Goal: Transaction & Acquisition: Purchase product/service

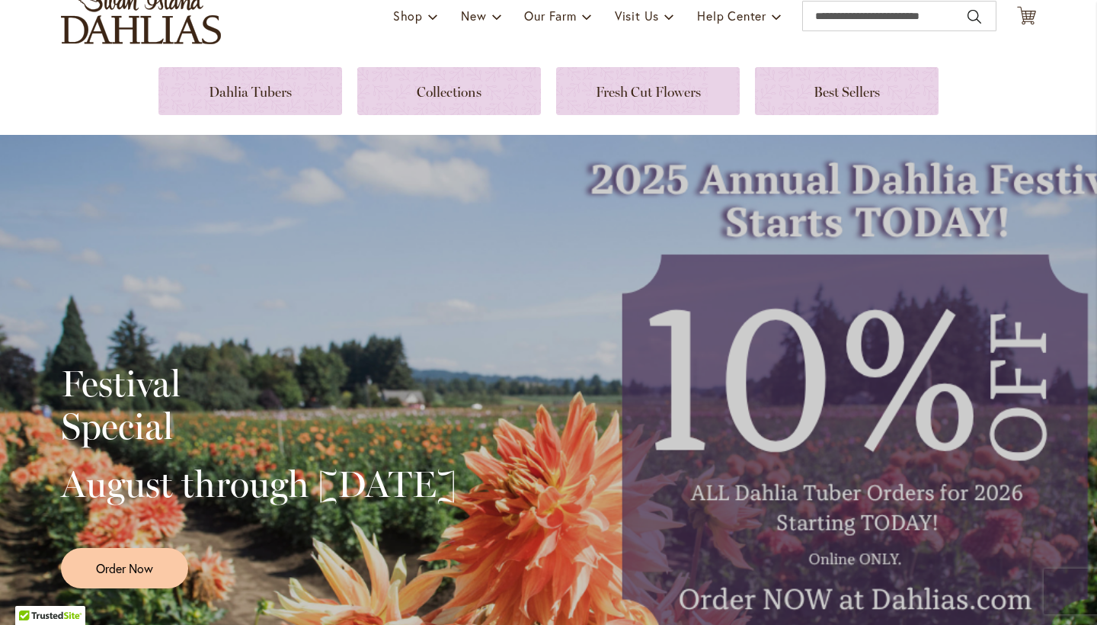
scroll to position [118, 0]
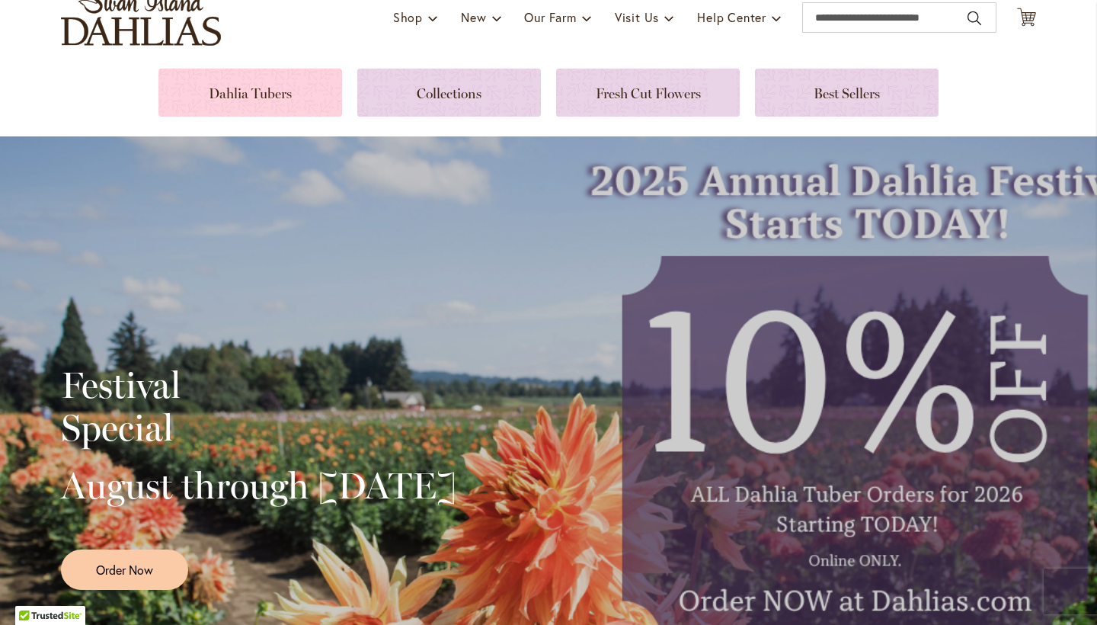
click at [280, 88] on link at bounding box center [250, 93] width 184 height 48
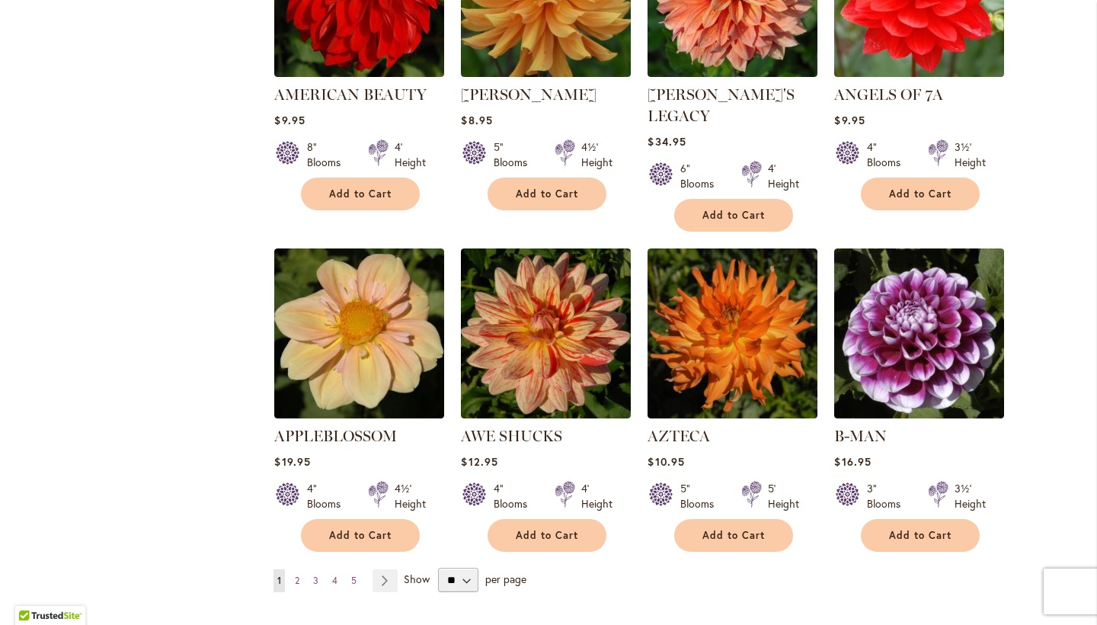
scroll to position [1110, 0]
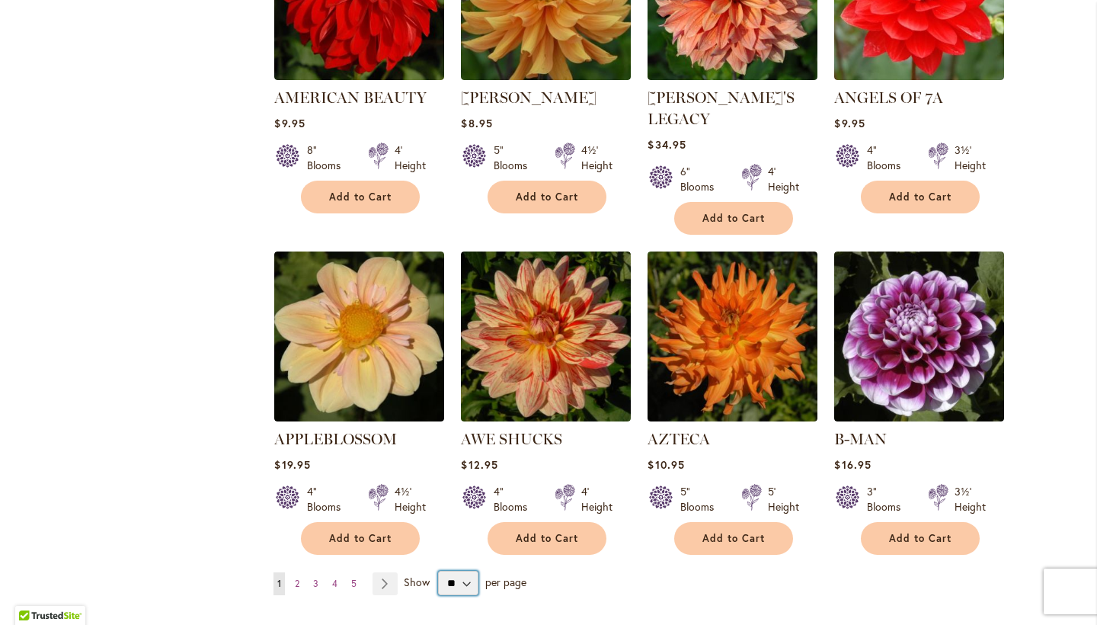
select select "**"
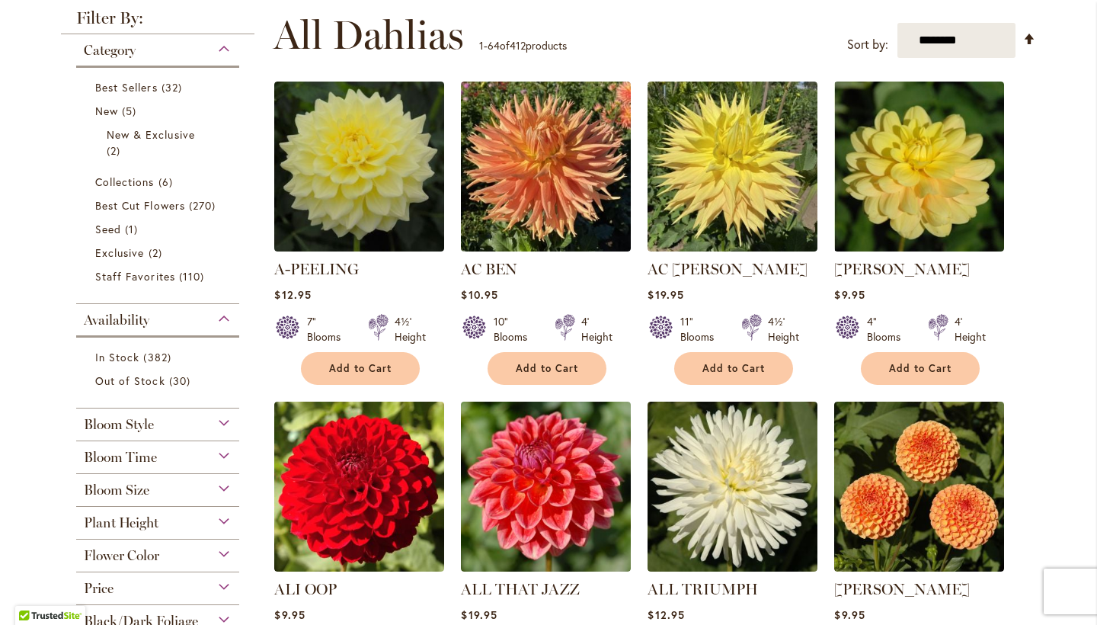
scroll to position [266, 0]
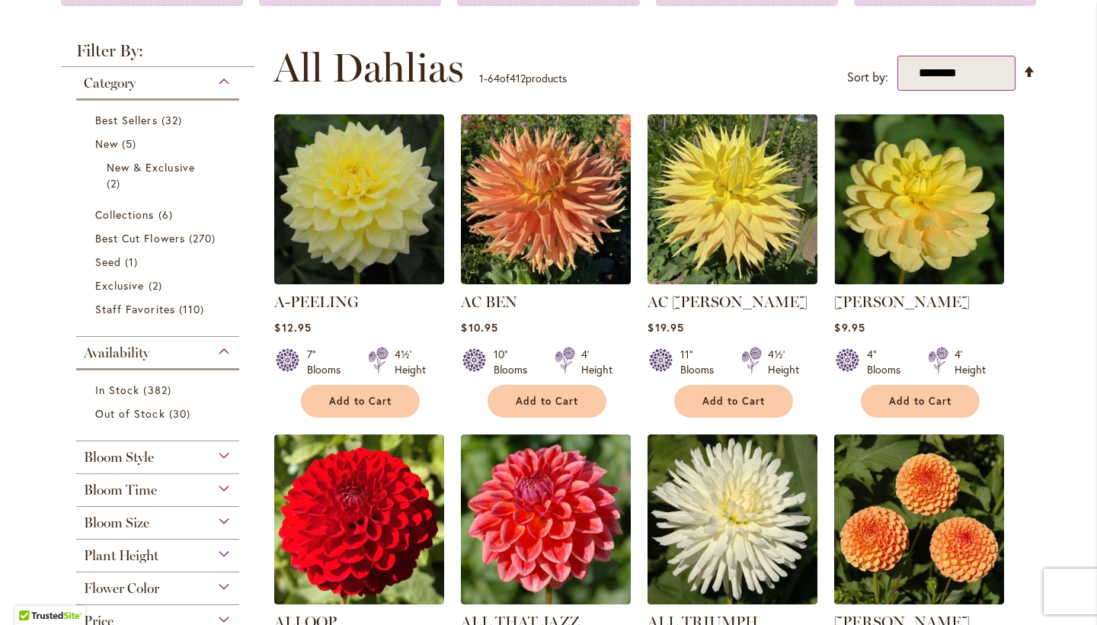
select select "*****"
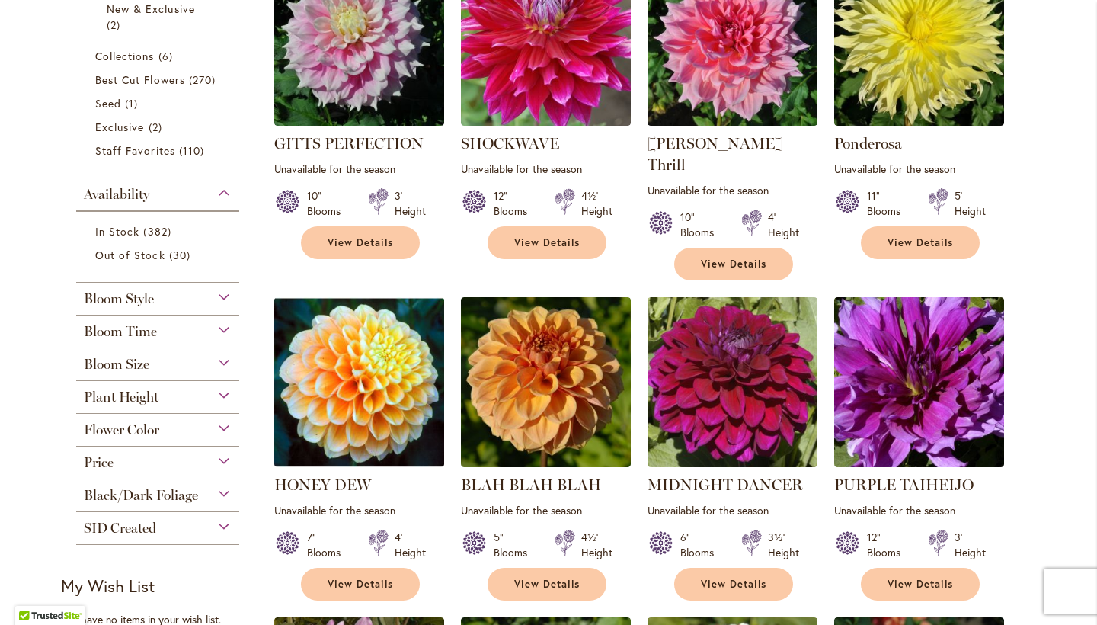
scroll to position [423, 0]
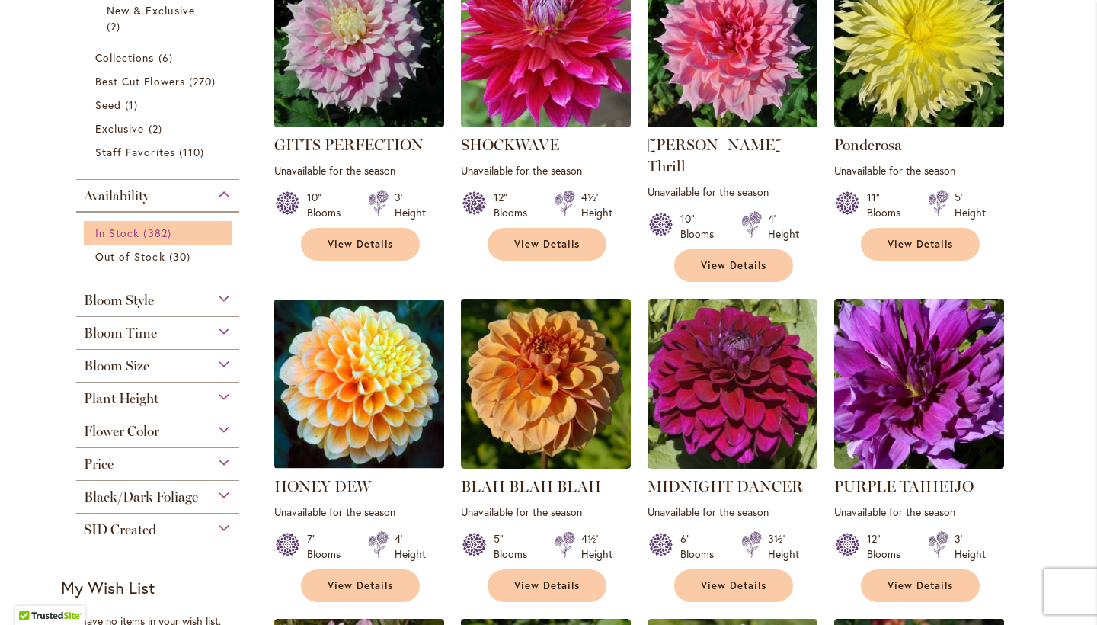
click at [123, 233] on span "In Stock" at bounding box center [117, 232] width 44 height 14
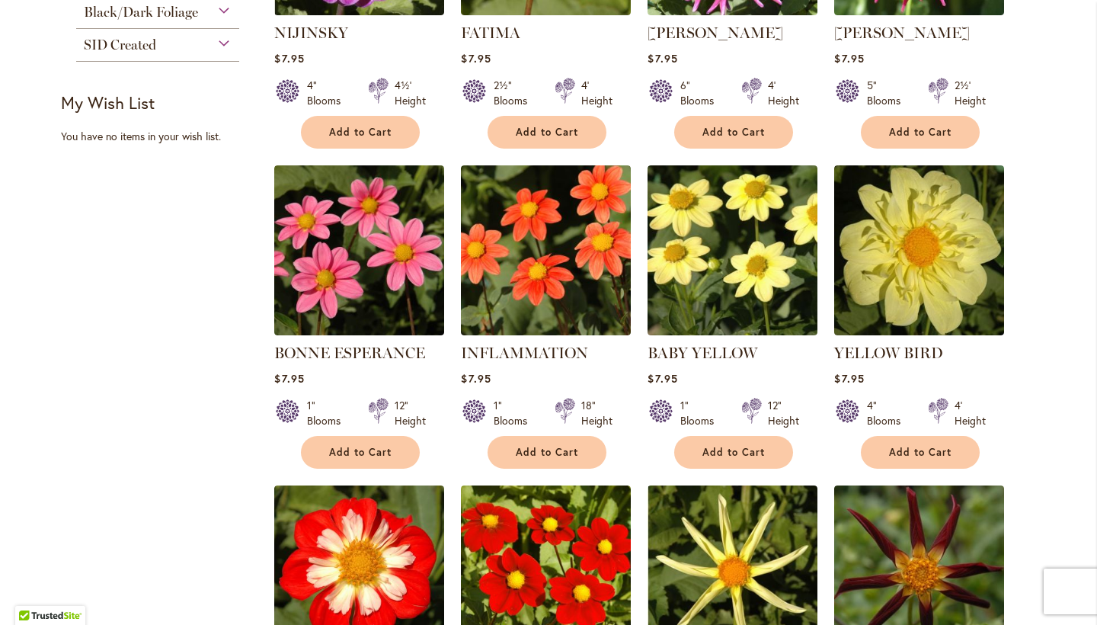
scroll to position [825, 0]
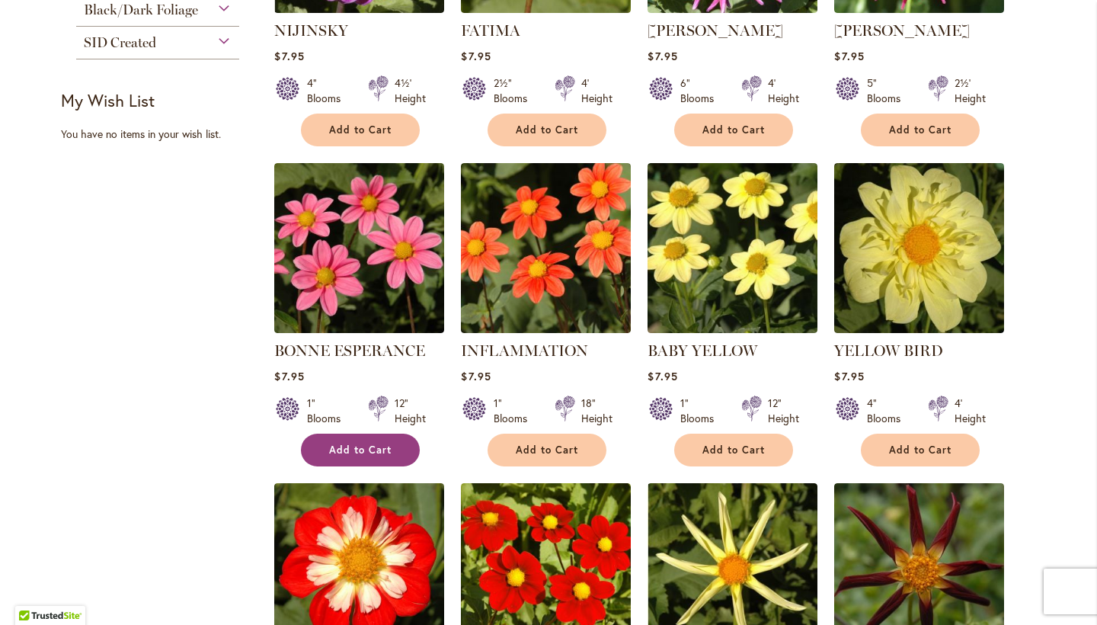
click at [334, 443] on span "Add to Cart" at bounding box center [360, 449] width 62 height 13
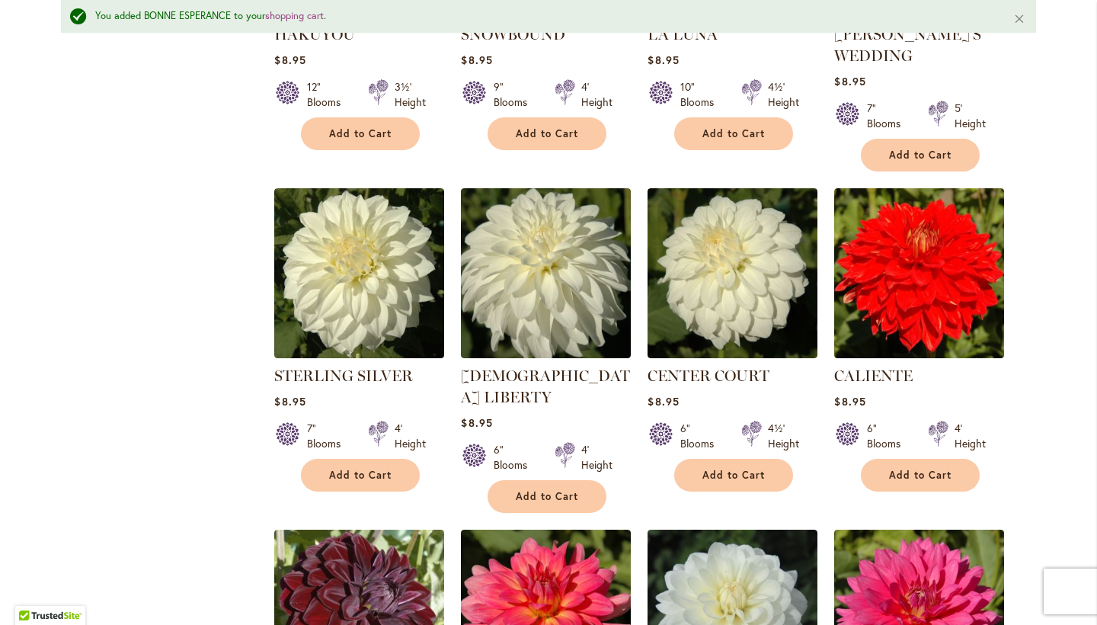
scroll to position [2485, 0]
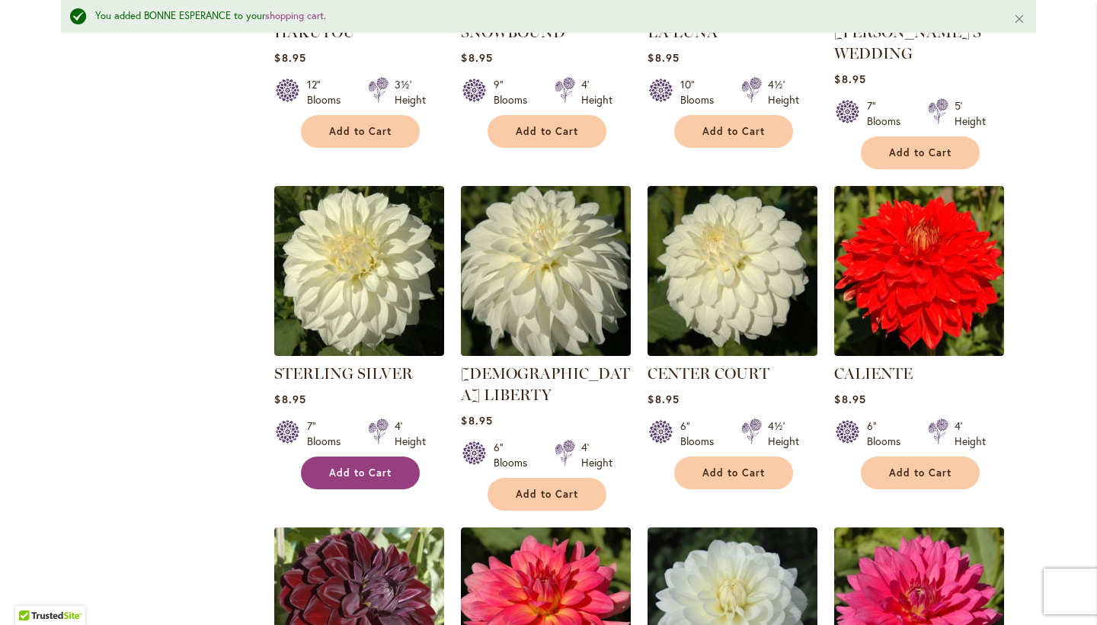
click at [333, 466] on span "Add to Cart" at bounding box center [360, 472] width 62 height 13
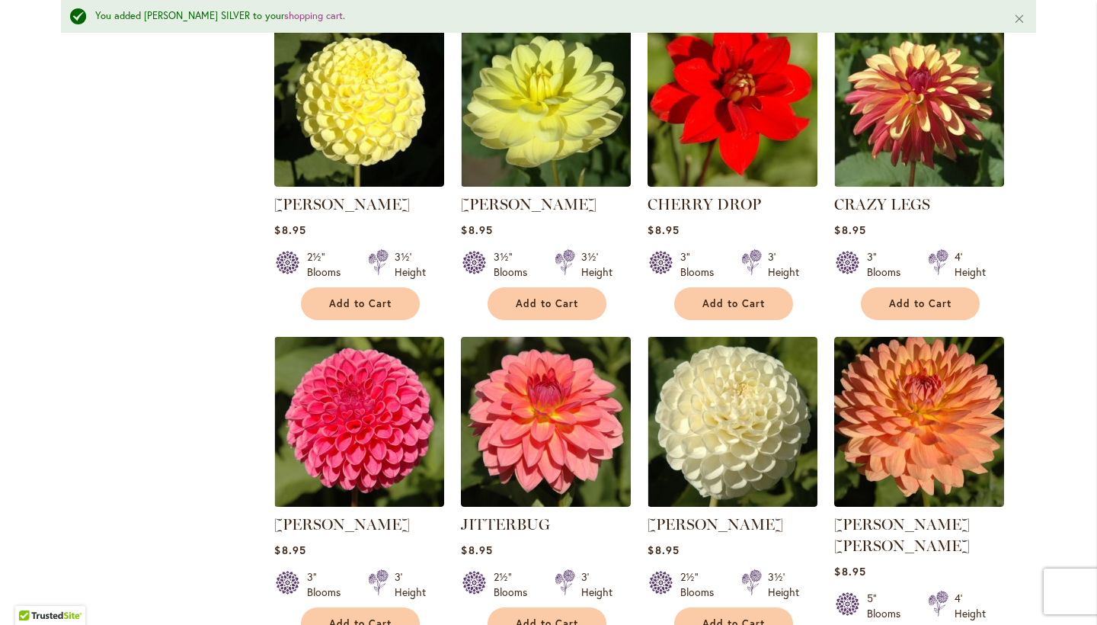
scroll to position [3339, 0]
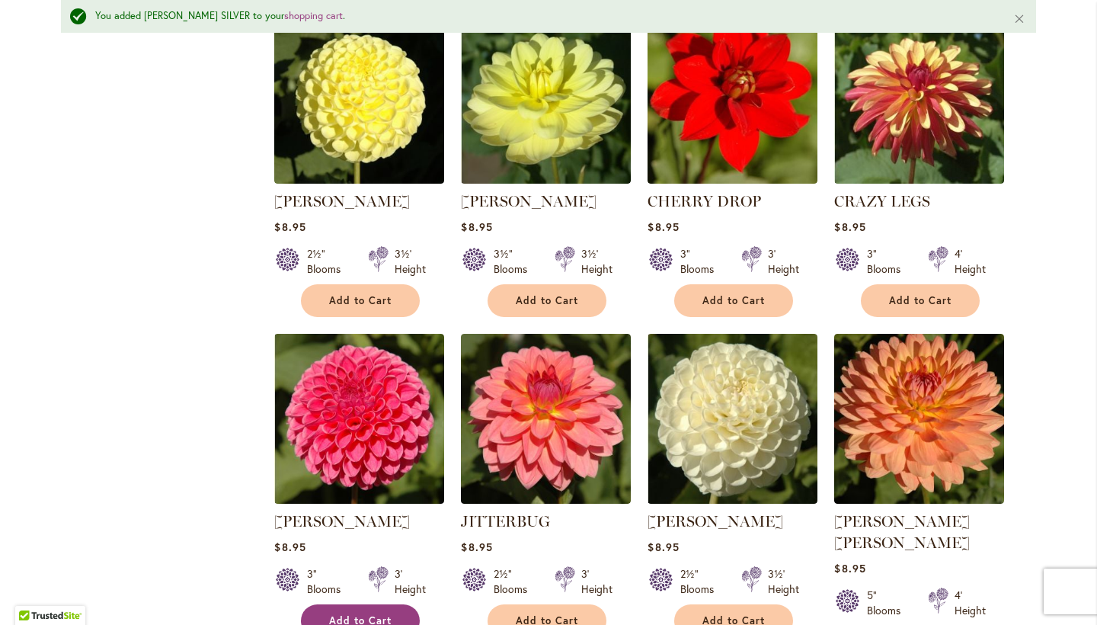
click at [352, 604] on button "Add to Cart" at bounding box center [360, 620] width 119 height 33
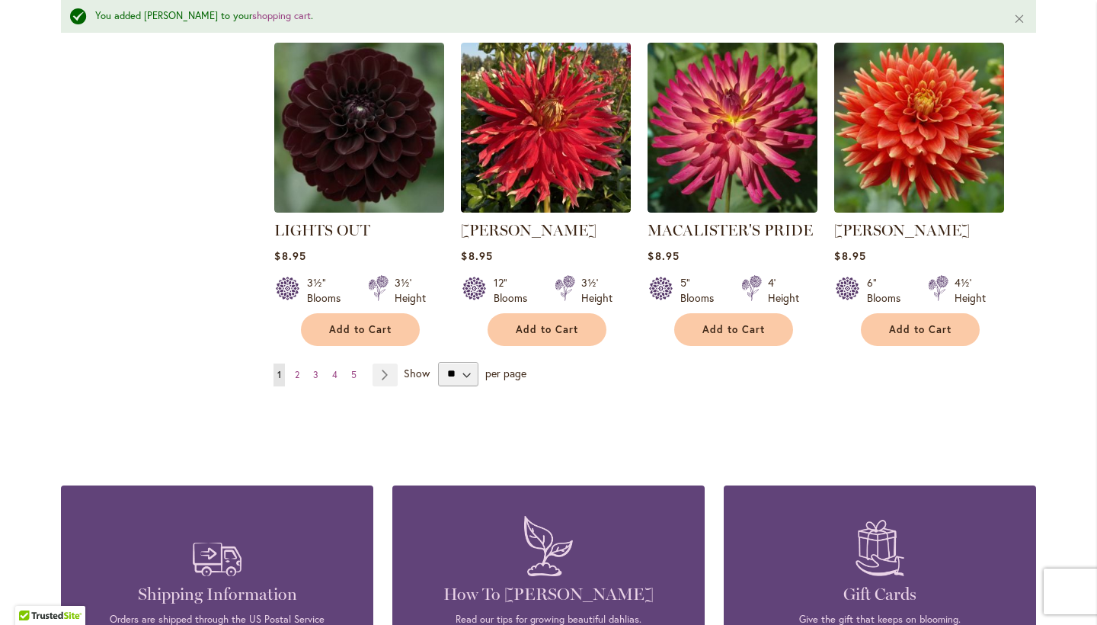
scroll to position [5289, 0]
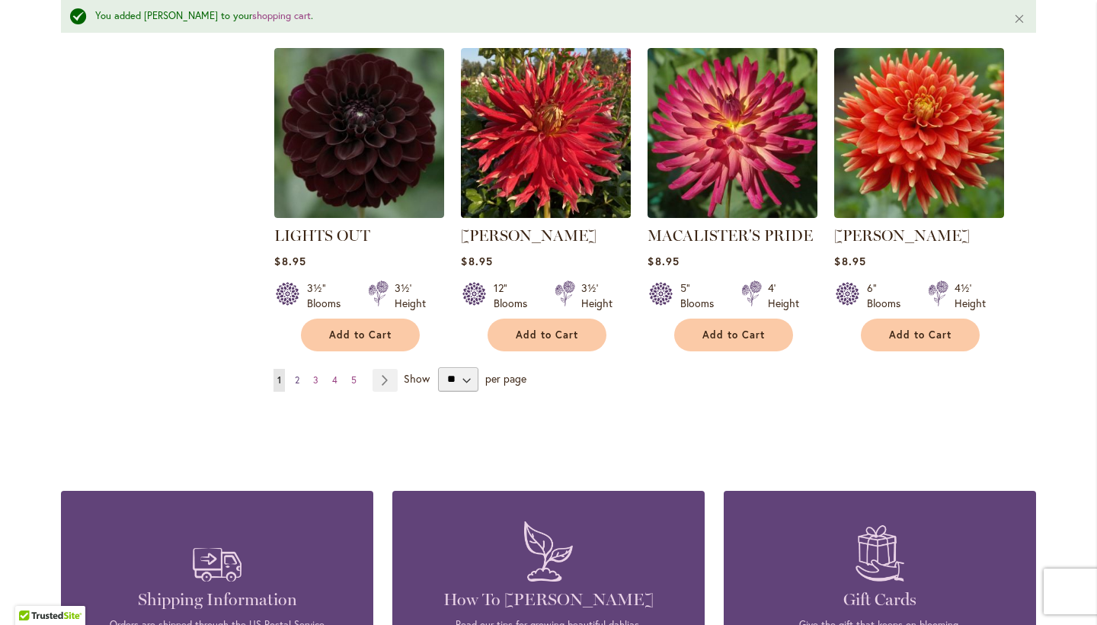
click at [301, 369] on link "Page 2" at bounding box center [297, 380] width 12 height 23
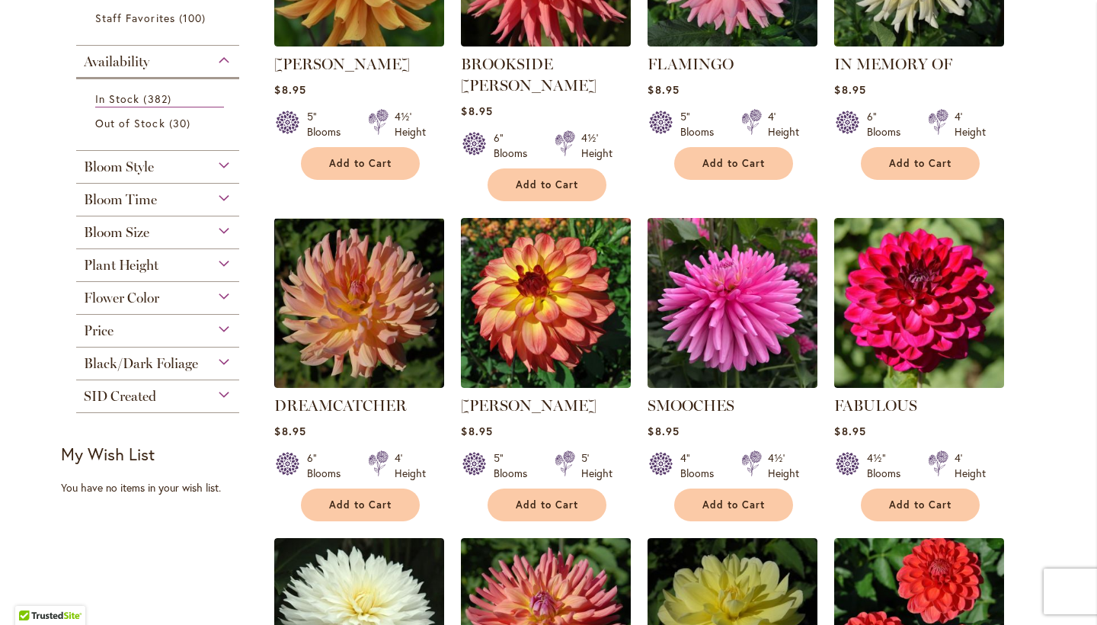
scroll to position [473, 0]
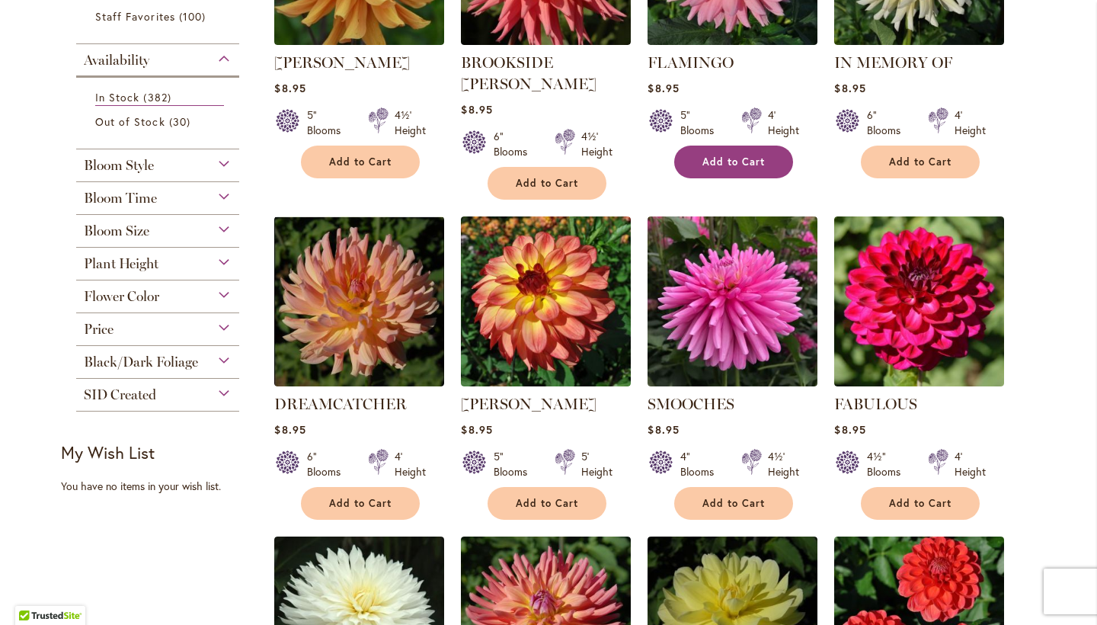
click at [706, 171] on button "Add to Cart" at bounding box center [733, 161] width 119 height 33
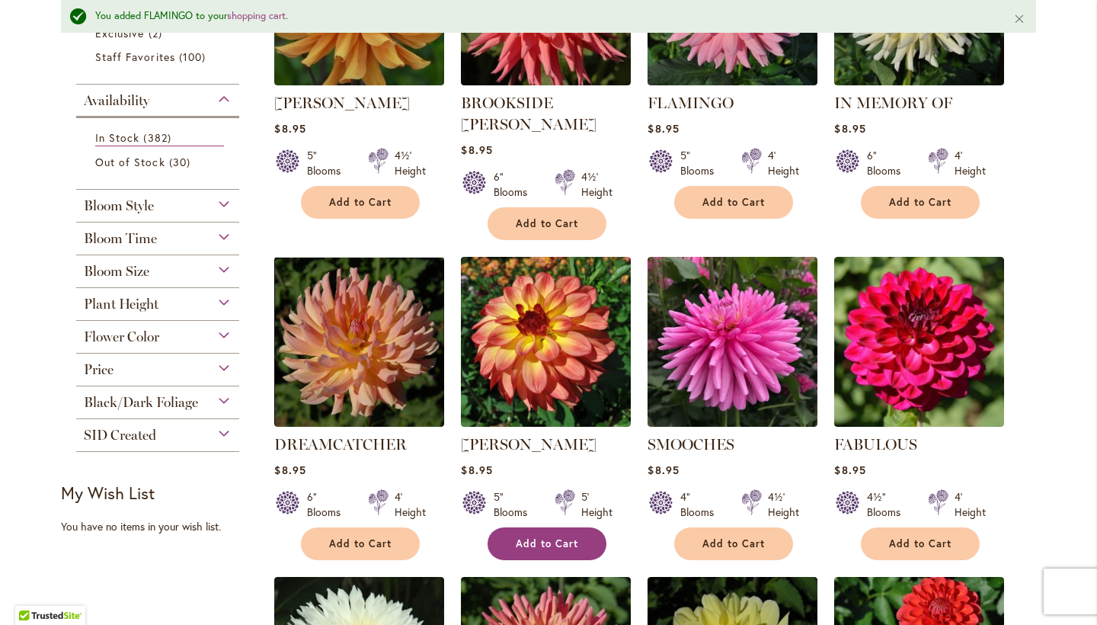
click at [545, 527] on button "Add to Cart" at bounding box center [547, 543] width 119 height 33
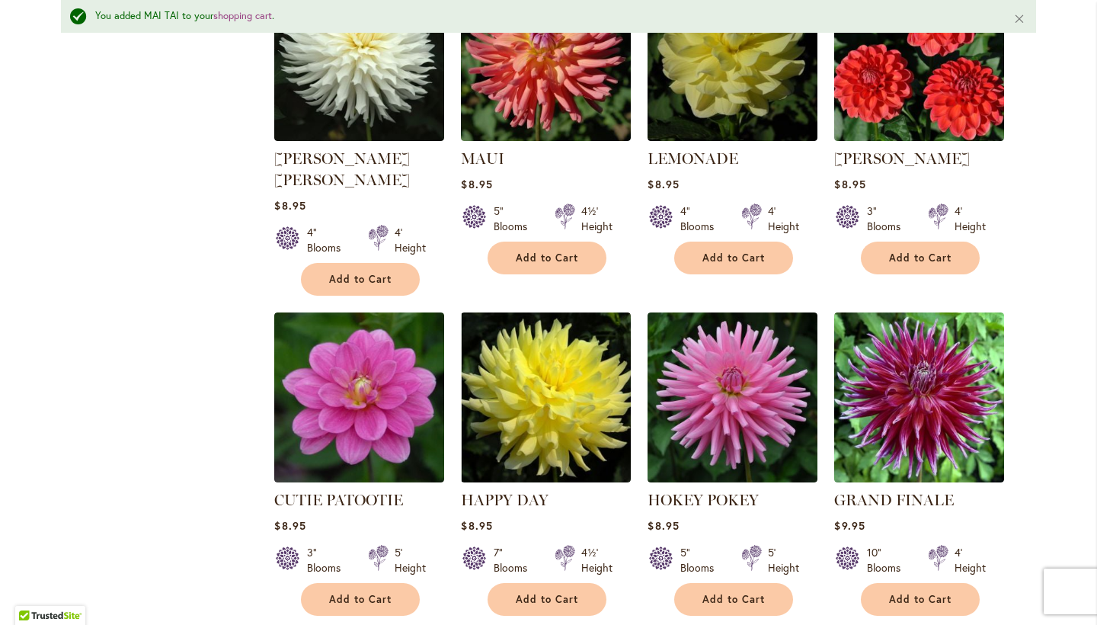
scroll to position [1080, 0]
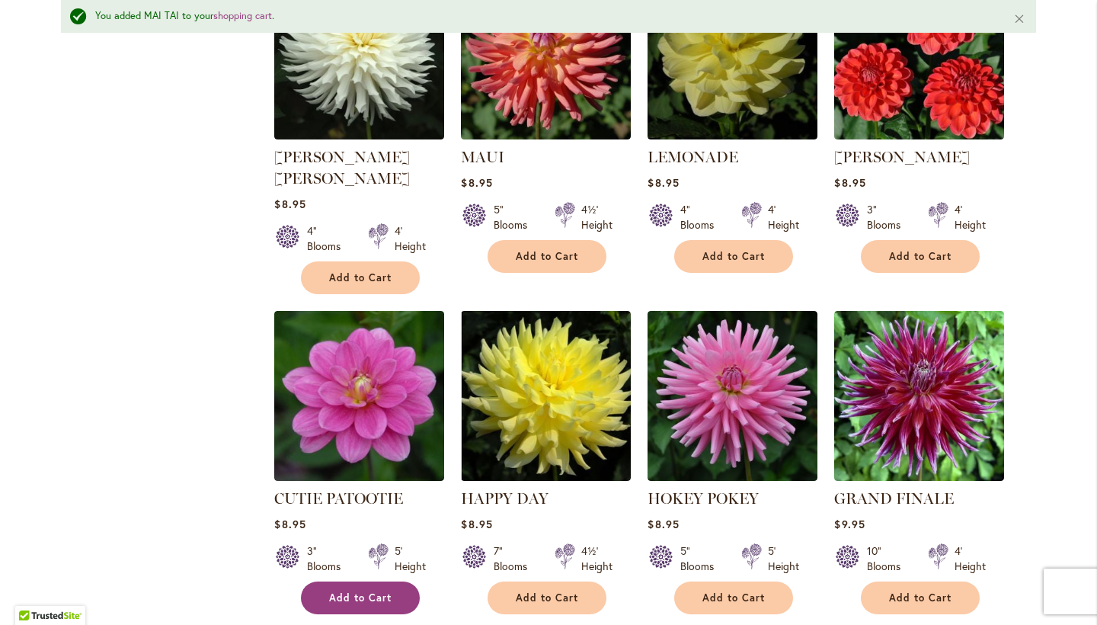
click at [338, 581] on button "Add to Cart" at bounding box center [360, 597] width 119 height 33
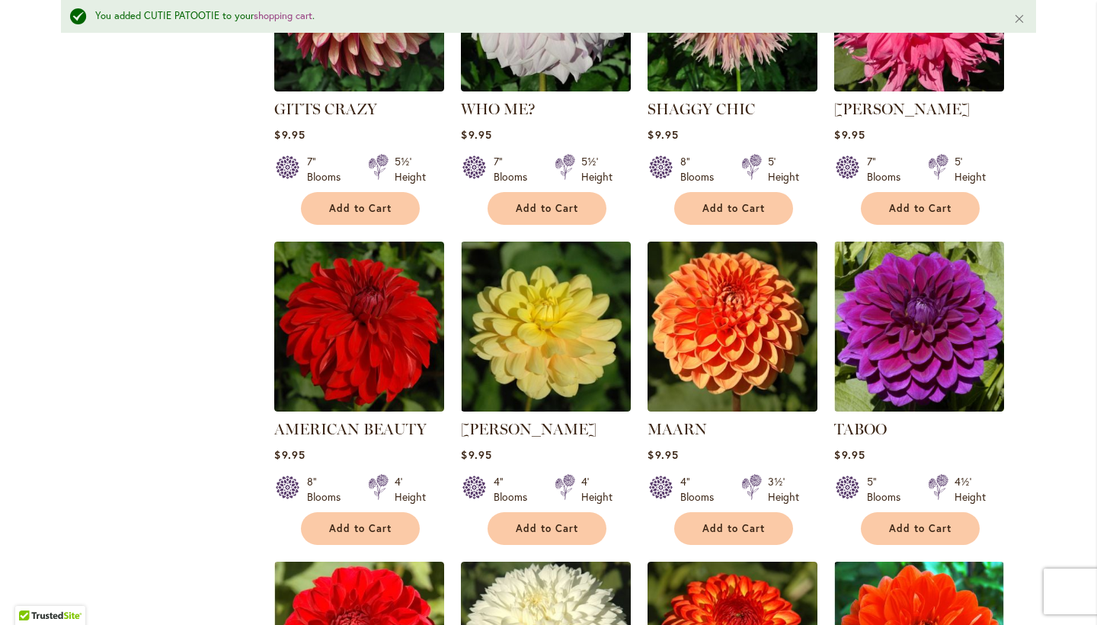
scroll to position [2131, 0]
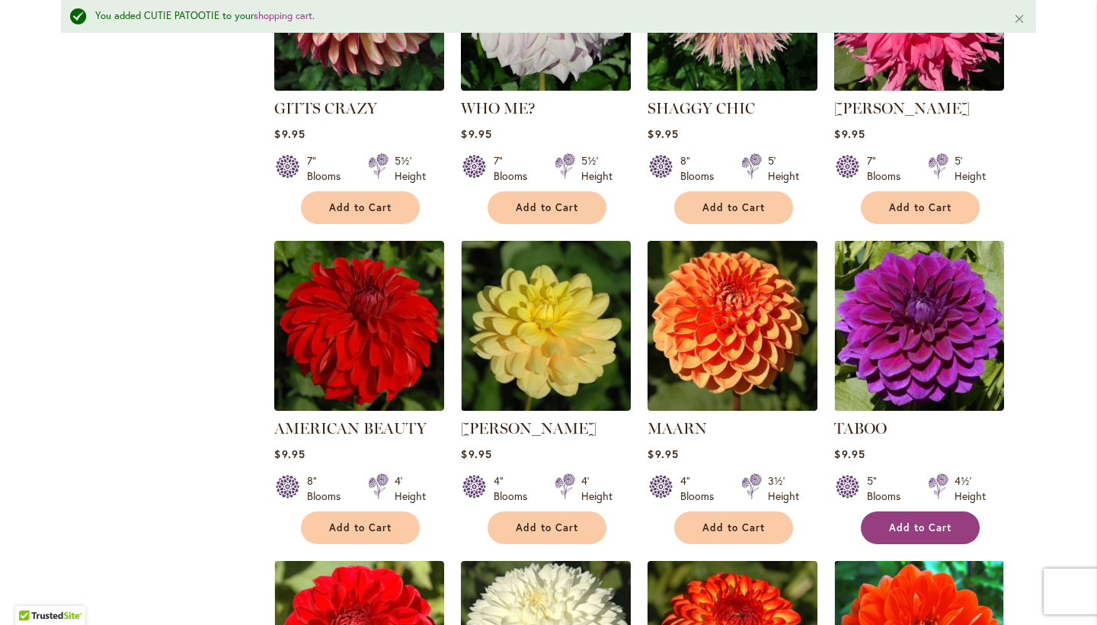
click at [919, 521] on span "Add to Cart" at bounding box center [920, 527] width 62 height 13
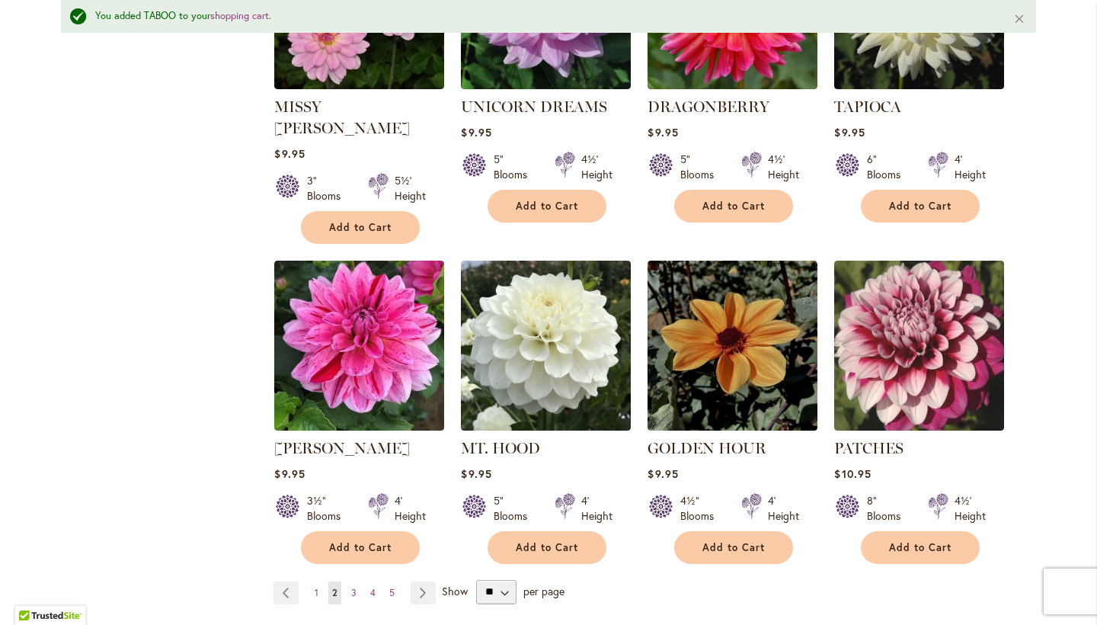
scroll to position [5079, 0]
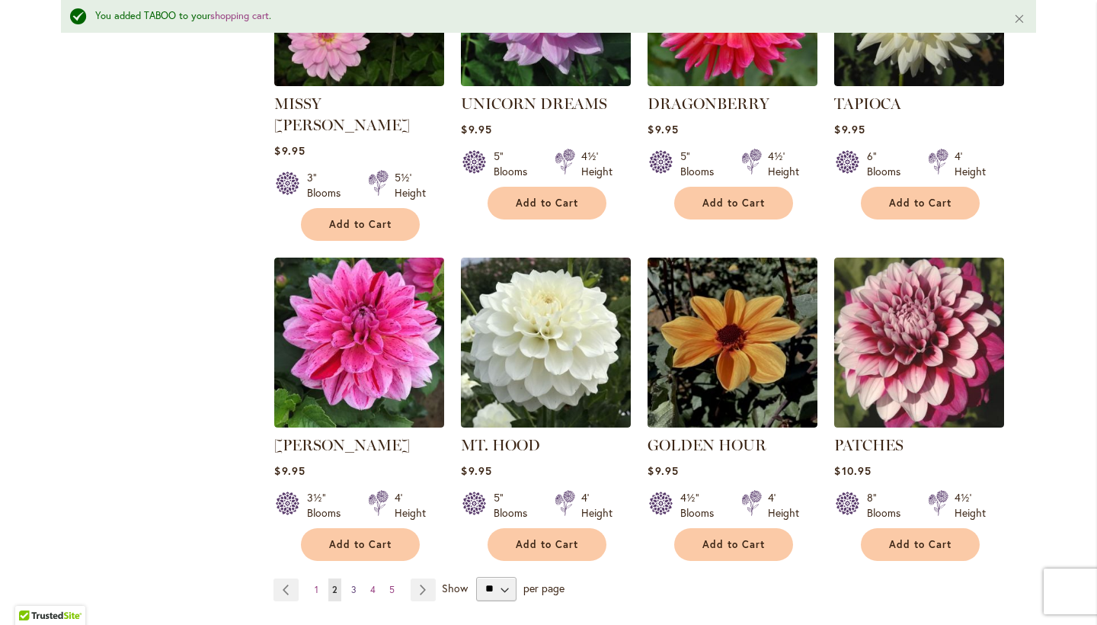
click at [357, 578] on link "Page 3" at bounding box center [353, 589] width 13 height 23
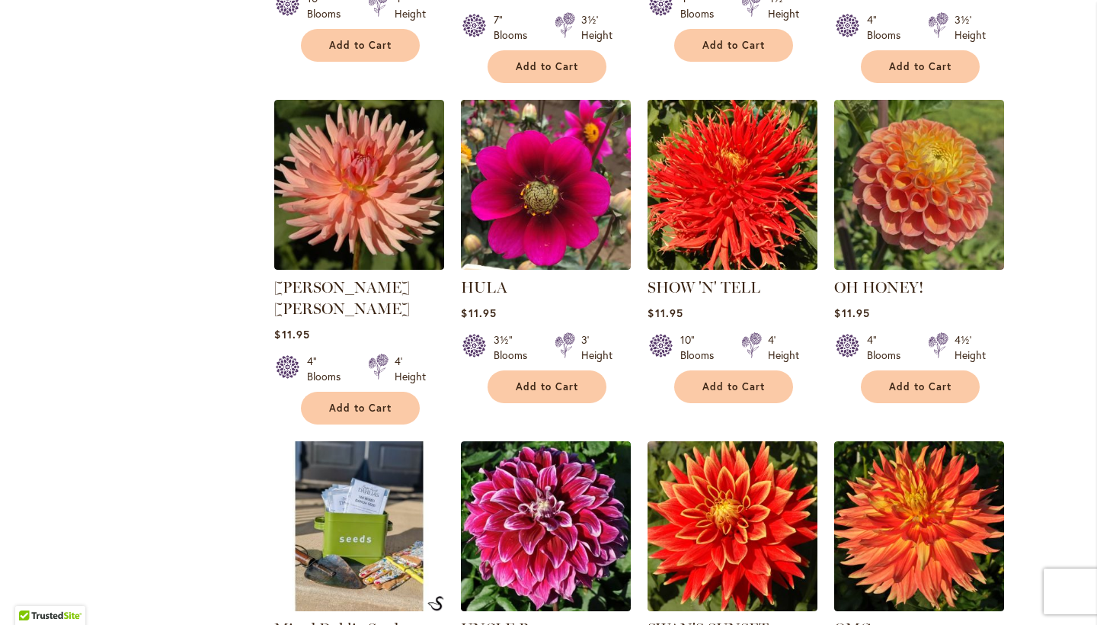
scroll to position [2888, 0]
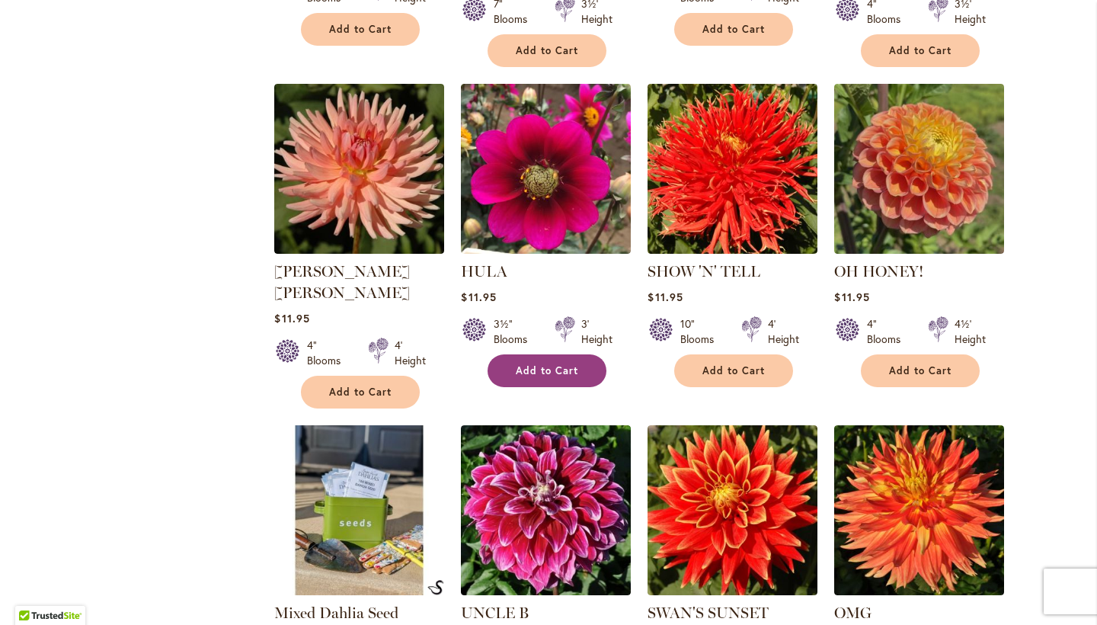
click at [536, 364] on span "Add to Cart" at bounding box center [547, 370] width 62 height 13
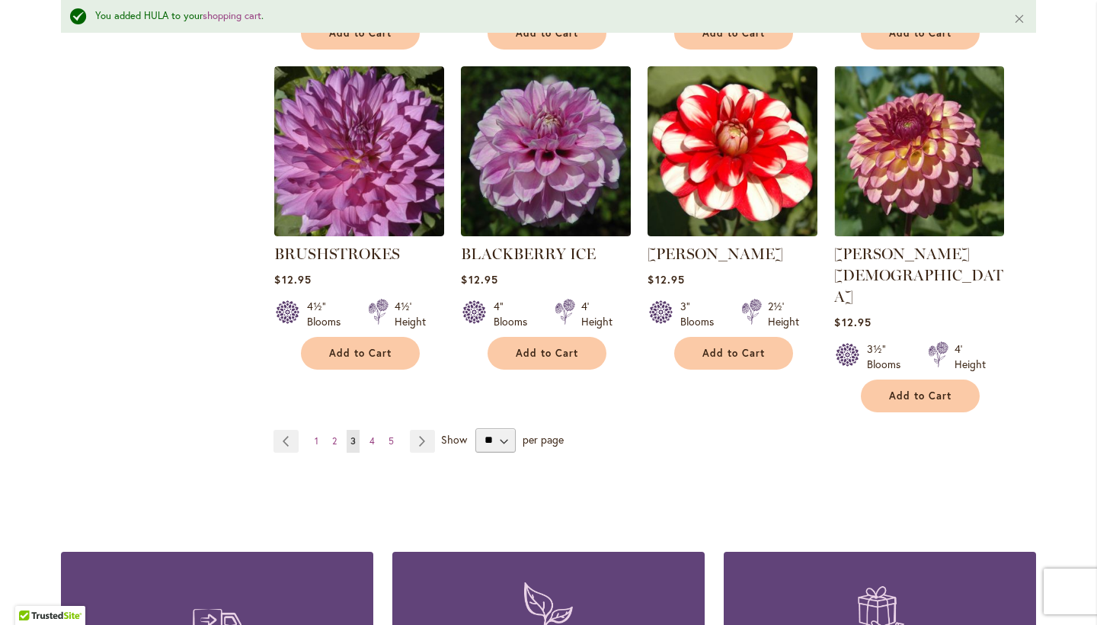
scroll to position [5229, 0]
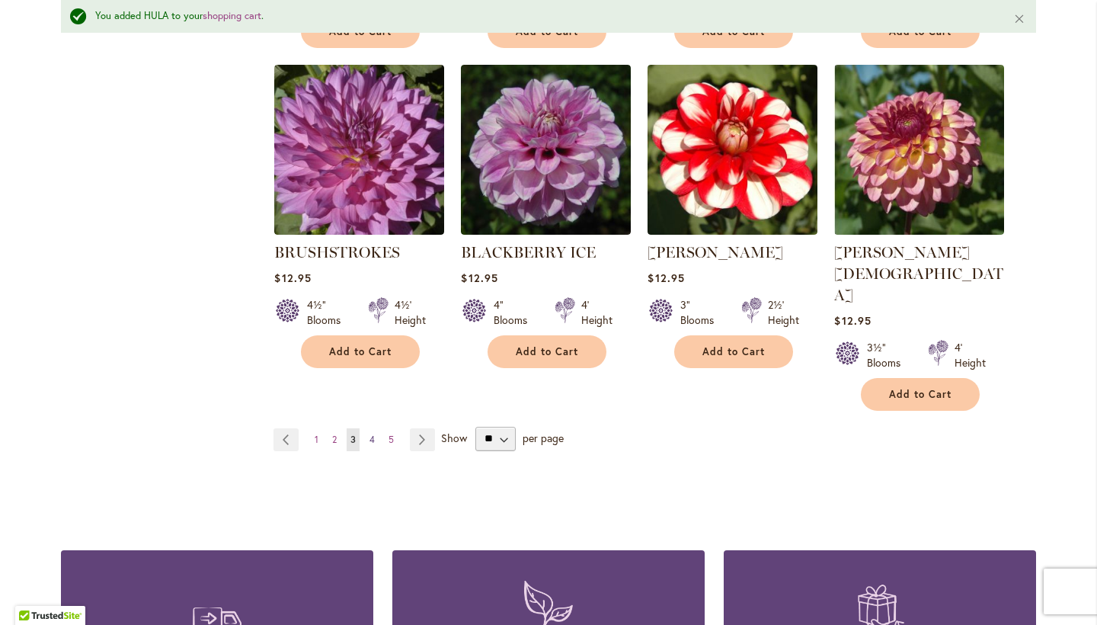
click at [376, 428] on link "Page 4" at bounding box center [372, 439] width 13 height 23
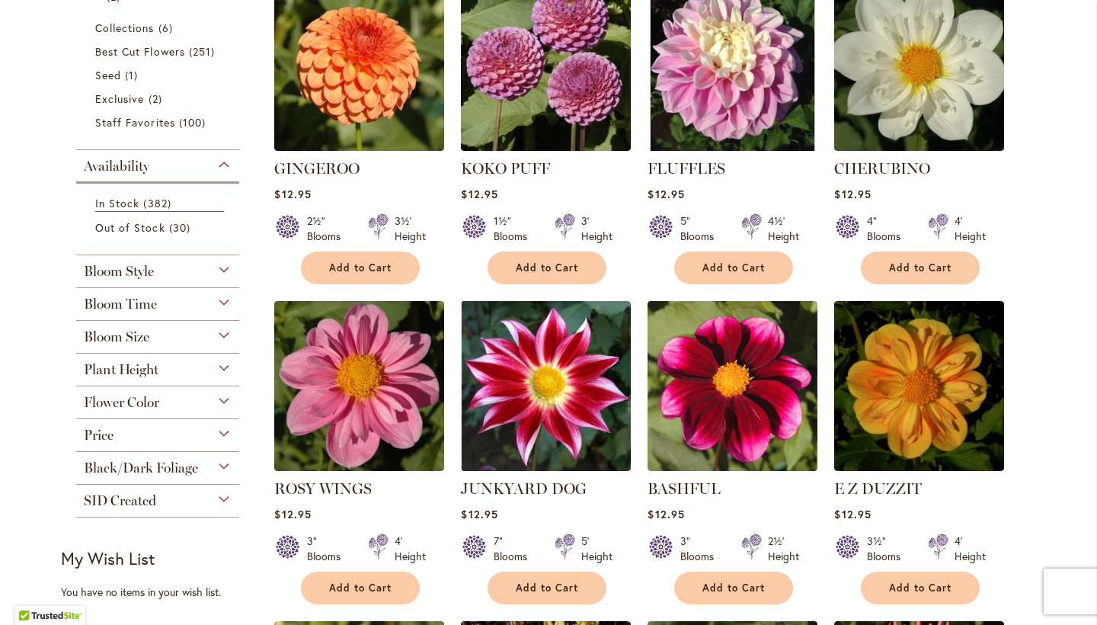
scroll to position [369, 0]
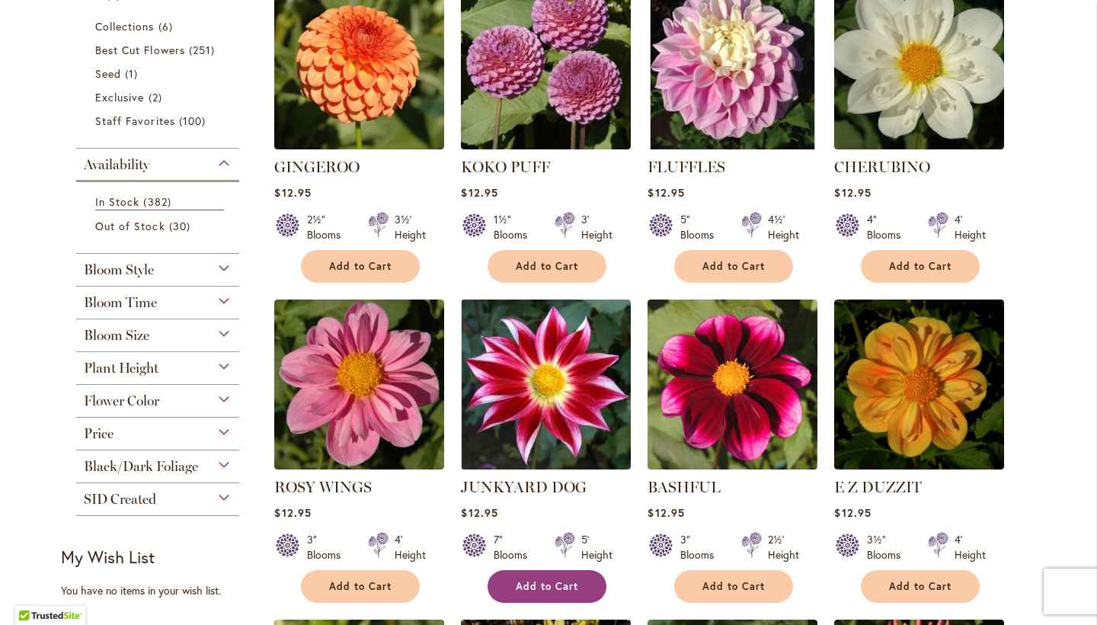
click at [555, 585] on span "Add to Cart" at bounding box center [547, 586] width 62 height 13
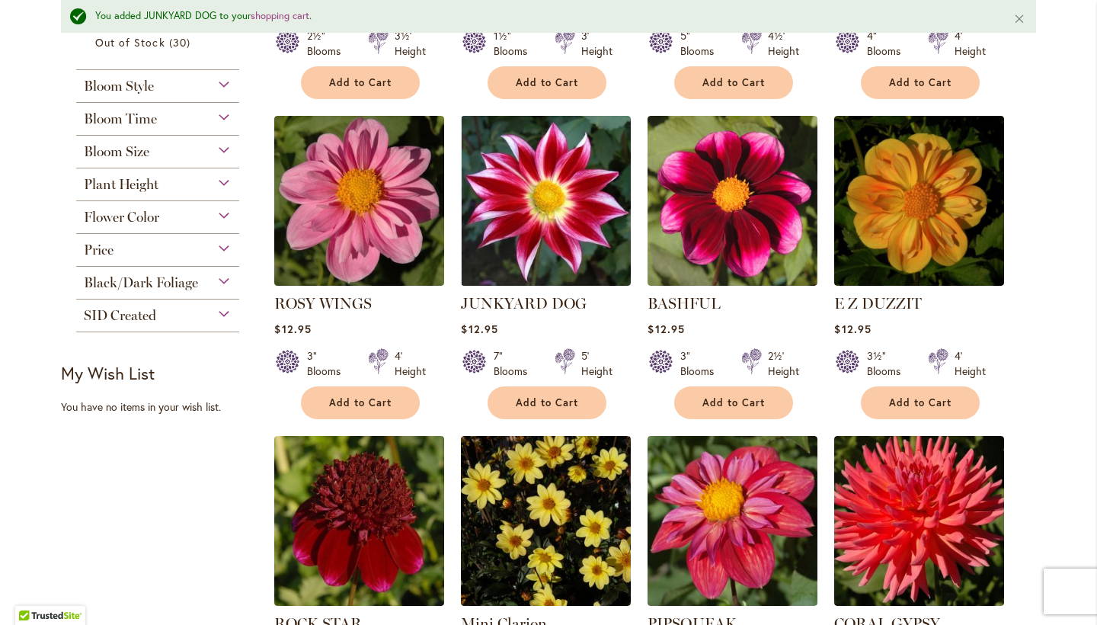
scroll to position [591, 0]
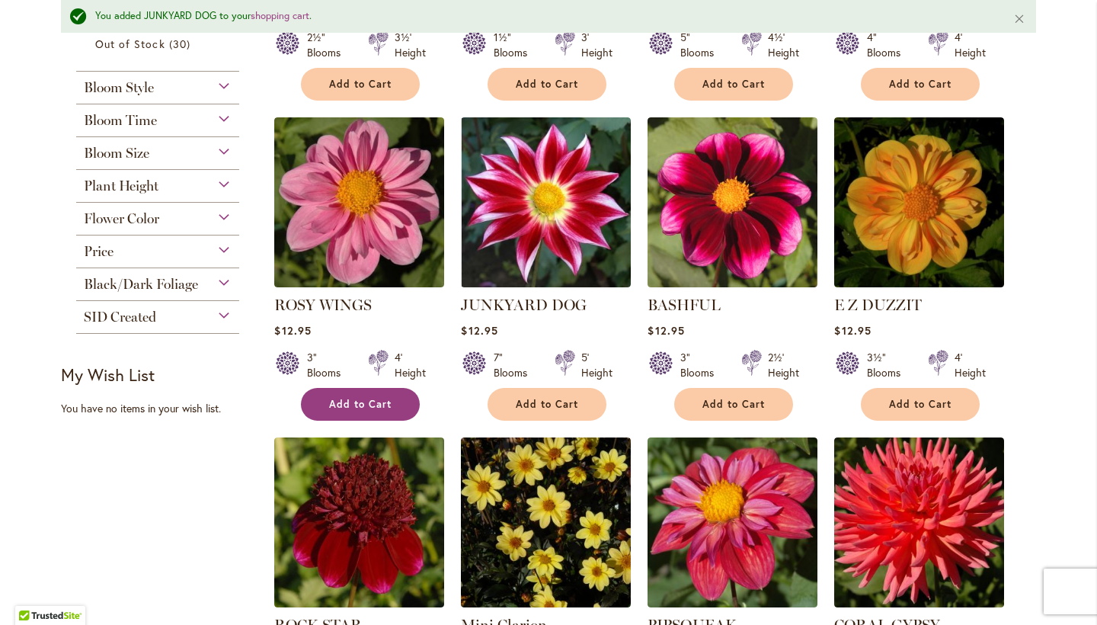
click at [376, 408] on button "Add to Cart" at bounding box center [360, 404] width 119 height 33
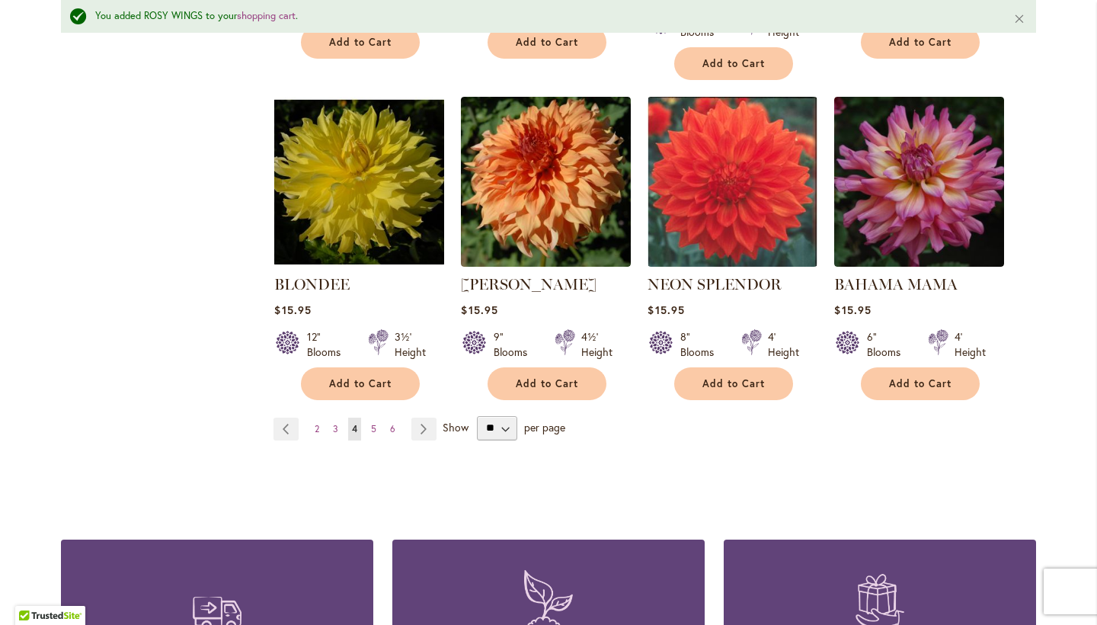
scroll to position [5266, 0]
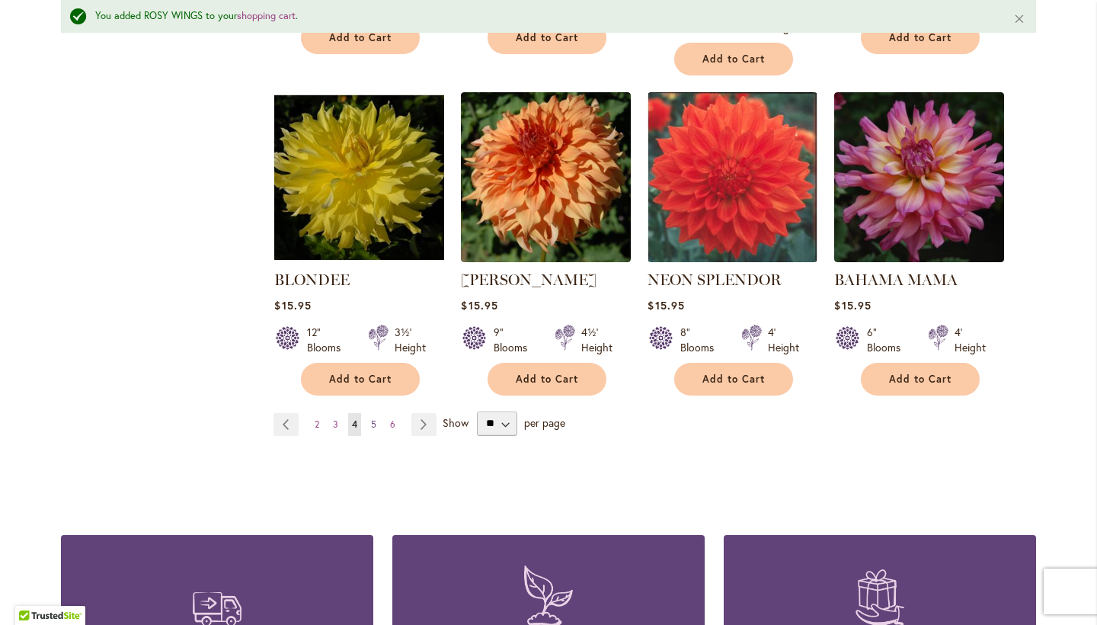
click at [374, 418] on span "5" at bounding box center [373, 423] width 5 height 11
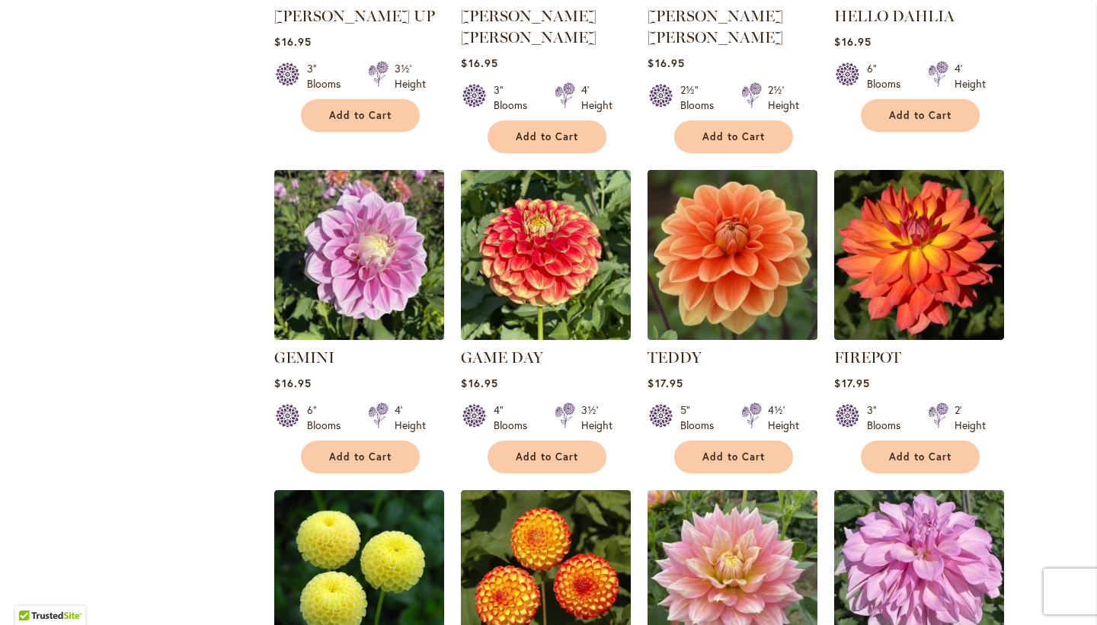
scroll to position [2866, 0]
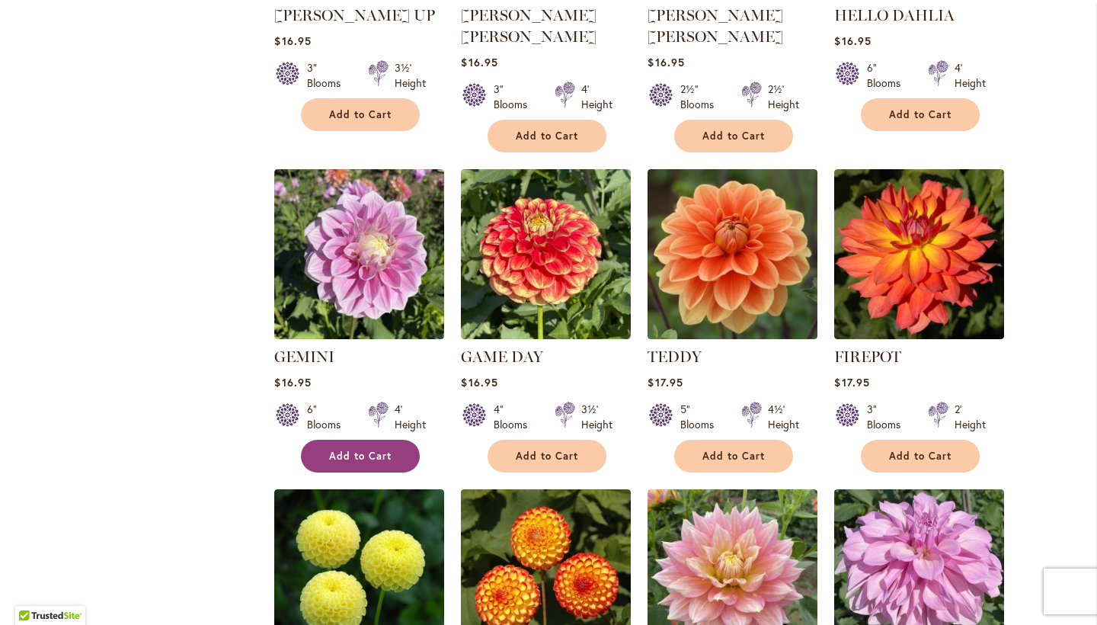
click at [371, 449] on span "Add to Cart" at bounding box center [360, 455] width 62 height 13
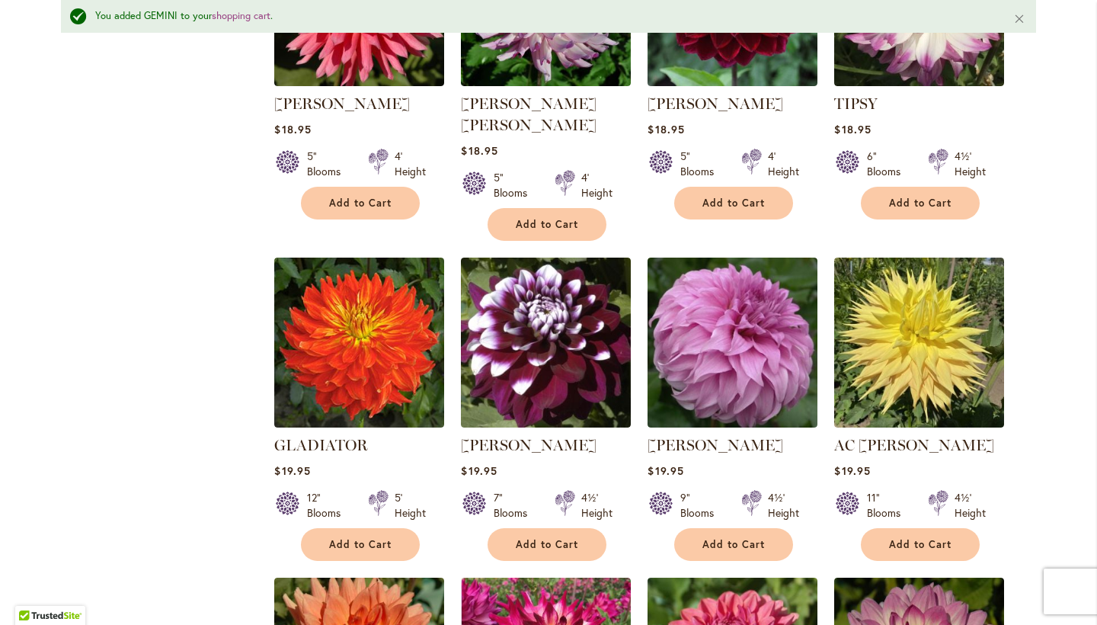
scroll to position [3803, 0]
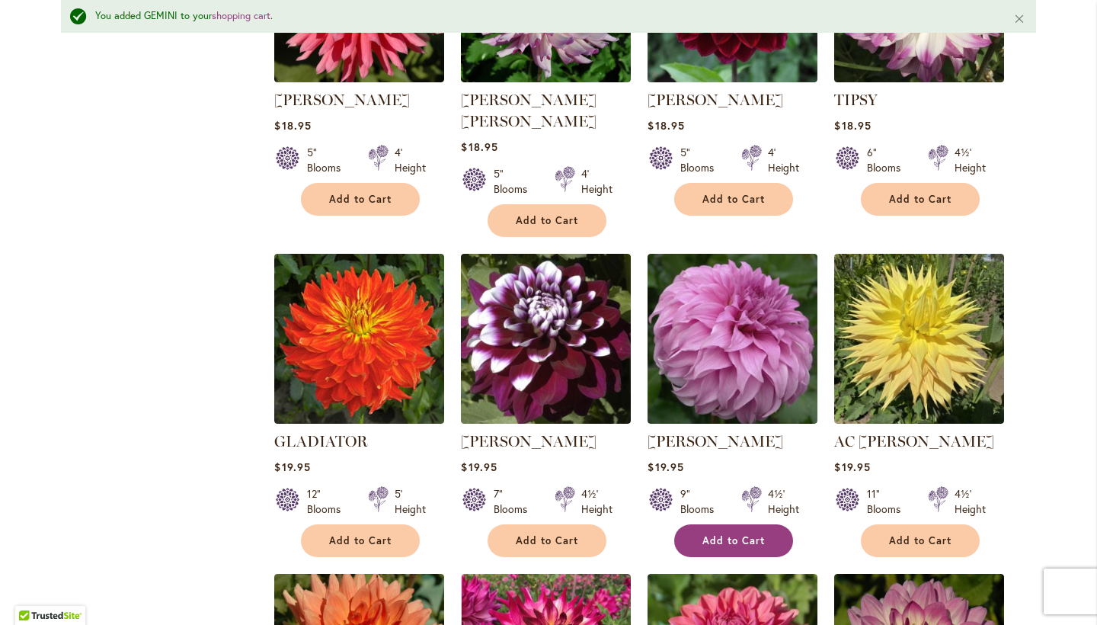
click at [720, 524] on button "Add to Cart" at bounding box center [733, 540] width 119 height 33
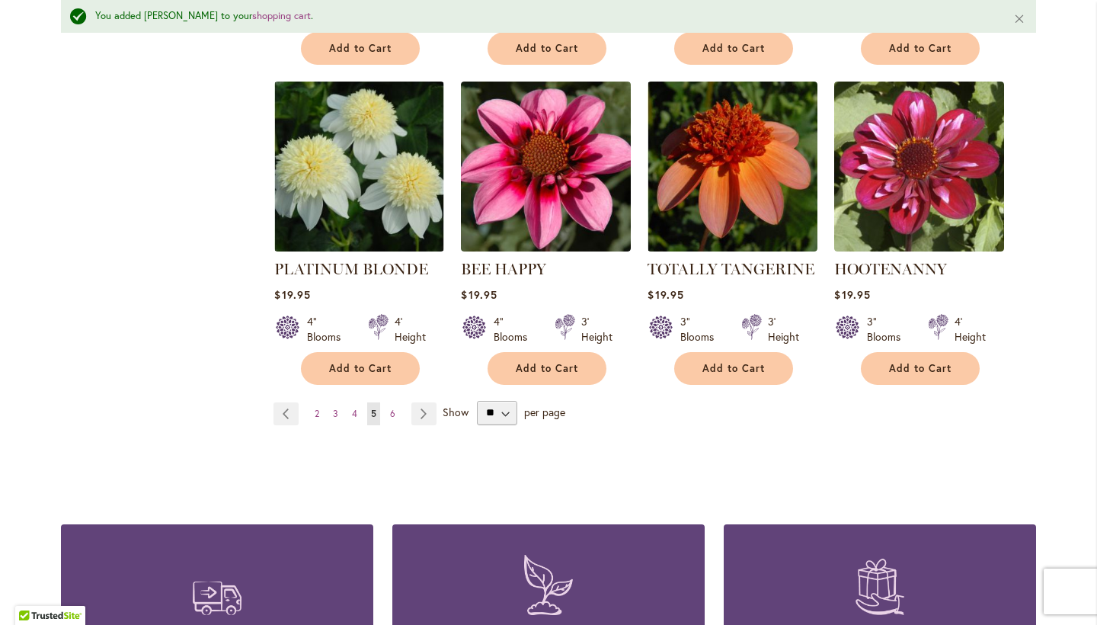
scroll to position [5278, 0]
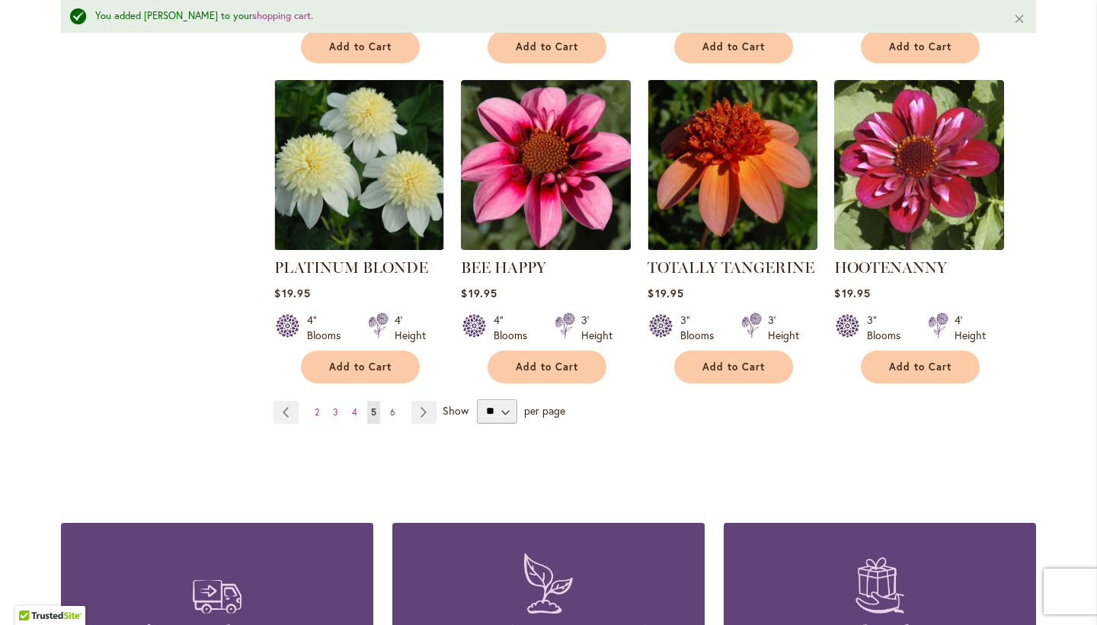
click at [396, 401] on link "Page 6" at bounding box center [392, 412] width 13 height 23
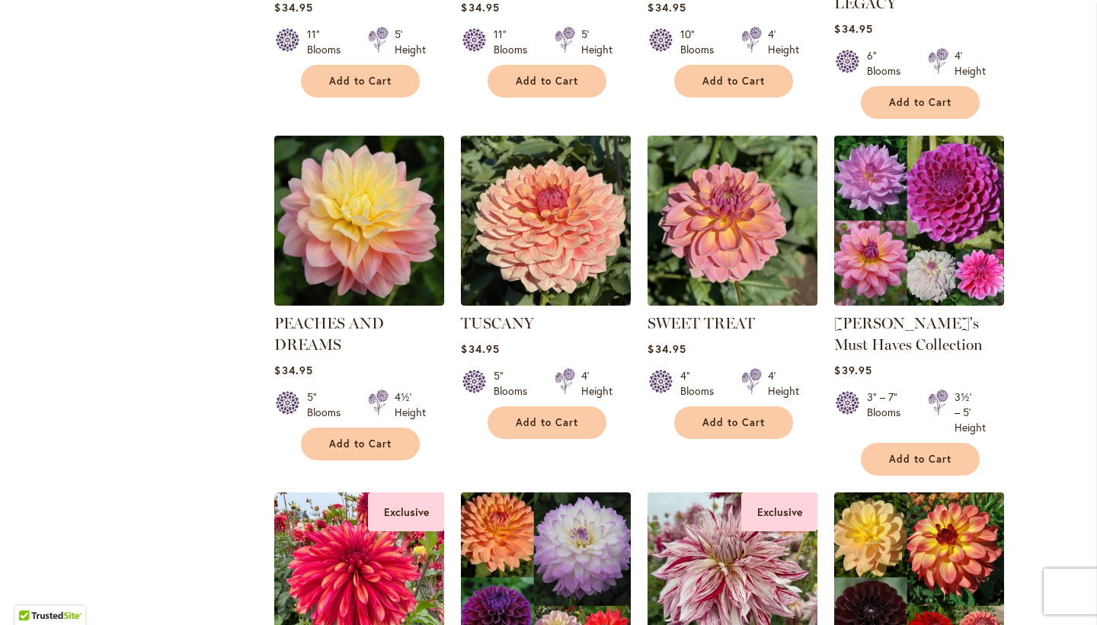
scroll to position [4435, 0]
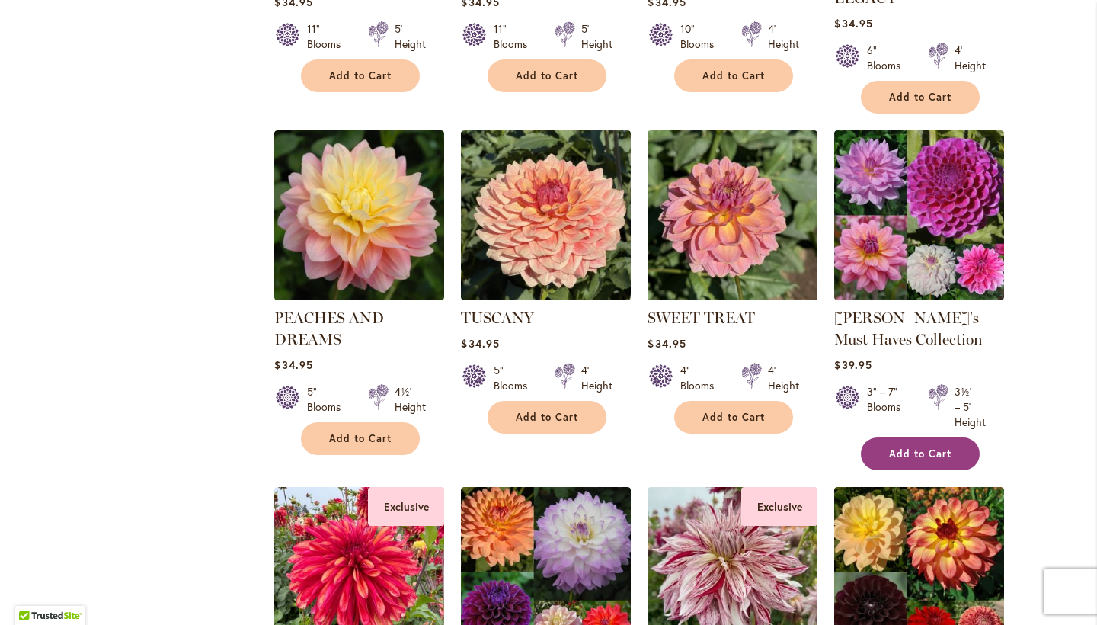
click at [955, 437] on button "Add to Cart" at bounding box center [920, 453] width 119 height 33
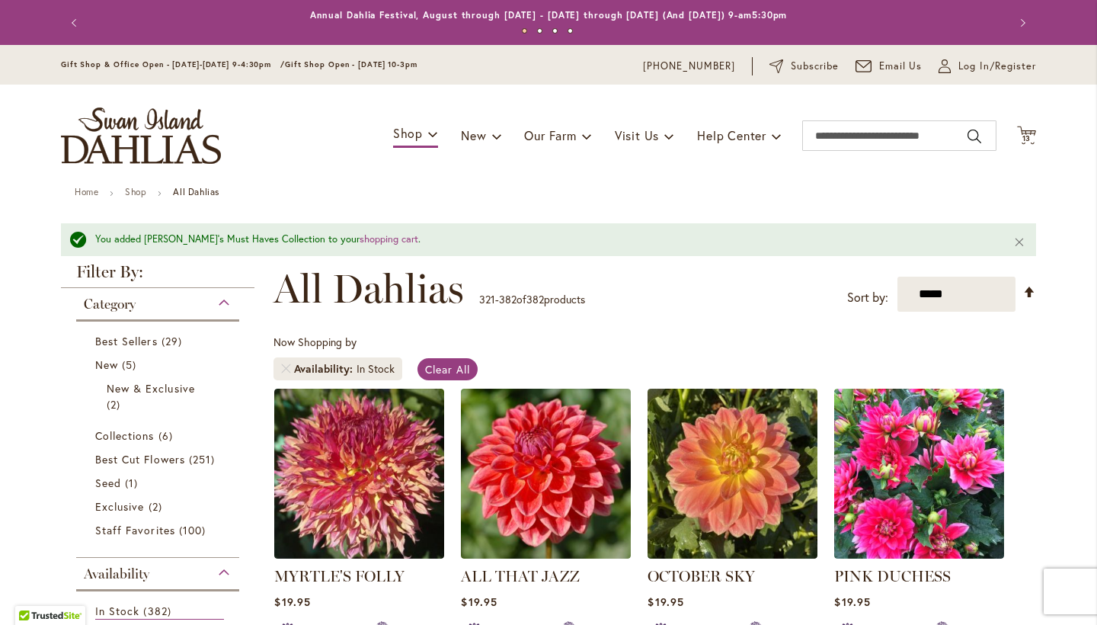
scroll to position [0, 0]
click at [1025, 138] on span "13" at bounding box center [1026, 138] width 9 height 10
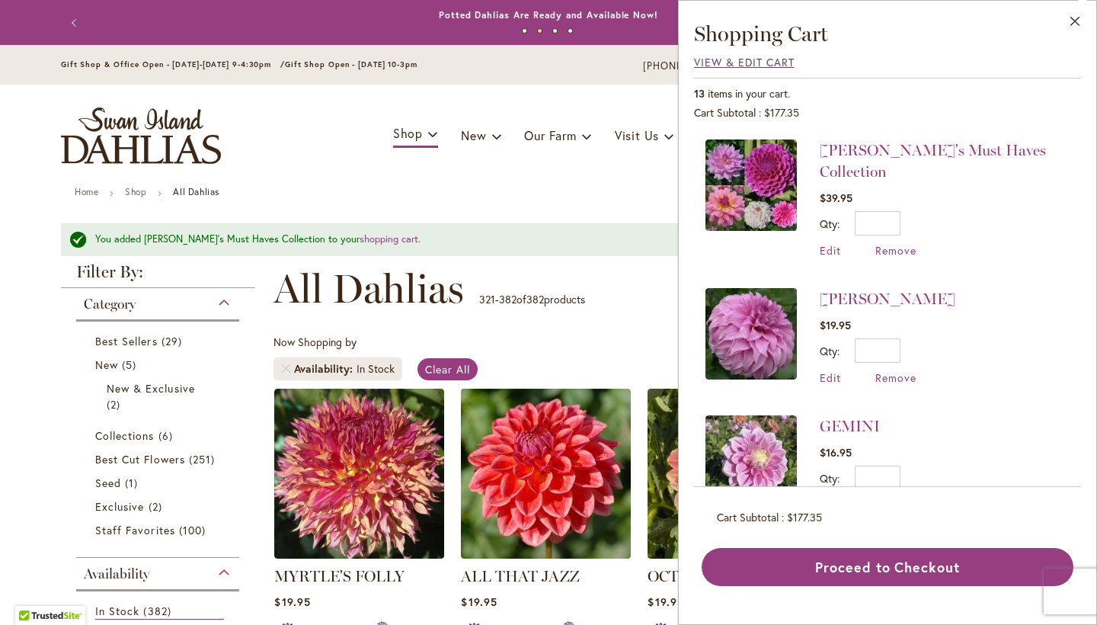
click at [774, 62] on span "View & Edit Cart" at bounding box center [744, 62] width 101 height 14
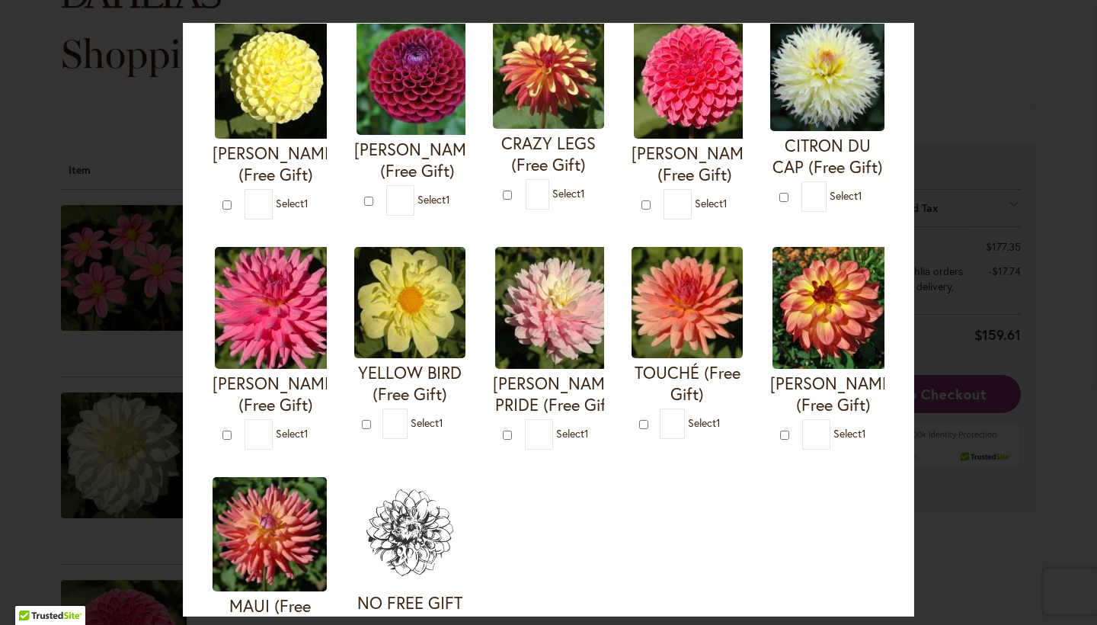
scroll to position [416, 0]
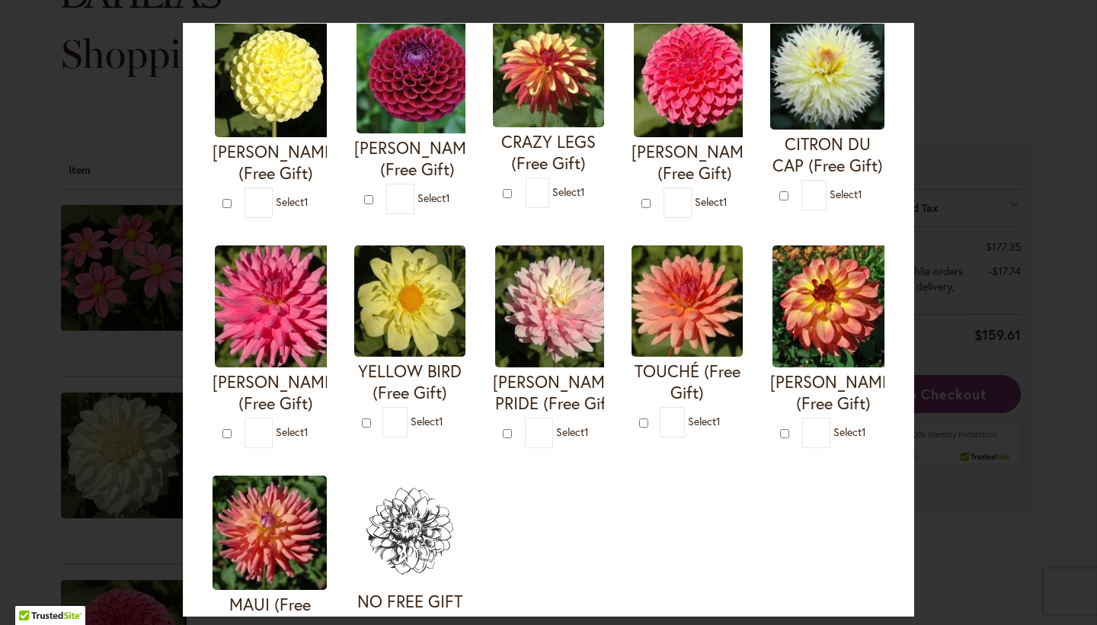
type input "*"
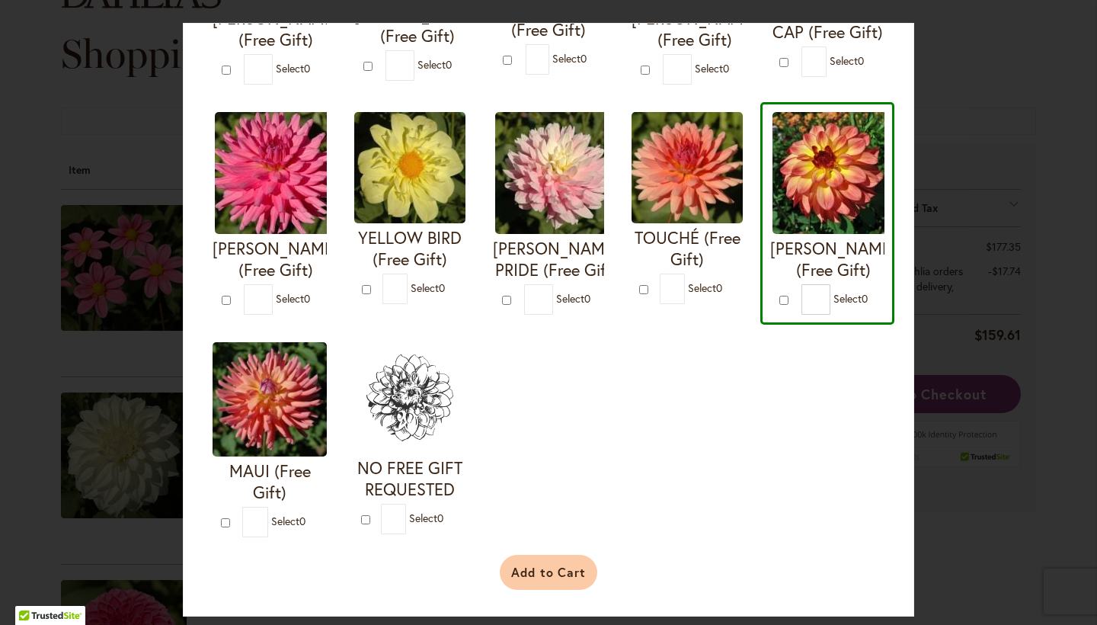
scroll to position [569, 0]
click at [574, 557] on button "Add to Cart" at bounding box center [549, 572] width 98 height 35
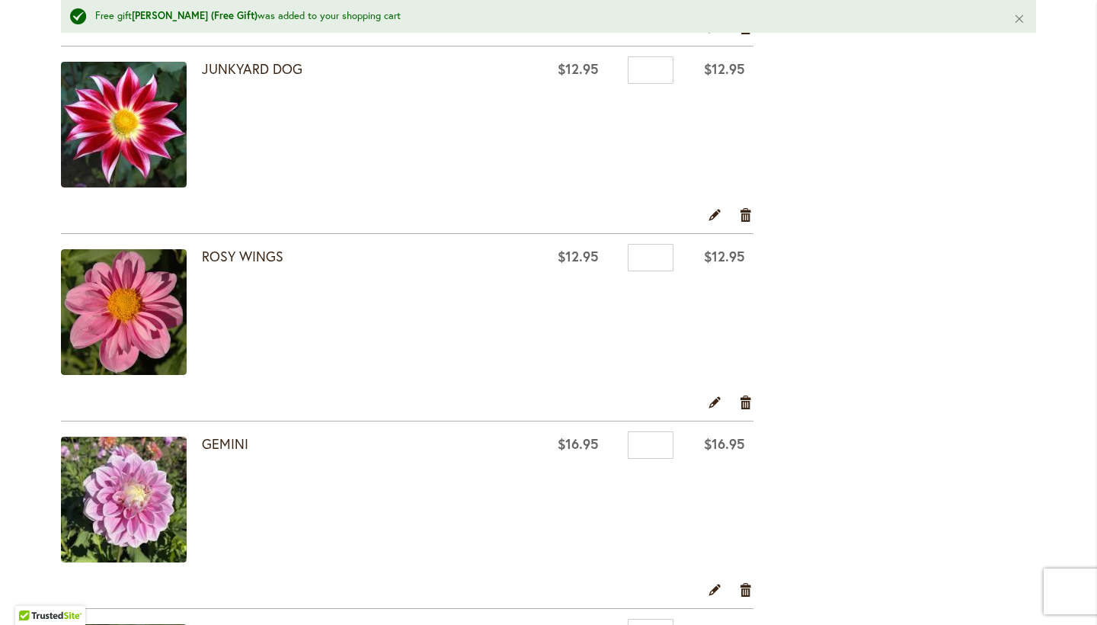
scroll to position [1805, 0]
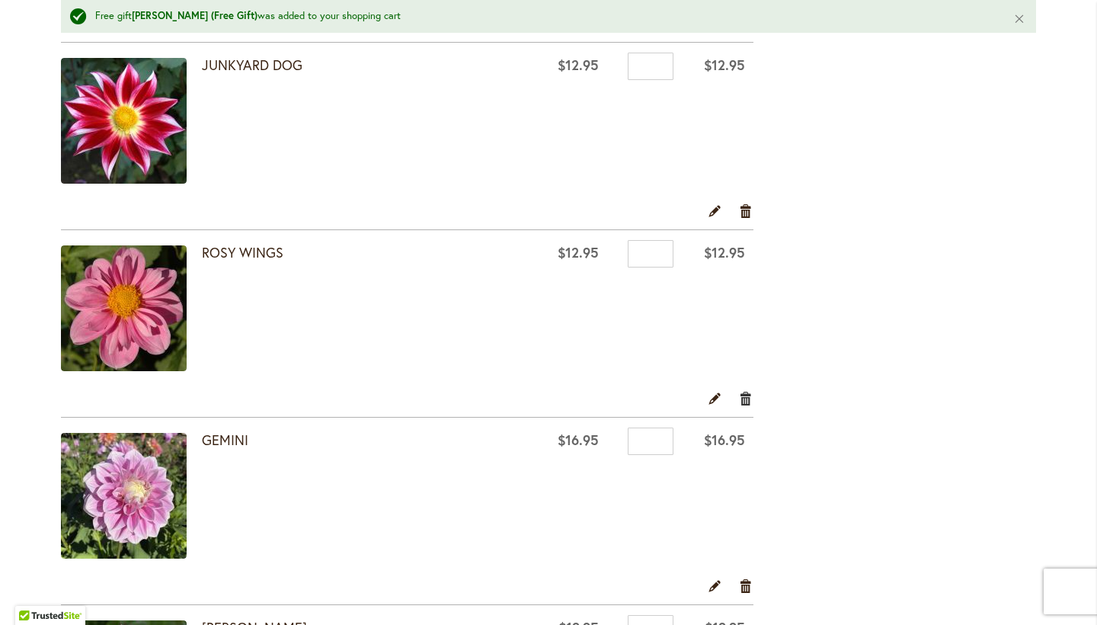
click at [750, 394] on link "Remove item" at bounding box center [746, 398] width 14 height 17
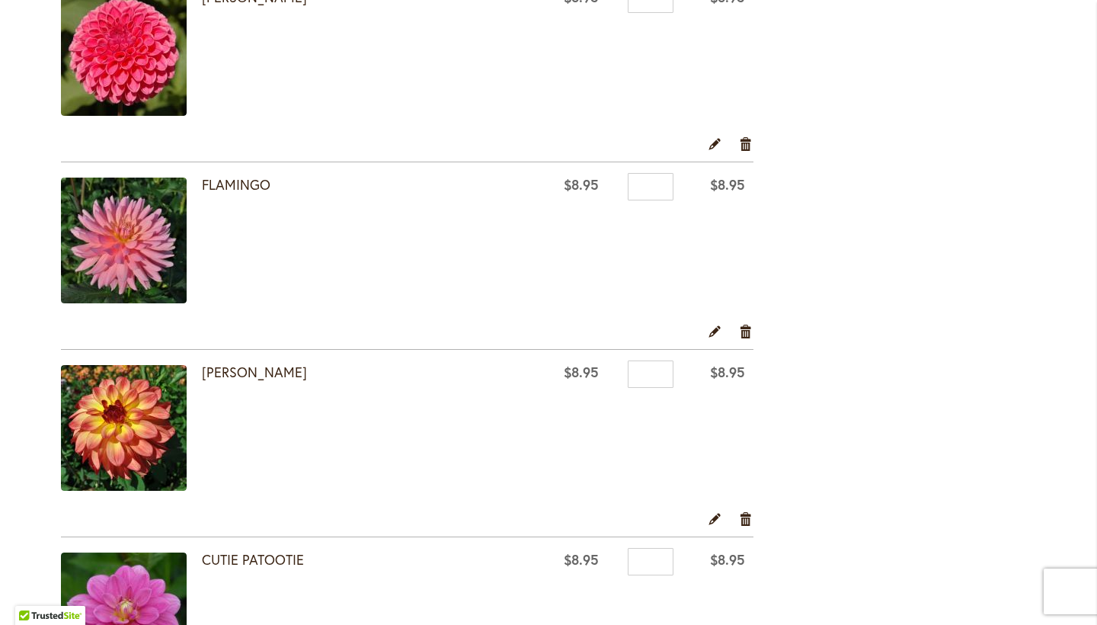
scroll to position [693, 0]
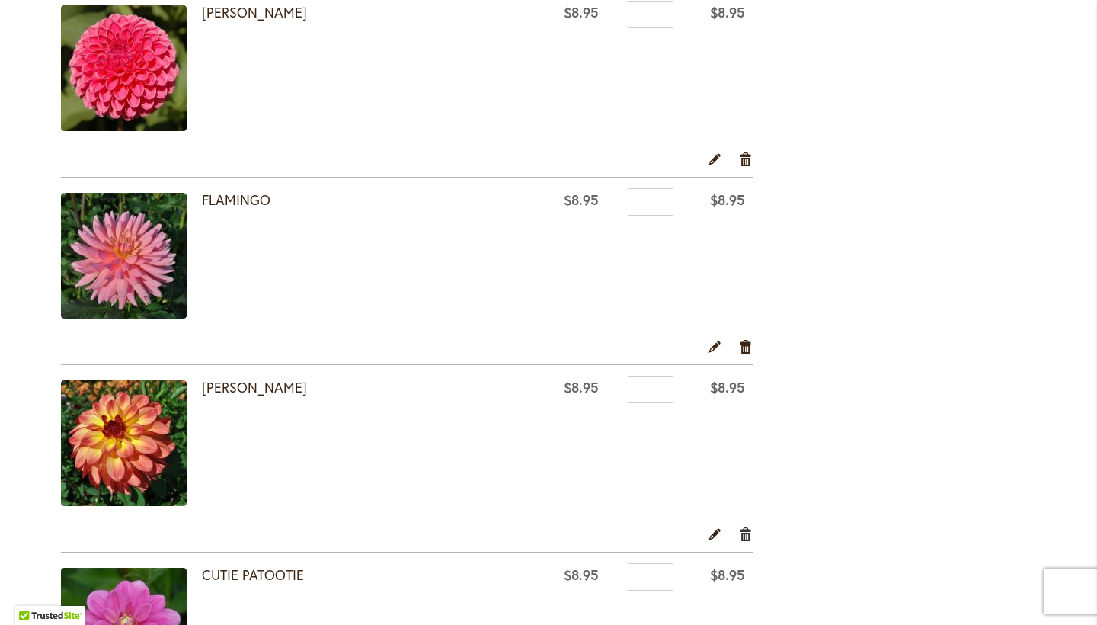
click at [745, 532] on link "Remove item" at bounding box center [746, 533] width 14 height 17
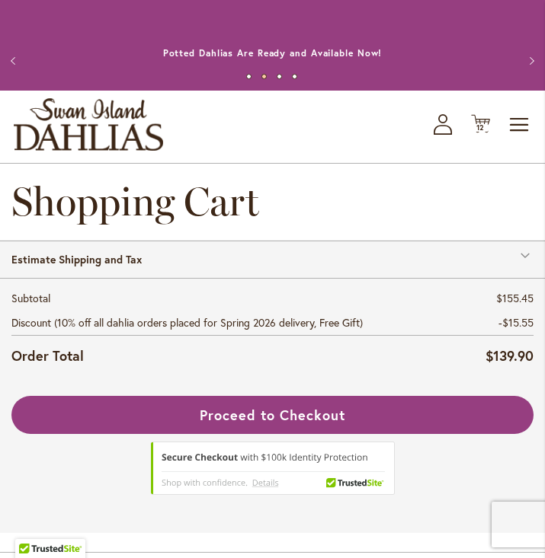
scroll to position [1212, 0]
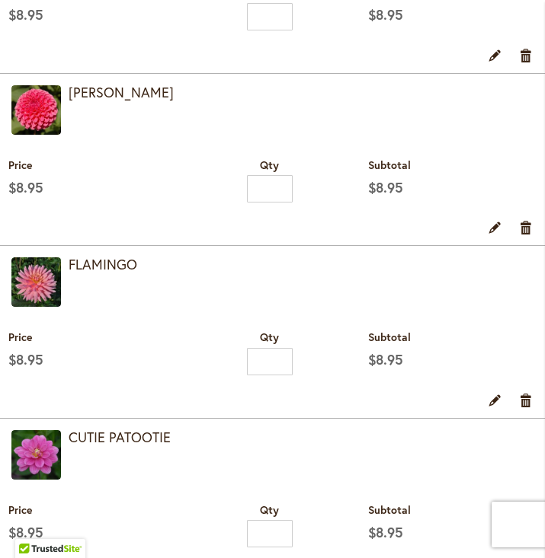
scroll to position [823, 0]
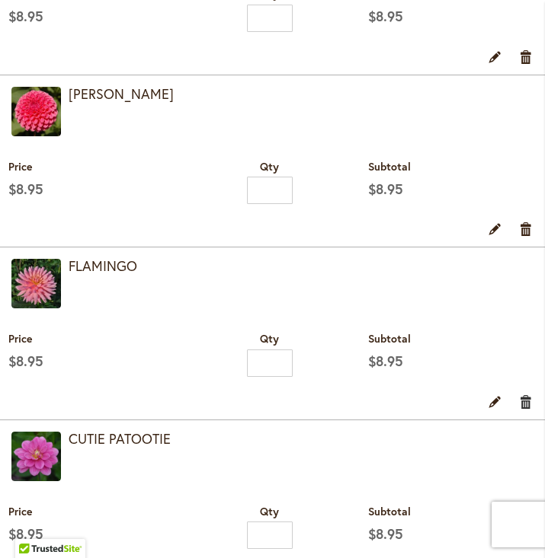
click at [528, 410] on link "Remove item" at bounding box center [526, 401] width 14 height 17
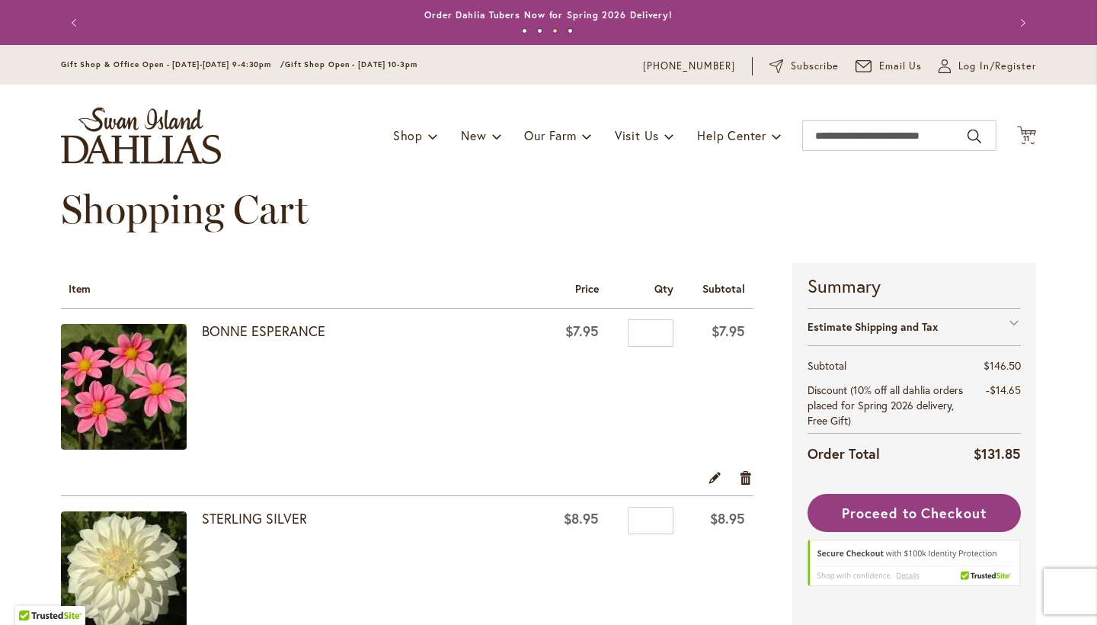
click at [544, 399] on span "Discount (10% off all dahlia orders placed for Spring 2026 delivery, Free Gift)" at bounding box center [884, 404] width 155 height 45
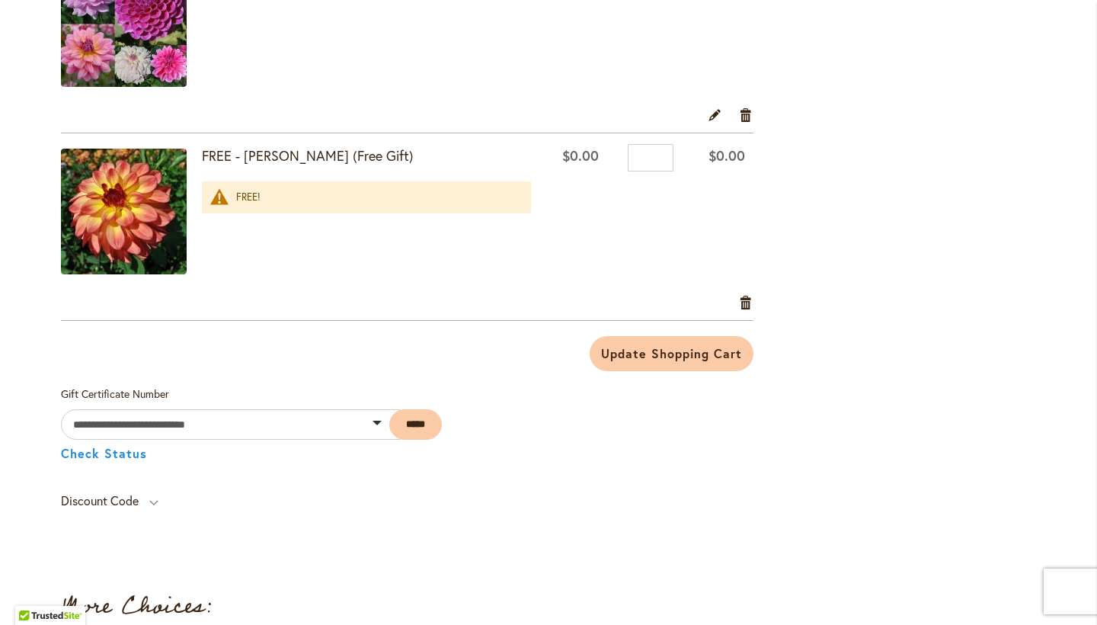
scroll to position [2043, 0]
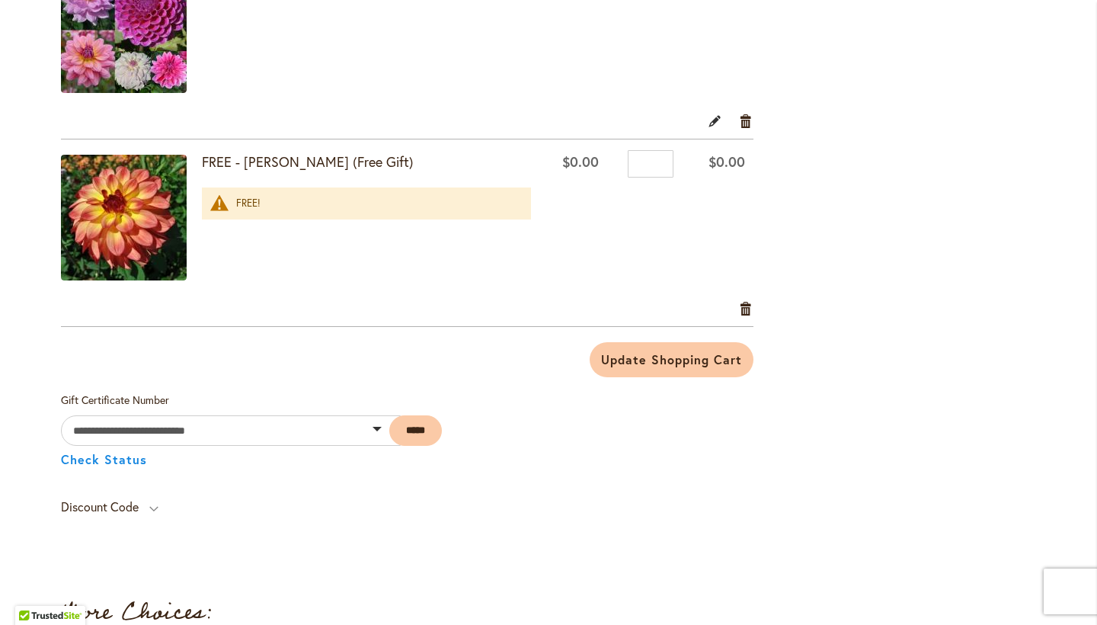
click at [544, 123] on link "Edit" at bounding box center [715, 120] width 14 height 17
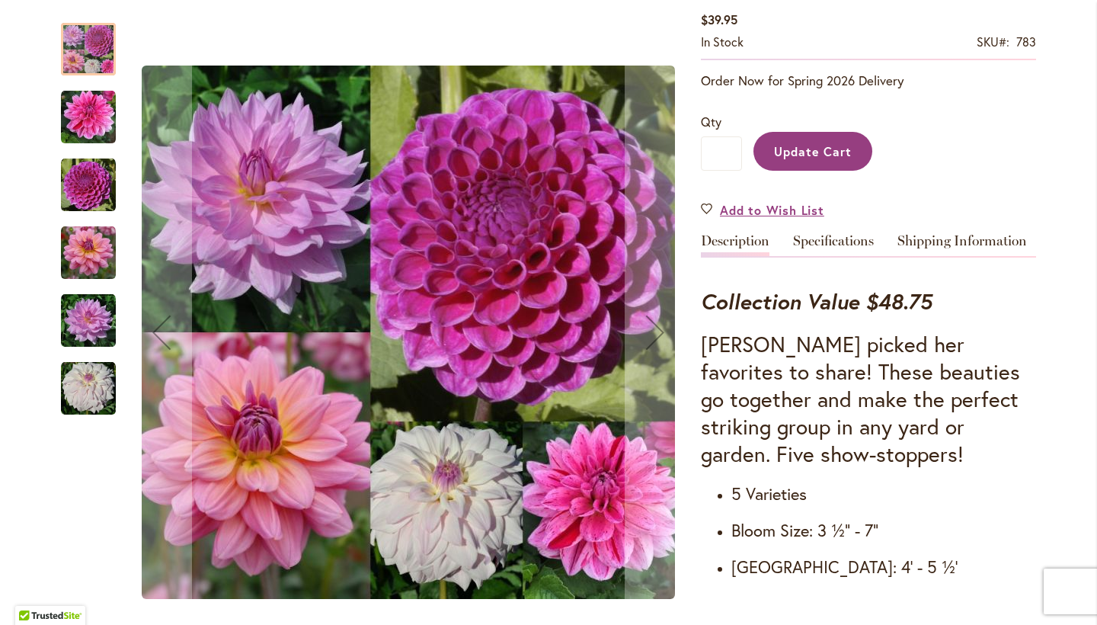
scroll to position [366, 0]
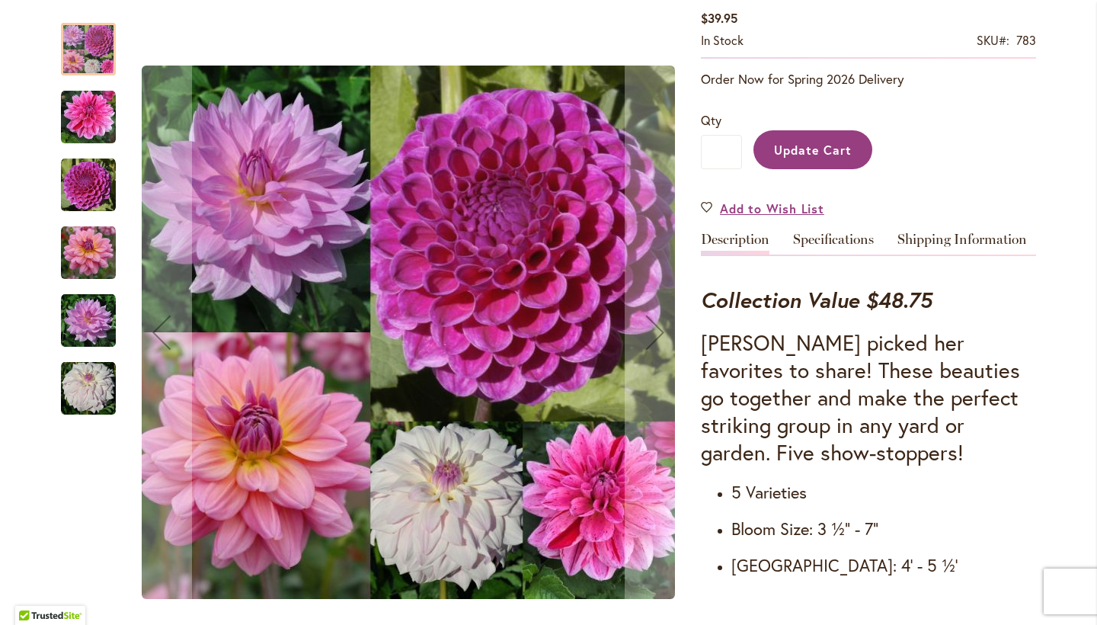
click at [104, 113] on img "CHA CHING" at bounding box center [88, 117] width 55 height 55
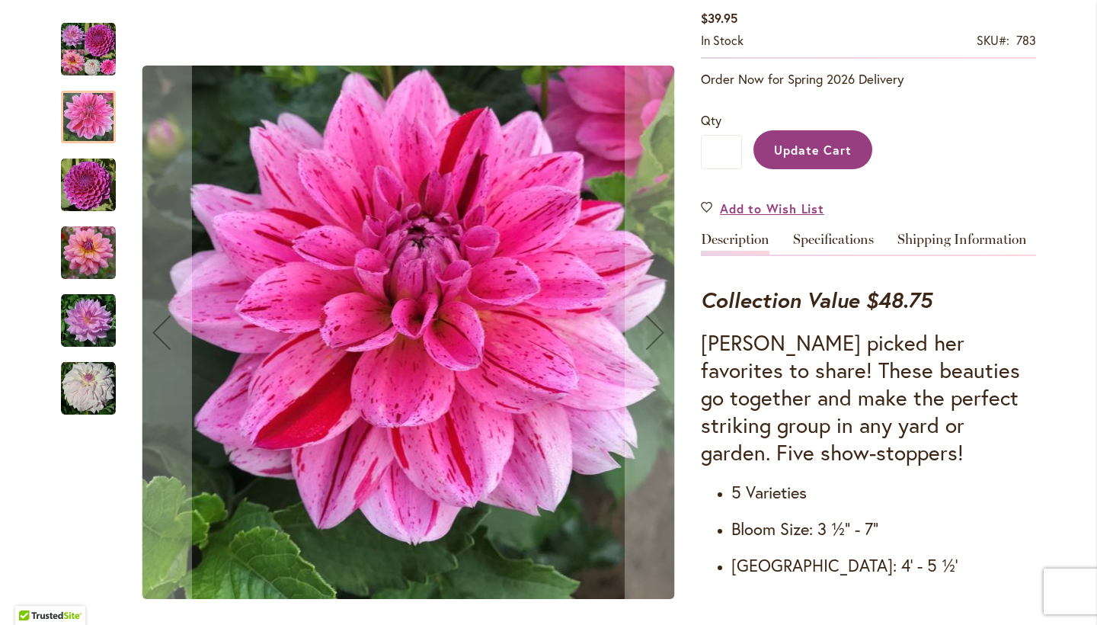
click at [97, 160] on img "NIJINSKI" at bounding box center [88, 185] width 55 height 55
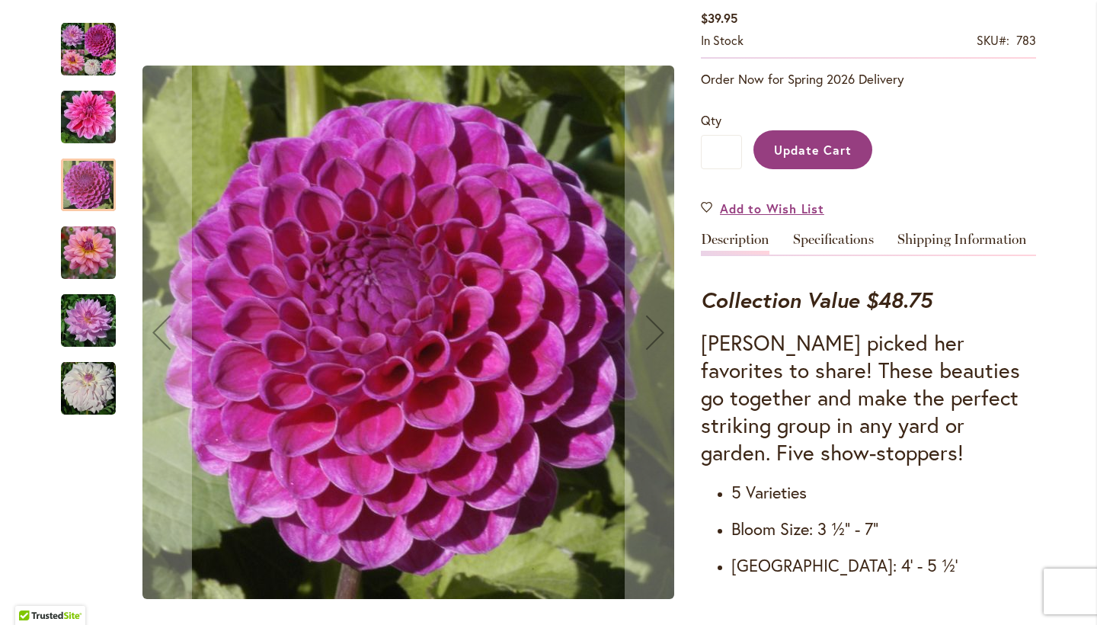
click at [99, 243] on img "SOUTERHN BELLE" at bounding box center [88, 252] width 55 height 55
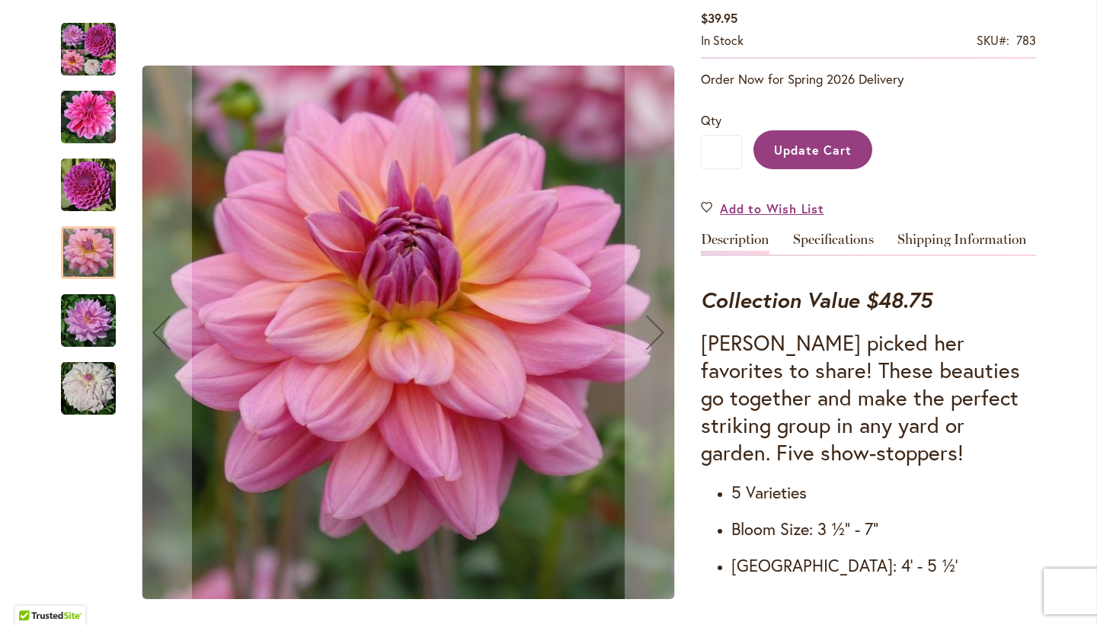
click at [98, 300] on img "UNICORN DREAMS" at bounding box center [88, 320] width 55 height 55
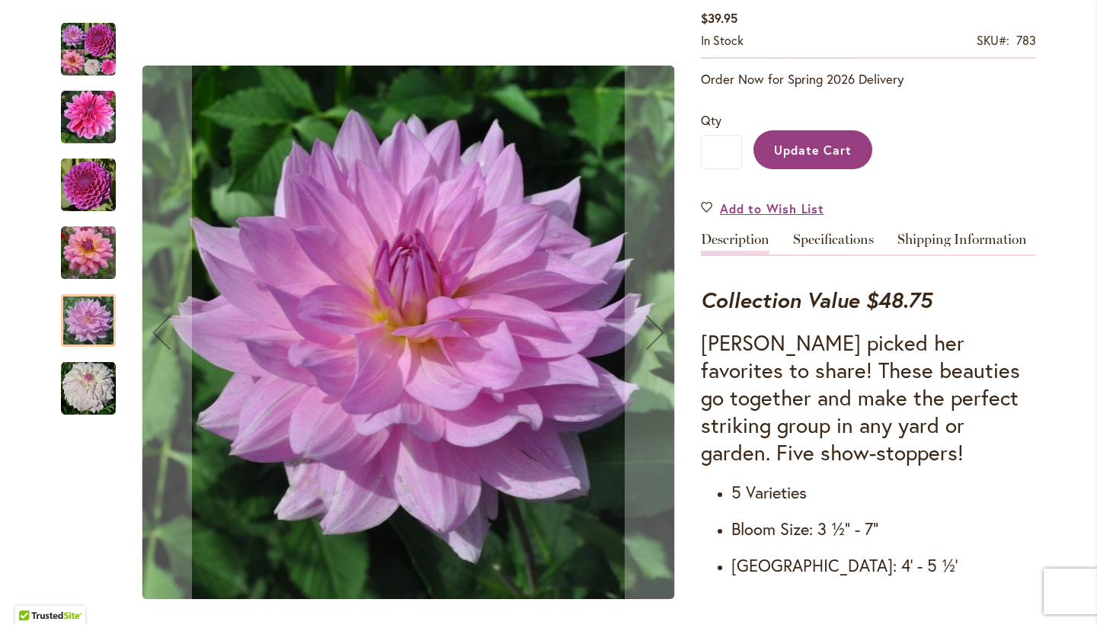
click at [102, 388] on img "WHO ME?" at bounding box center [88, 388] width 55 height 55
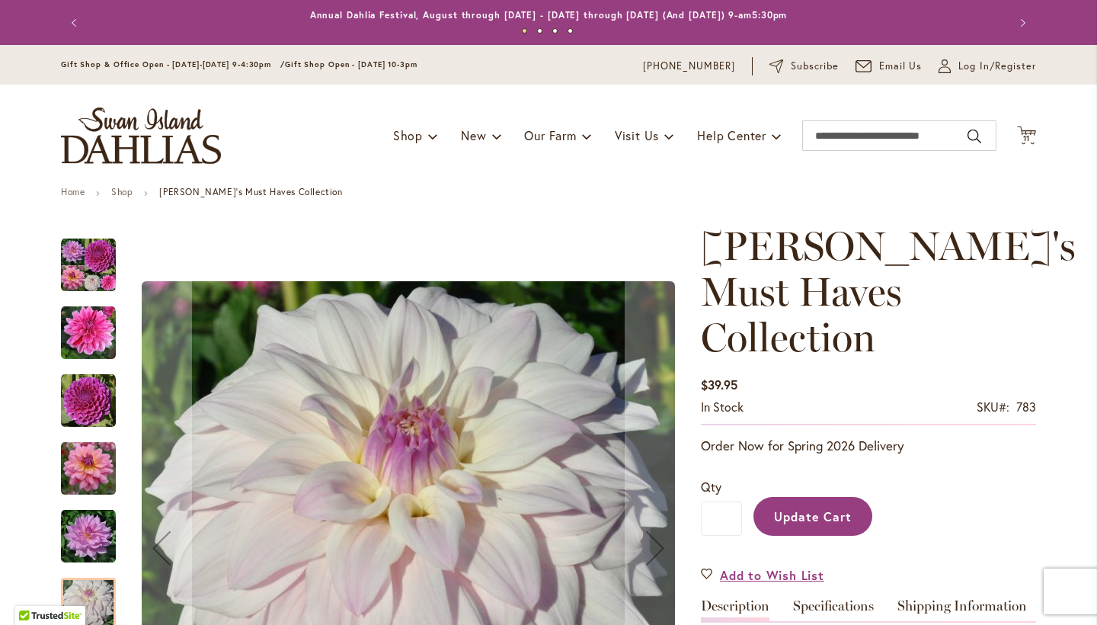
scroll to position [0, 0]
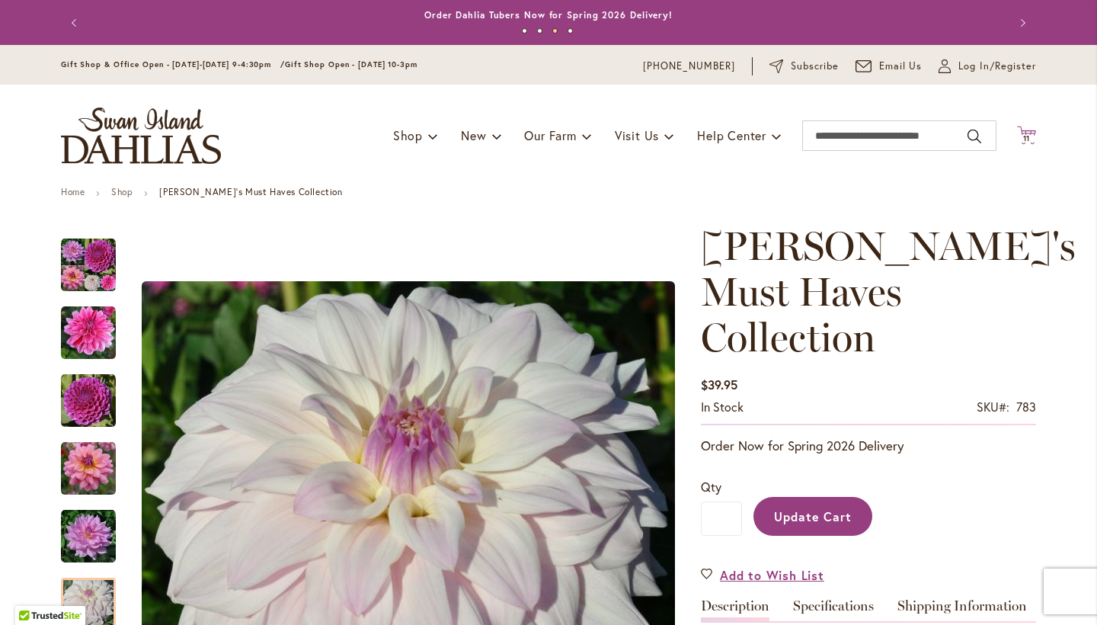
click at [1023, 135] on span "11" at bounding box center [1027, 138] width 8 height 10
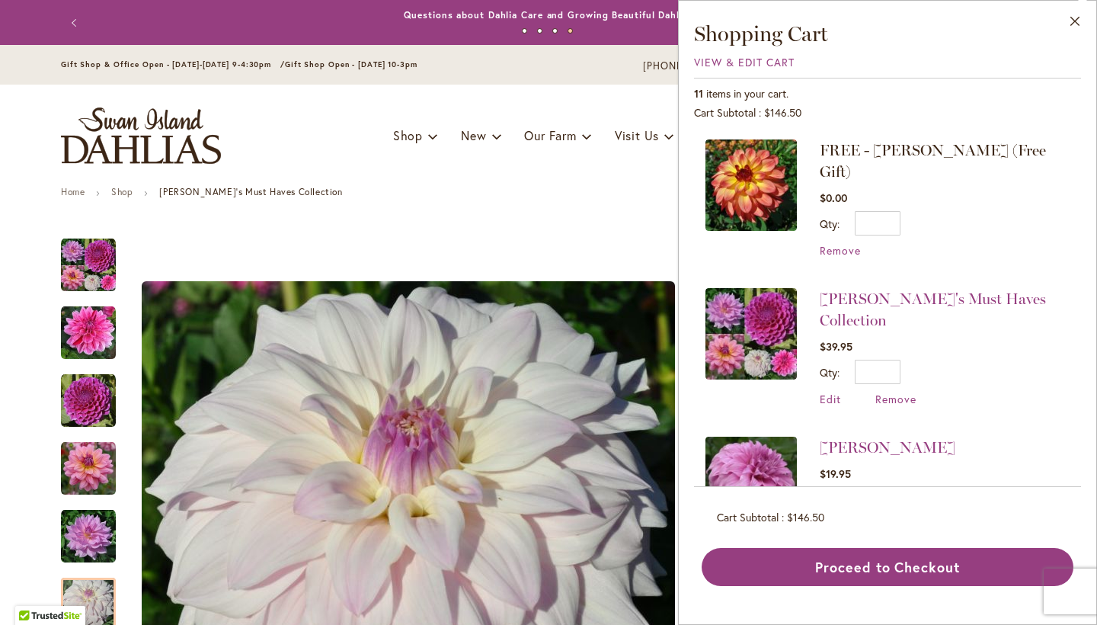
click at [983, 155] on span "FREE - [PERSON_NAME] (Free Gift)" at bounding box center [933, 161] width 226 height 40
click at [762, 168] on img at bounding box center [750, 184] width 91 height 91
click at [772, 58] on span "View & Edit Cart" at bounding box center [744, 62] width 101 height 14
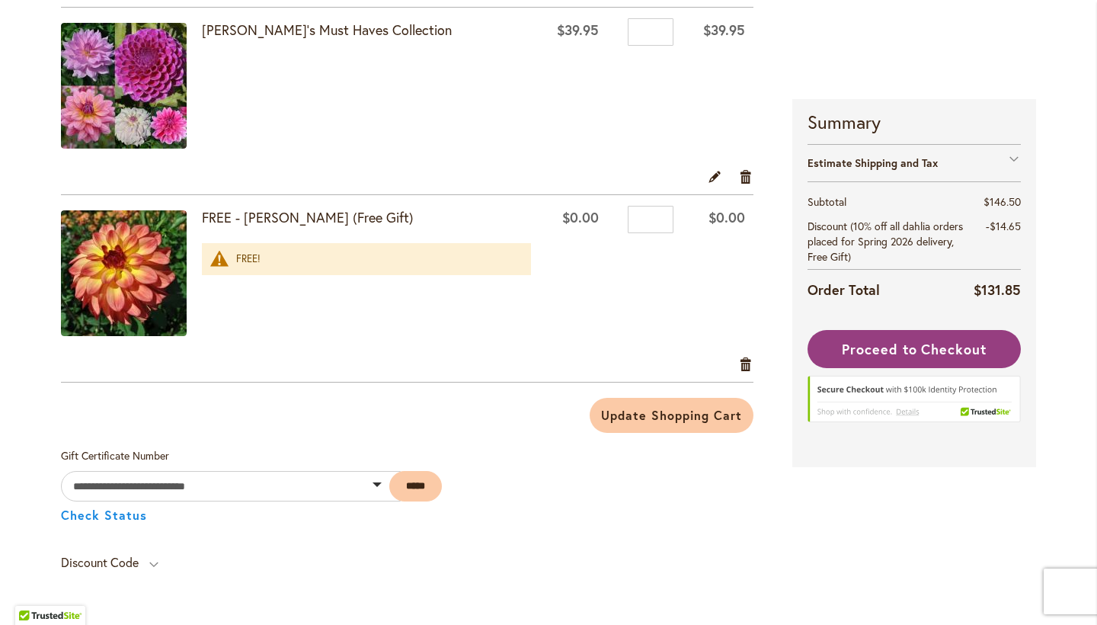
scroll to position [1987, 0]
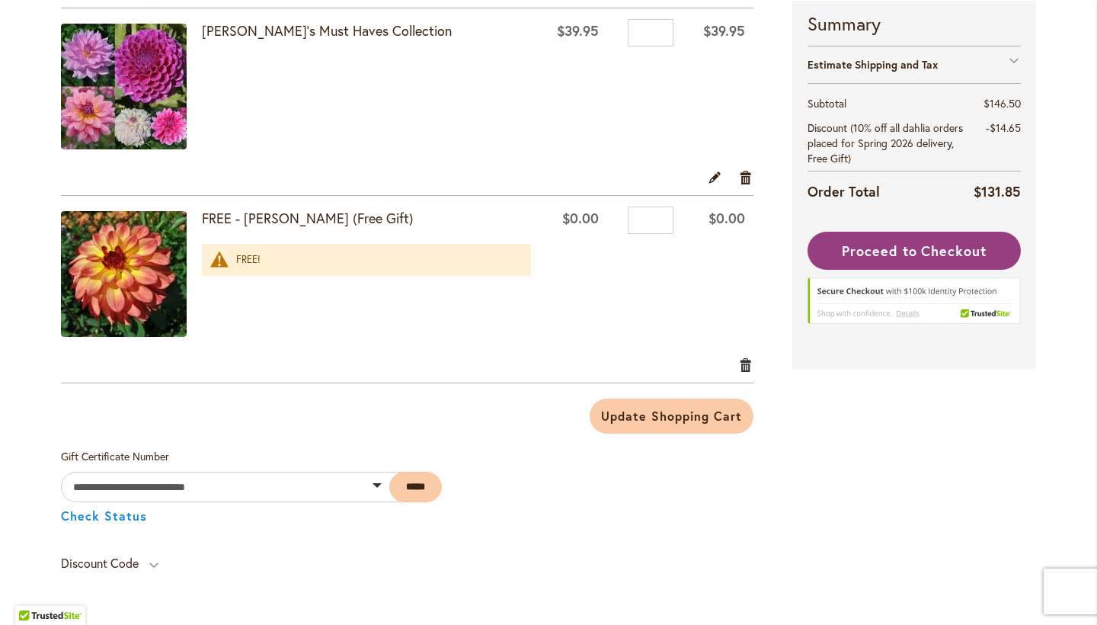
click at [744, 367] on link "Remove item" at bounding box center [746, 364] width 14 height 17
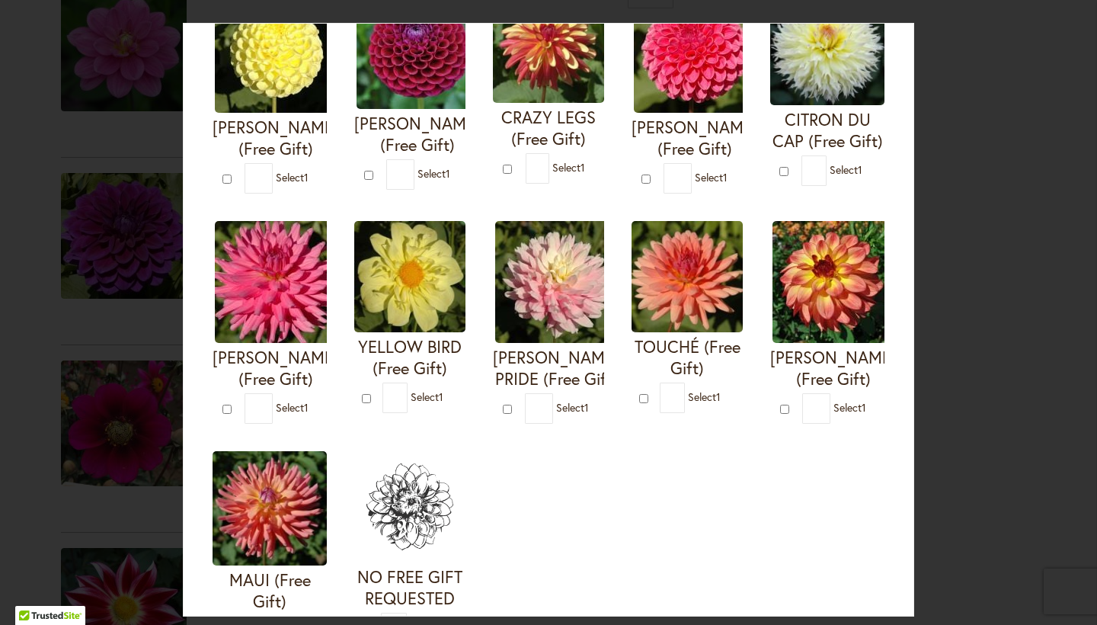
scroll to position [445, 0]
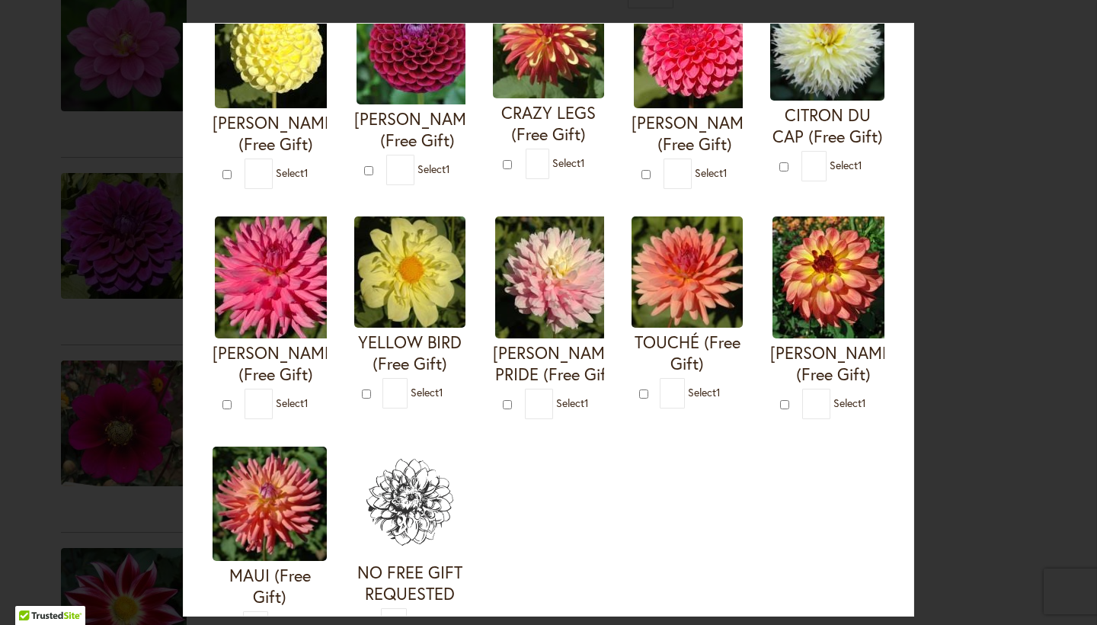
type input "*"
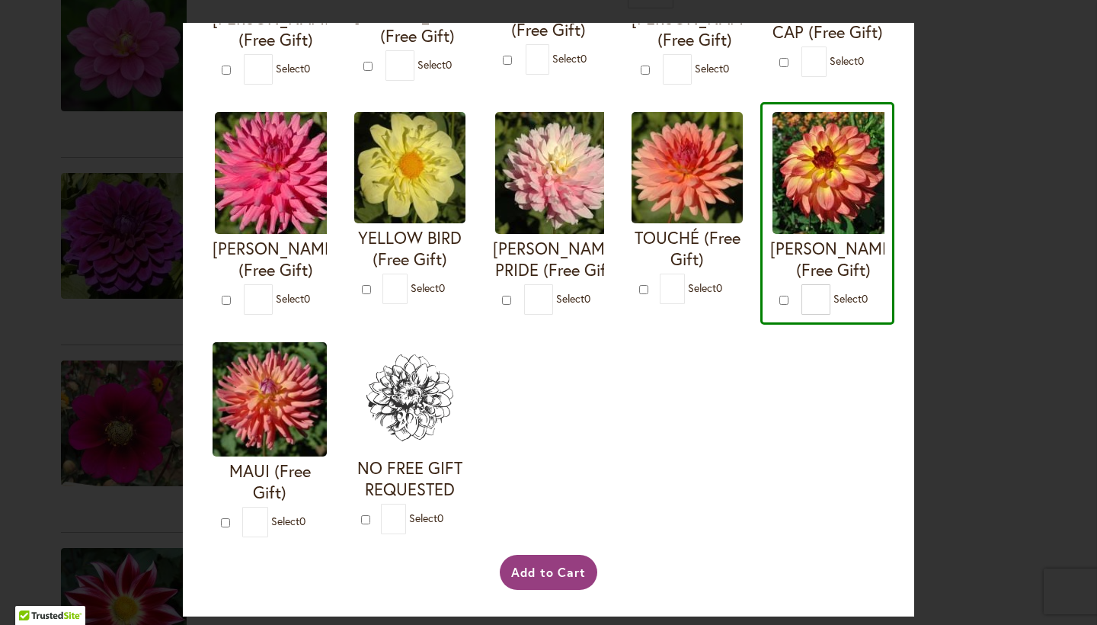
scroll to position [569, 0]
click at [537, 571] on button "Add to Cart" at bounding box center [549, 572] width 98 height 35
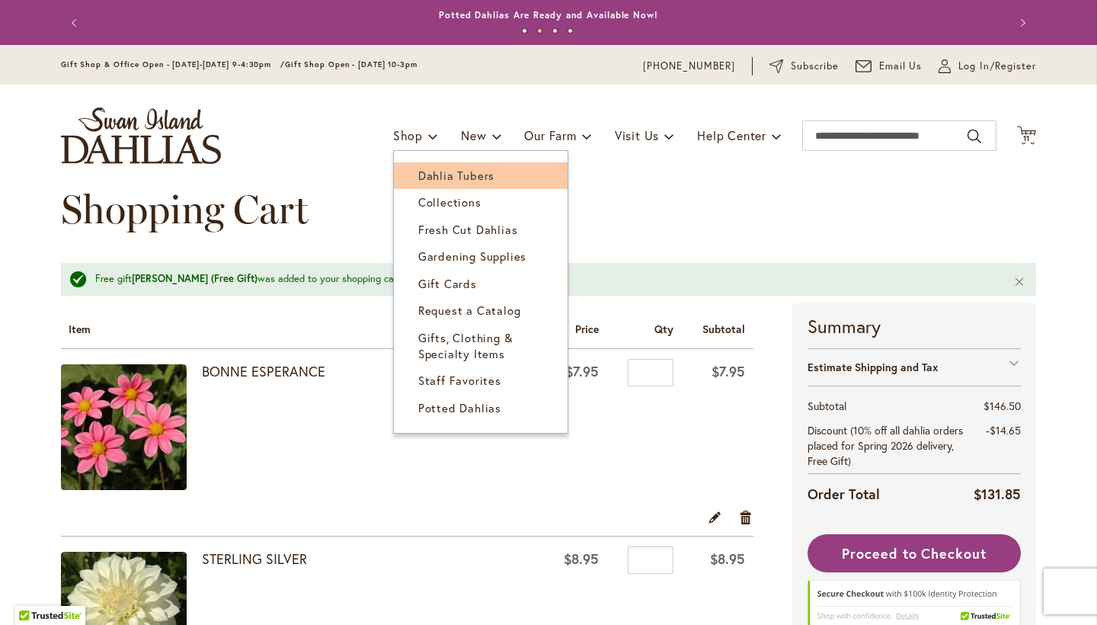
click at [430, 168] on span "Dahlia Tubers" at bounding box center [456, 175] width 76 height 15
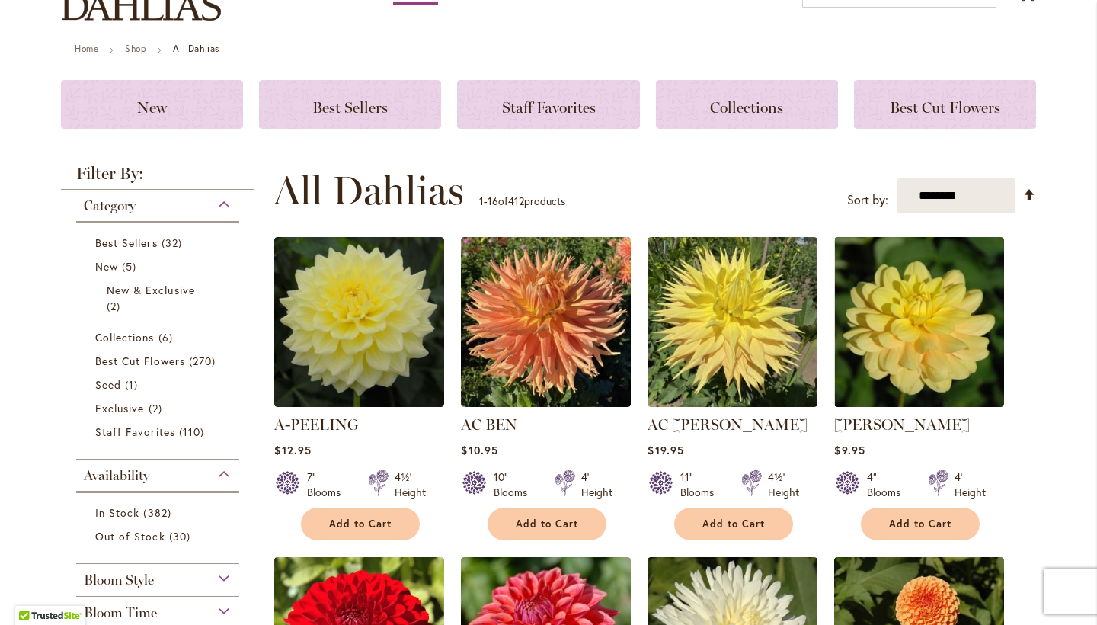
scroll to position [203, 0]
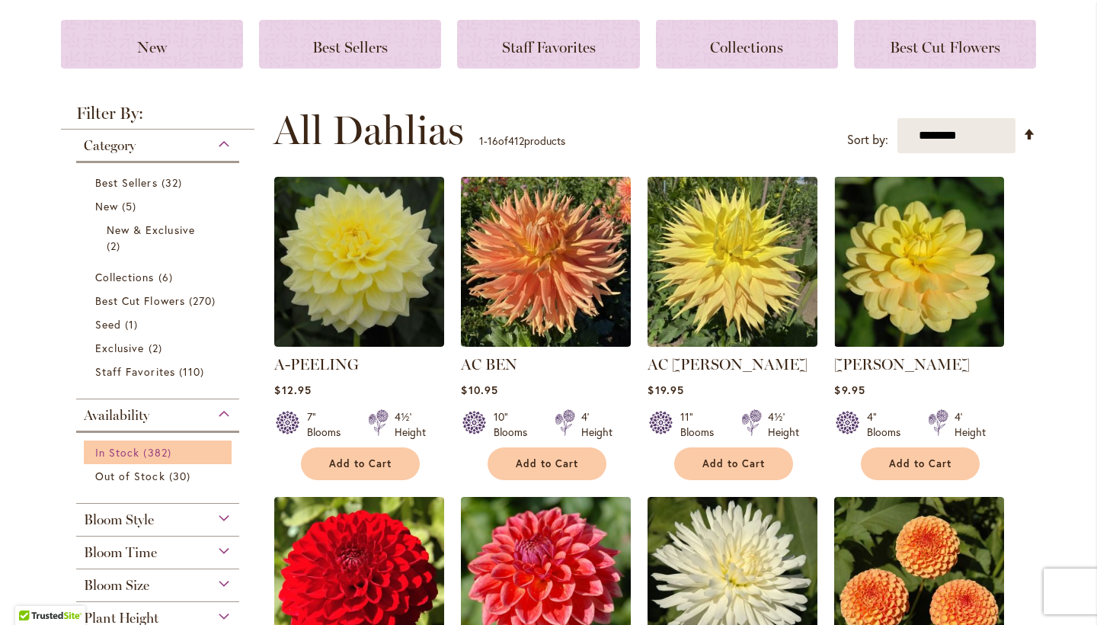
click at [117, 453] on span "In Stock" at bounding box center [117, 452] width 44 height 14
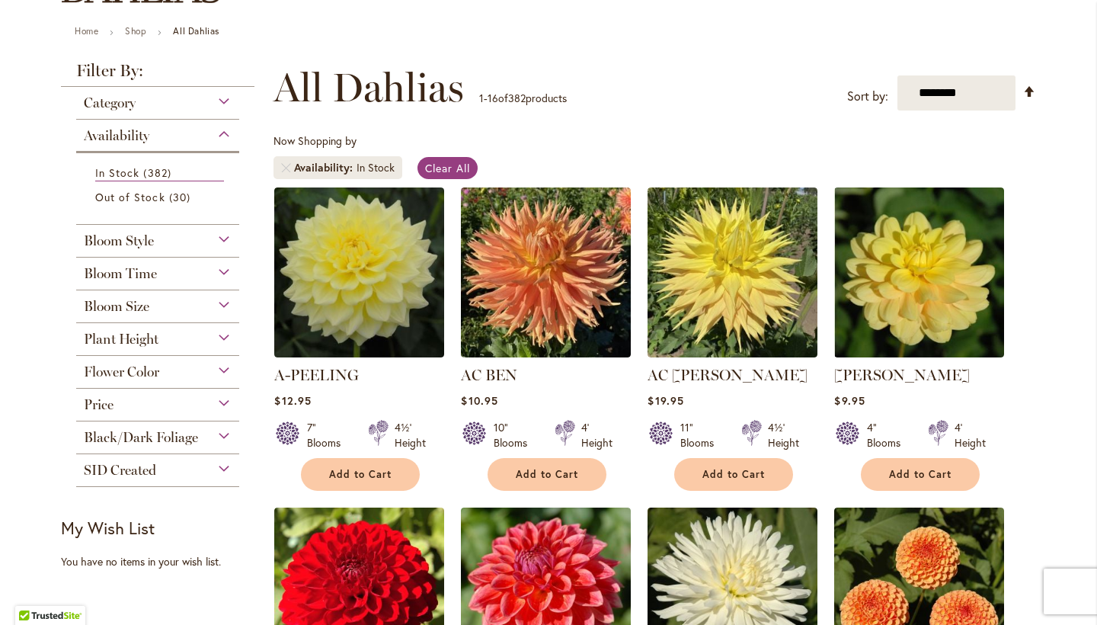
scroll to position [164, 0]
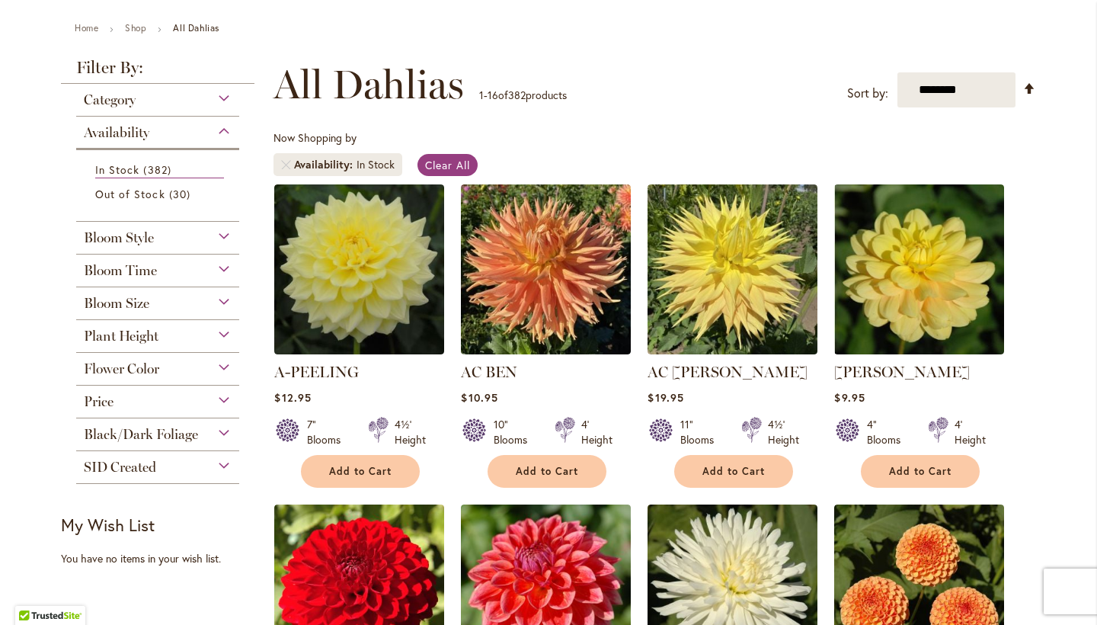
click at [225, 360] on div "Flower Color" at bounding box center [157, 365] width 163 height 24
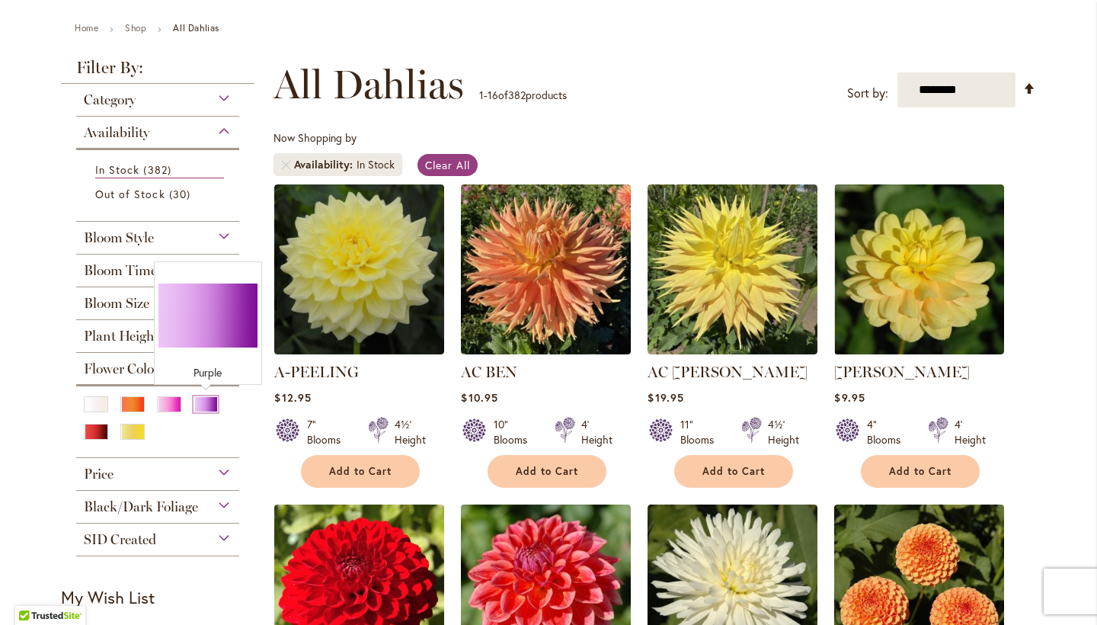
click at [203, 406] on div "Purple" at bounding box center [205, 404] width 24 height 16
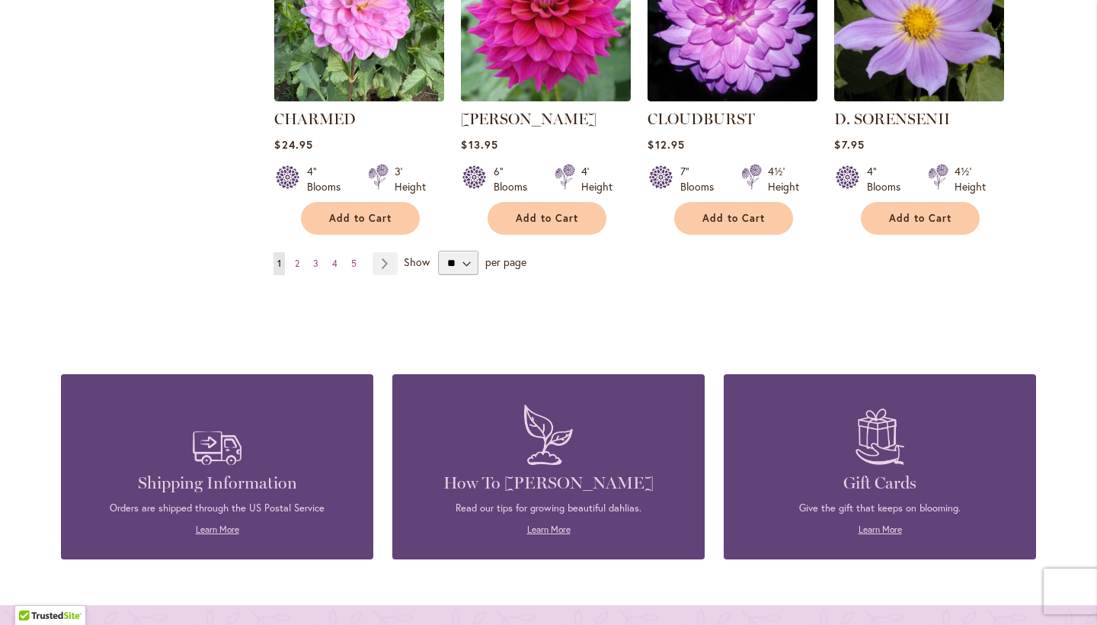
scroll to position [1380, 0]
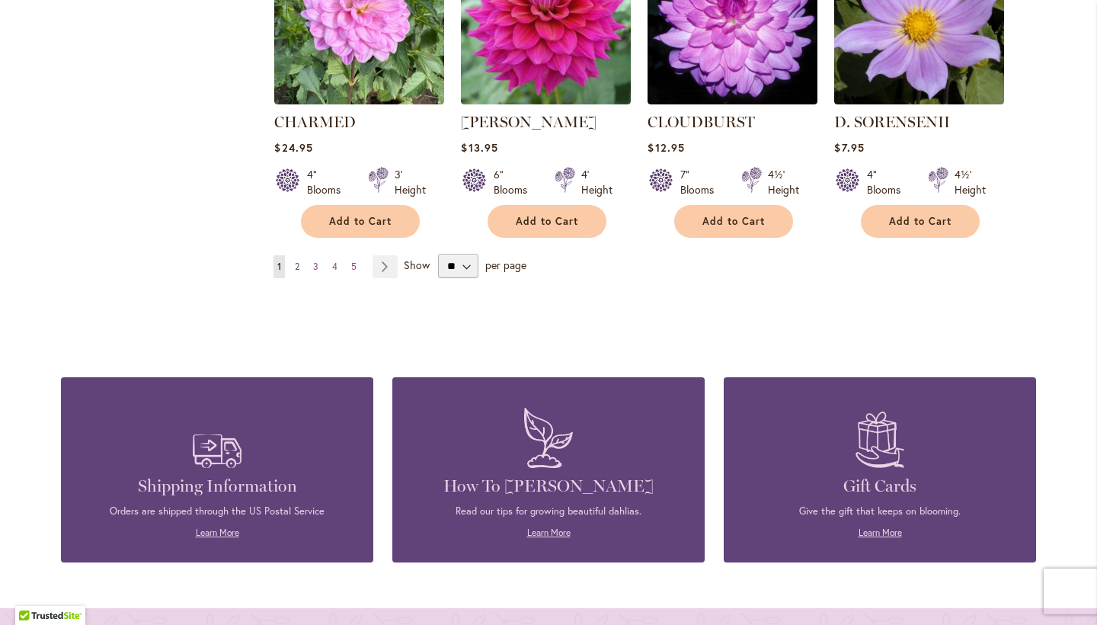
click at [302, 258] on link "Page 2" at bounding box center [297, 266] width 12 height 23
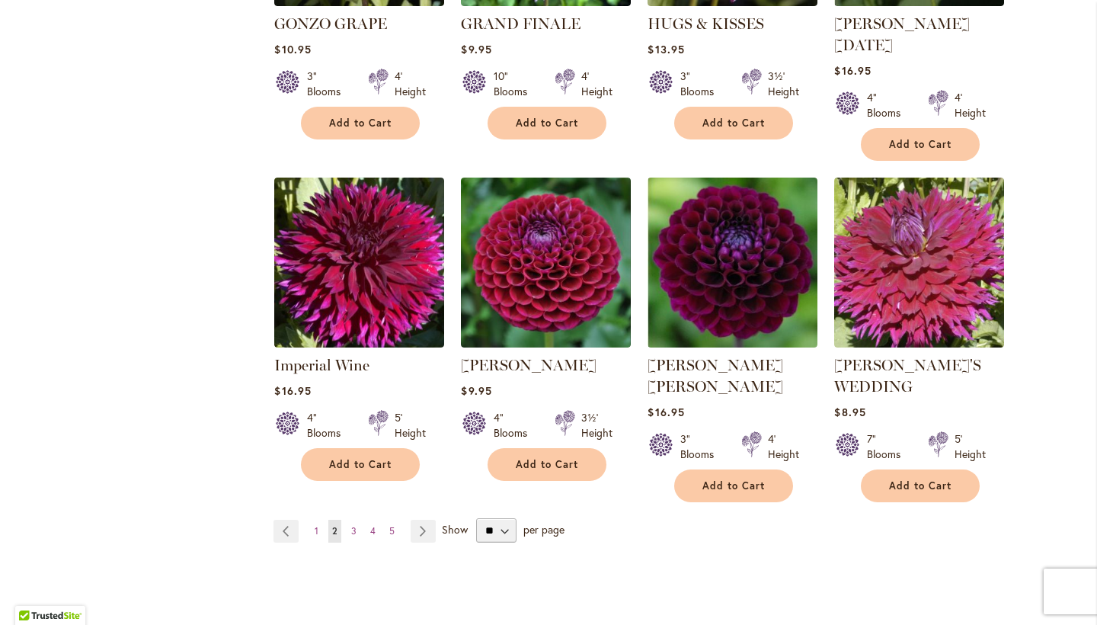
scroll to position [1182, 0]
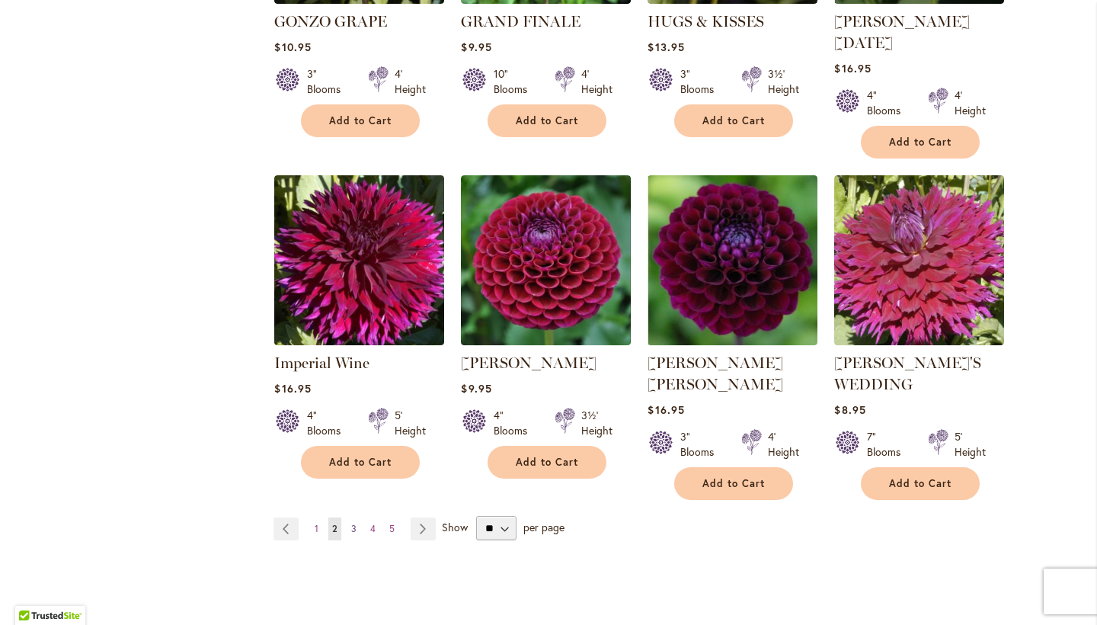
click at [351, 523] on span "3" at bounding box center [353, 528] width 5 height 11
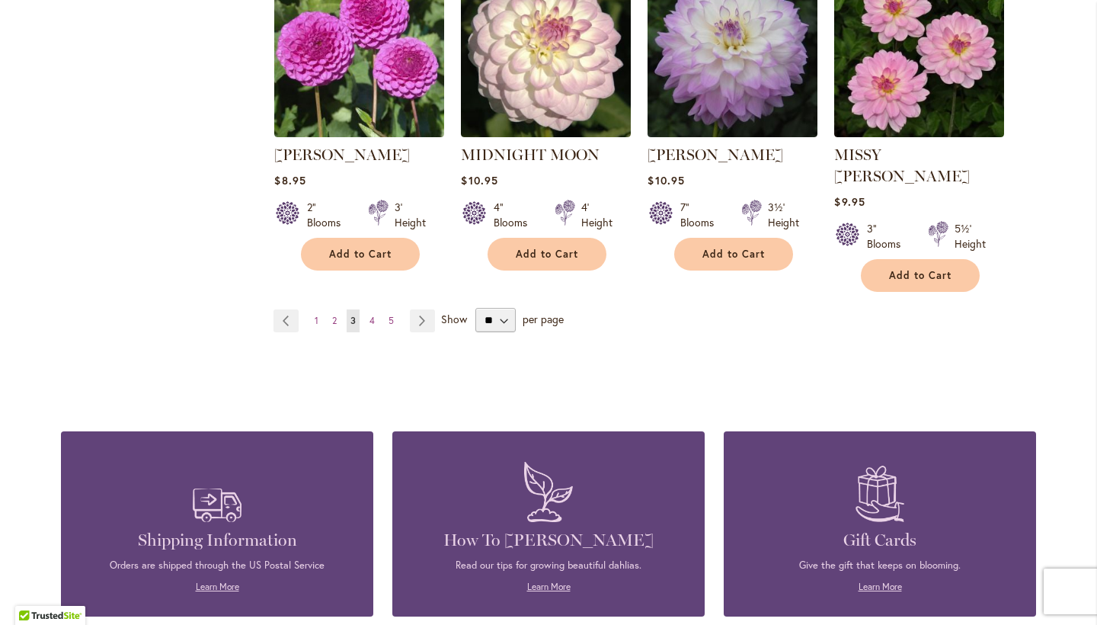
scroll to position [1391, 0]
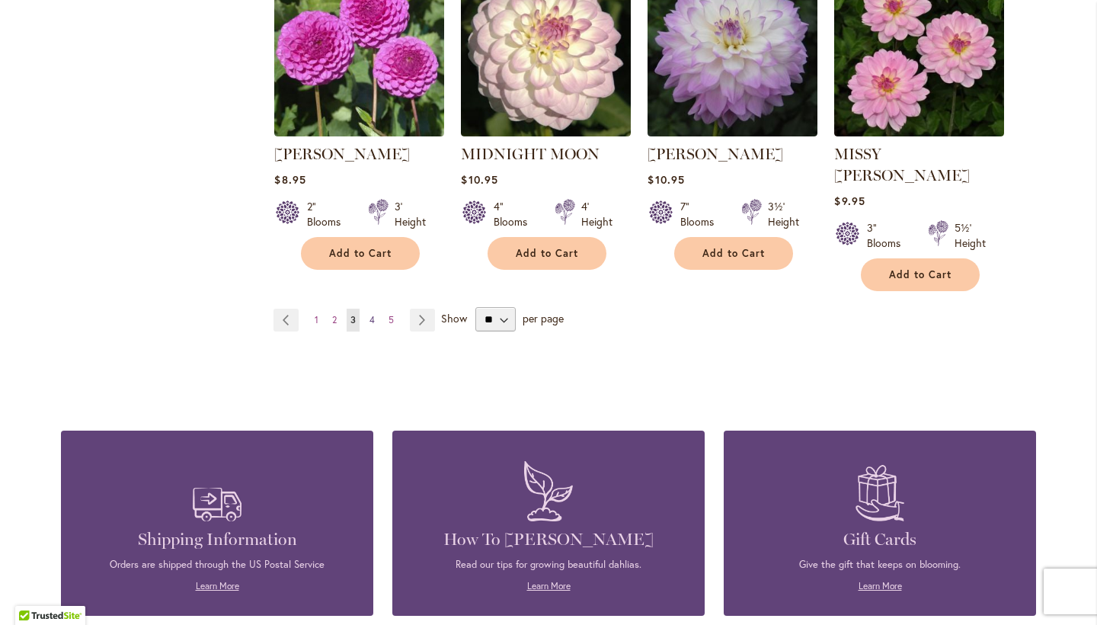
click at [376, 309] on link "Page 4" at bounding box center [372, 320] width 13 height 23
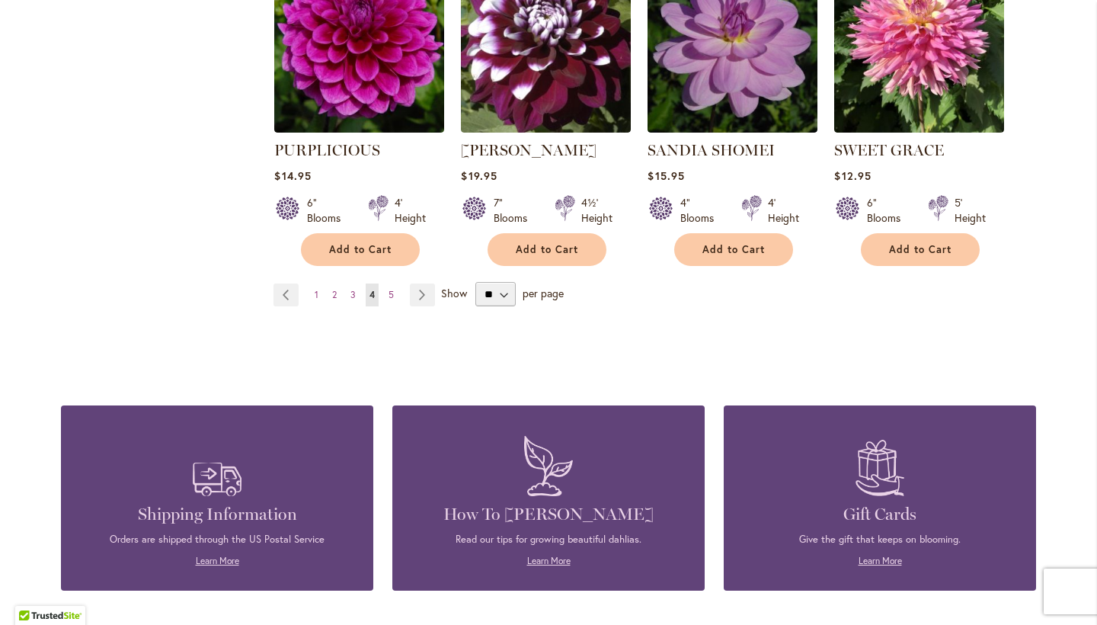
scroll to position [1357, 0]
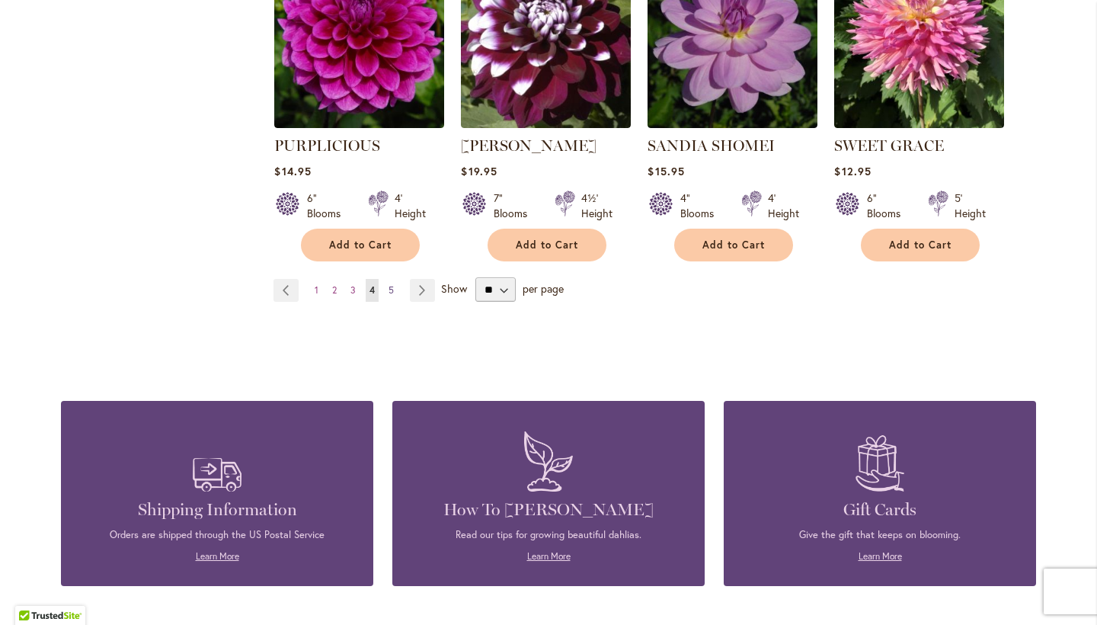
click at [392, 285] on span "5" at bounding box center [390, 289] width 5 height 11
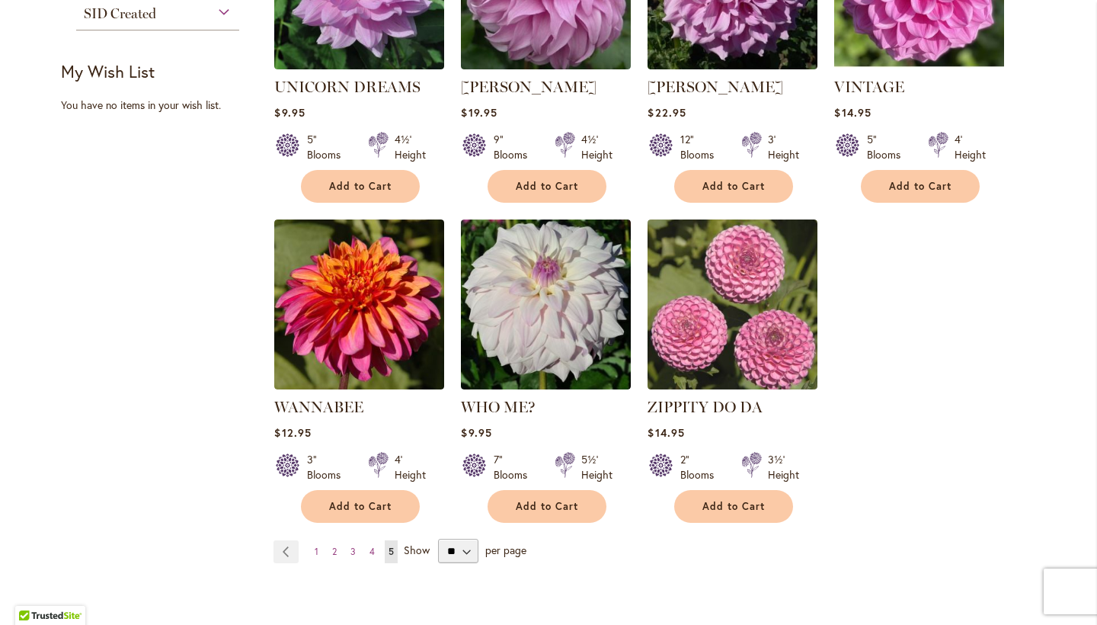
scroll to position [782, 0]
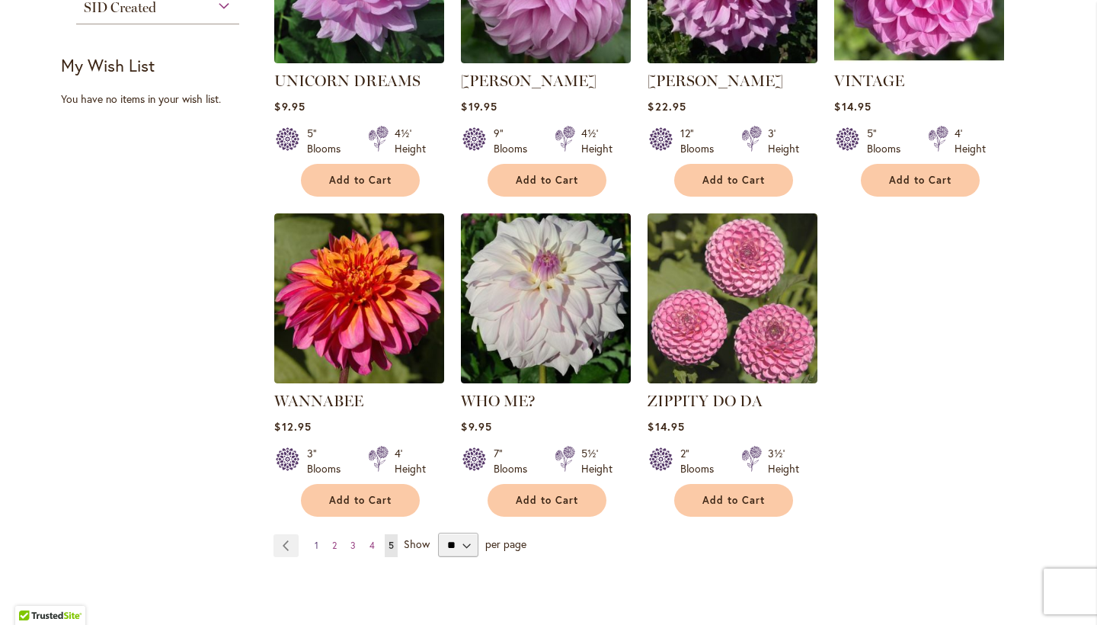
click at [319, 545] on link "Page 1" at bounding box center [316, 545] width 11 height 23
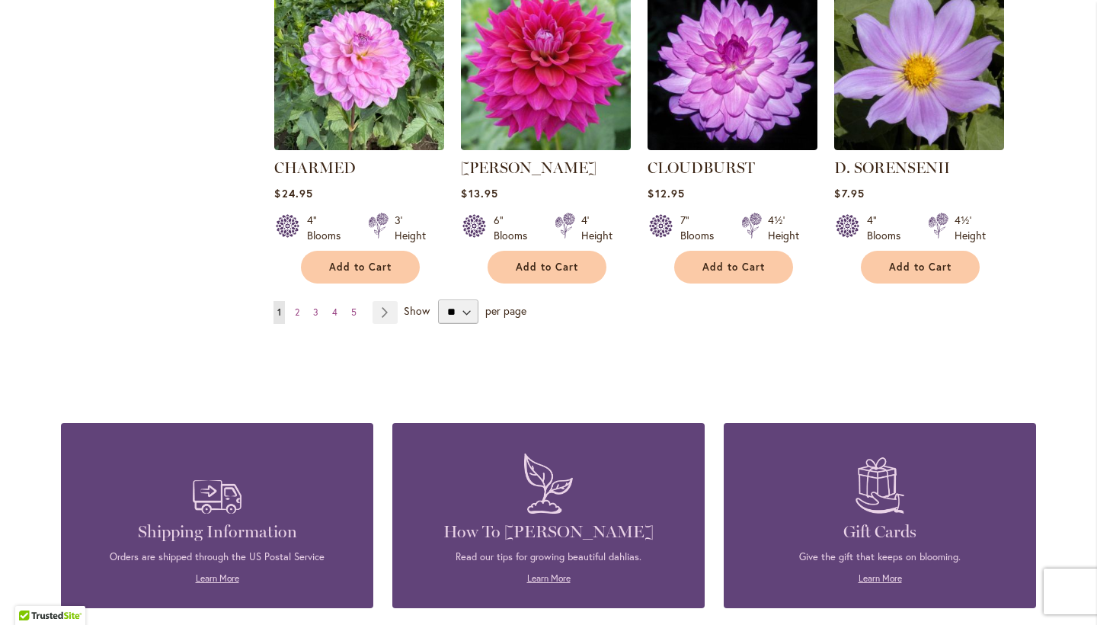
scroll to position [1351, 0]
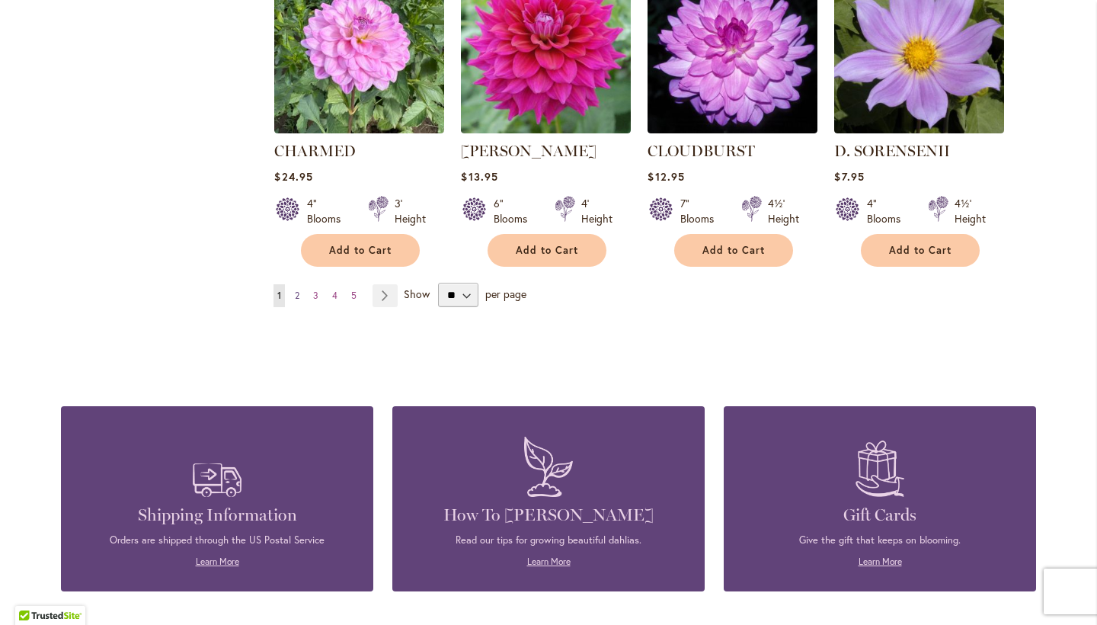
click at [298, 295] on span "2" at bounding box center [297, 294] width 5 height 11
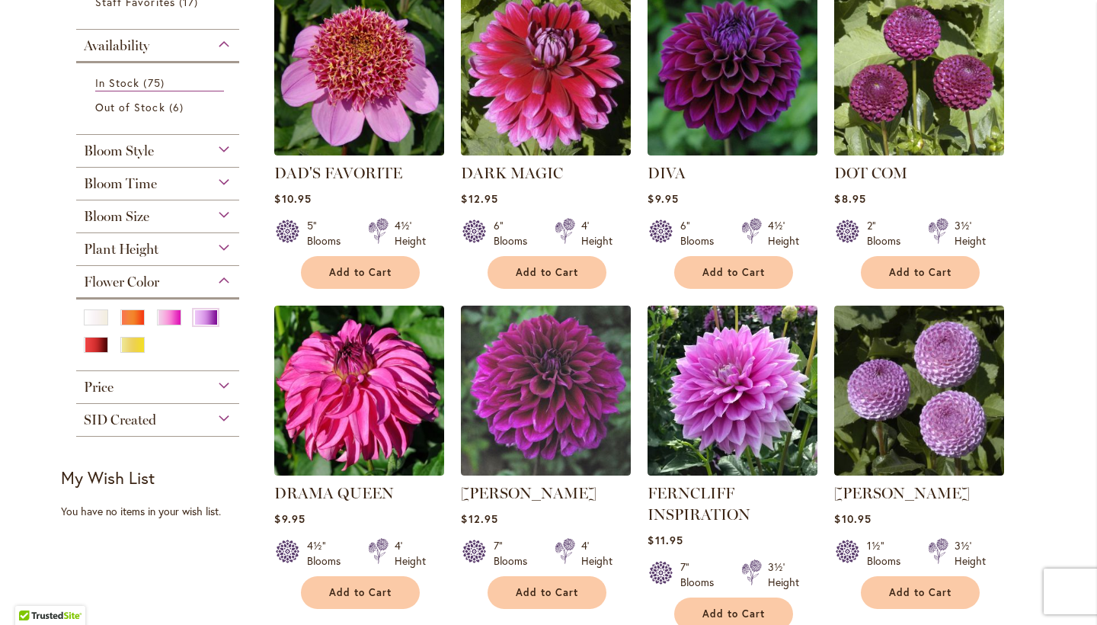
scroll to position [375, 0]
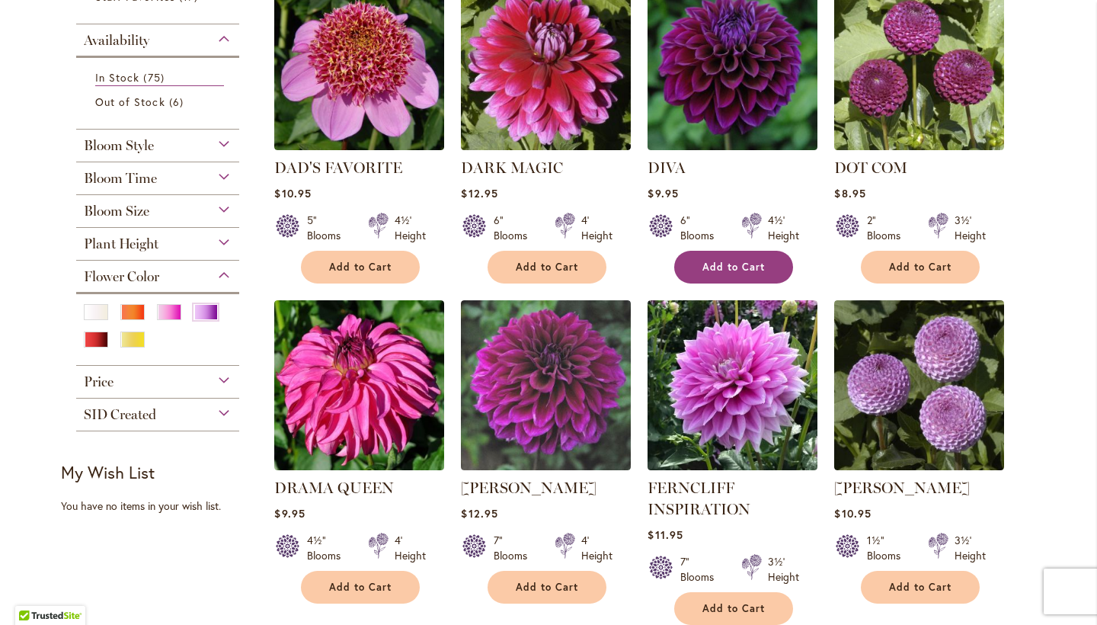
click at [734, 261] on span "Add to Cart" at bounding box center [733, 267] width 62 height 13
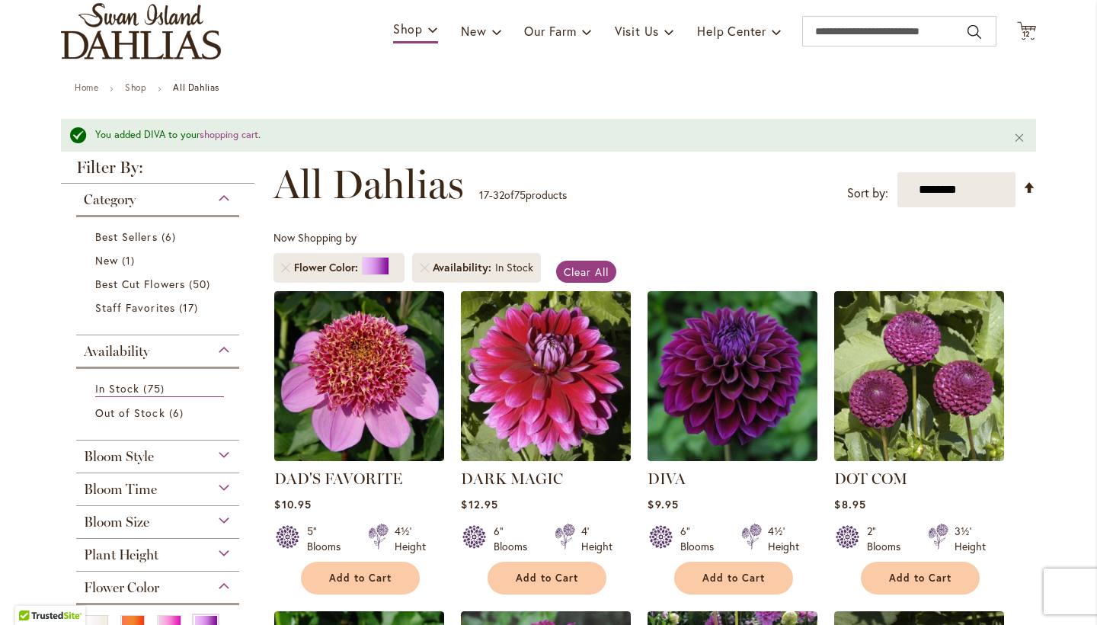
scroll to position [103, 0]
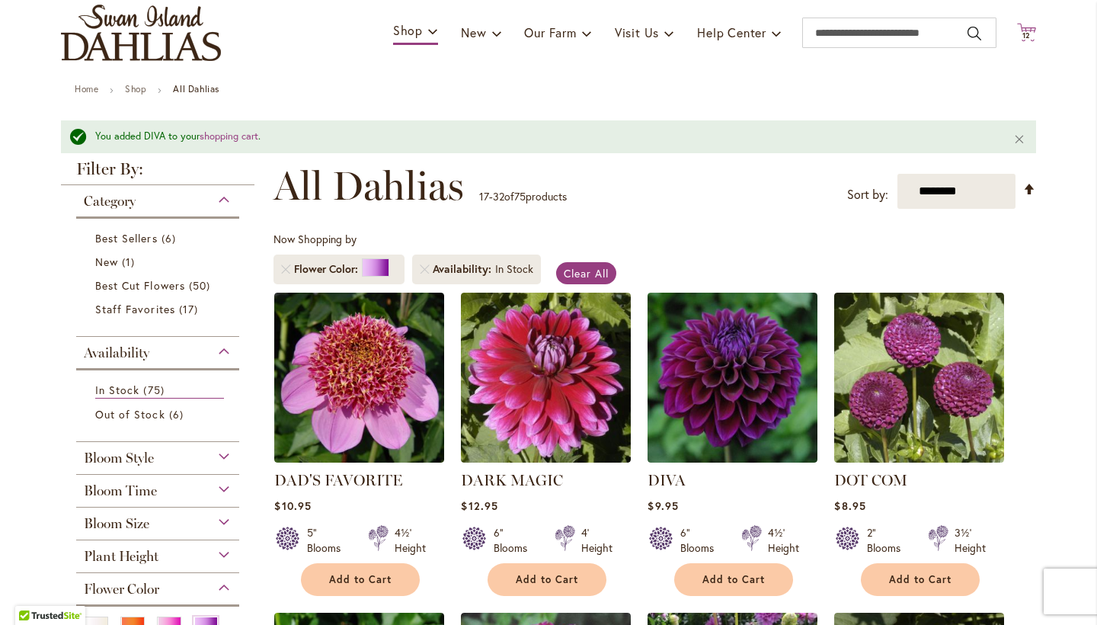
click at [1029, 37] on span "12" at bounding box center [1026, 35] width 9 height 10
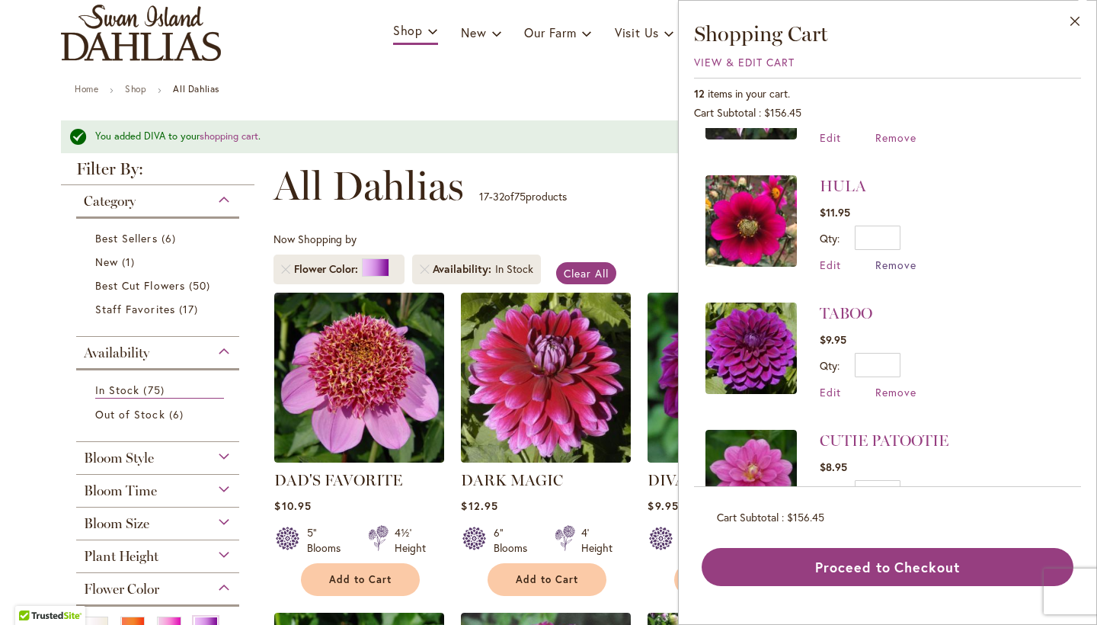
scroll to position [784, 0]
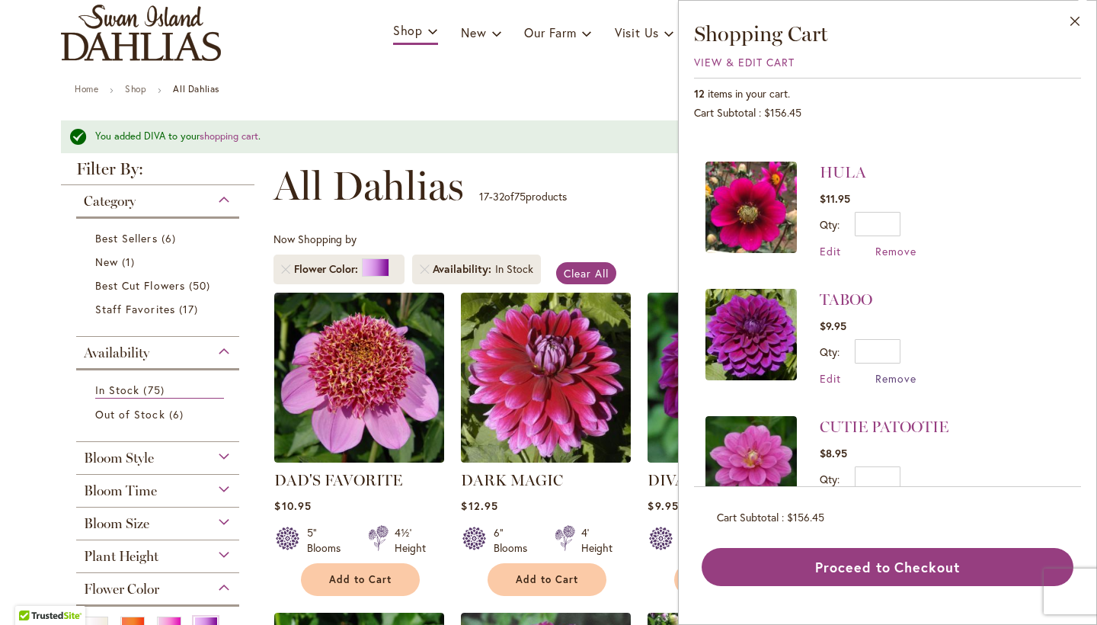
click at [891, 371] on span "Remove" at bounding box center [895, 378] width 41 height 14
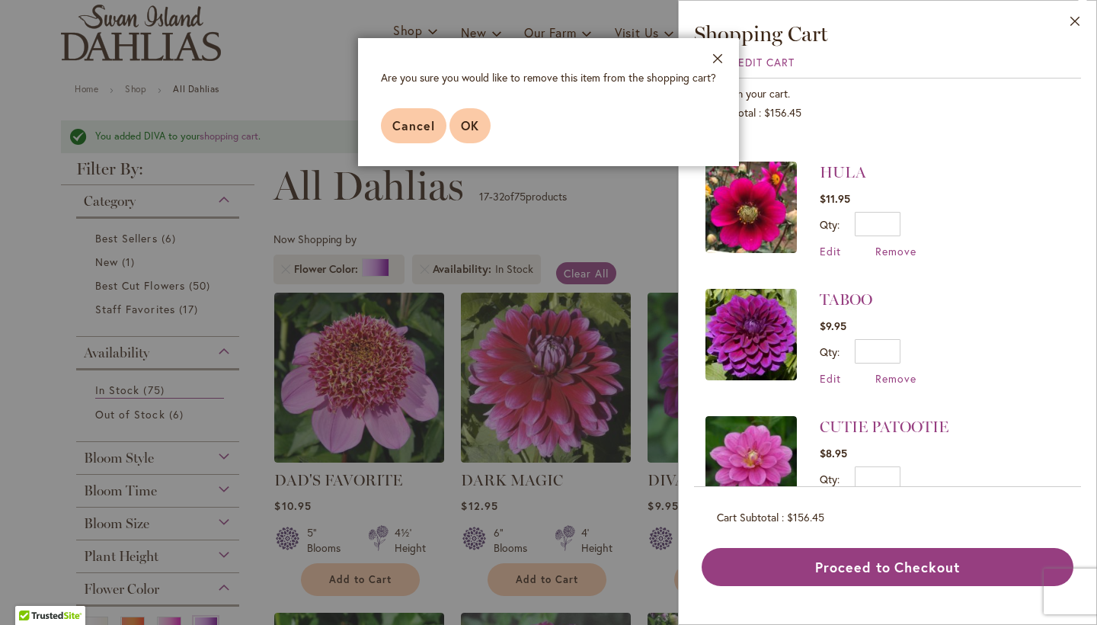
click at [467, 125] on span "OK" at bounding box center [470, 125] width 18 height 16
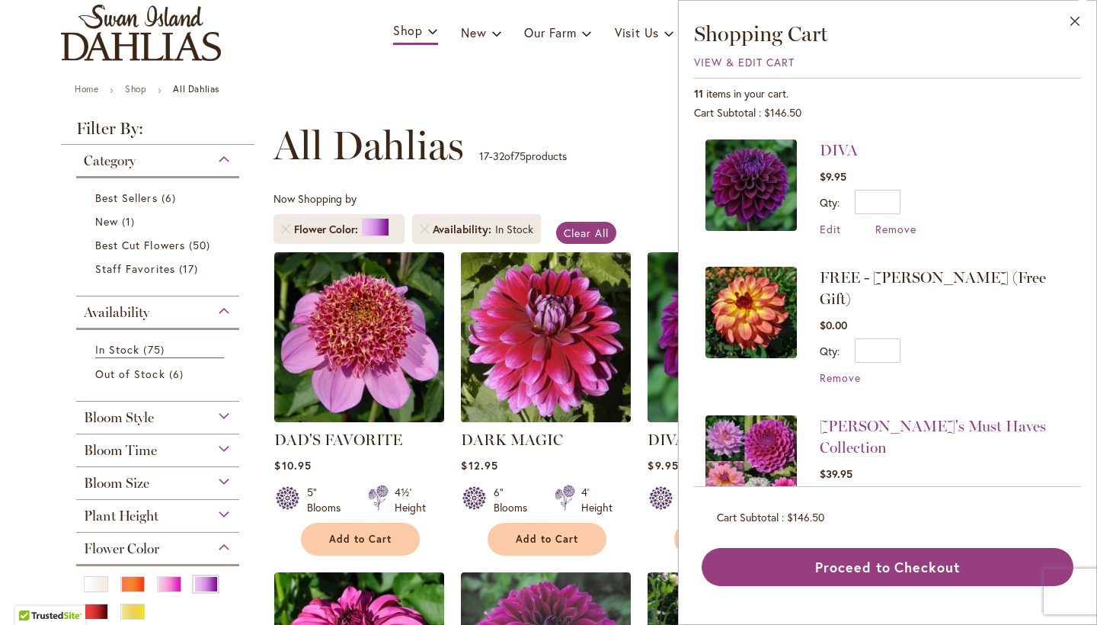
click at [649, 208] on div "Now Shopping by Flower Color Availability" at bounding box center [654, 221] width 763 height 60
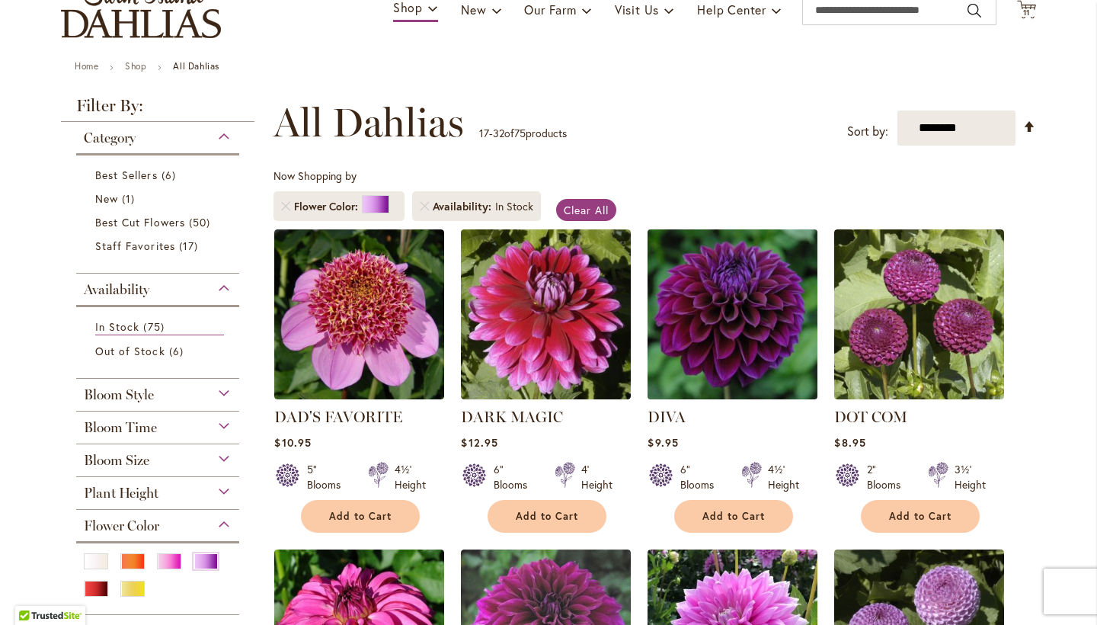
scroll to position [124, 0]
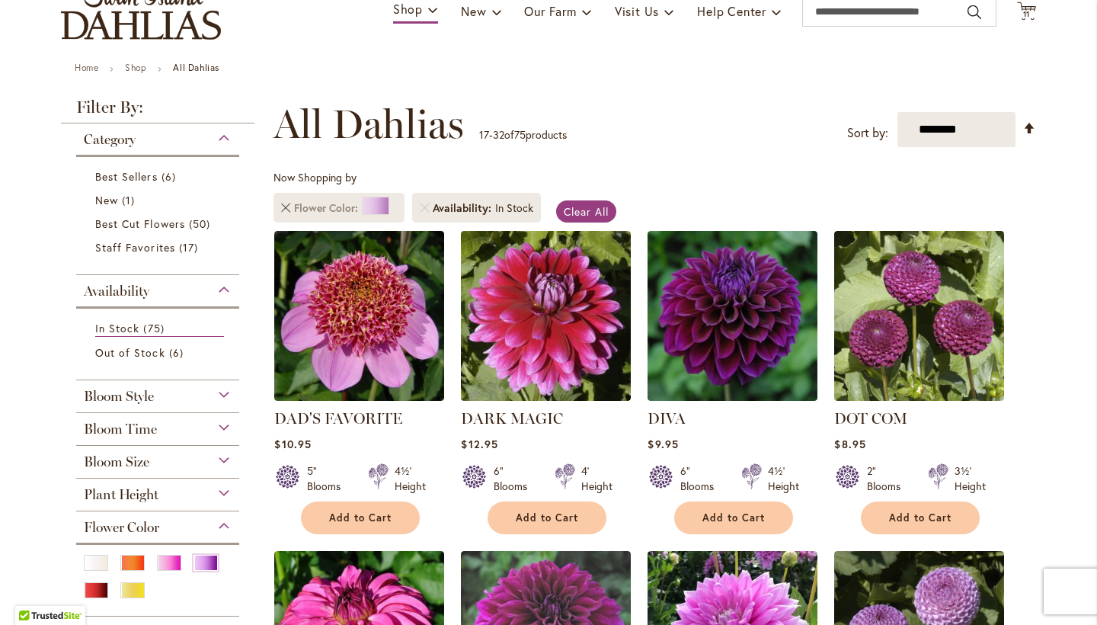
click at [284, 205] on link "Remove Flower Color Purple" at bounding box center [285, 207] width 9 height 9
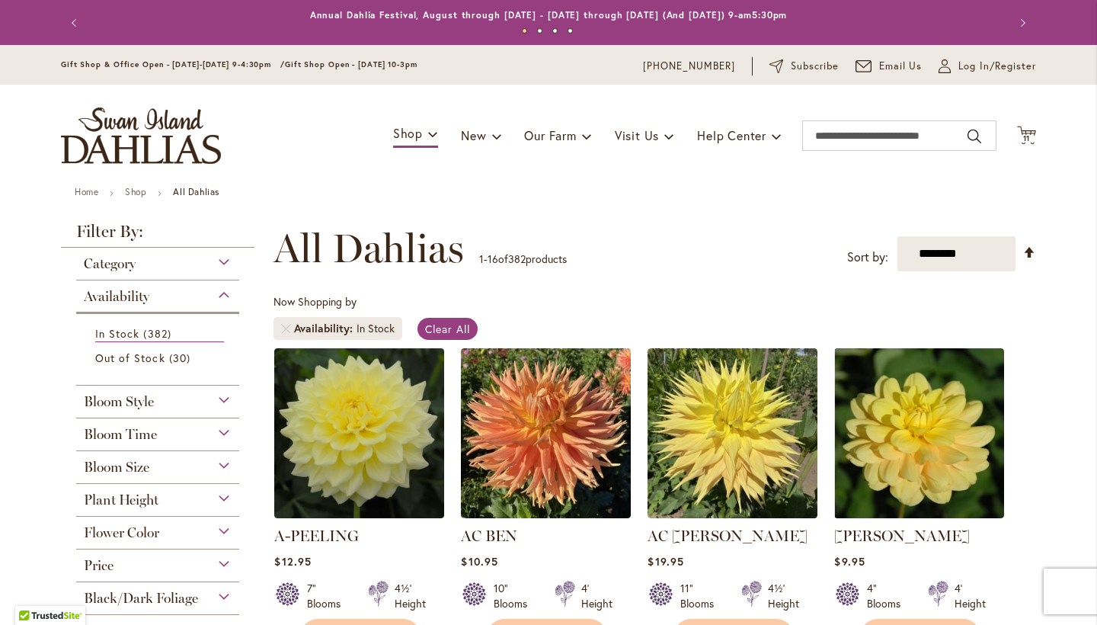
click at [225, 468] on div "Bloom Size" at bounding box center [157, 463] width 163 height 24
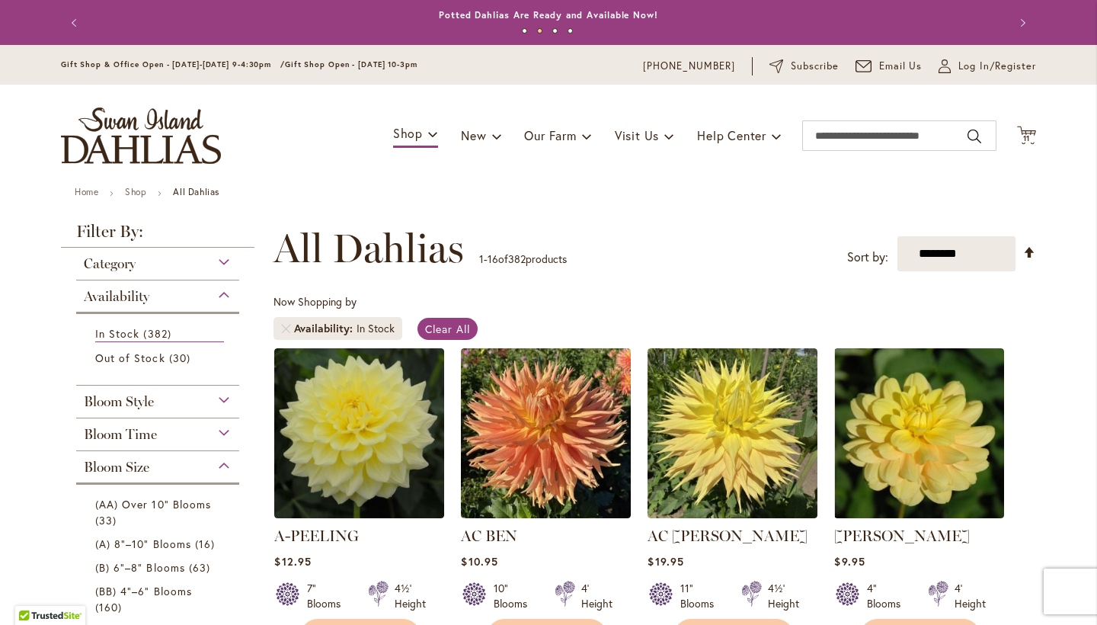
scroll to position [450, 0]
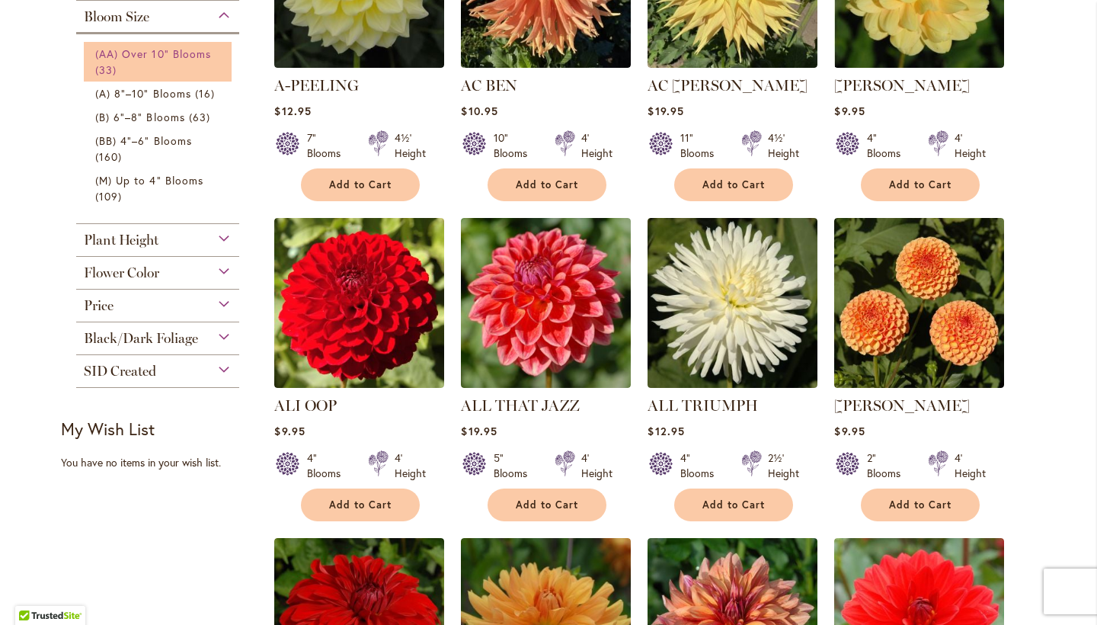
click at [128, 60] on link "(AA) Over 10" Blooms 33 items" at bounding box center [159, 62] width 129 height 32
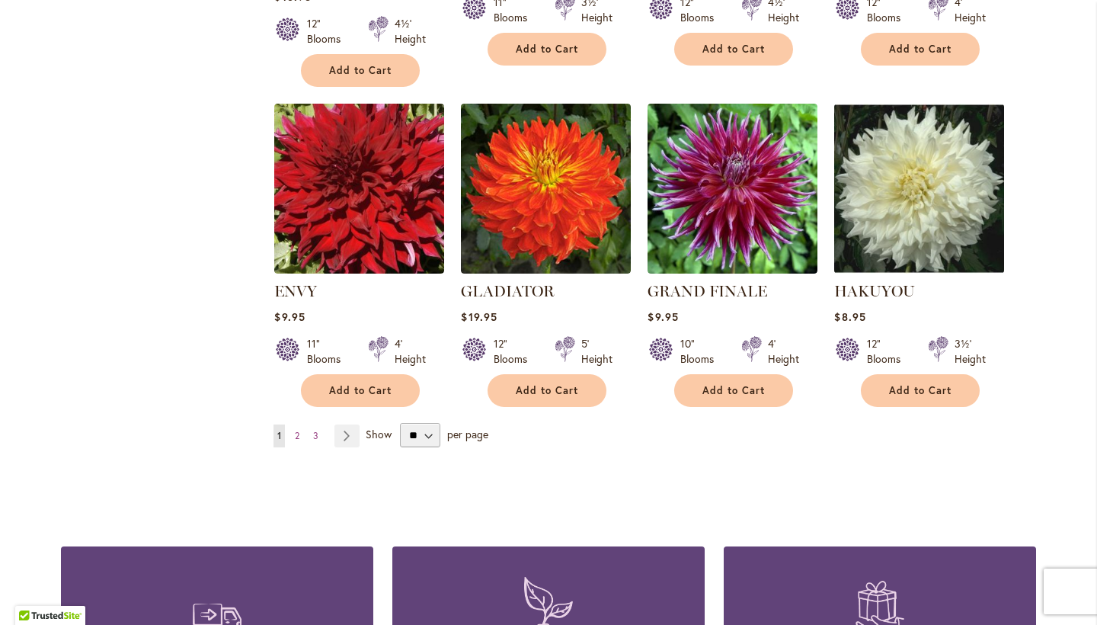
scroll to position [1227, 0]
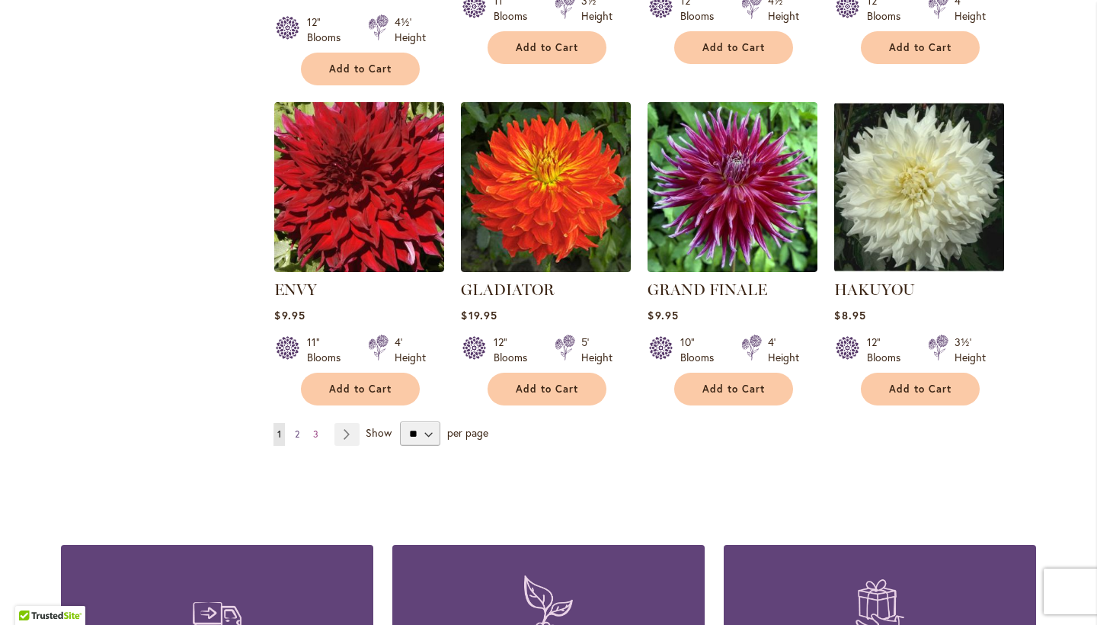
click at [301, 430] on link "Page 2" at bounding box center [297, 434] width 12 height 23
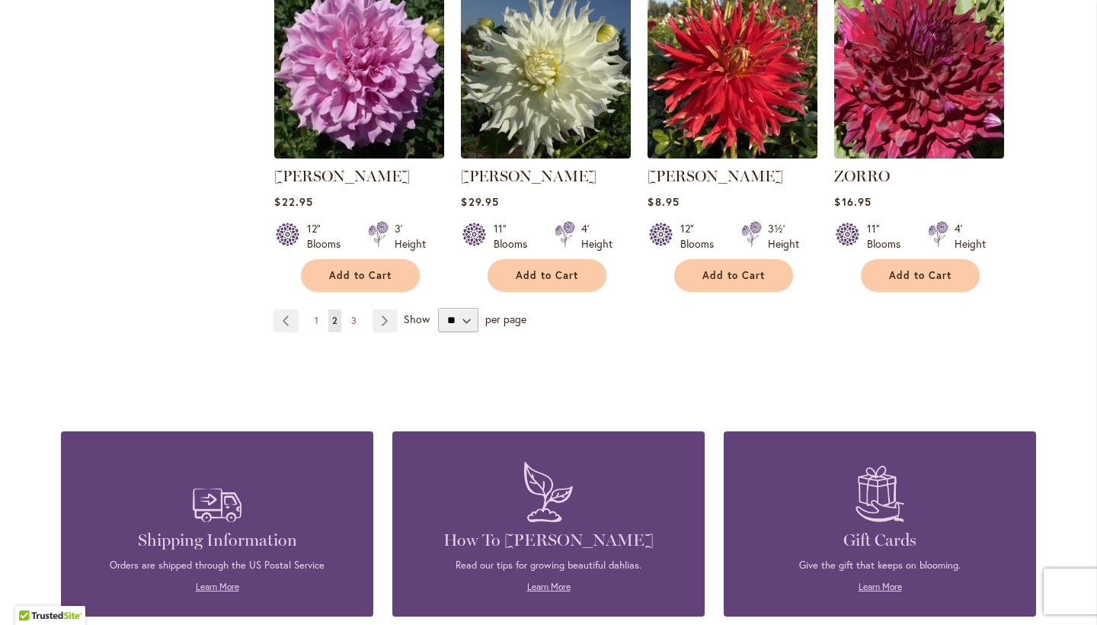
scroll to position [1364, 0]
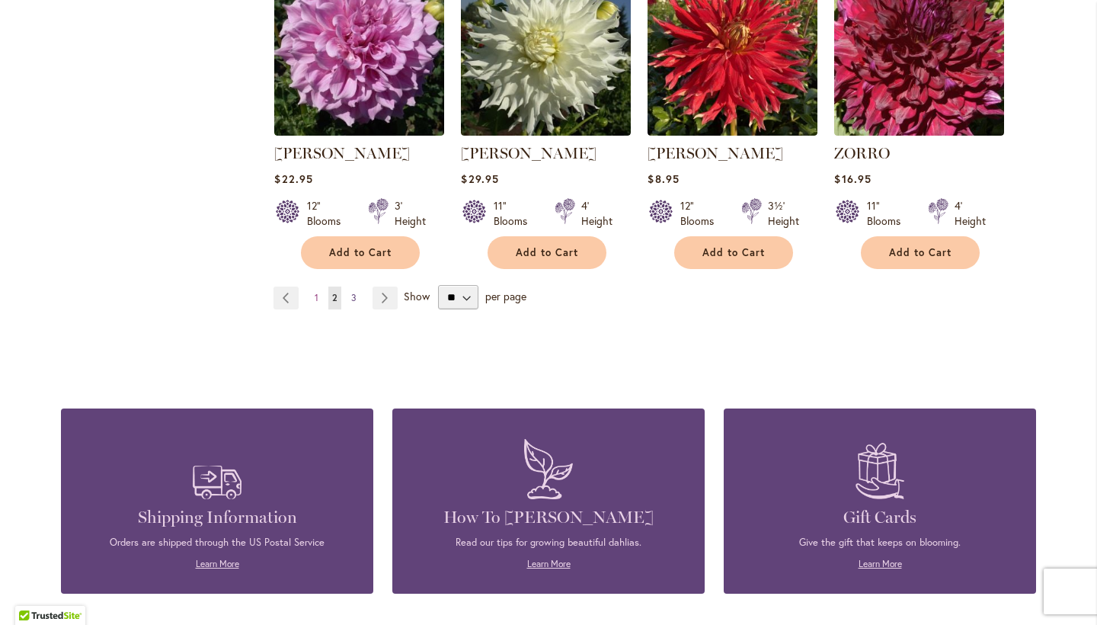
click at [358, 286] on link "Page 3" at bounding box center [353, 297] width 13 height 23
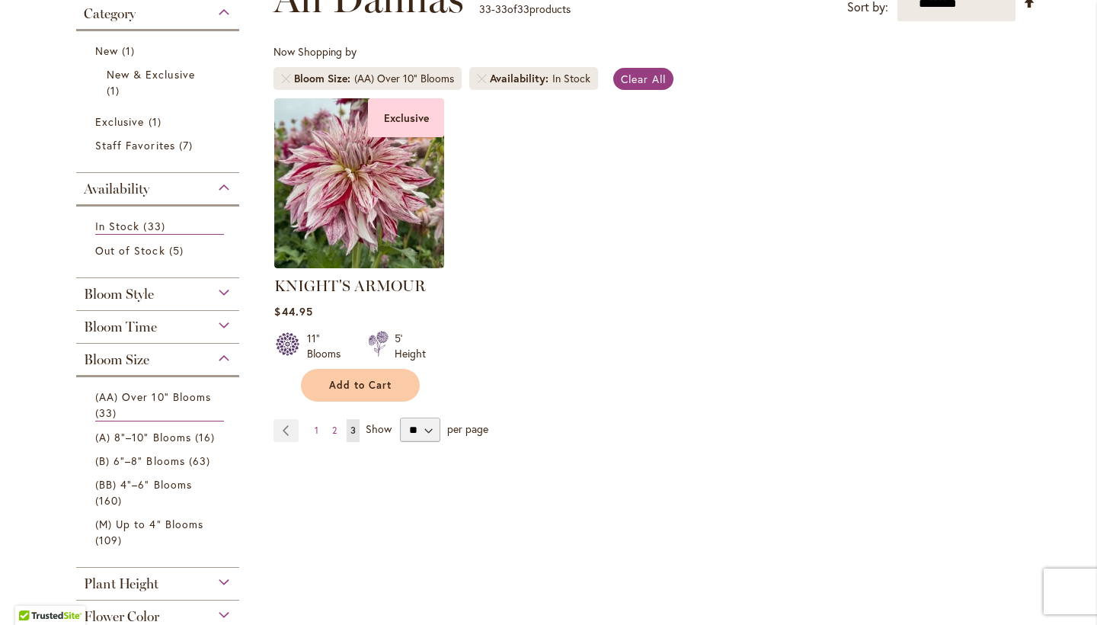
scroll to position [274, 0]
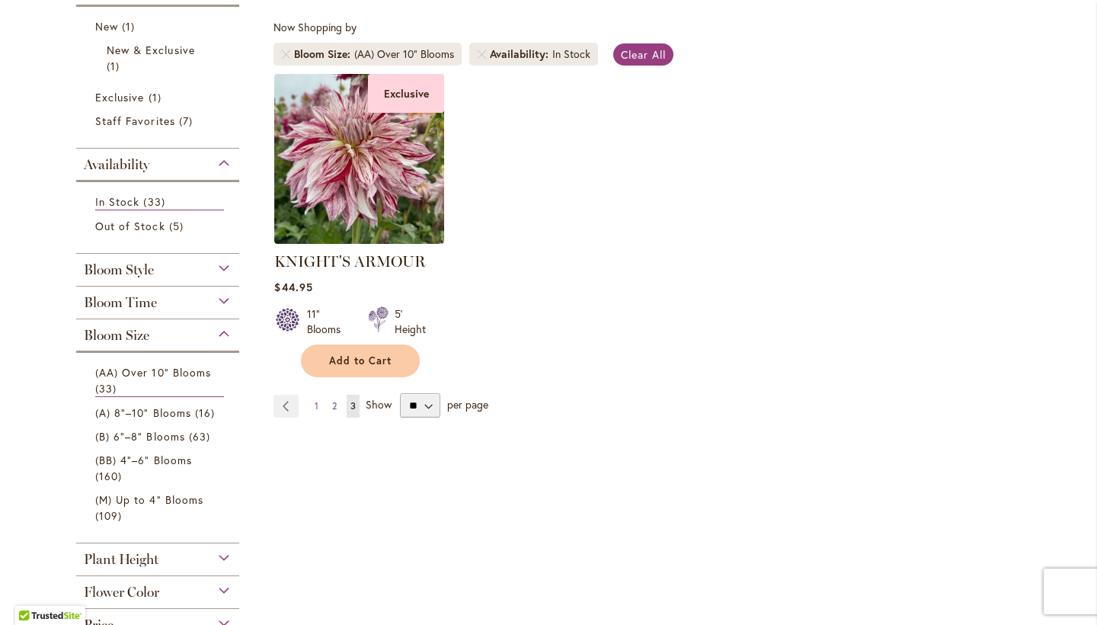
click at [331, 405] on link "Page 2" at bounding box center [334, 406] width 12 height 23
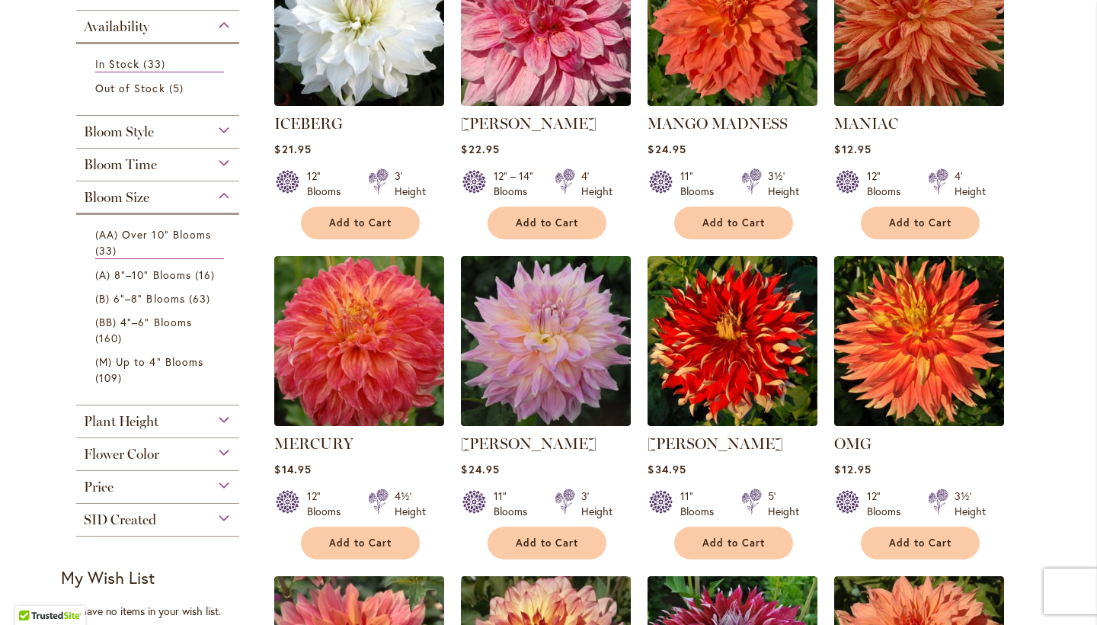
scroll to position [399, 0]
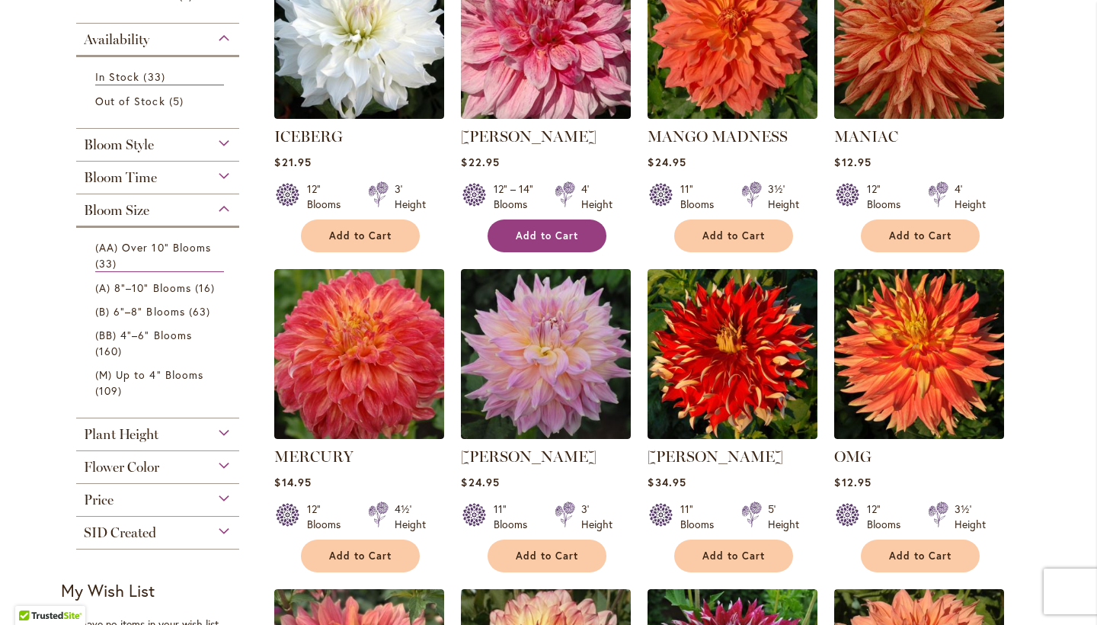
click at [544, 234] on span "Add to Cart" at bounding box center [547, 235] width 62 height 13
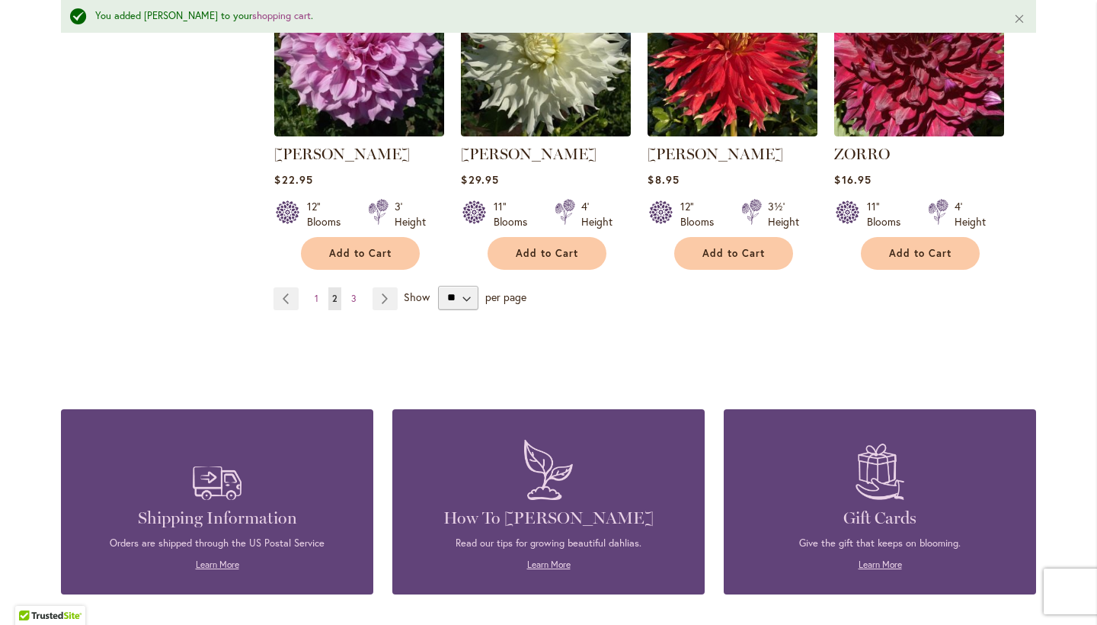
scroll to position [1409, 0]
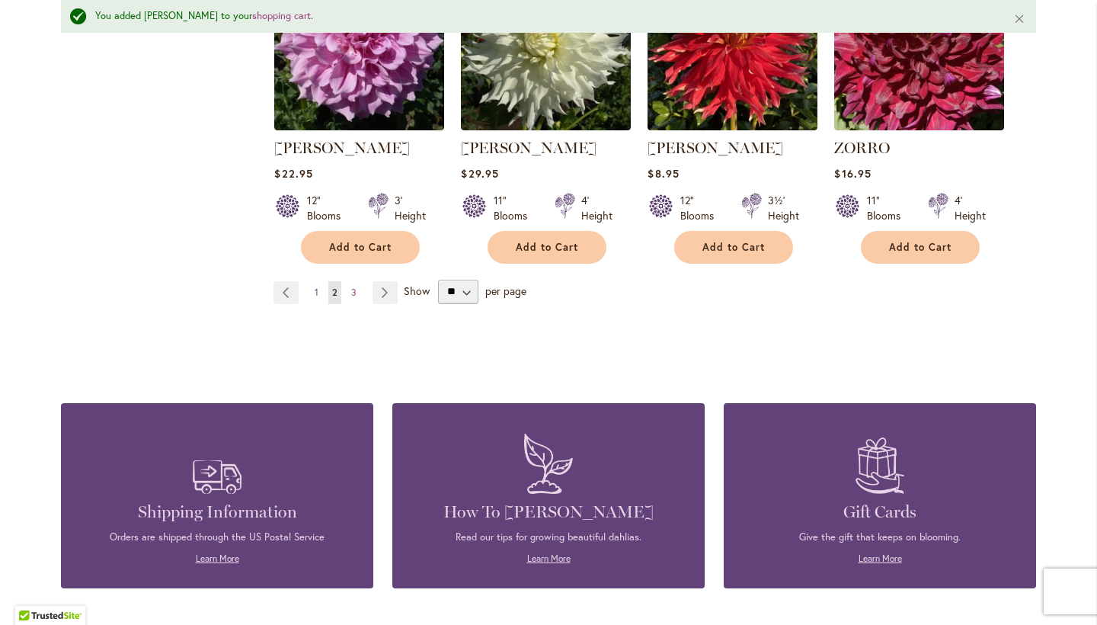
click at [315, 286] on span "1" at bounding box center [317, 291] width 4 height 11
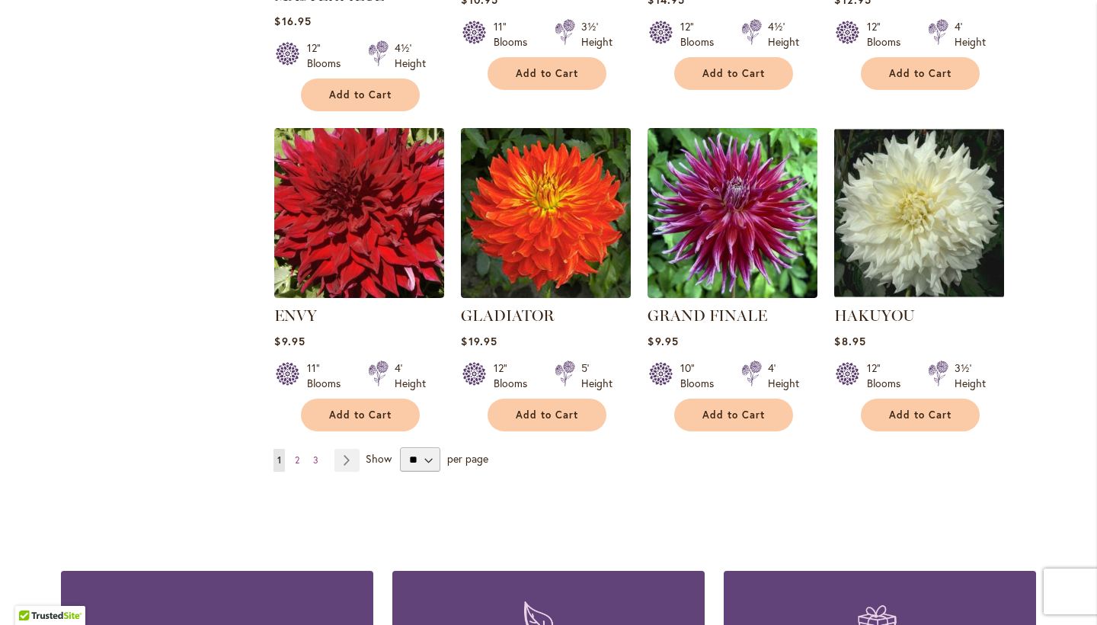
scroll to position [1206, 0]
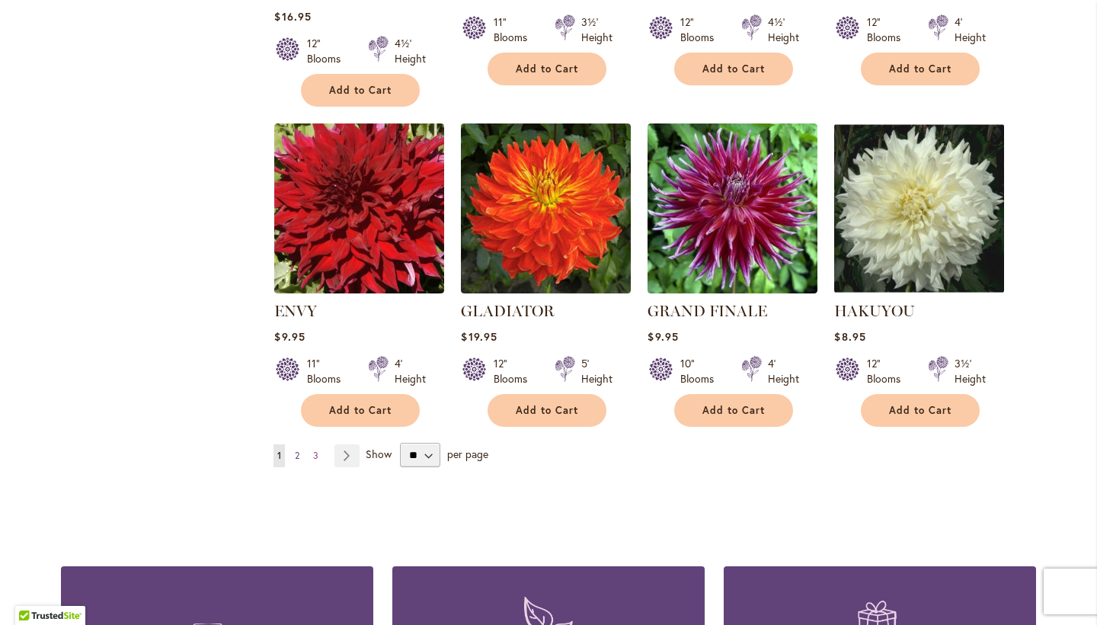
click at [296, 451] on span "2" at bounding box center [297, 454] width 5 height 11
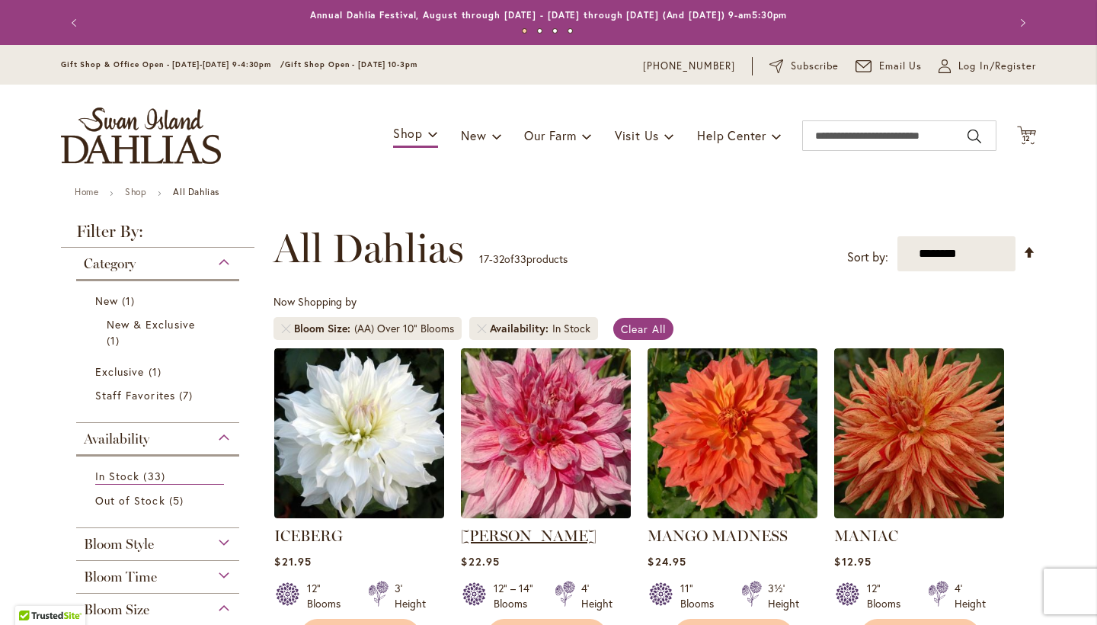
click at [488, 539] on link "[PERSON_NAME]" at bounding box center [529, 535] width 136 height 18
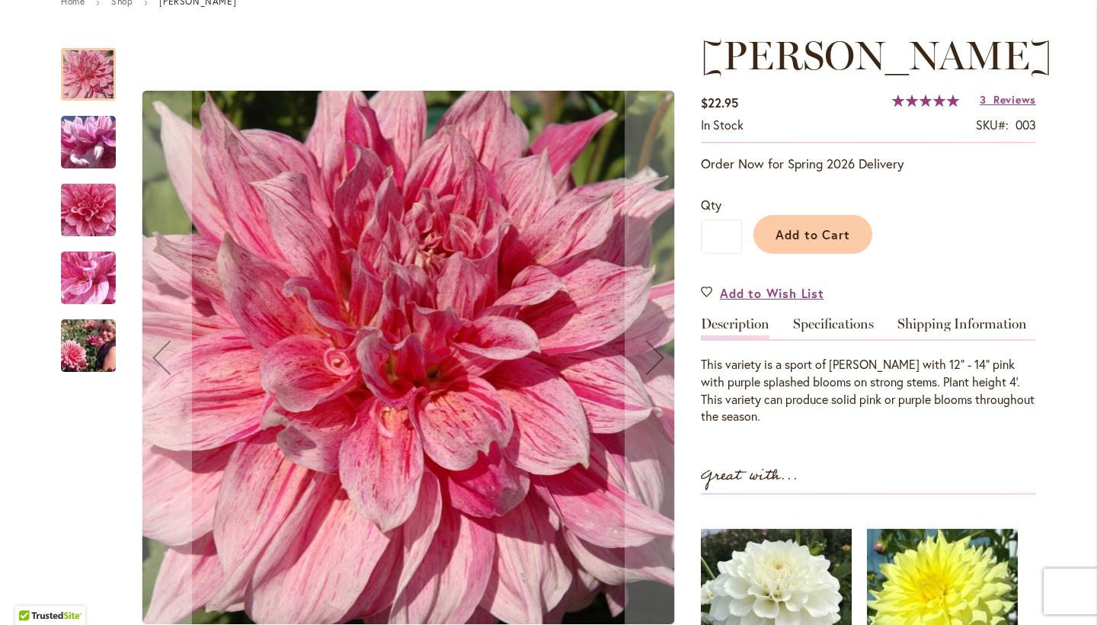
scroll to position [169, 0]
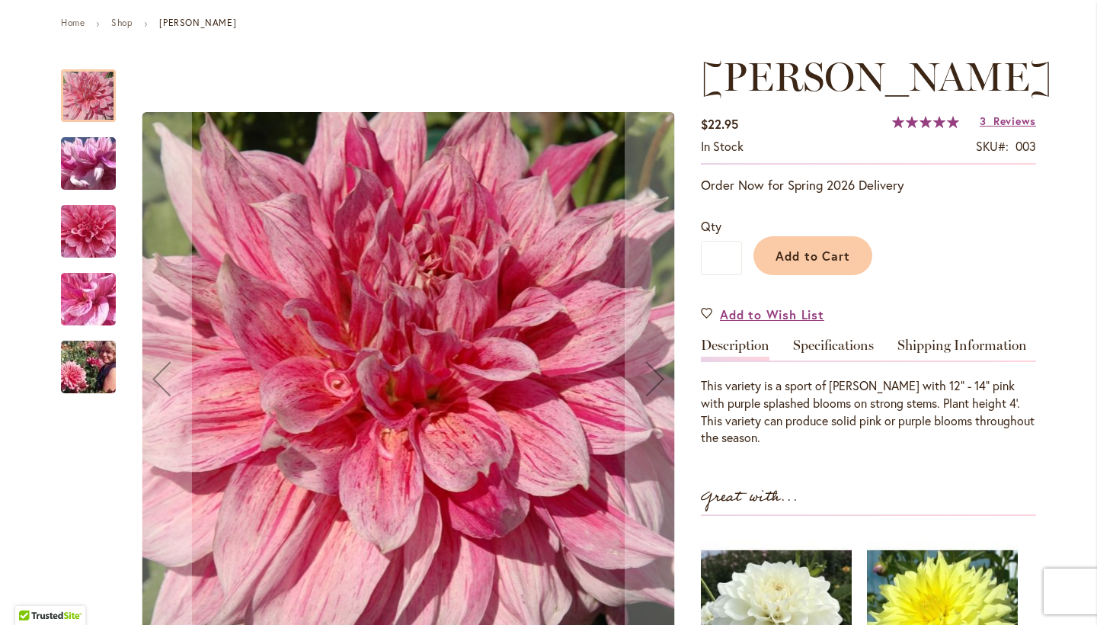
click at [89, 171] on img "MAKI" at bounding box center [89, 164] width 110 height 82
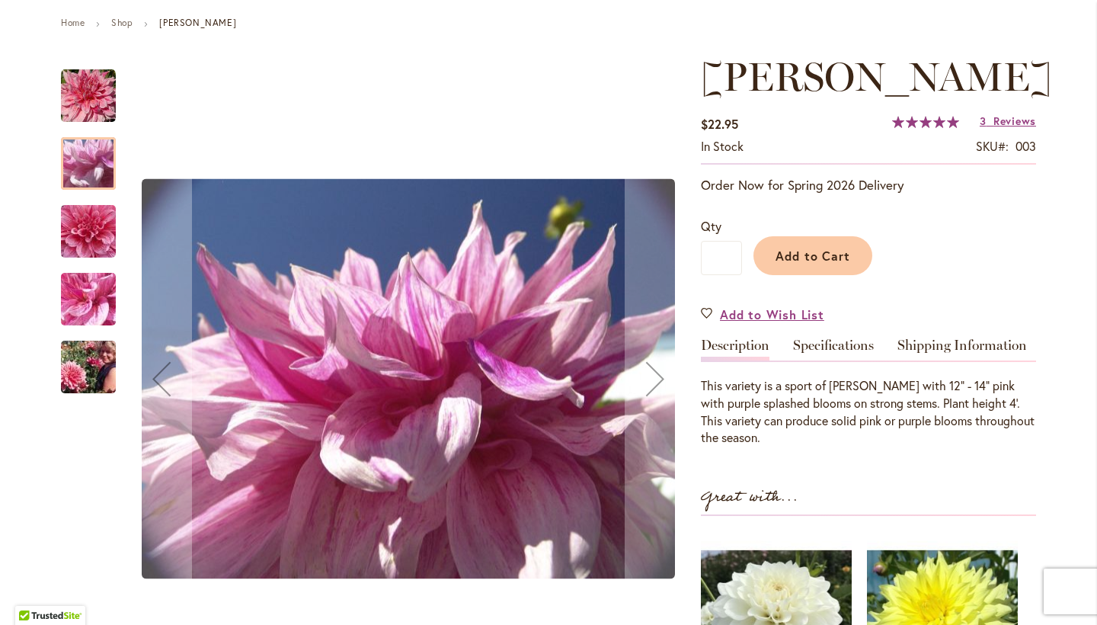
click at [89, 216] on img "MAKI" at bounding box center [89, 232] width 110 height 104
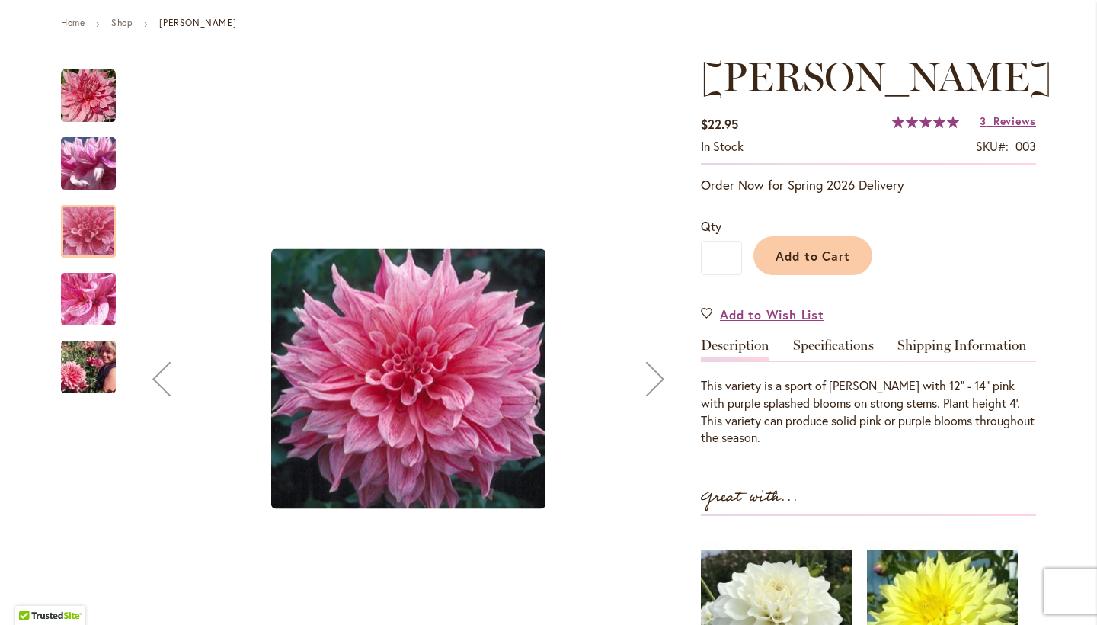
click at [95, 299] on img "MAKI" at bounding box center [89, 299] width 110 height 82
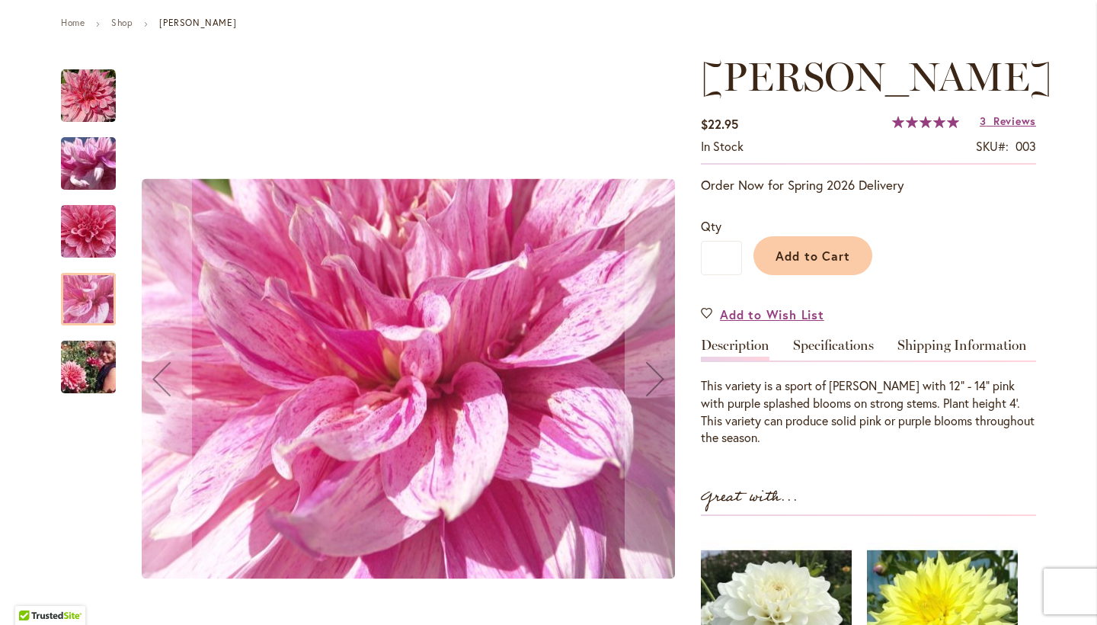
click at [94, 366] on img "MAKI" at bounding box center [89, 367] width 110 height 73
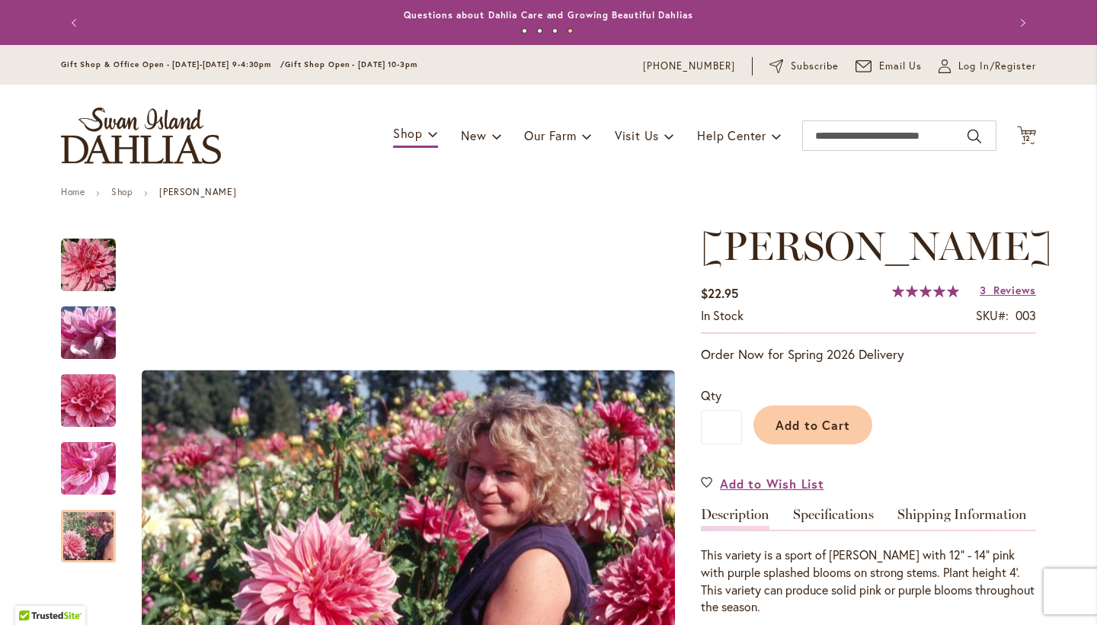
scroll to position [0, 0]
click at [1027, 138] on span "12" at bounding box center [1026, 138] width 9 height 10
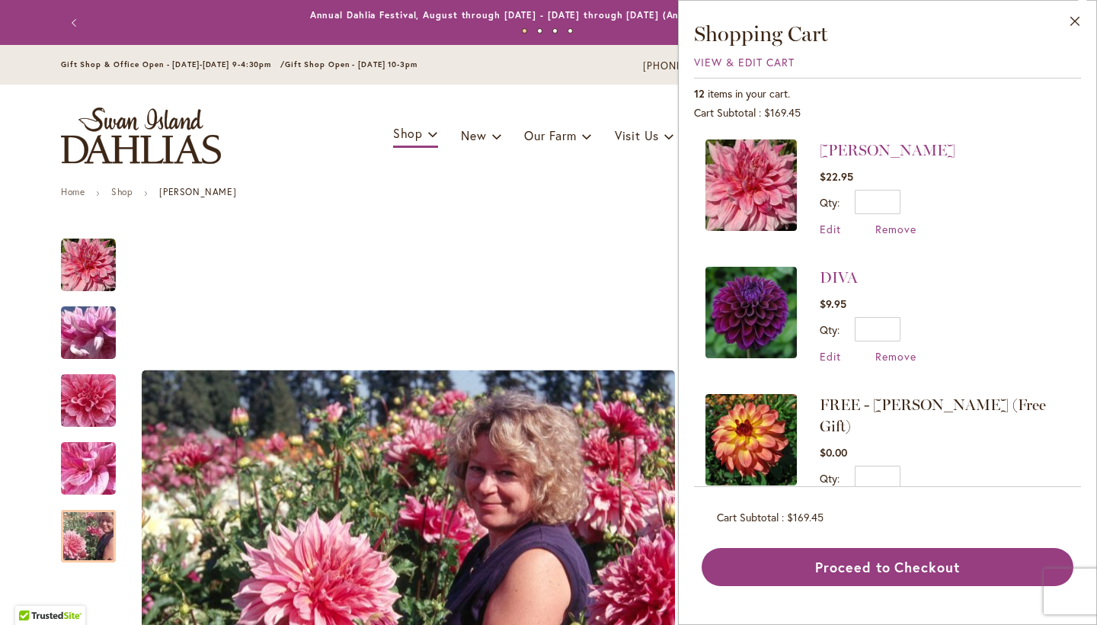
click at [767, 307] on img at bounding box center [750, 312] width 91 height 91
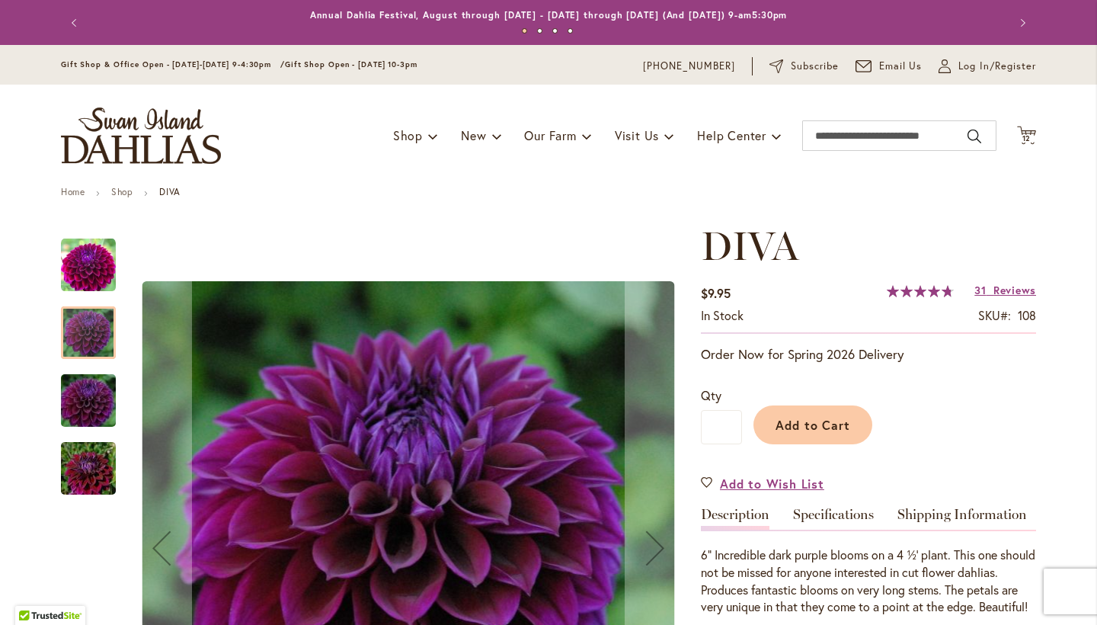
click at [87, 342] on div at bounding box center [88, 332] width 55 height 53
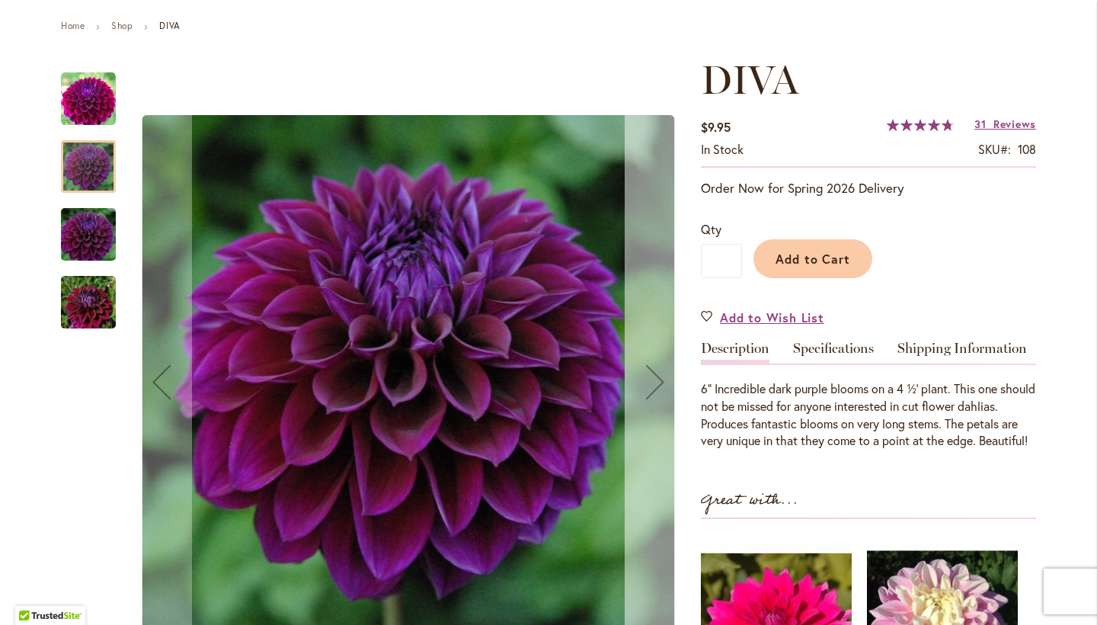
scroll to position [168, 0]
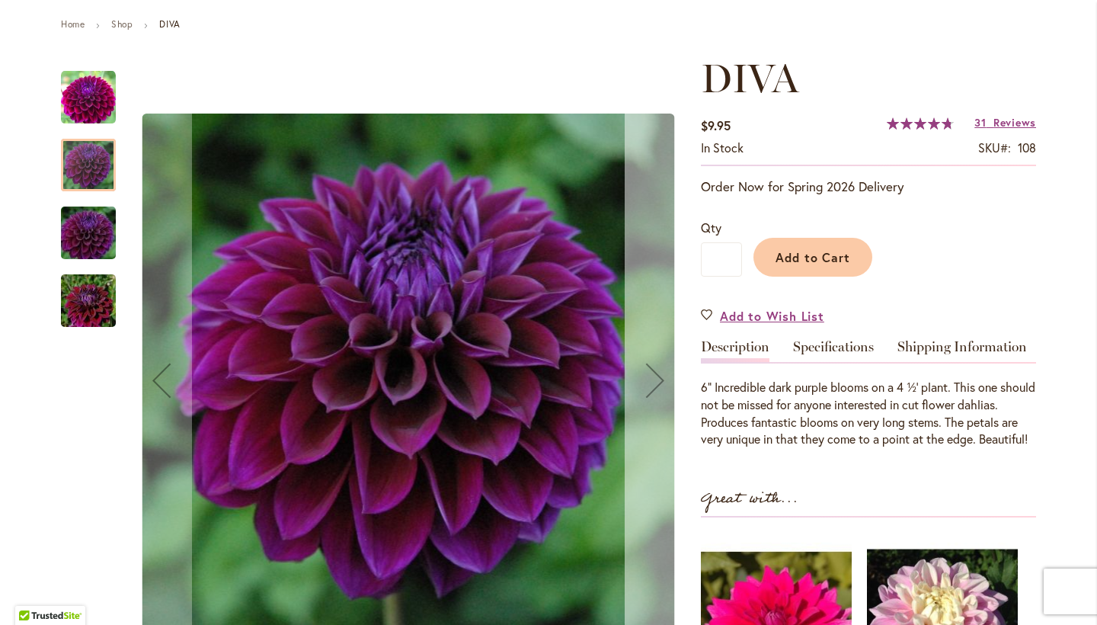
click at [660, 392] on div "Next" at bounding box center [655, 380] width 61 height 61
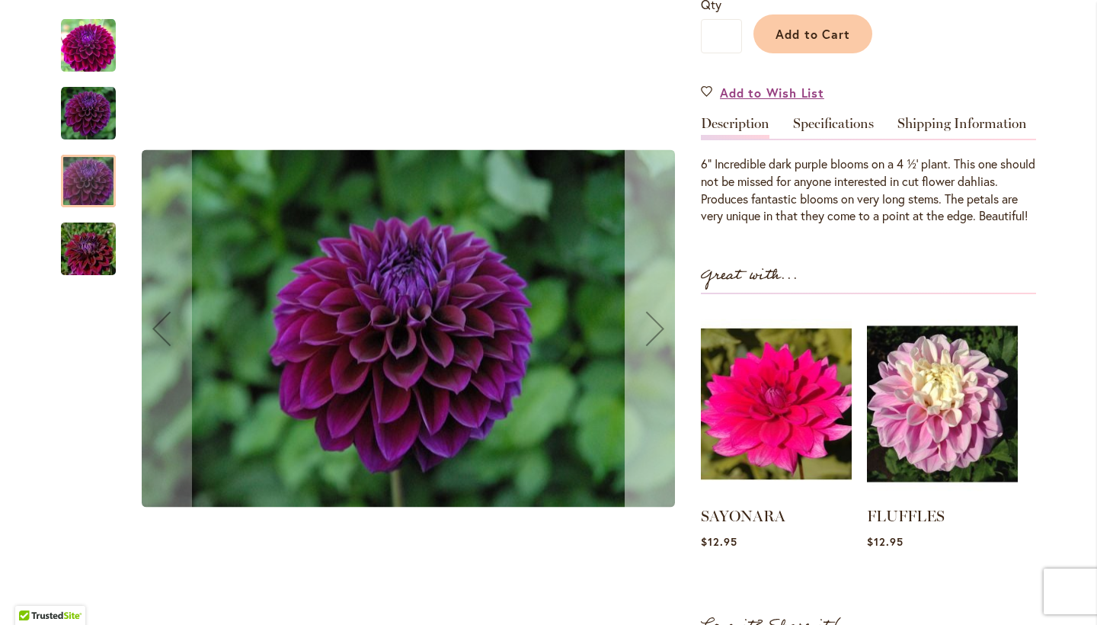
scroll to position [392, 0]
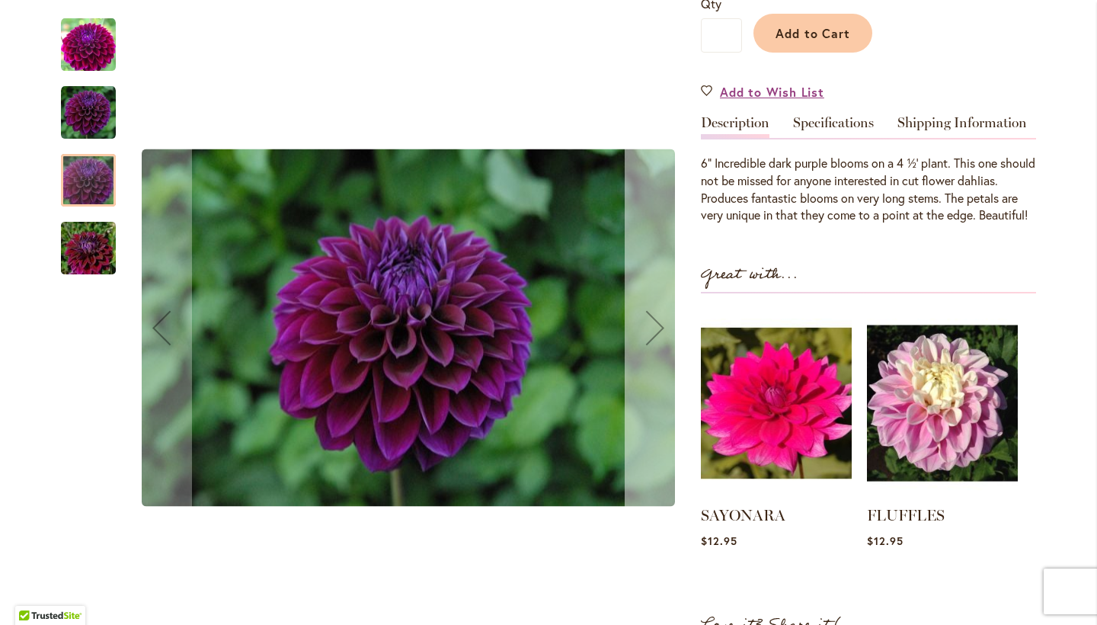
click at [642, 340] on div "Next" at bounding box center [655, 327] width 61 height 61
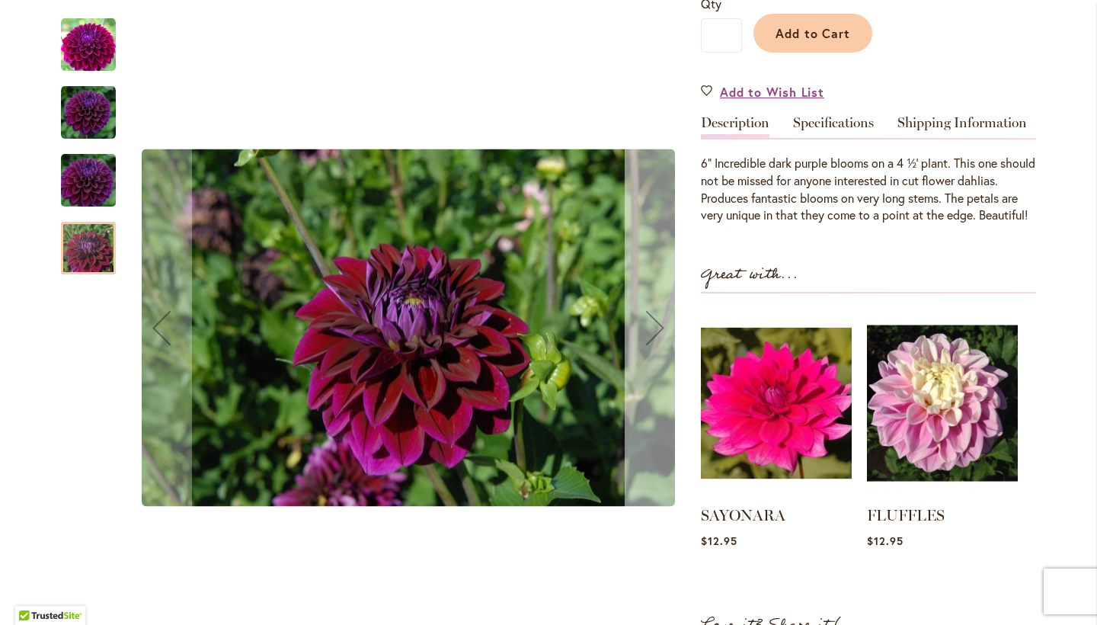
click at [642, 340] on div "Next" at bounding box center [655, 327] width 61 height 61
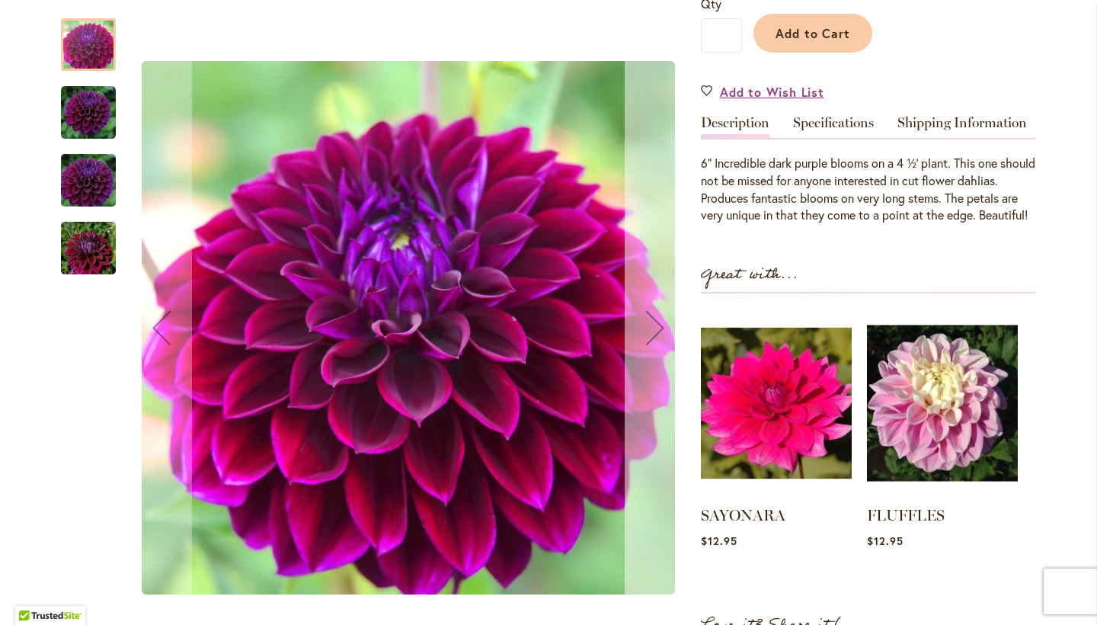
click at [642, 338] on div "Next" at bounding box center [655, 327] width 61 height 61
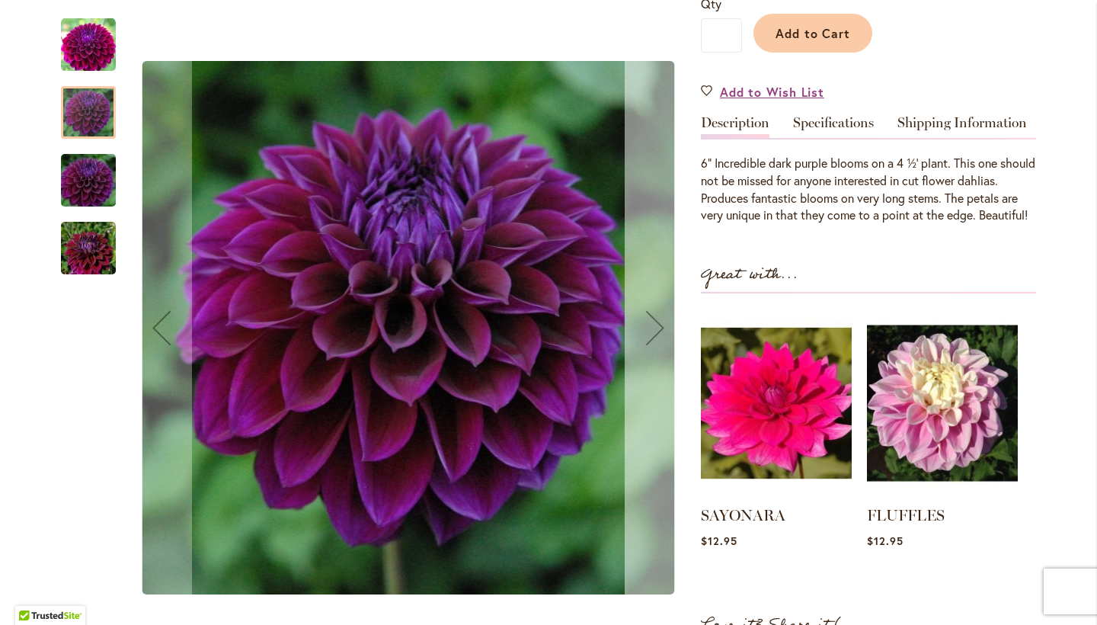
click at [643, 340] on div "Next" at bounding box center [655, 327] width 61 height 61
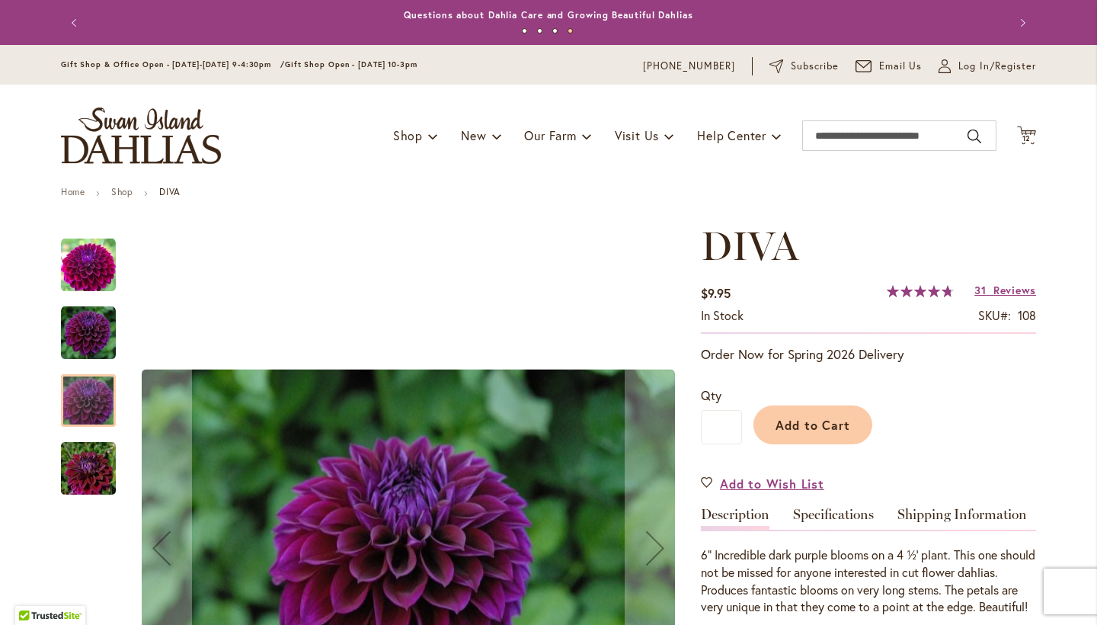
scroll to position [0, 0]
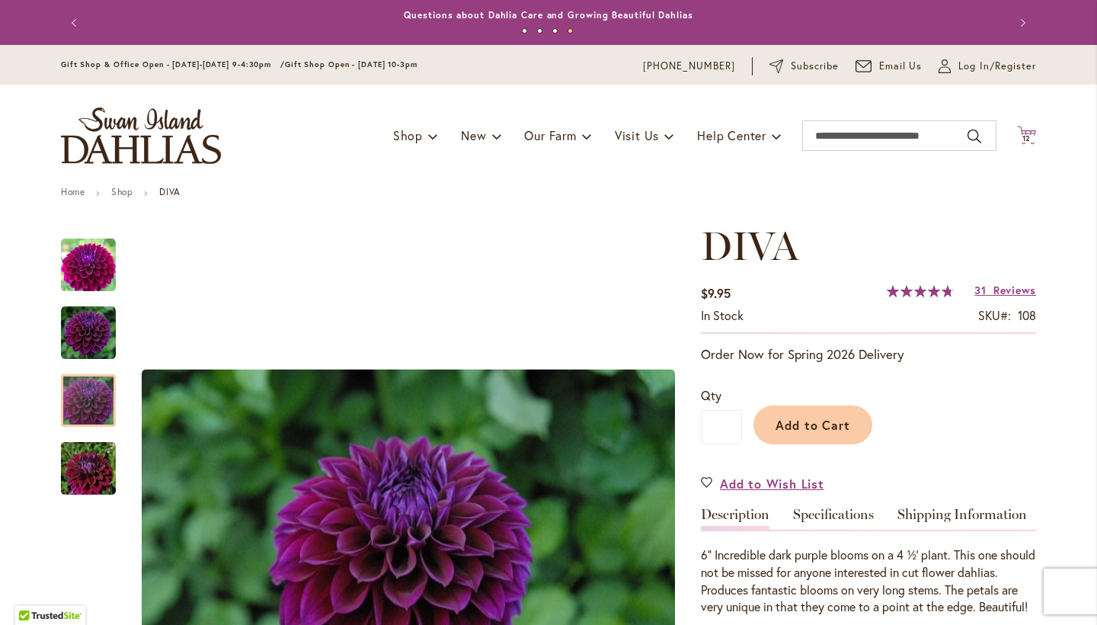
click at [1034, 129] on icon at bounding box center [1026, 135] width 19 height 18
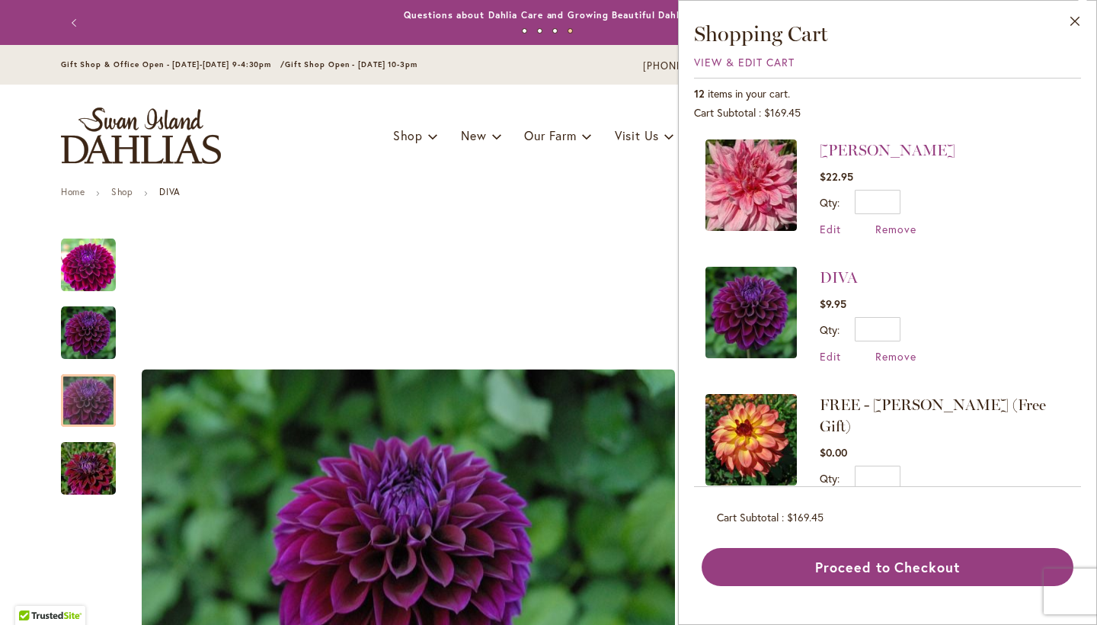
click at [753, 414] on img at bounding box center [750, 439] width 91 height 91
click at [847, 395] on span "FREE - [PERSON_NAME] (Free Gift)" at bounding box center [933, 415] width 226 height 40
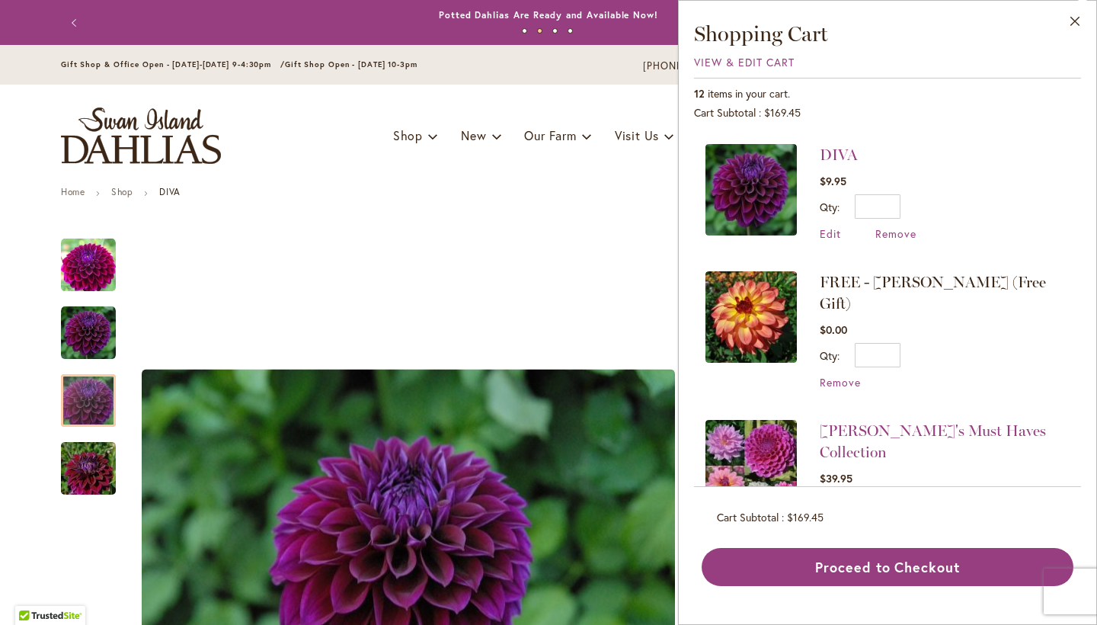
scroll to position [132, 0]
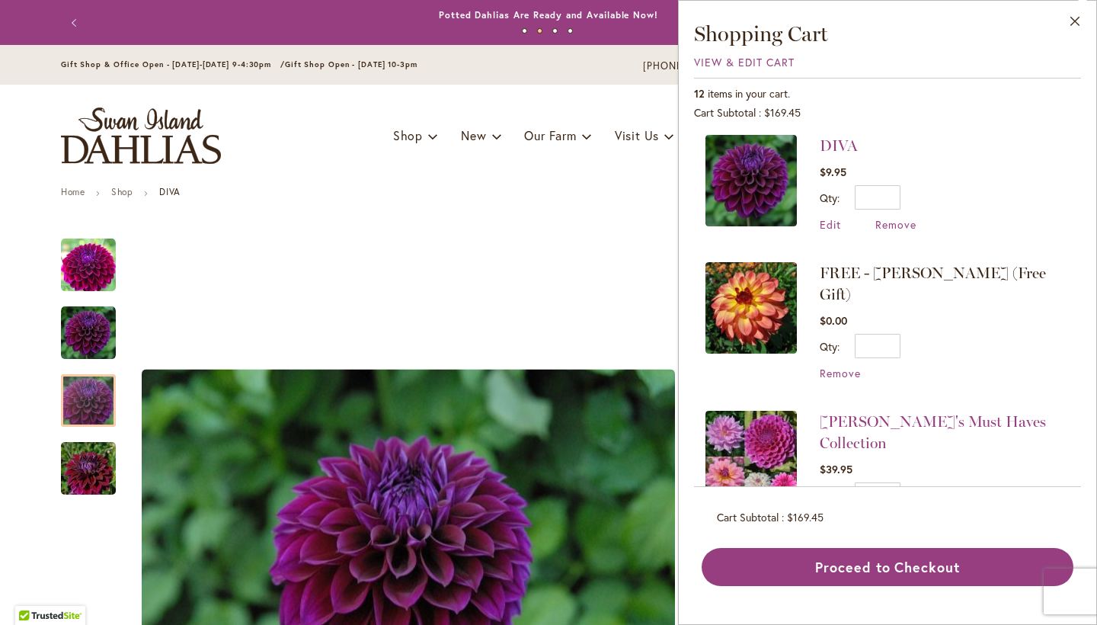
click at [772, 330] on img at bounding box center [750, 307] width 91 height 91
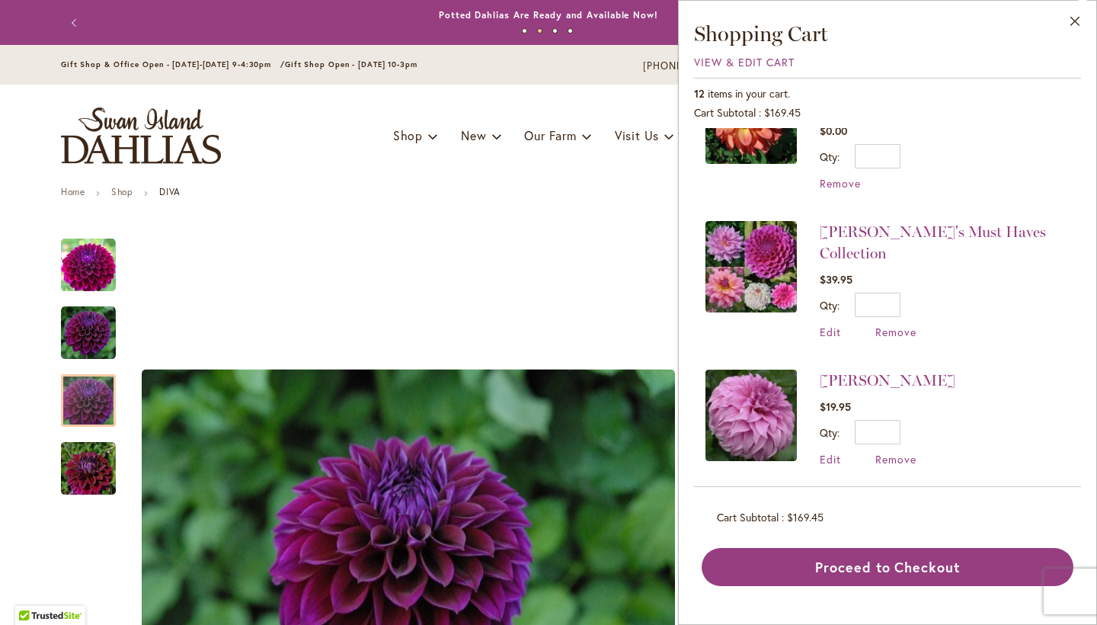
scroll to position [325, 0]
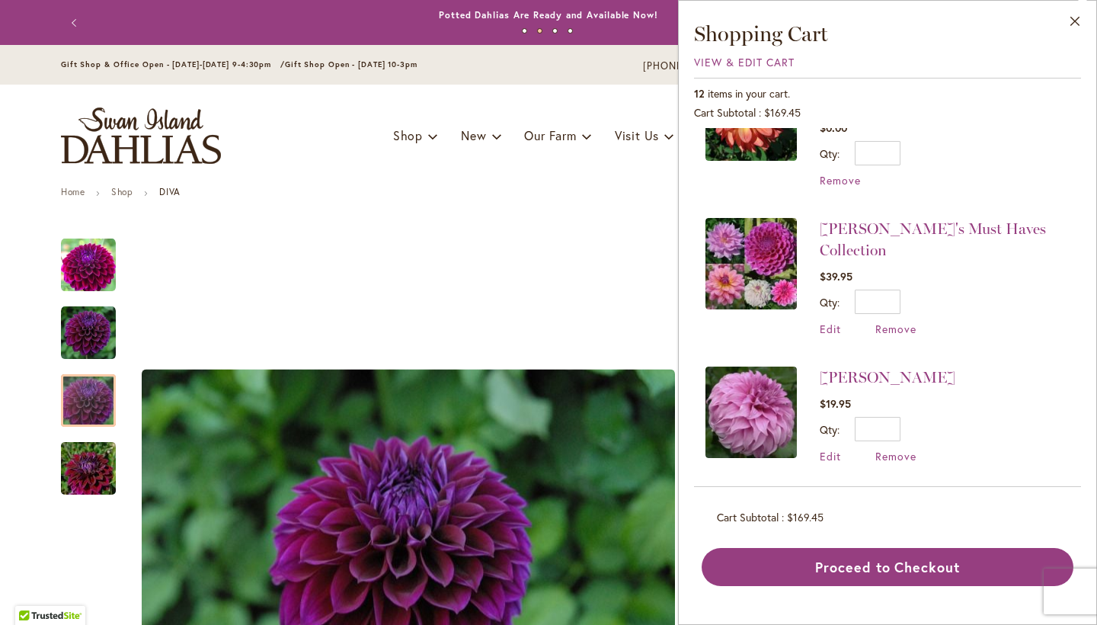
click at [756, 261] on img at bounding box center [750, 263] width 91 height 91
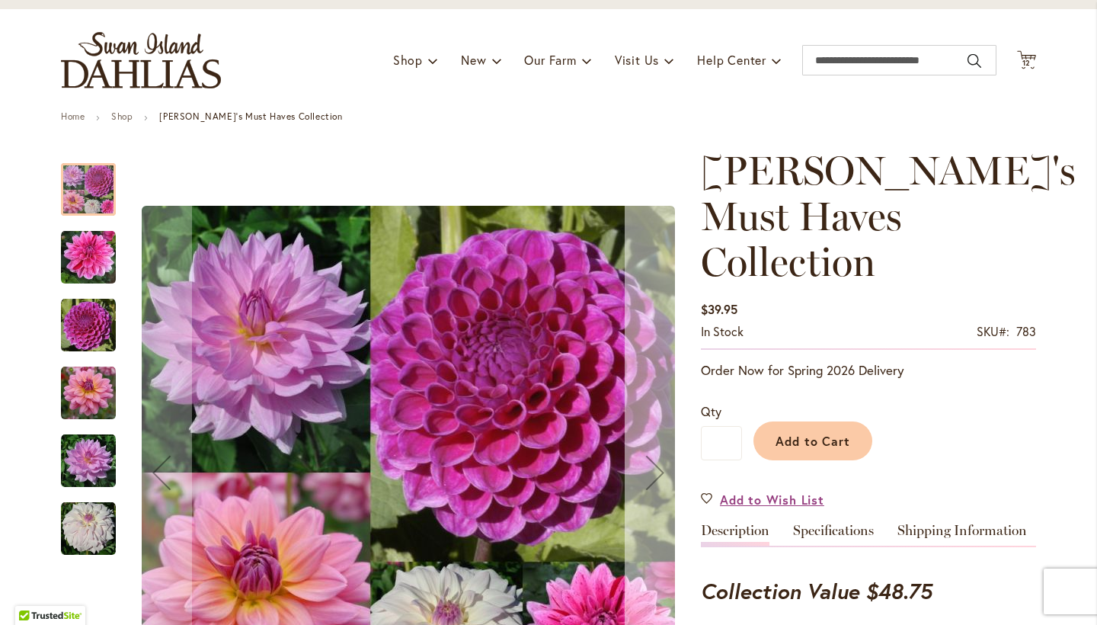
scroll to position [88, 0]
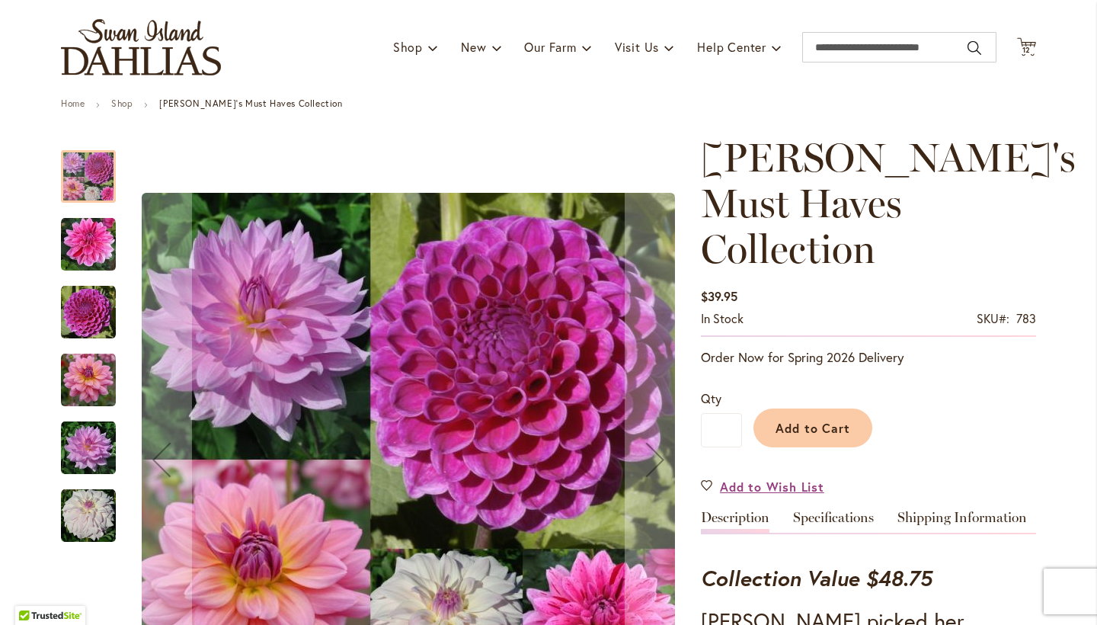
click at [73, 270] on div "NIJINSKI" at bounding box center [96, 304] width 70 height 68
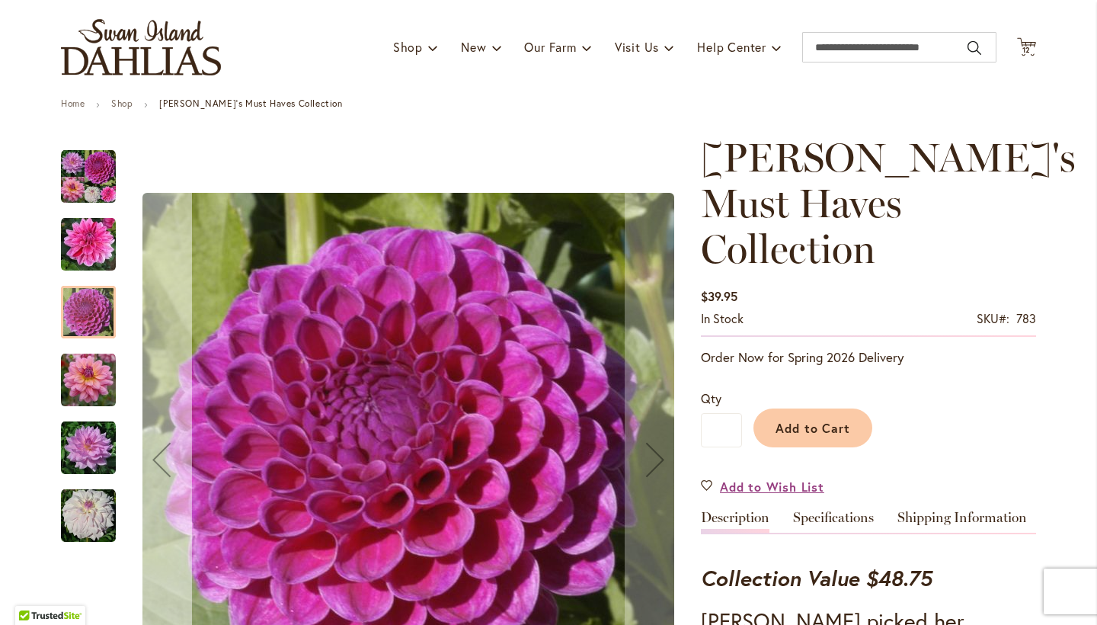
click at [185, 452] on div "Previous" at bounding box center [161, 459] width 61 height 61
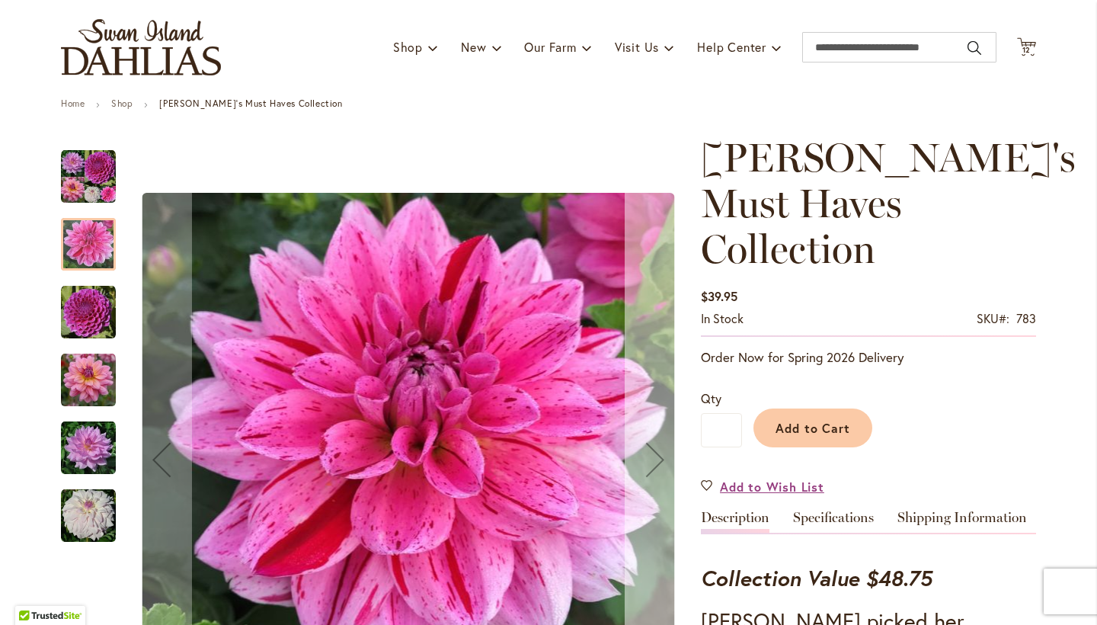
click at [659, 449] on div "Next" at bounding box center [655, 459] width 61 height 61
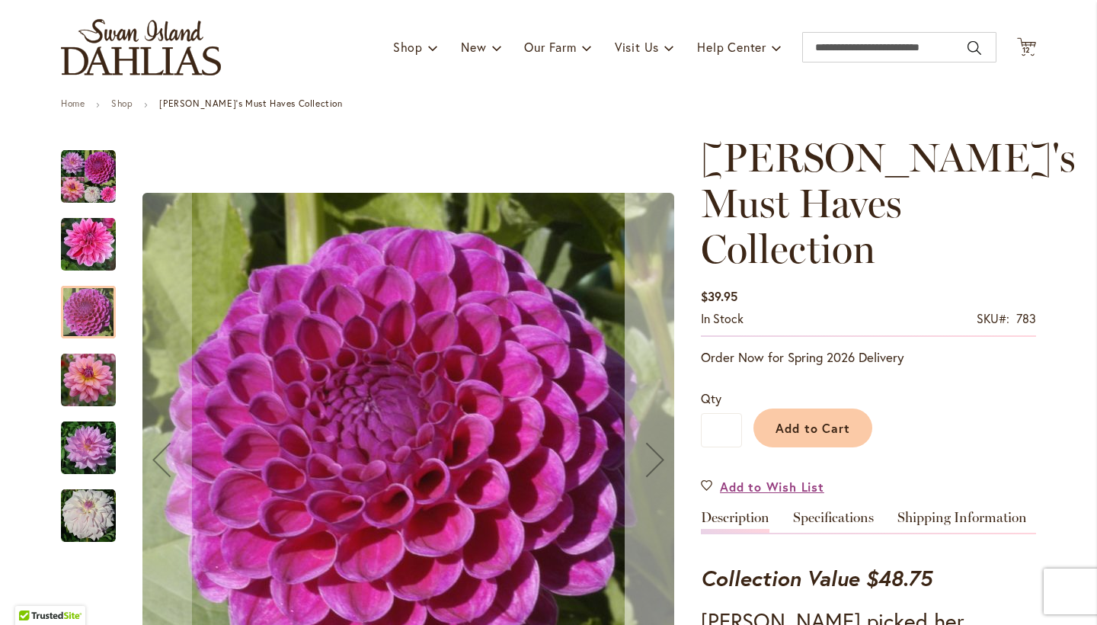
click at [659, 449] on div "Next" at bounding box center [655, 459] width 61 height 61
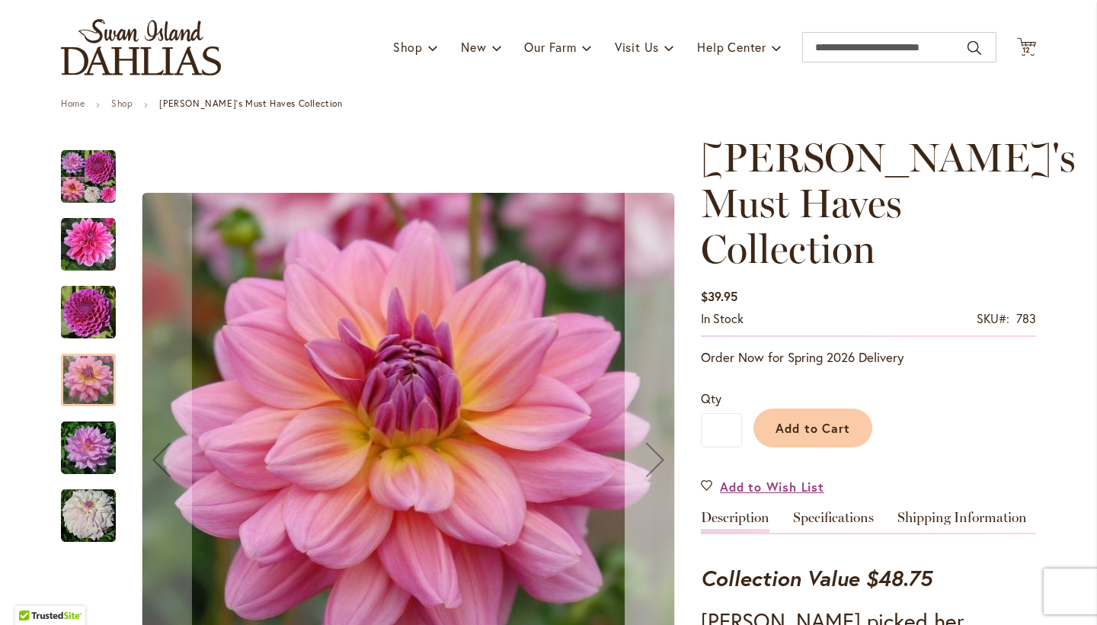
click at [648, 459] on div "Next" at bounding box center [655, 459] width 61 height 61
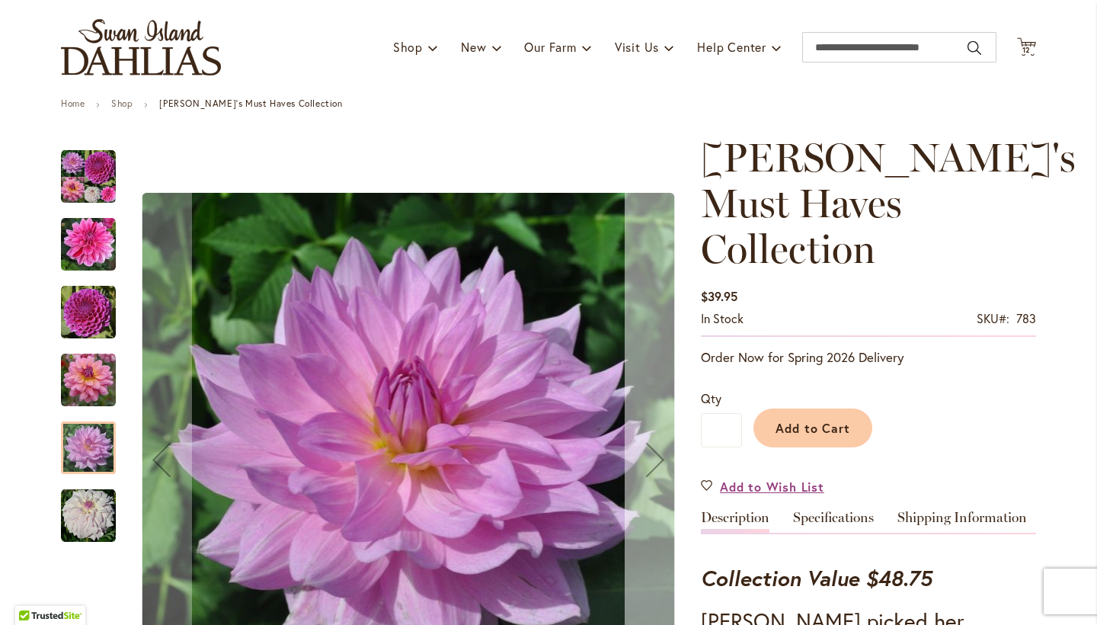
click at [644, 465] on div "Next" at bounding box center [655, 459] width 61 height 61
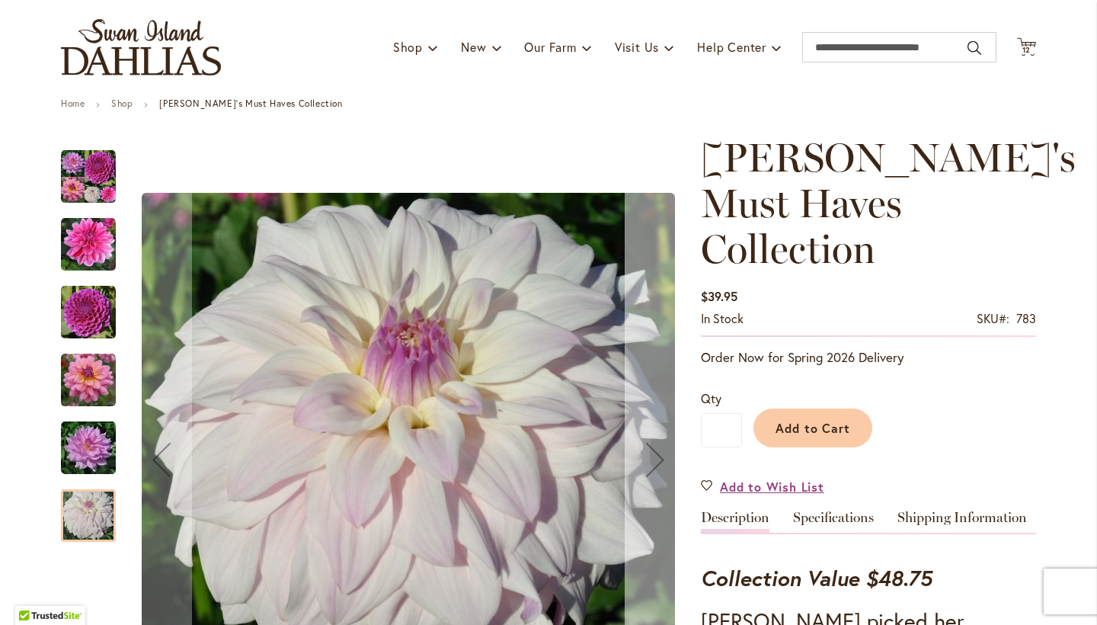
click at [644, 465] on div "Next" at bounding box center [655, 459] width 61 height 61
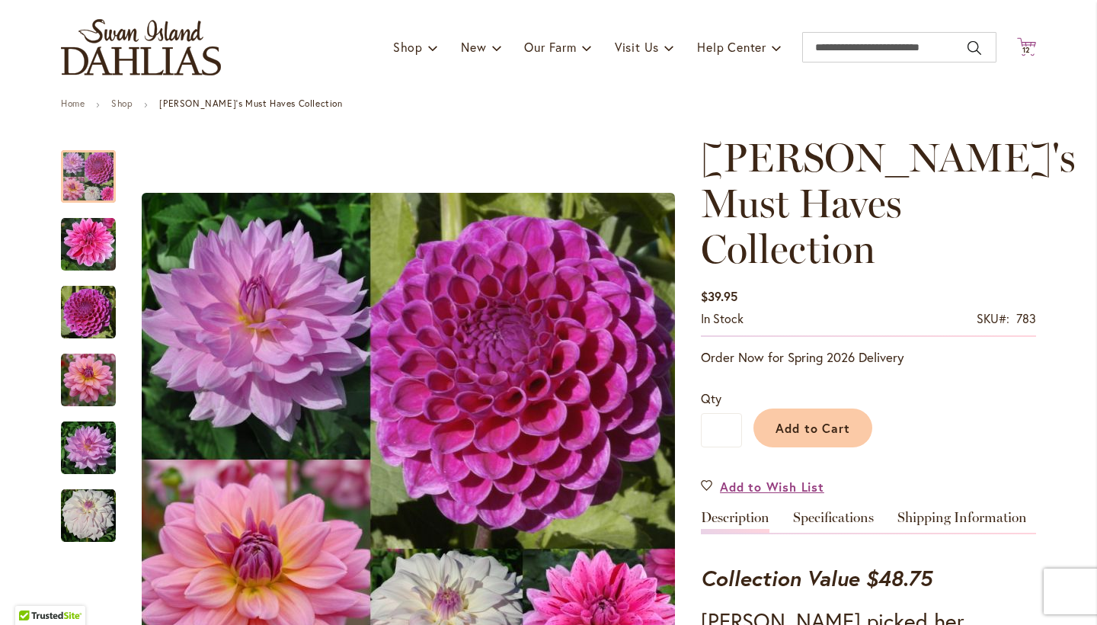
click at [1019, 52] on span "12 12 items" at bounding box center [1026, 50] width 15 height 8
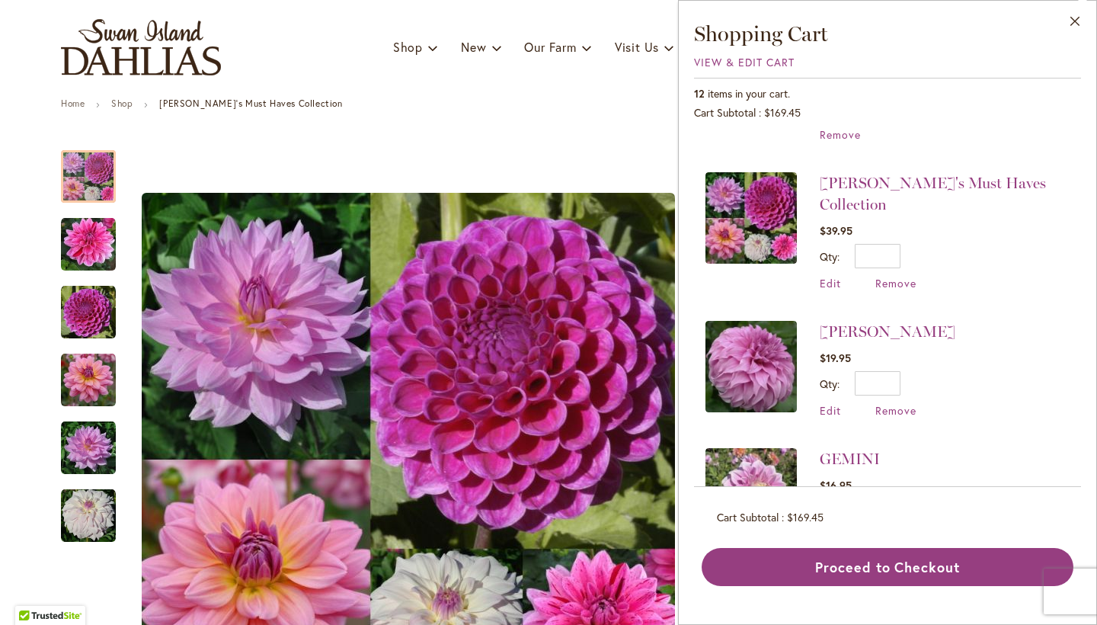
scroll to position [373, 0]
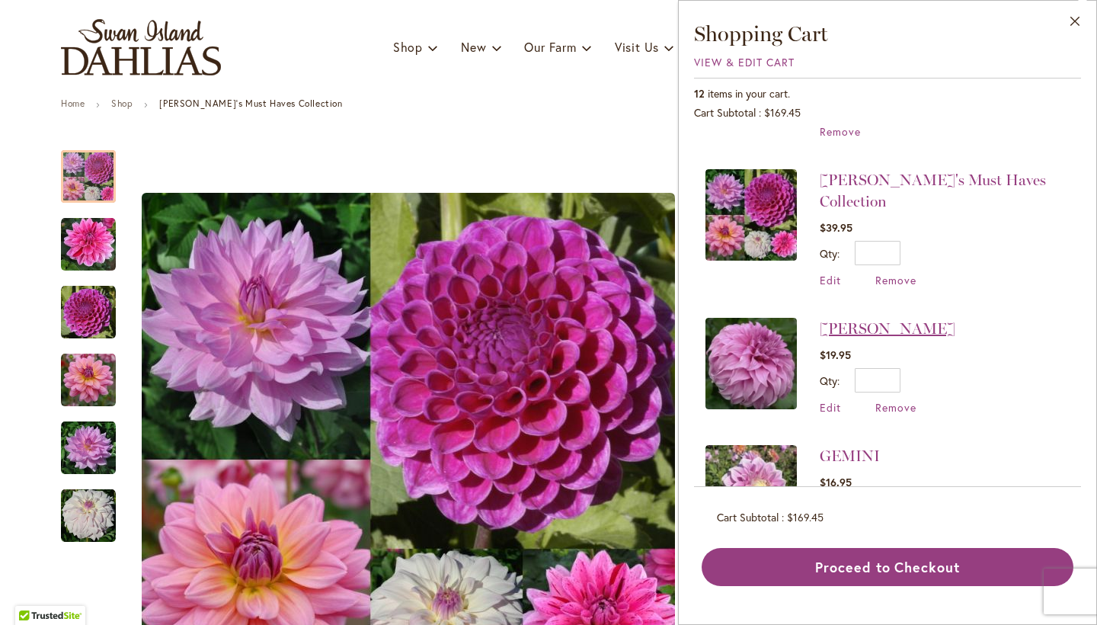
click at [836, 319] on link "[PERSON_NAME]" at bounding box center [888, 328] width 136 height 18
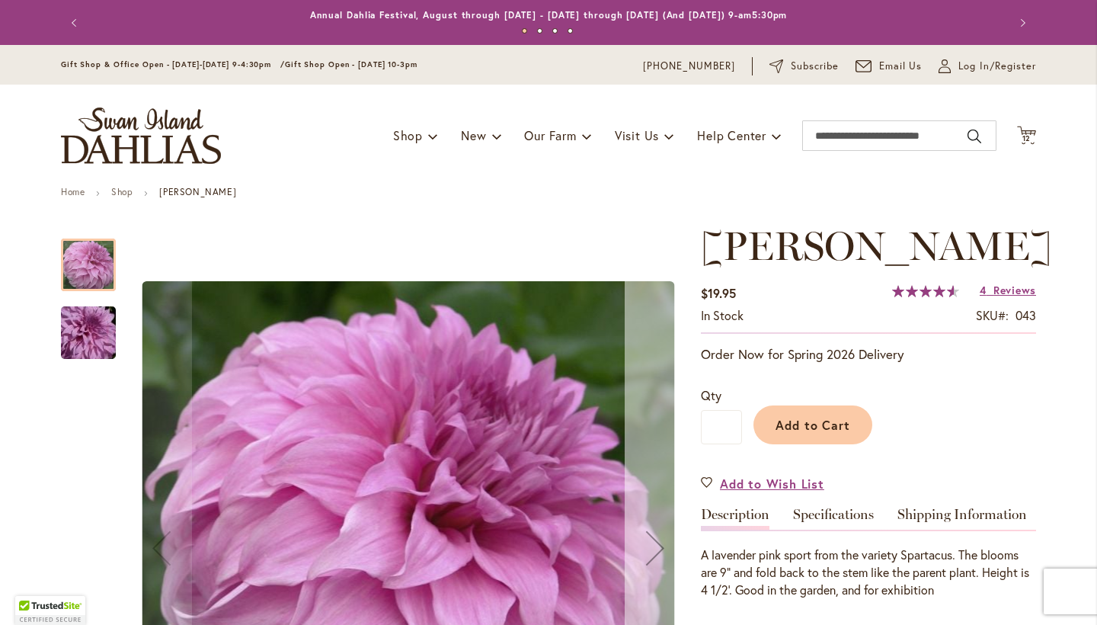
scroll to position [39, 0]
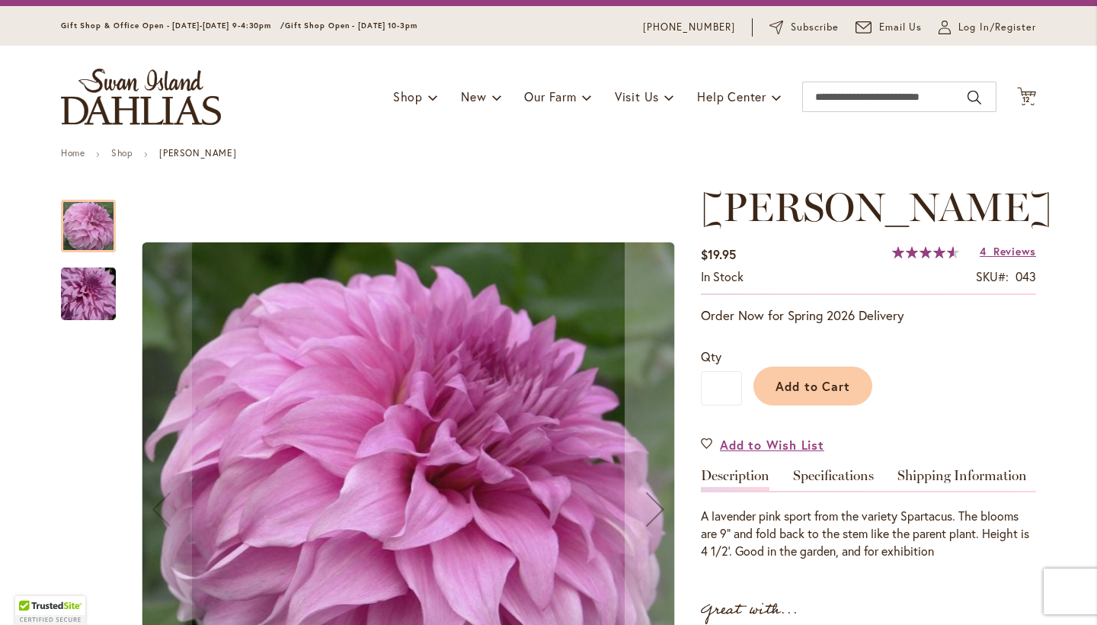
click at [82, 290] on img "Vassio Meggos" at bounding box center [89, 293] width 110 height 73
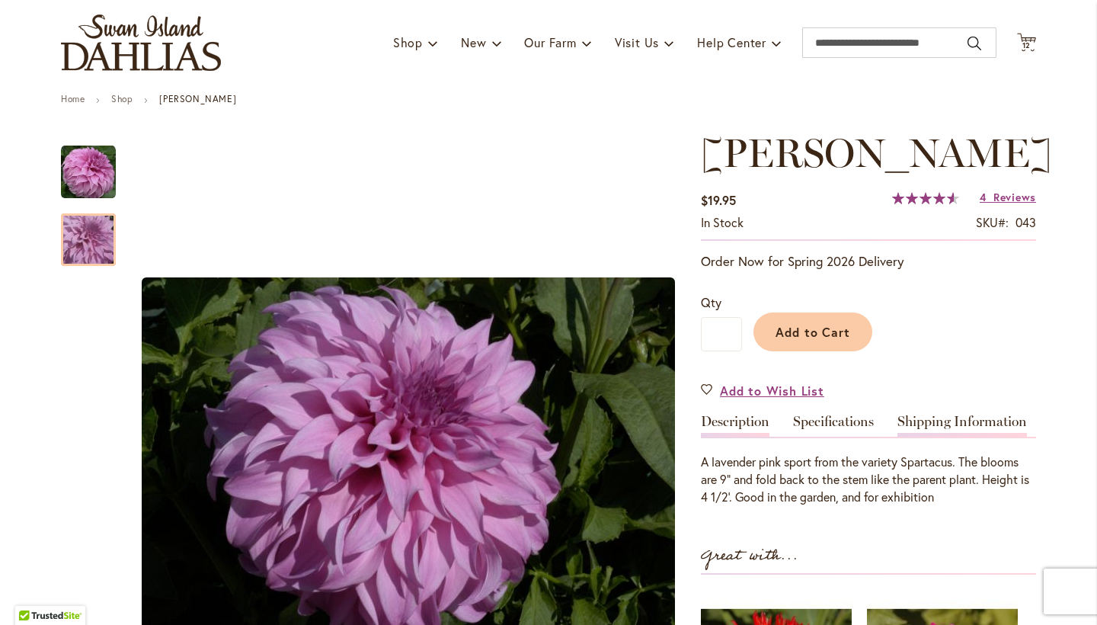
scroll to position [69, 0]
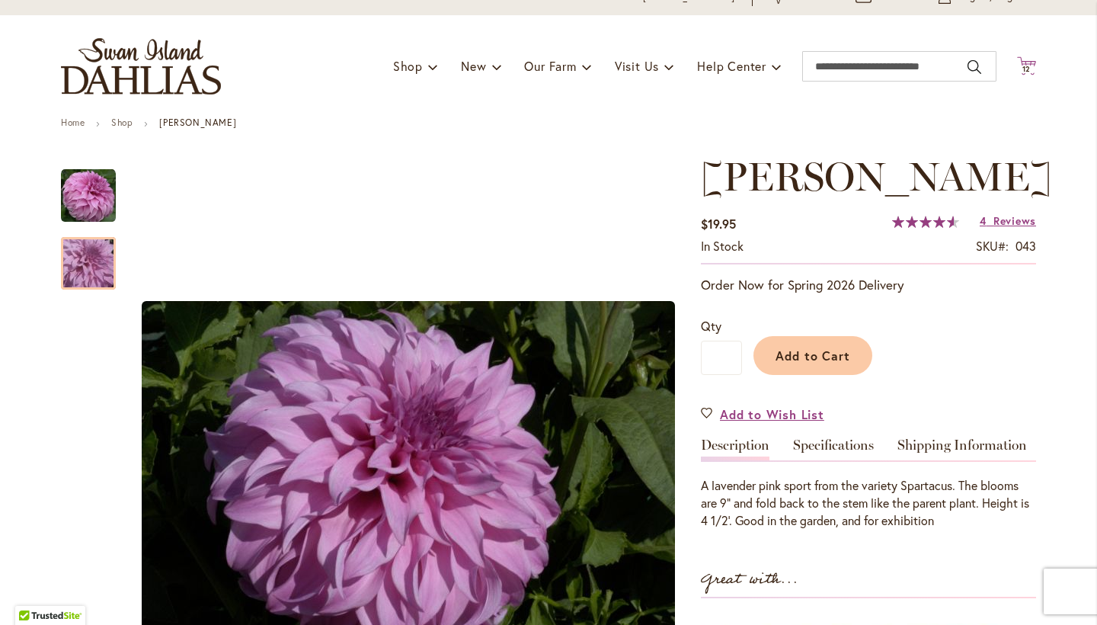
click at [1026, 70] on span "12" at bounding box center [1026, 69] width 9 height 10
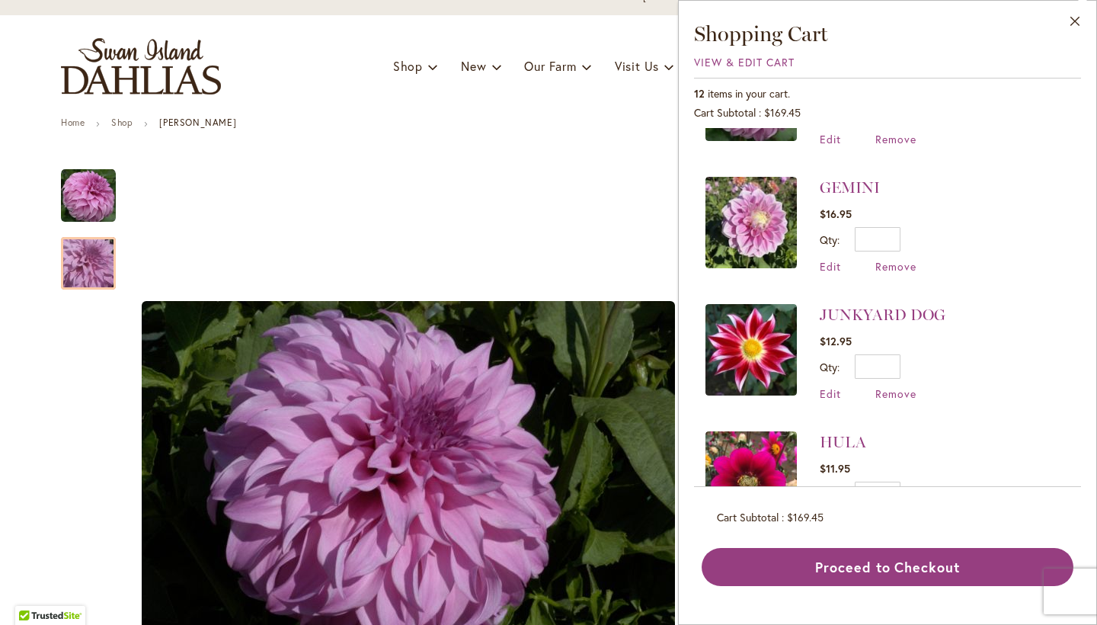
scroll to position [655, 0]
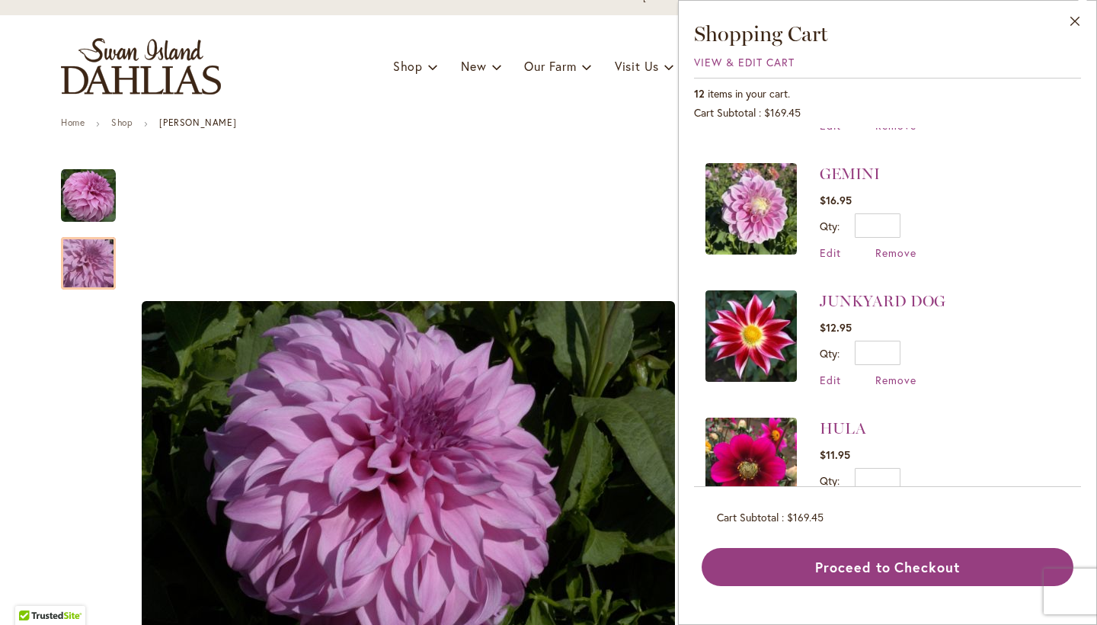
click at [747, 163] on img at bounding box center [750, 208] width 91 height 91
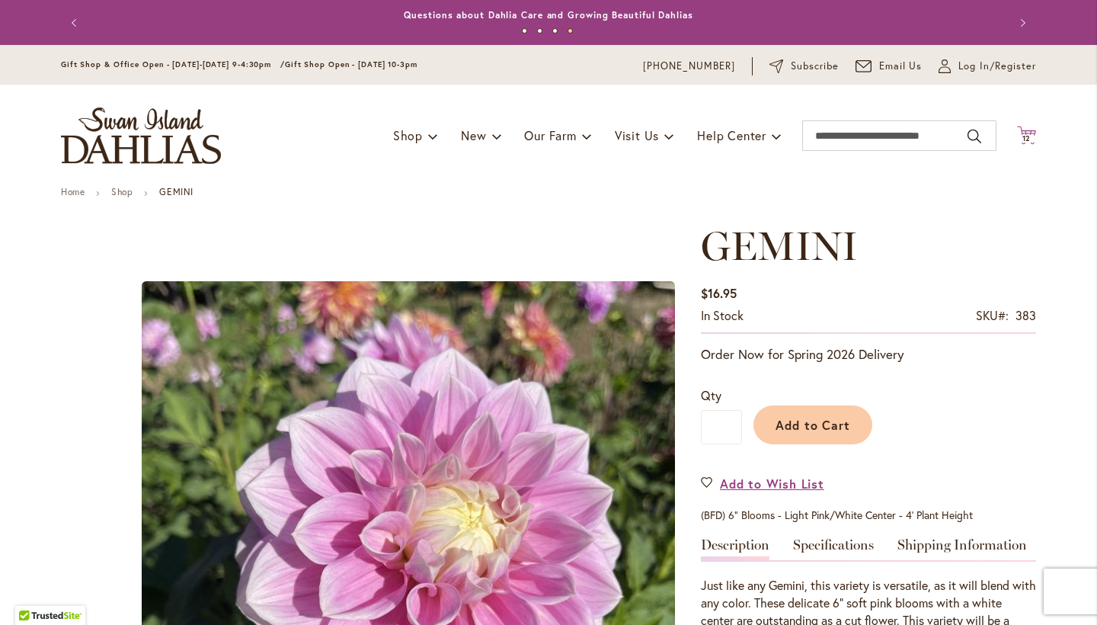
click at [1024, 145] on span "Cart .cls-1 { fill: #231f20; }" at bounding box center [1026, 136] width 19 height 21
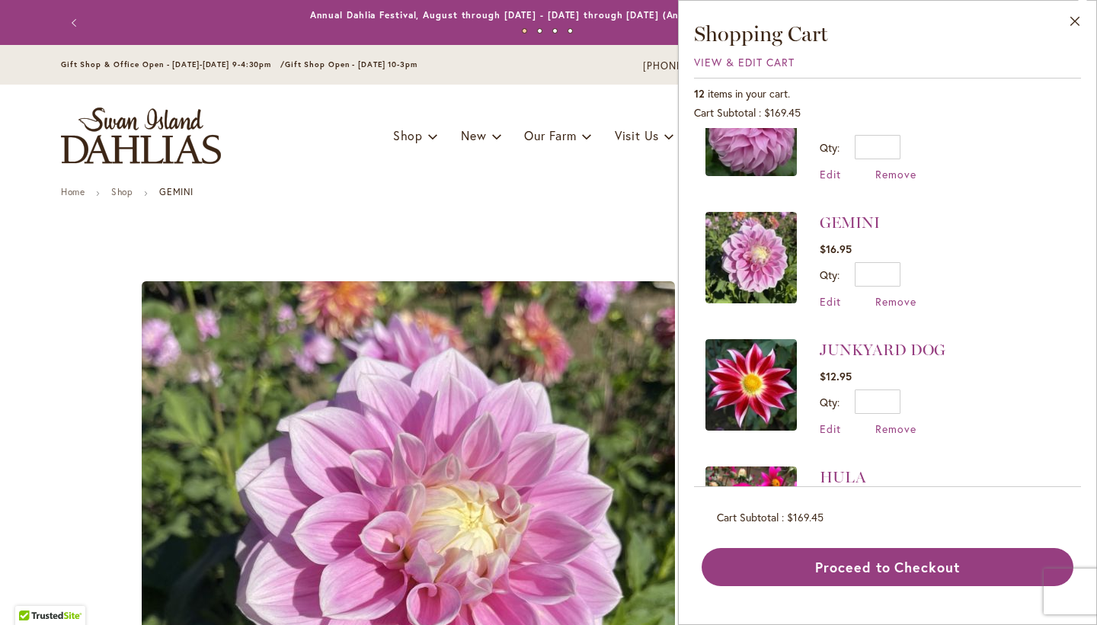
scroll to position [607, 0]
click at [858, 340] on link "JUNKYARD DOG" at bounding box center [883, 349] width 126 height 18
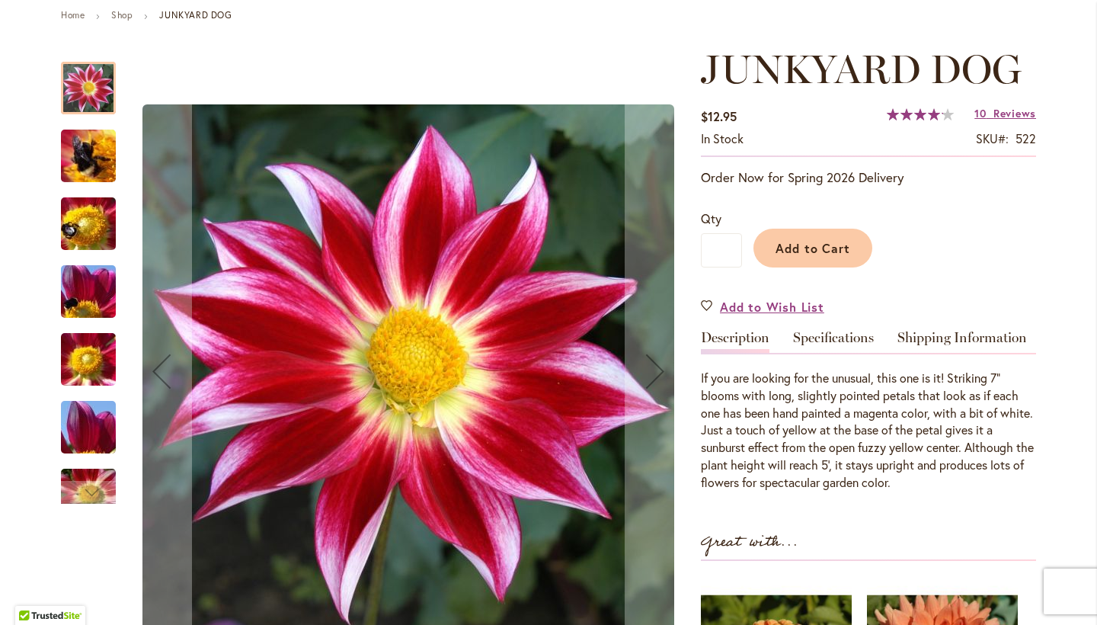
scroll to position [220, 0]
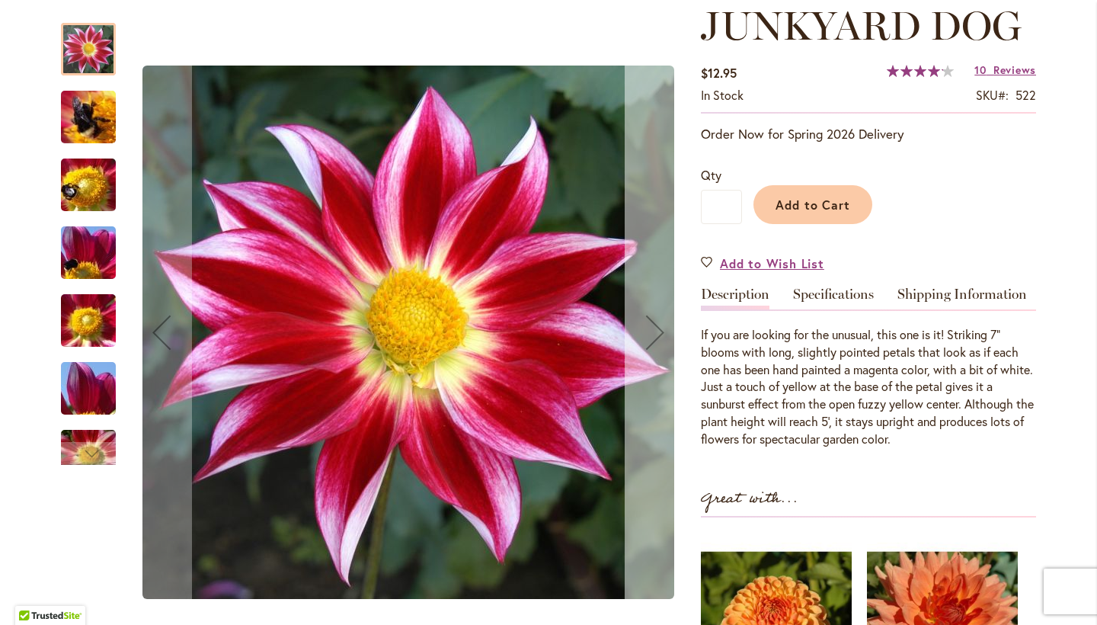
click at [667, 361] on div "Next" at bounding box center [655, 332] width 61 height 61
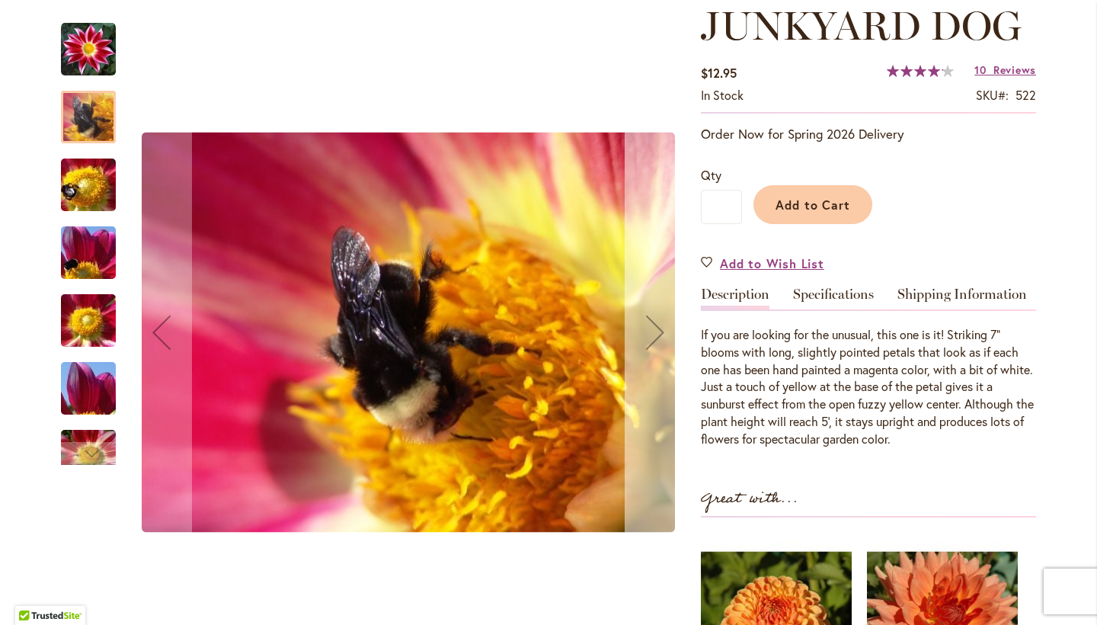
click at [667, 361] on div "Next" at bounding box center [655, 332] width 61 height 61
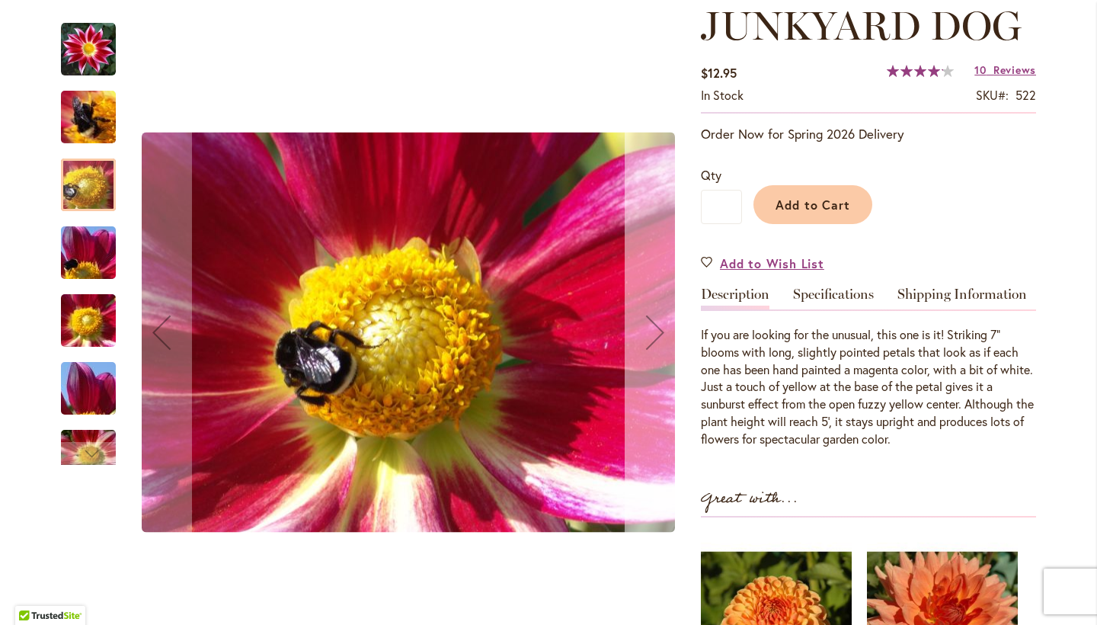
click at [657, 359] on div "Next" at bounding box center [655, 332] width 61 height 61
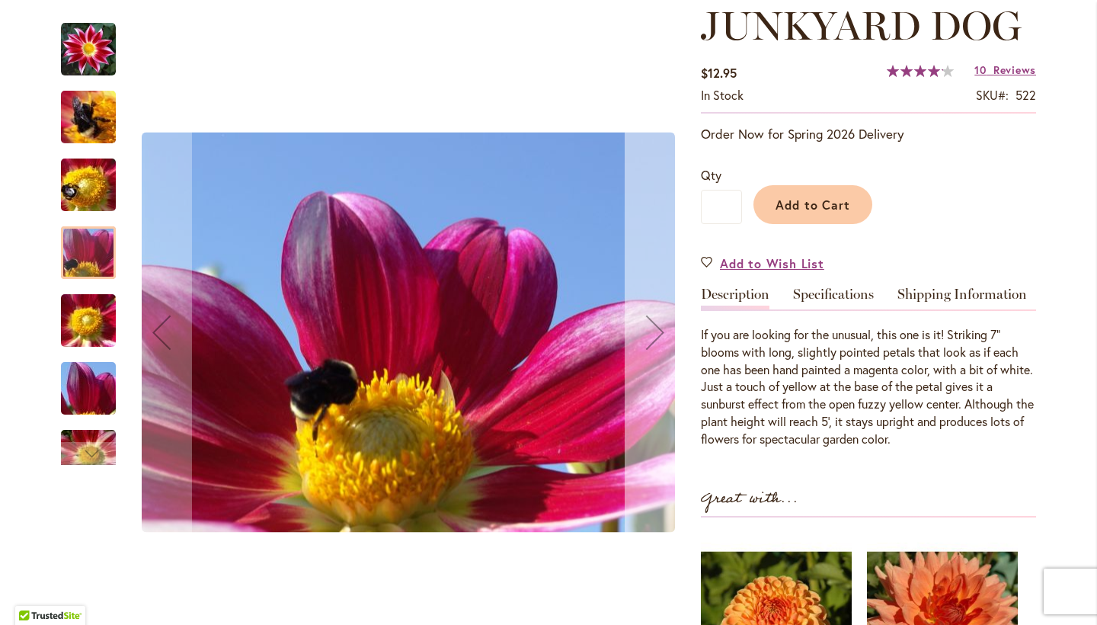
click at [657, 359] on div "Next" at bounding box center [655, 332] width 61 height 61
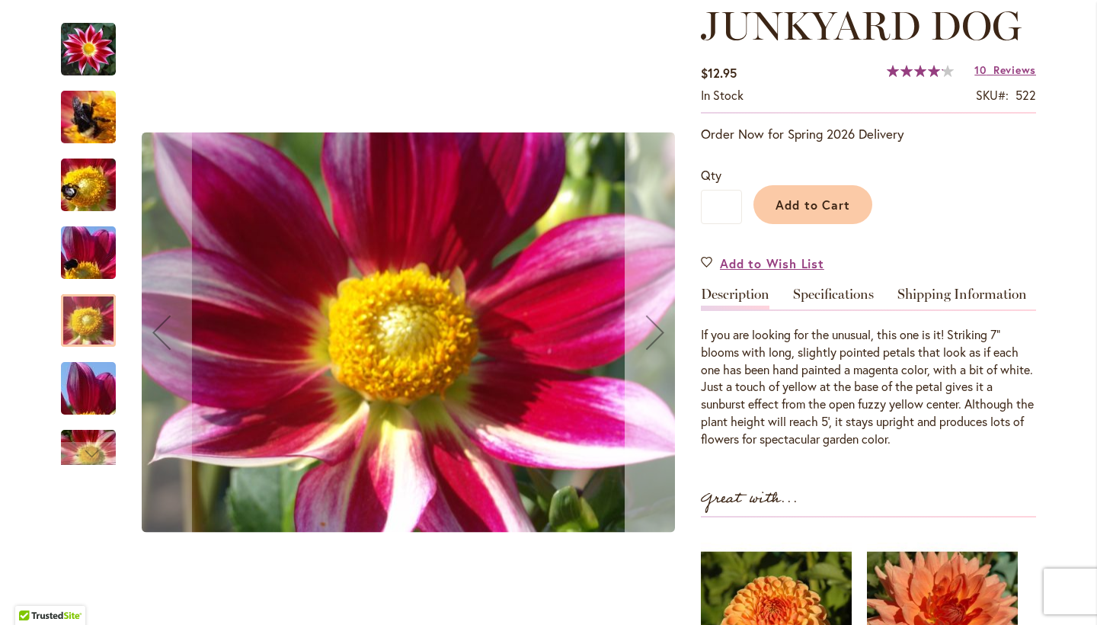
click at [657, 359] on div "Next" at bounding box center [655, 332] width 61 height 61
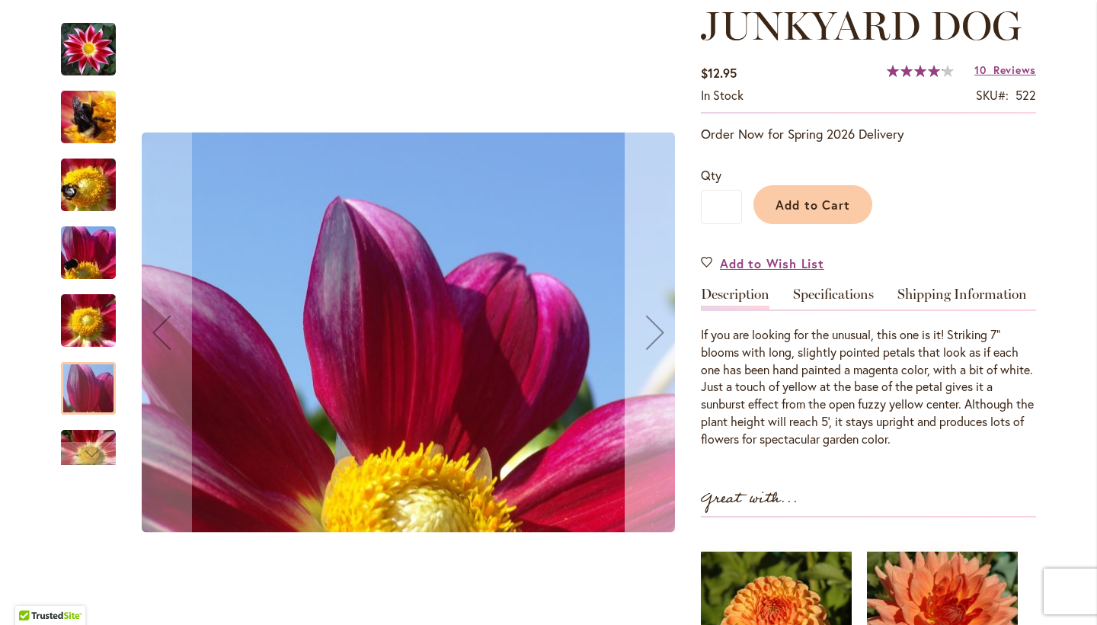
click at [657, 359] on div "Next" at bounding box center [655, 332] width 61 height 61
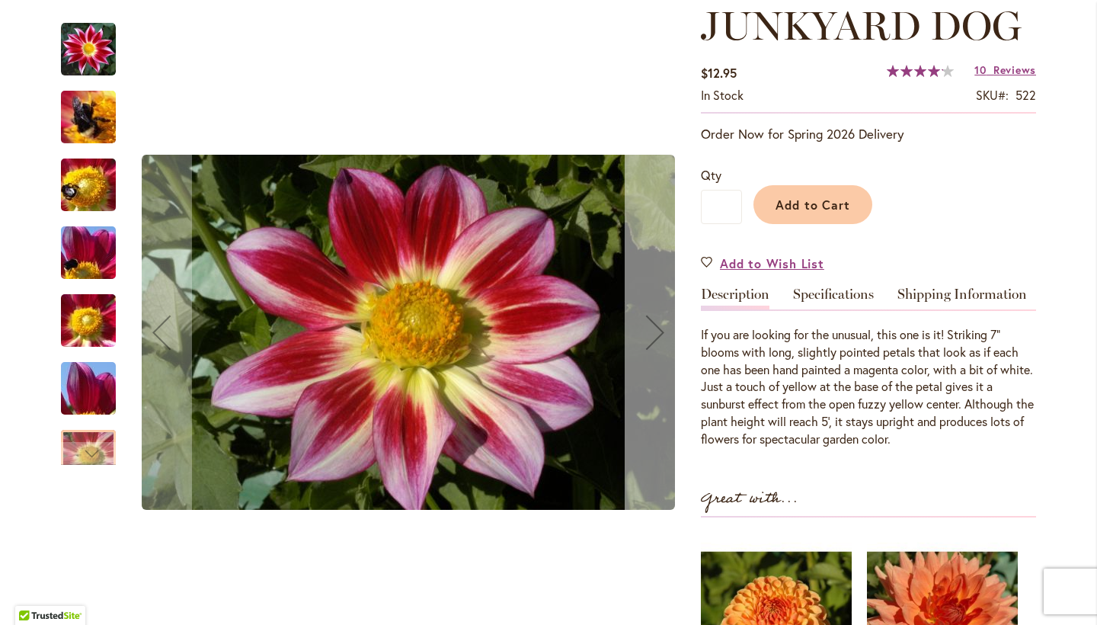
click at [657, 359] on div "Next" at bounding box center [655, 332] width 61 height 61
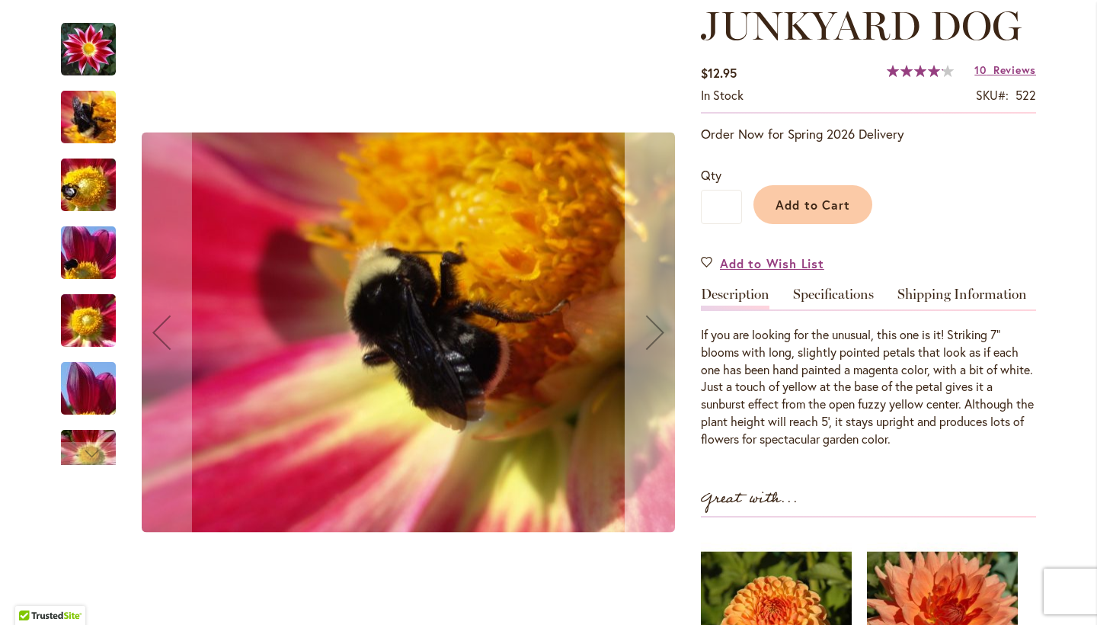
click at [657, 359] on div "Next" at bounding box center [655, 332] width 61 height 61
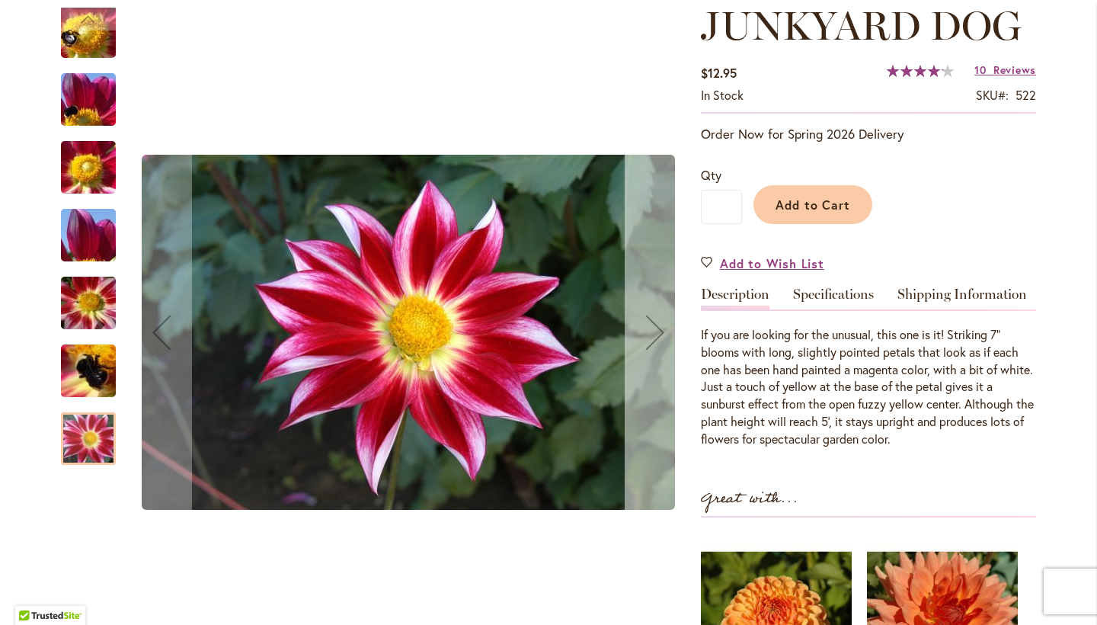
click at [657, 360] on div "Next" at bounding box center [655, 332] width 61 height 61
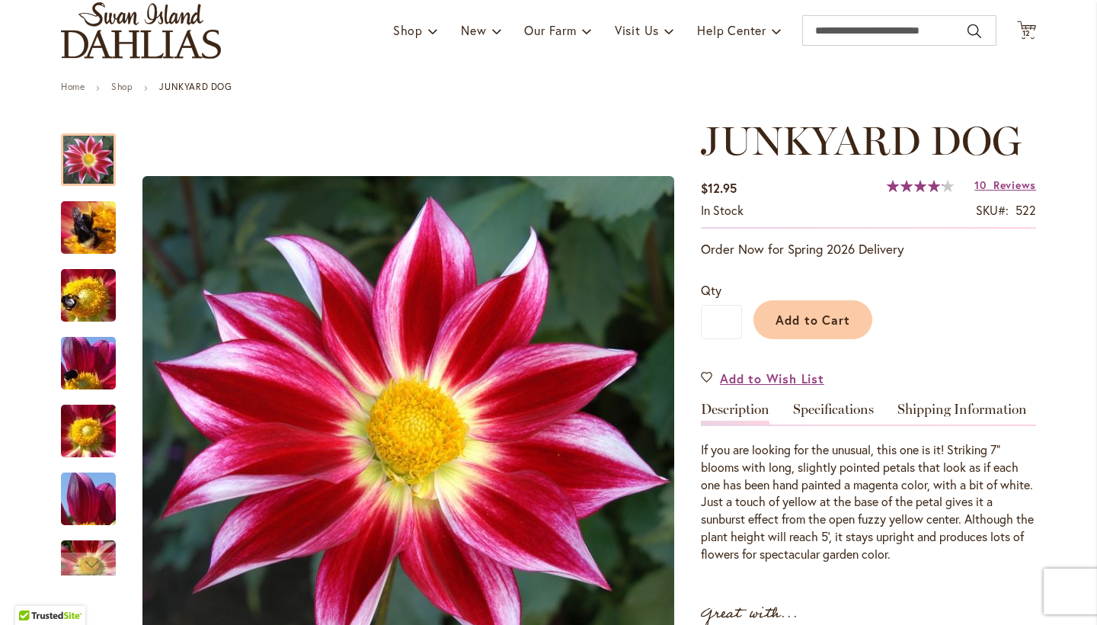
scroll to position [104, 0]
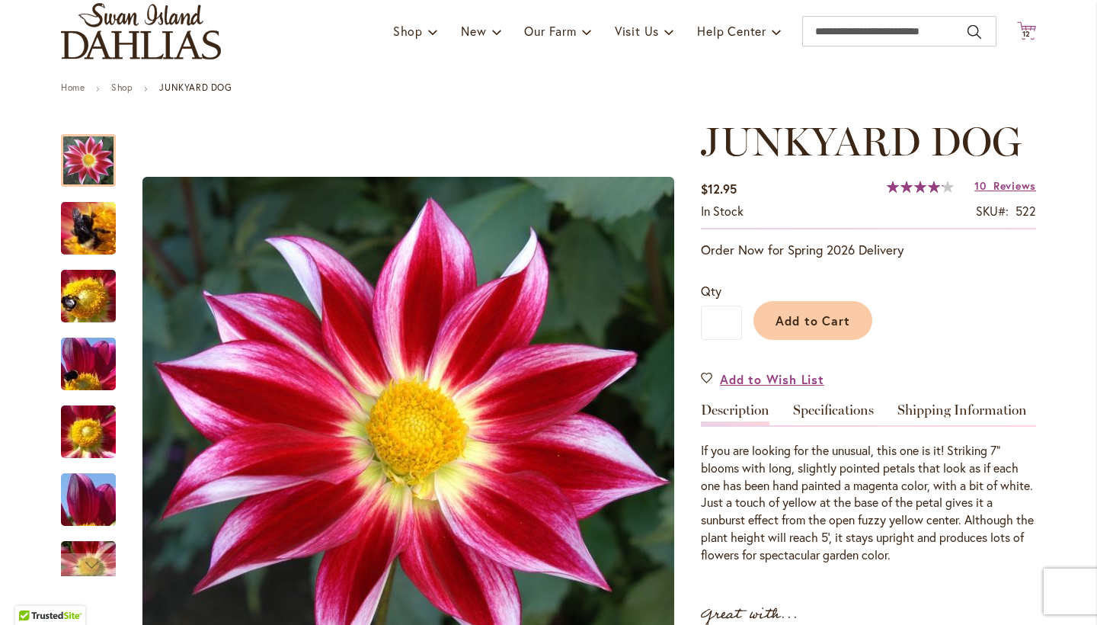
click at [1034, 26] on icon "Cart .cls-1 { fill: #231f20; }" at bounding box center [1026, 30] width 19 height 19
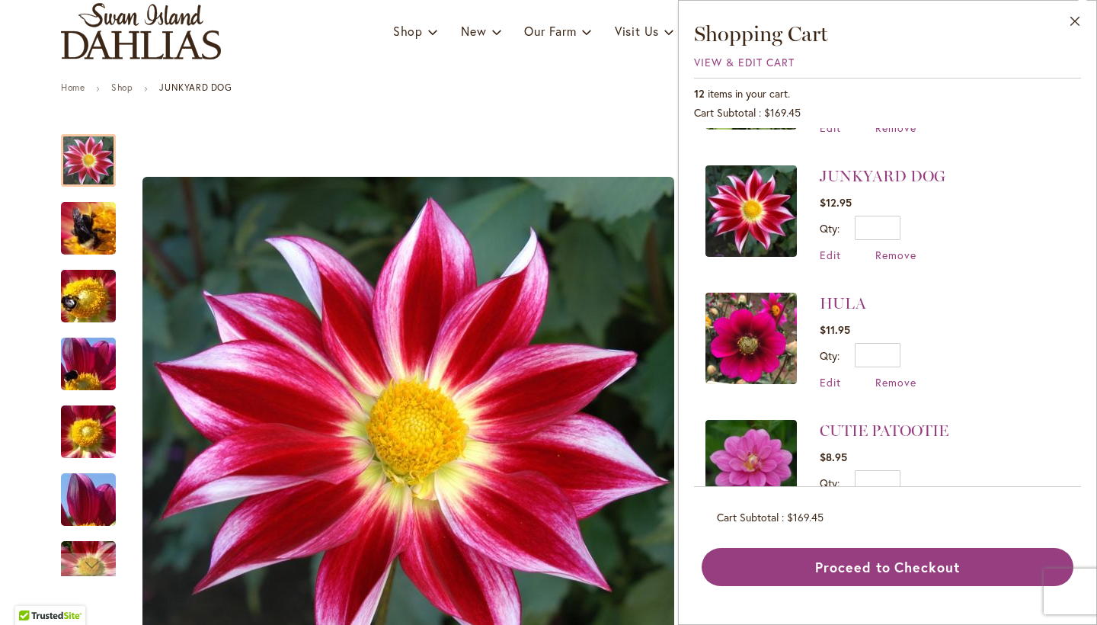
scroll to position [784, 0]
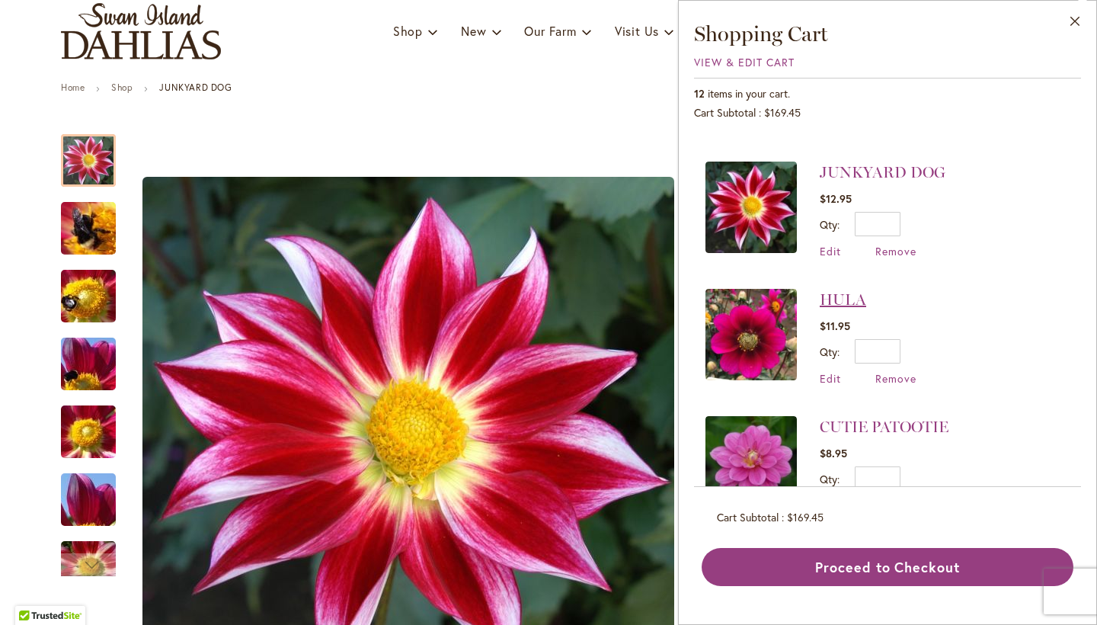
click at [847, 290] on link "HULA" at bounding box center [843, 299] width 46 height 18
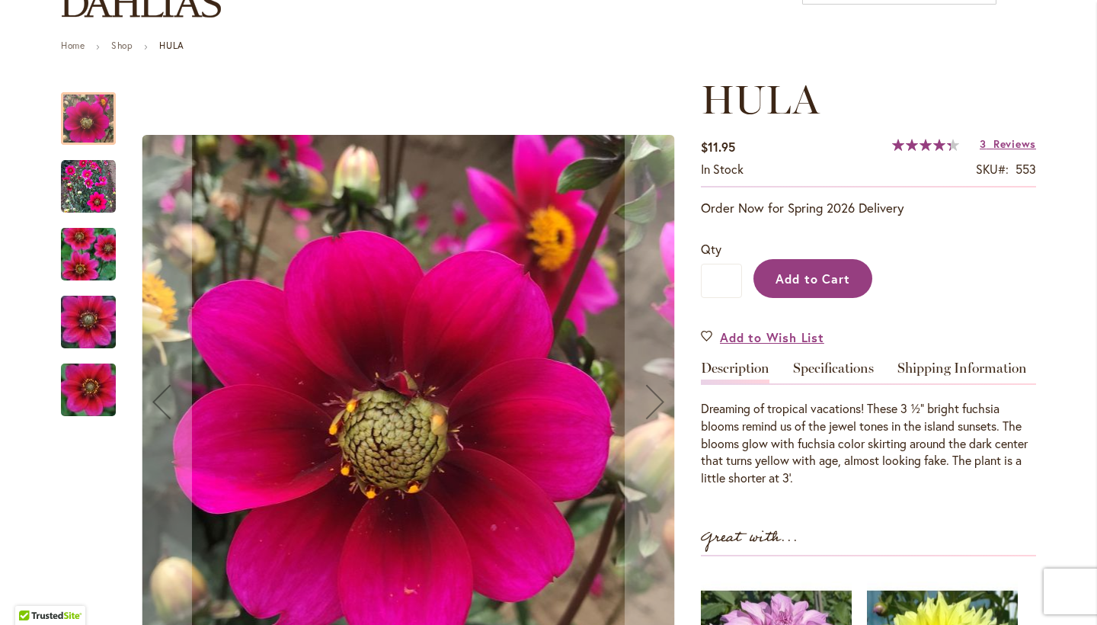
scroll to position [155, 0]
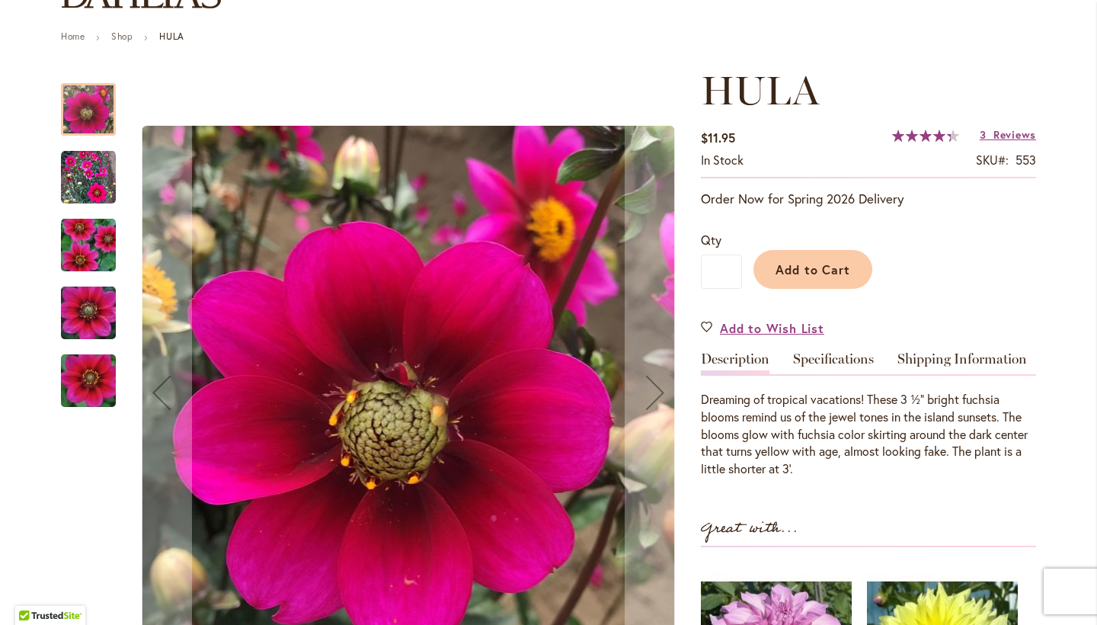
click at [104, 189] on img "HULA" at bounding box center [88, 177] width 55 height 55
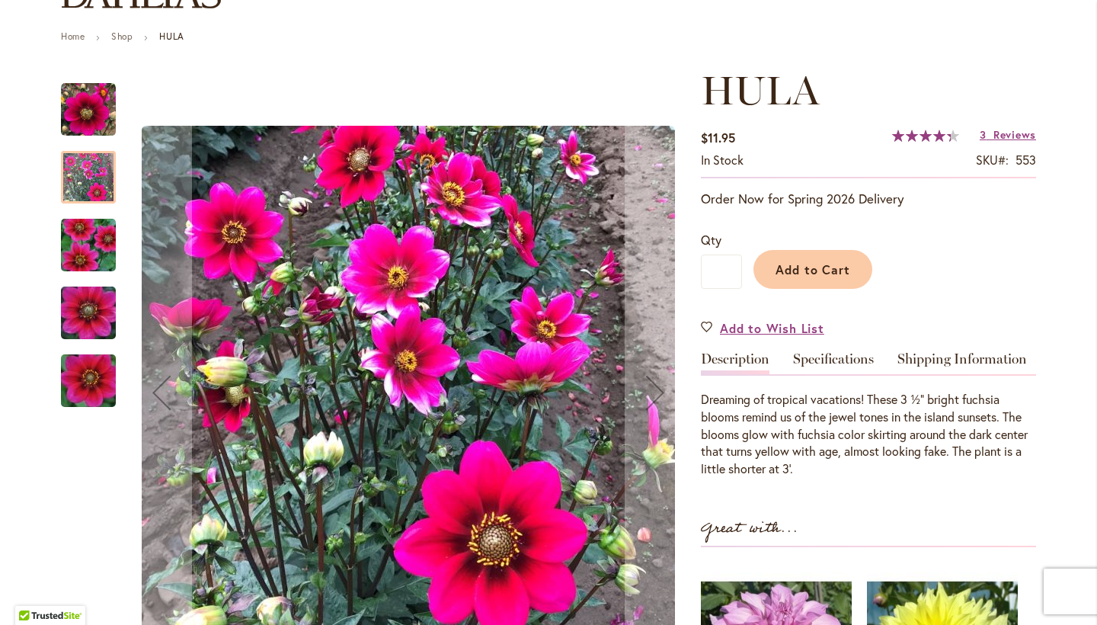
click at [98, 243] on img "HULA" at bounding box center [89, 245] width 110 height 73
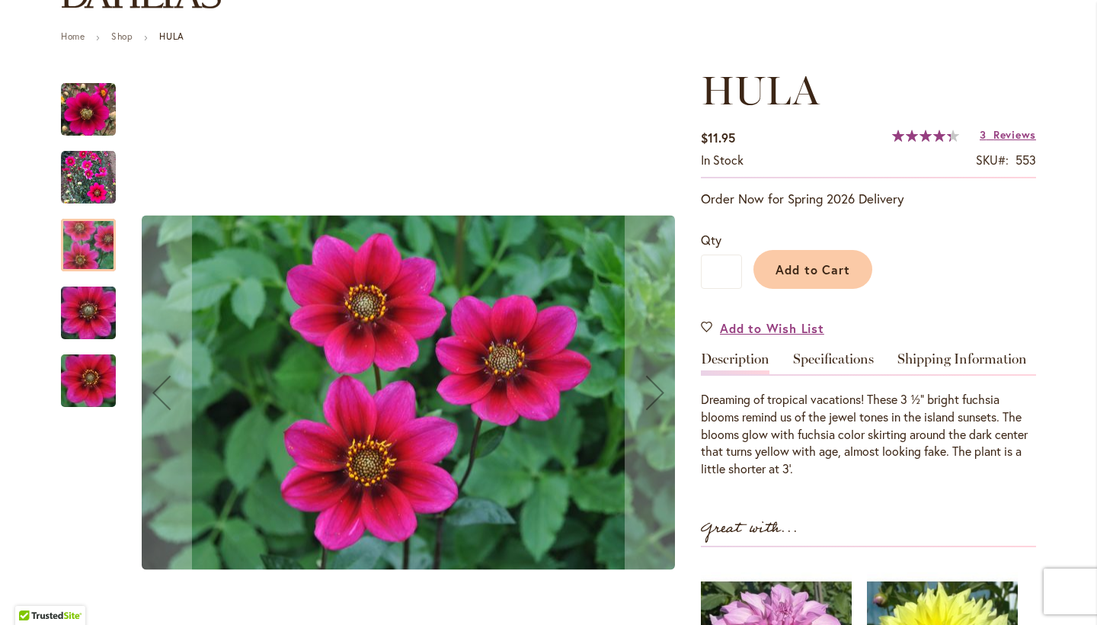
click at [101, 303] on img "HULA" at bounding box center [89, 313] width 110 height 73
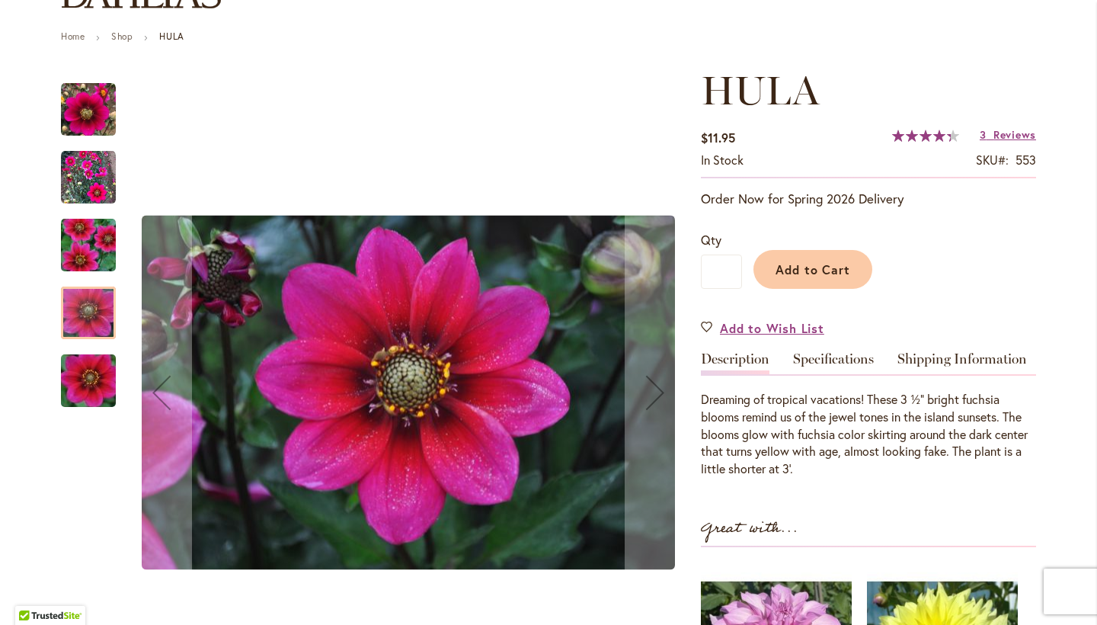
click at [98, 372] on img "HULA" at bounding box center [89, 380] width 110 height 73
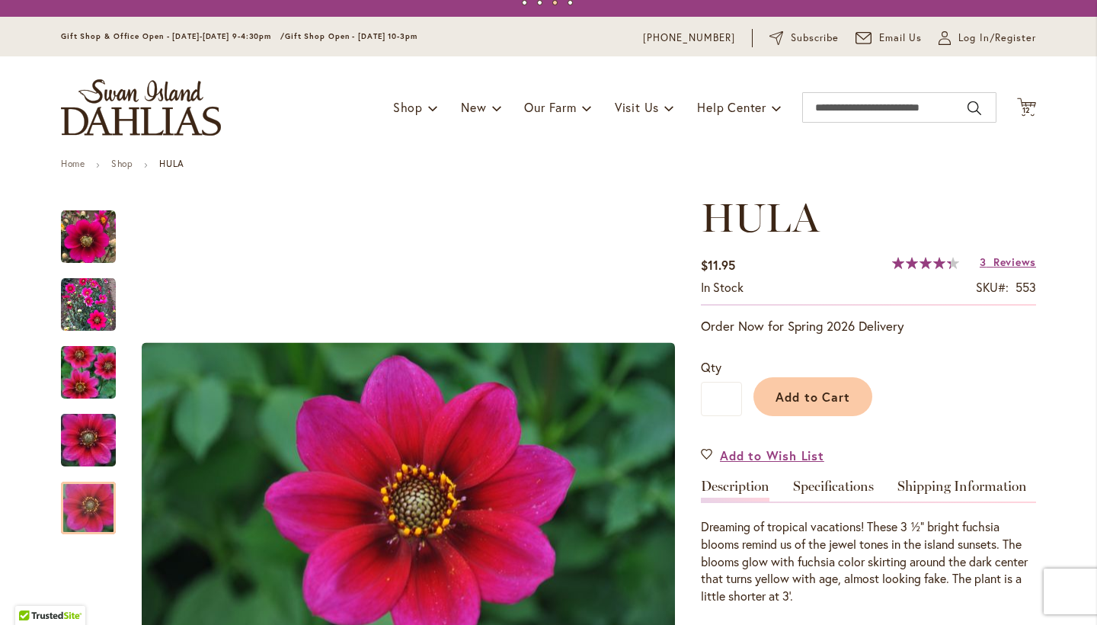
scroll to position [27, 0]
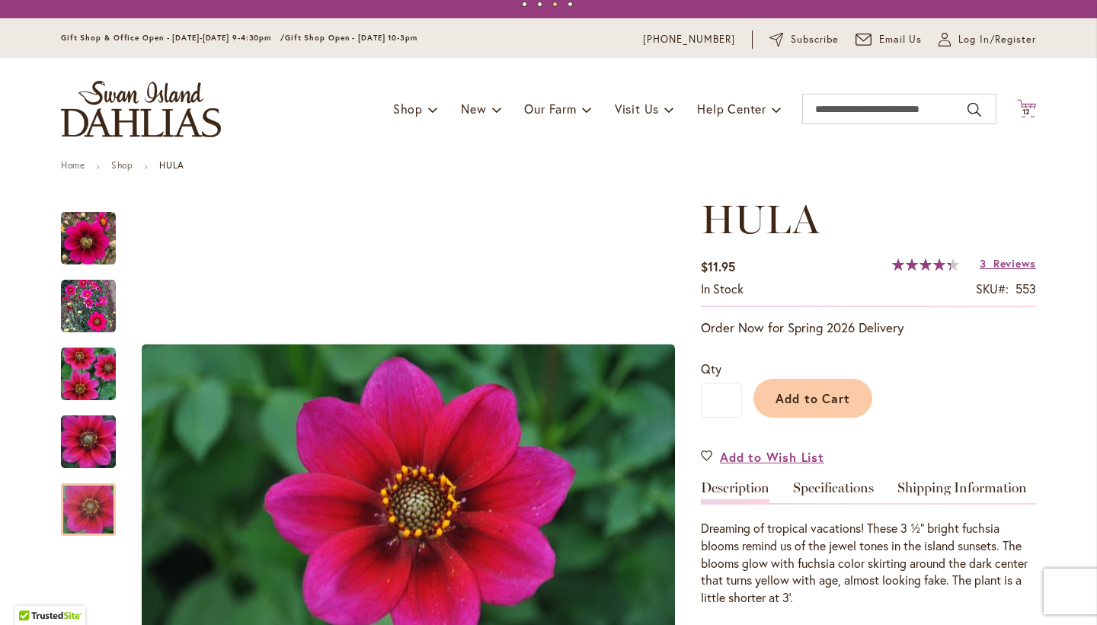
click at [1030, 113] on span "12" at bounding box center [1026, 112] width 9 height 10
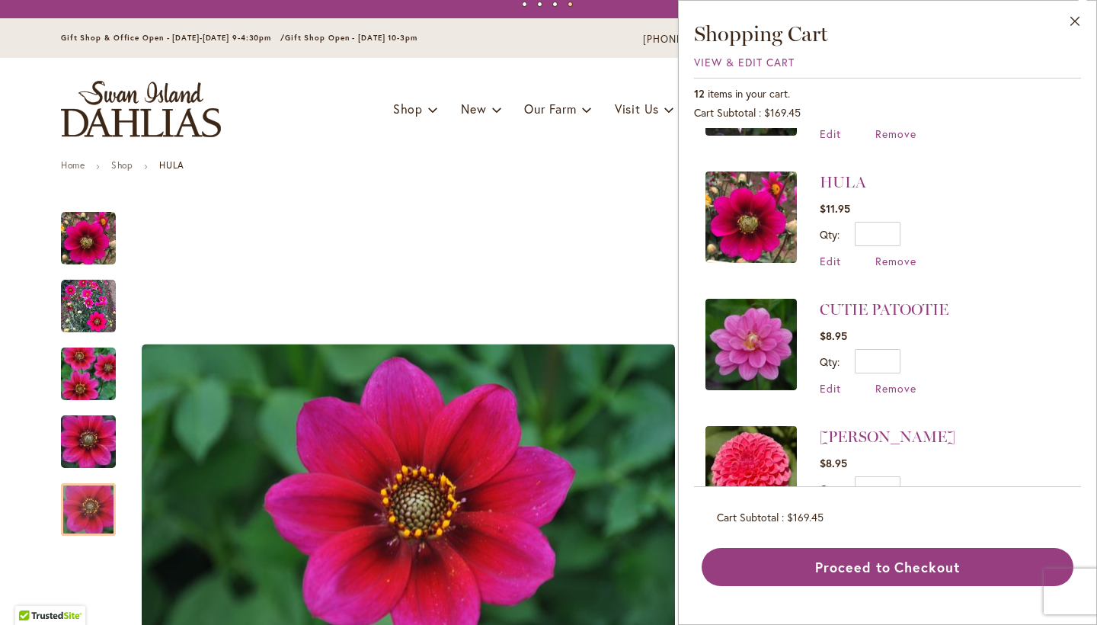
scroll to position [907, 0]
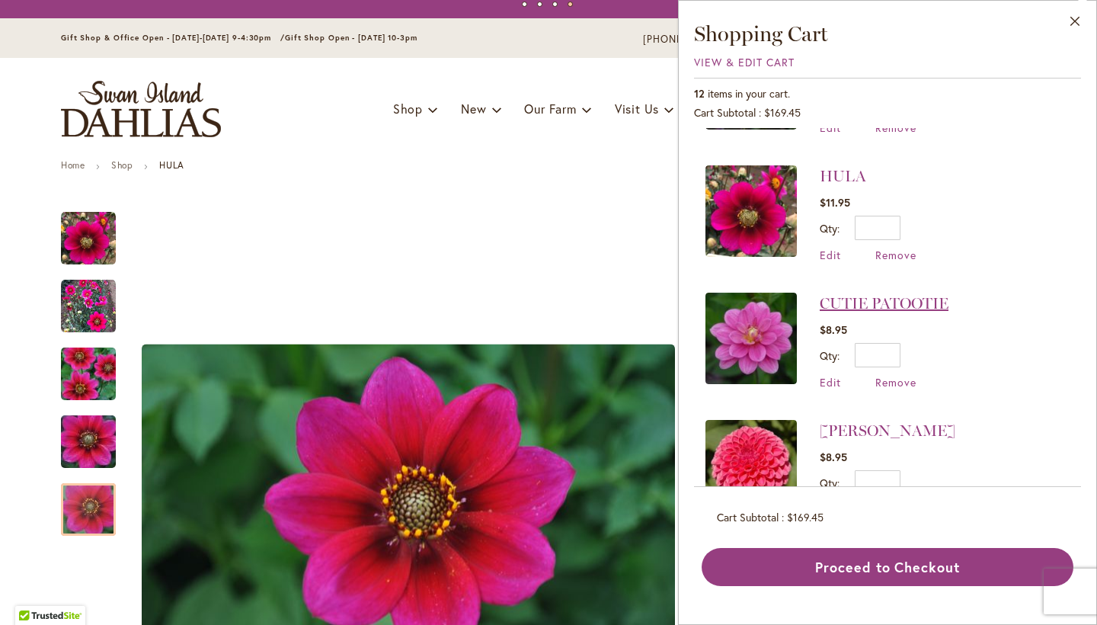
click at [877, 294] on link "CUTIE PATOOTIE" at bounding box center [884, 303] width 129 height 18
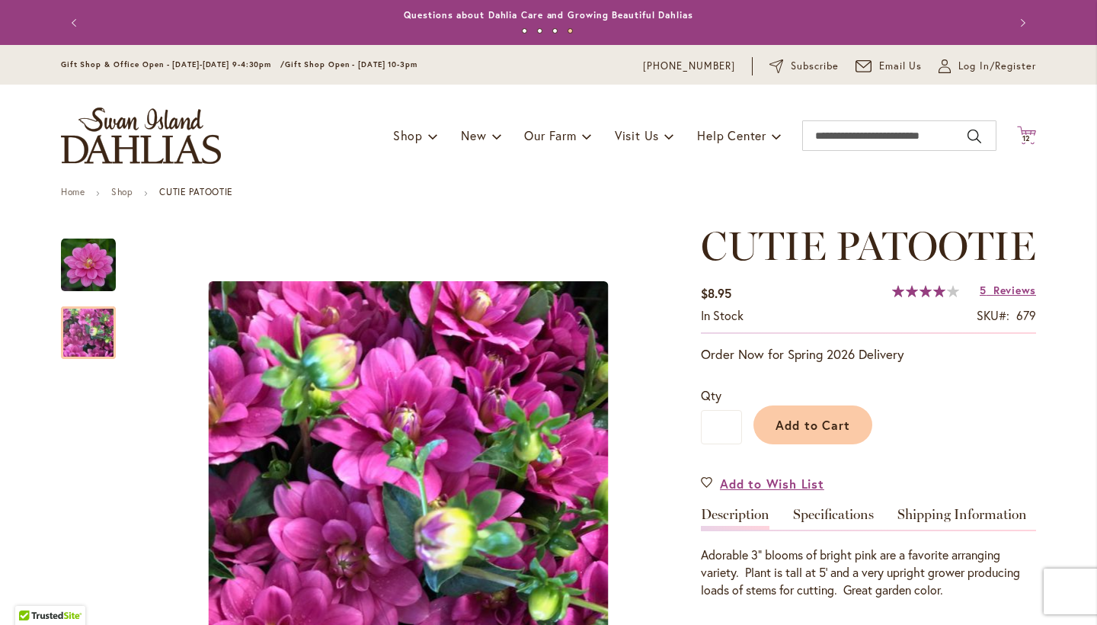
click at [1021, 132] on icon "Cart .cls-1 { fill: #231f20; }" at bounding box center [1026, 135] width 19 height 19
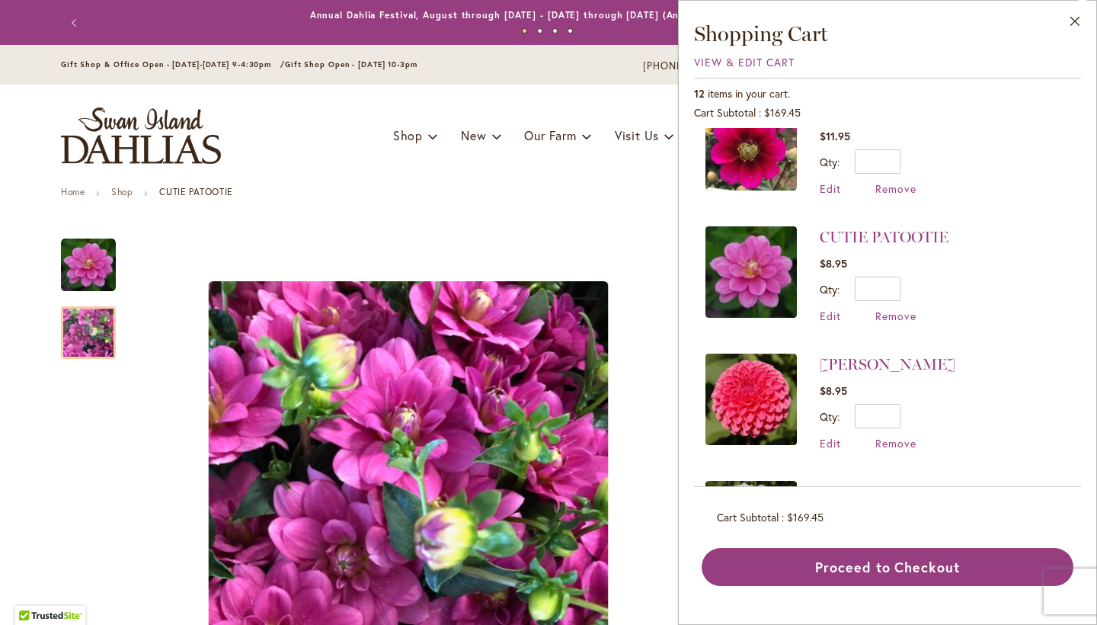
scroll to position [975, 0]
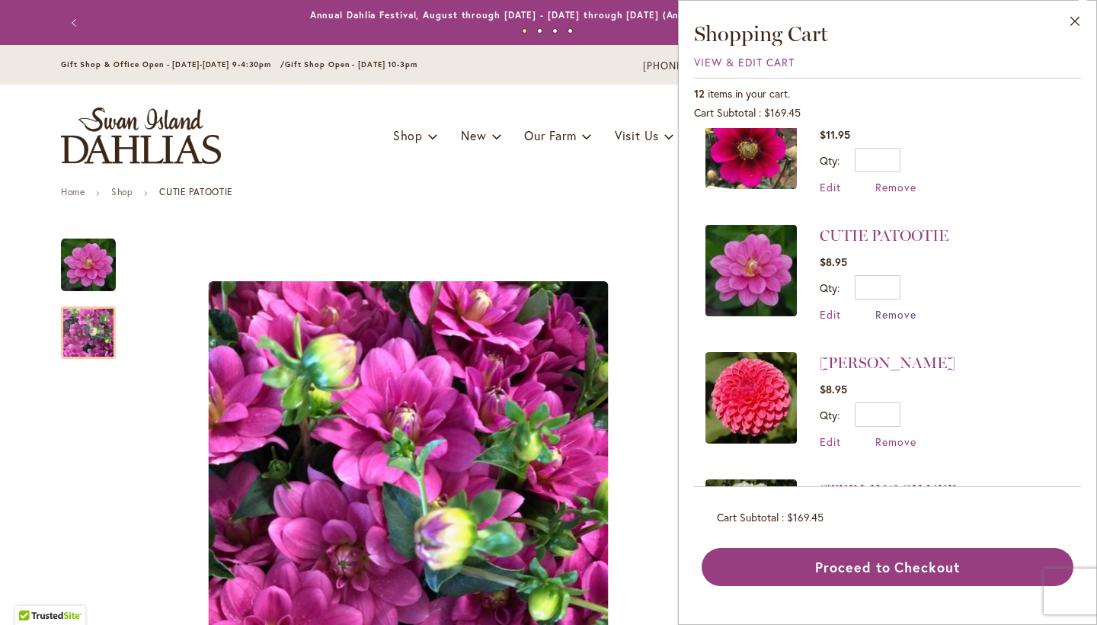
click at [905, 307] on span "Remove" at bounding box center [895, 314] width 41 height 14
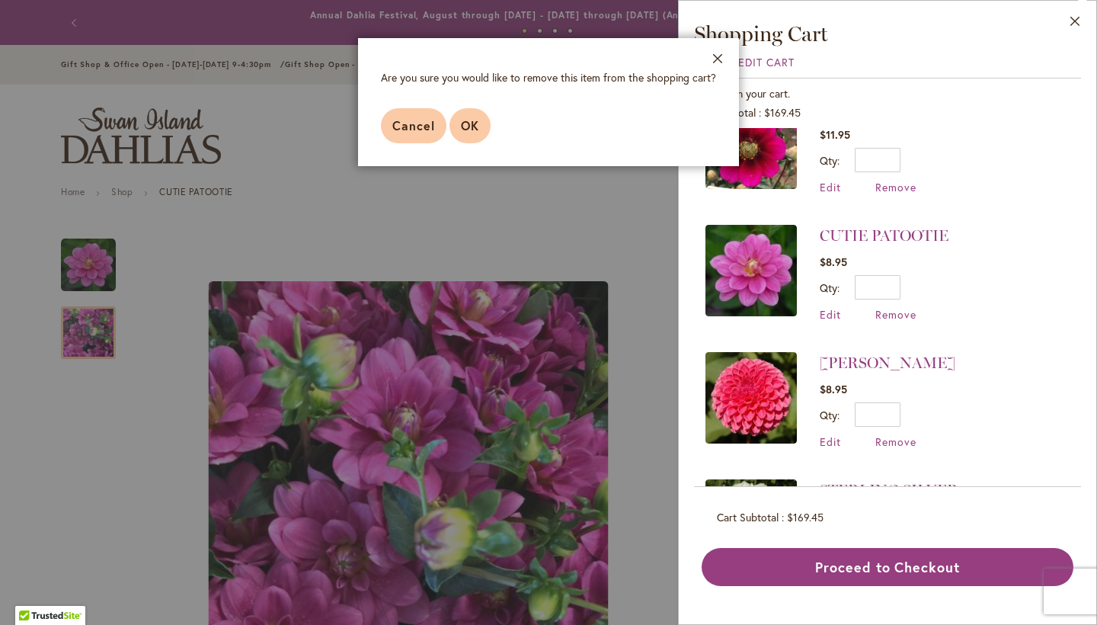
click at [480, 136] on button "OK" at bounding box center [469, 125] width 41 height 35
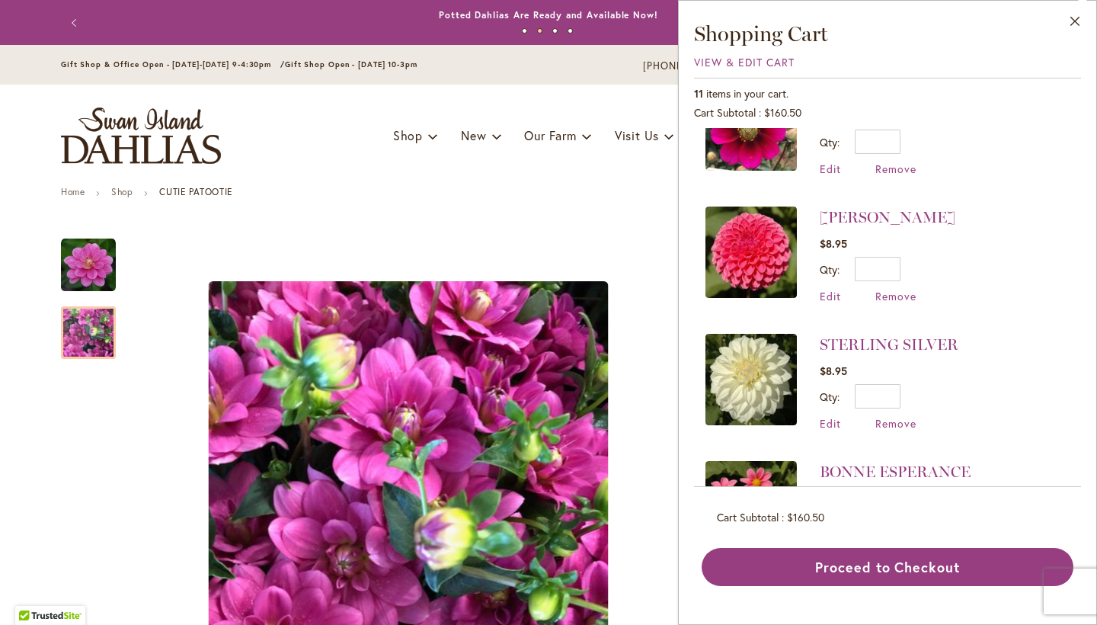
scroll to position [994, 0]
click at [868, 207] on link "[PERSON_NAME]" at bounding box center [888, 216] width 136 height 18
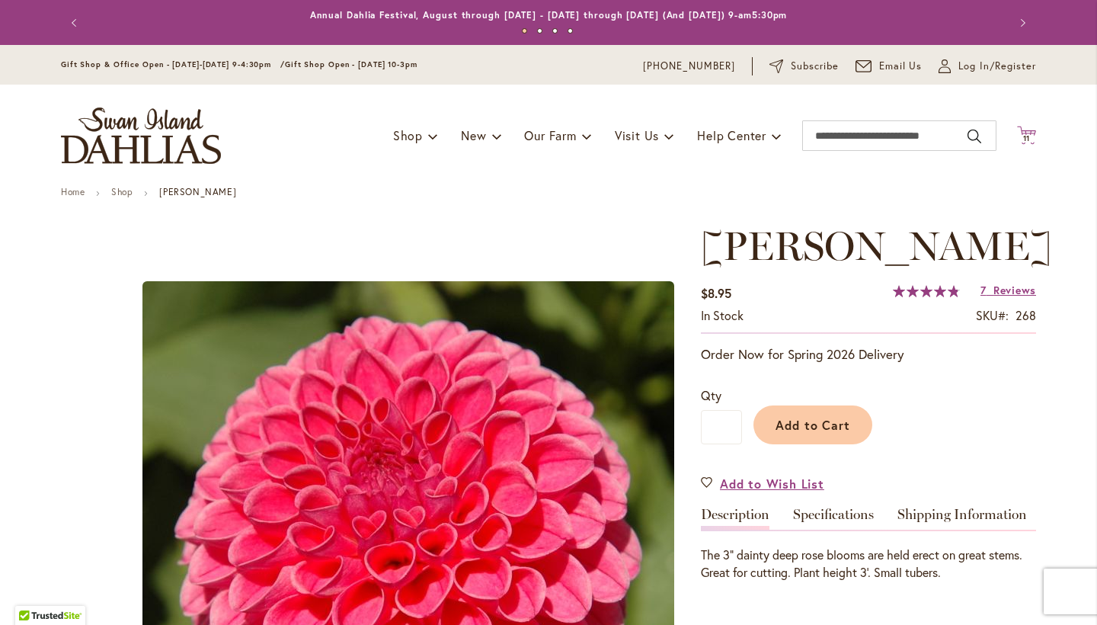
click at [1031, 142] on icon at bounding box center [1026, 135] width 19 height 18
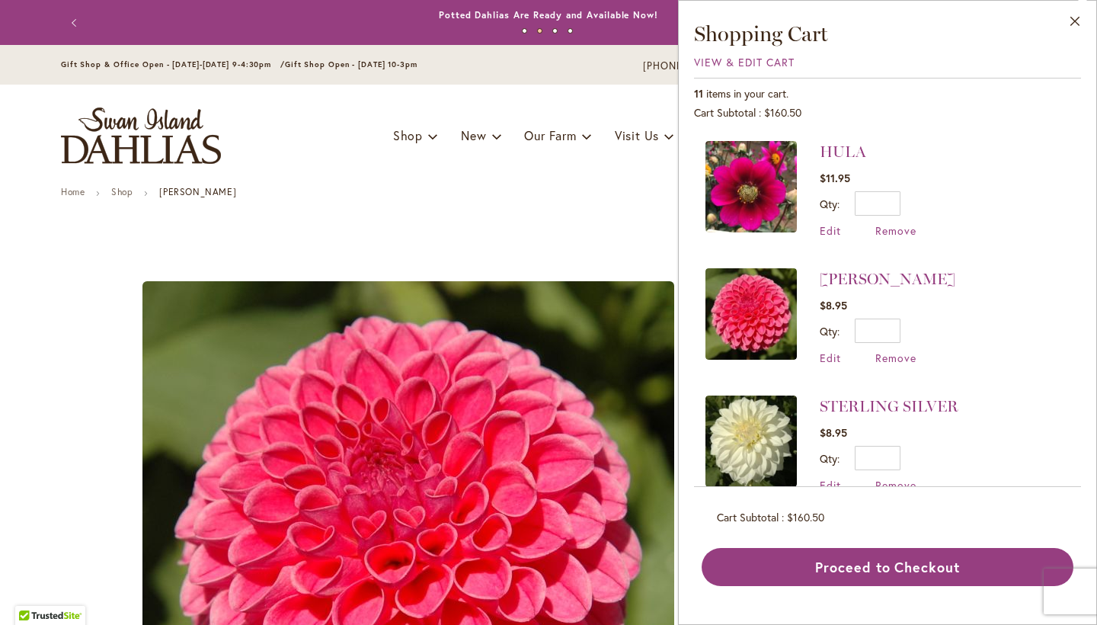
scroll to position [964, 0]
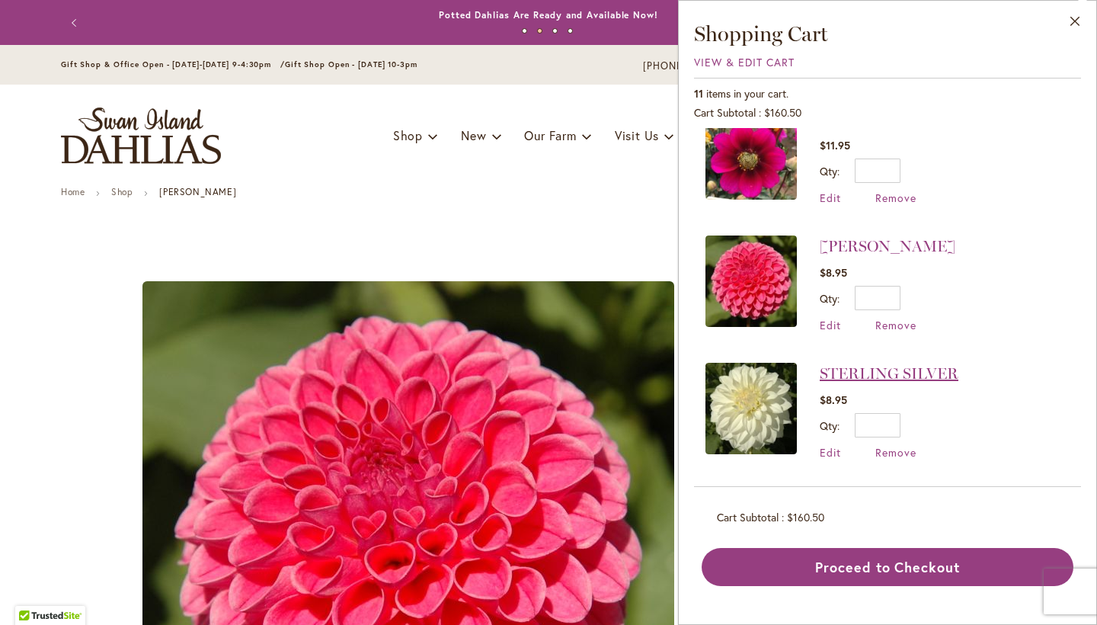
click at [886, 364] on link "STERLING SILVER" at bounding box center [889, 373] width 139 height 18
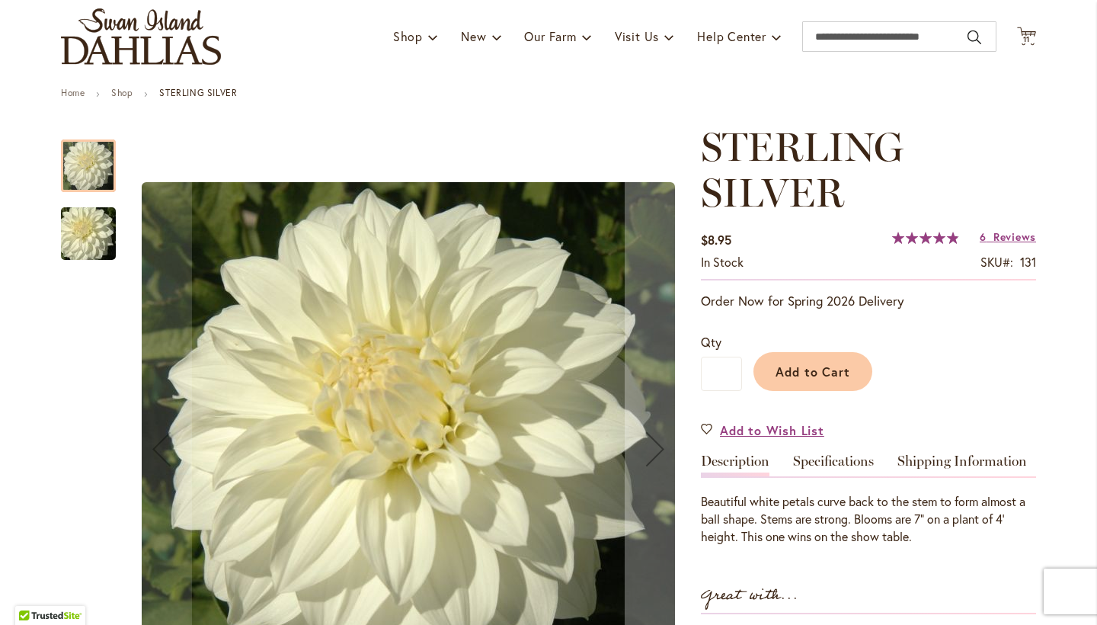
scroll to position [101, 0]
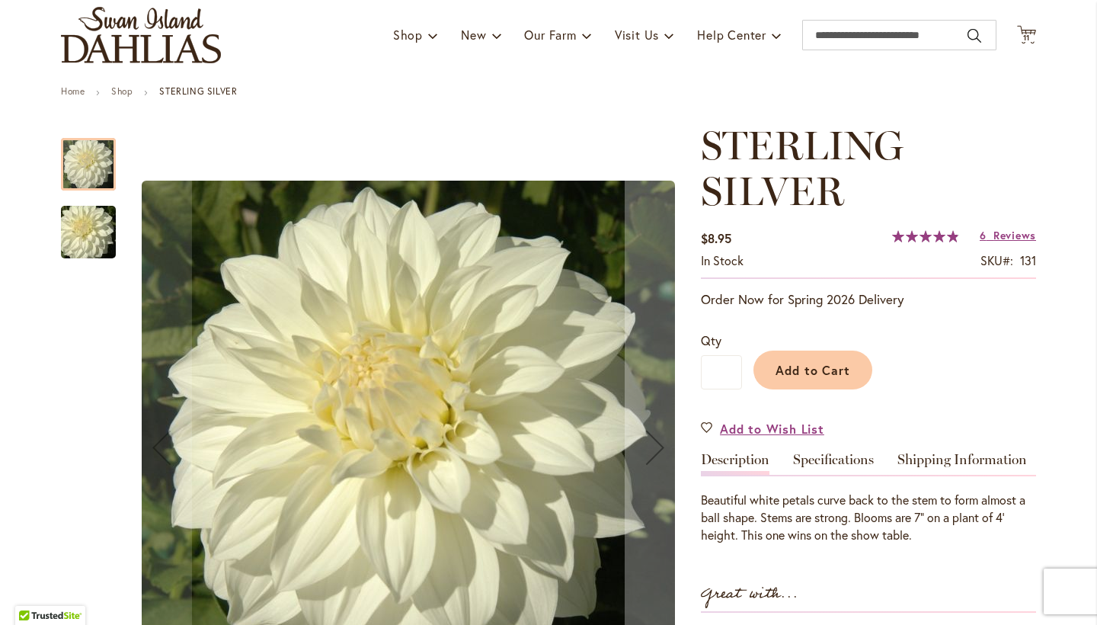
click at [86, 221] on img "Sterling Silver" at bounding box center [89, 232] width 110 height 73
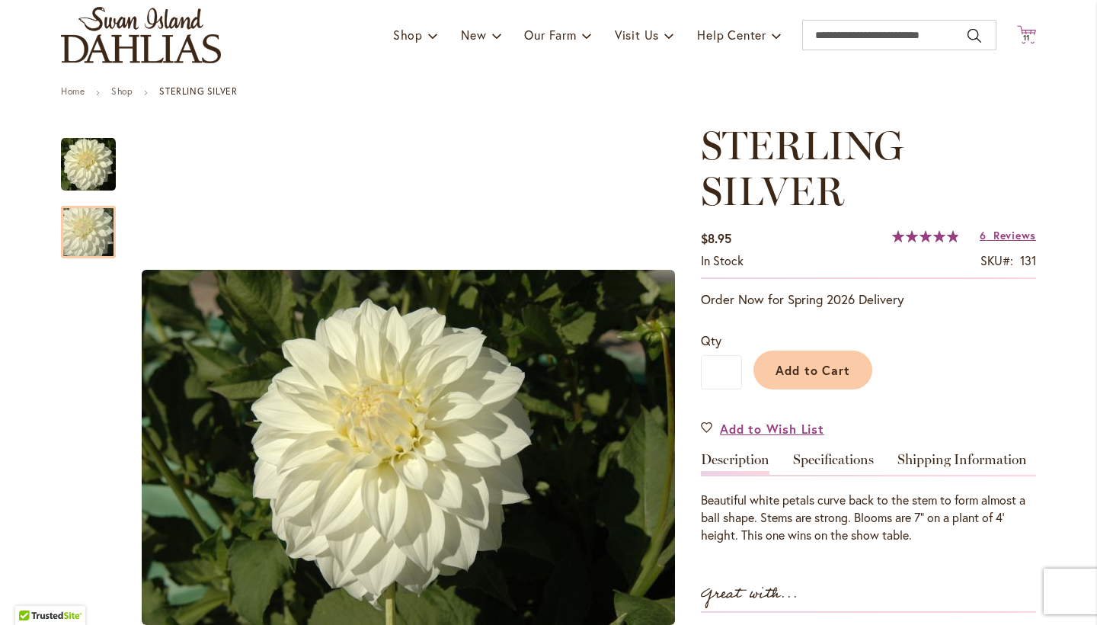
click at [1024, 37] on span "11" at bounding box center [1027, 38] width 8 height 10
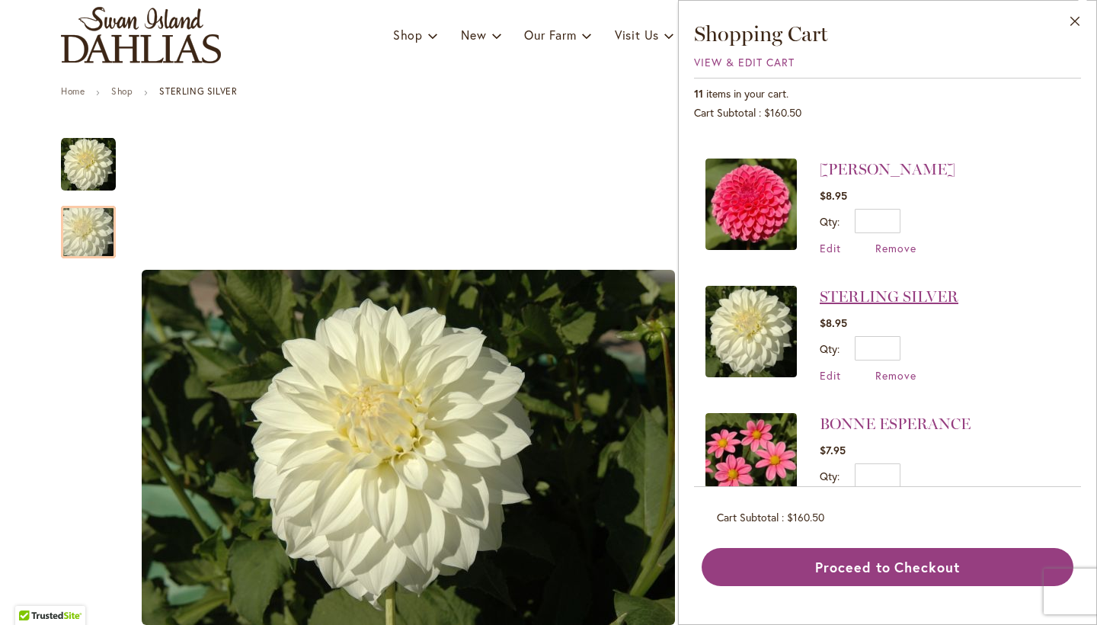
scroll to position [1041, 0]
click at [888, 415] on link "BONNE ESPERANCE" at bounding box center [895, 424] width 151 height 18
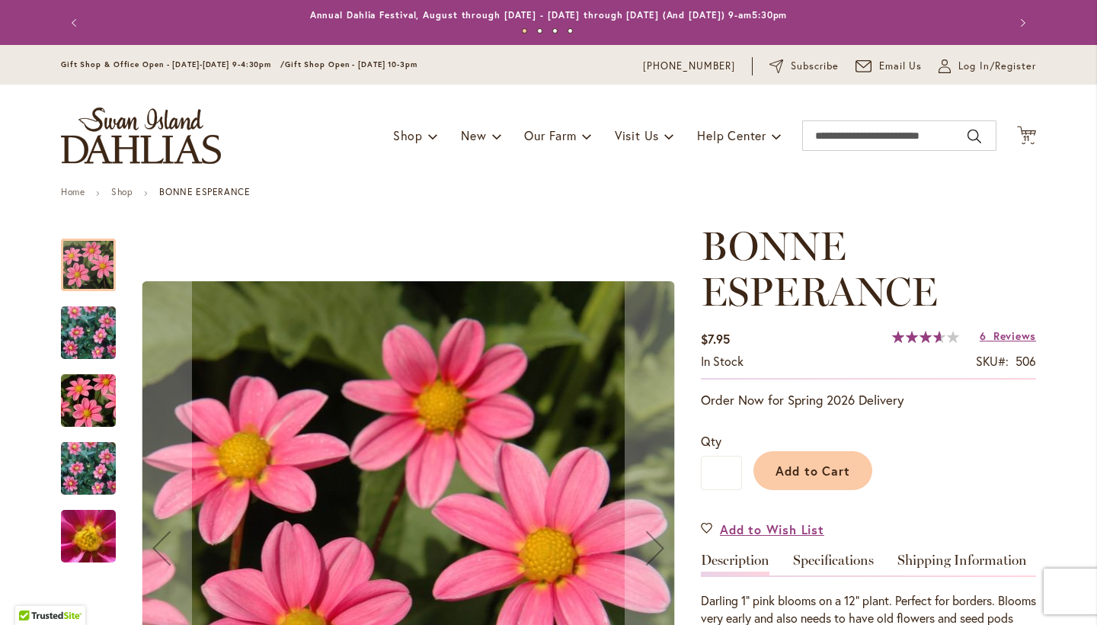
click at [93, 317] on img "BONNE ESPERANCE" at bounding box center [89, 333] width 110 height 88
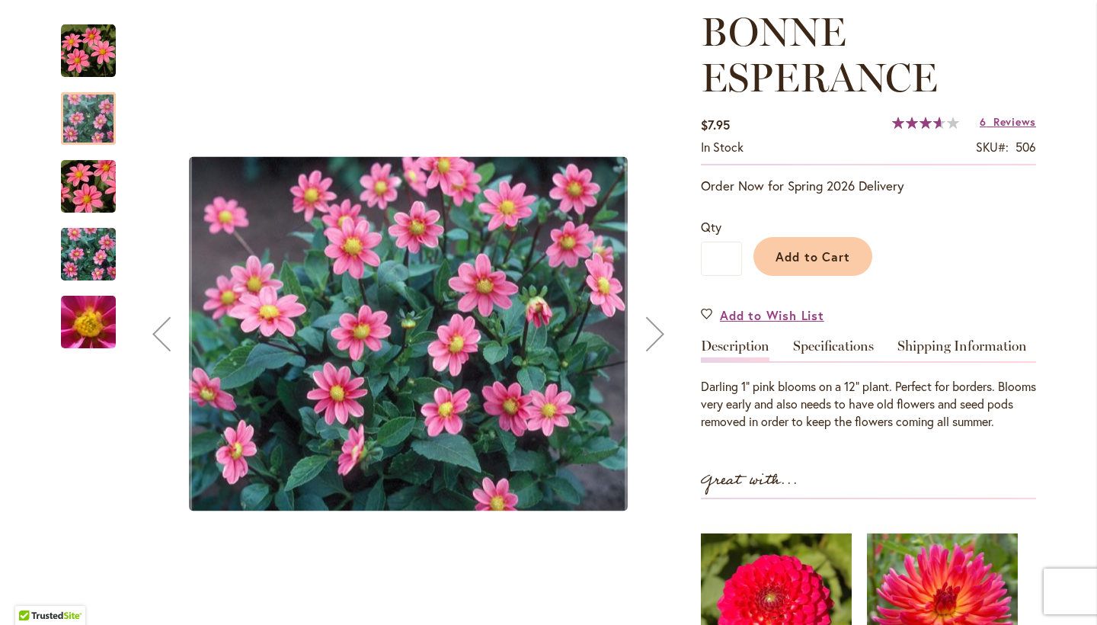
scroll to position [215, 0]
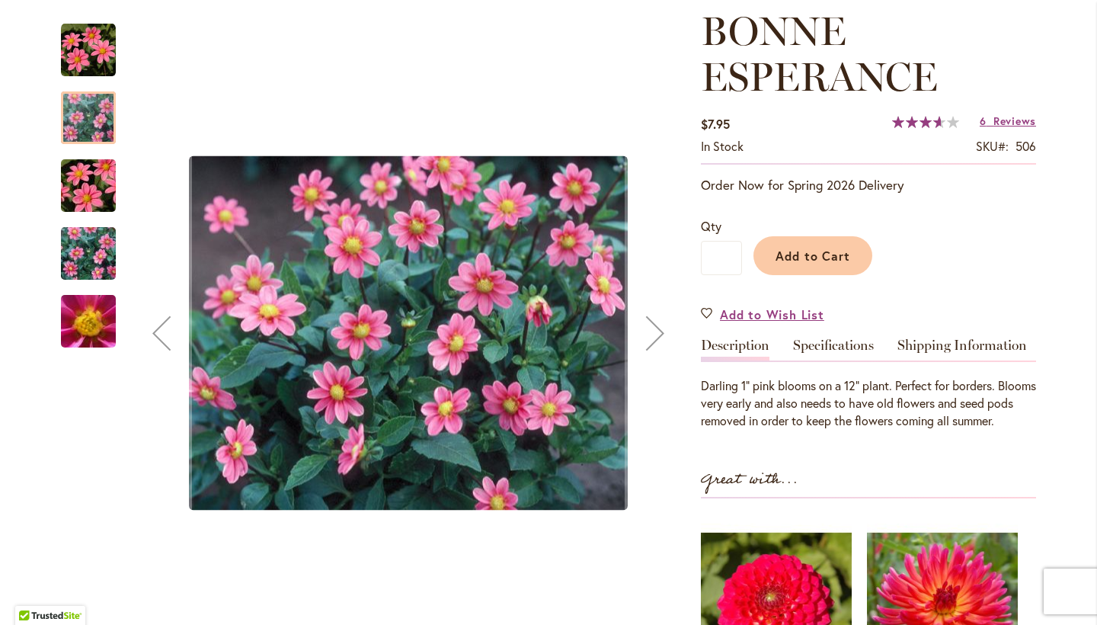
click at [69, 186] on img "BONNE ESPERANCE" at bounding box center [89, 185] width 110 height 73
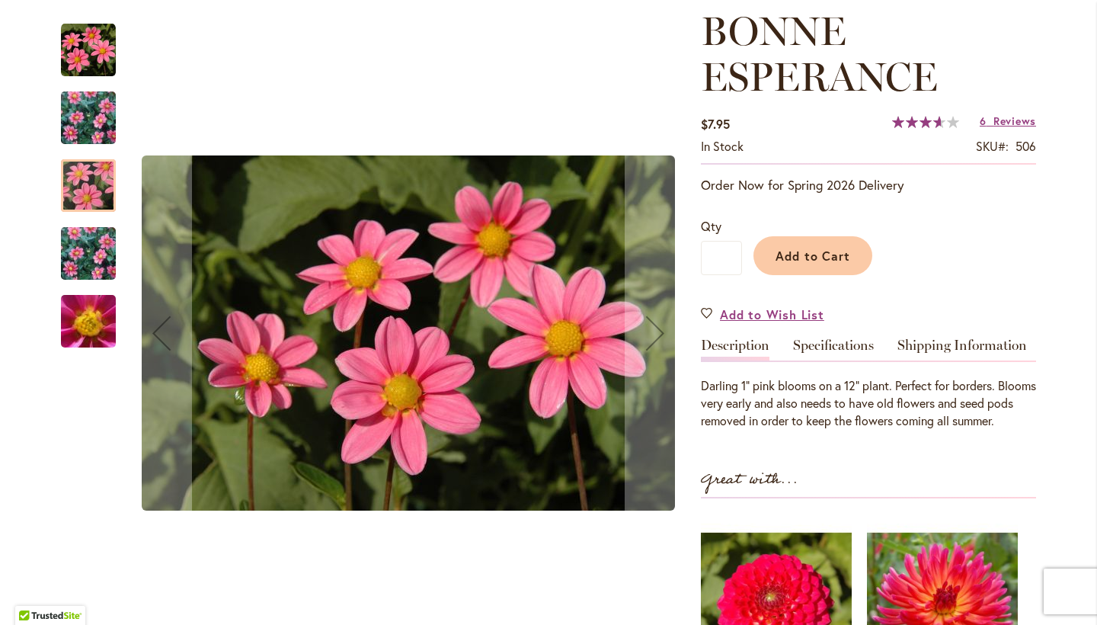
click at [100, 267] on img "BONNE ESPERANCE" at bounding box center [89, 253] width 110 height 88
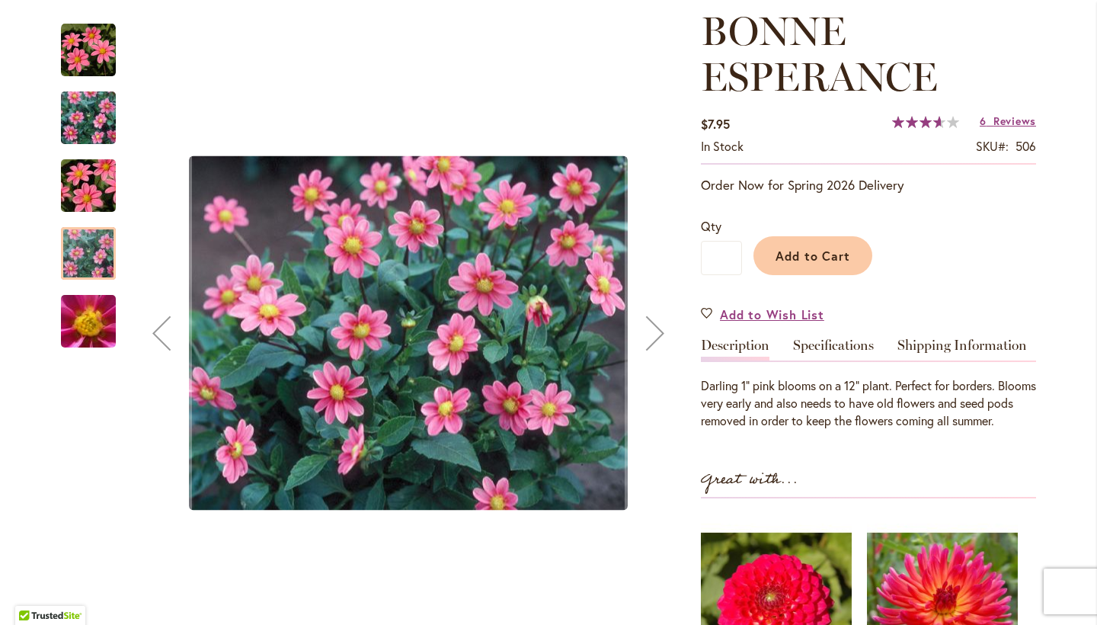
click at [100, 309] on img "BONNE ESPERANCE" at bounding box center [89, 321] width 110 height 82
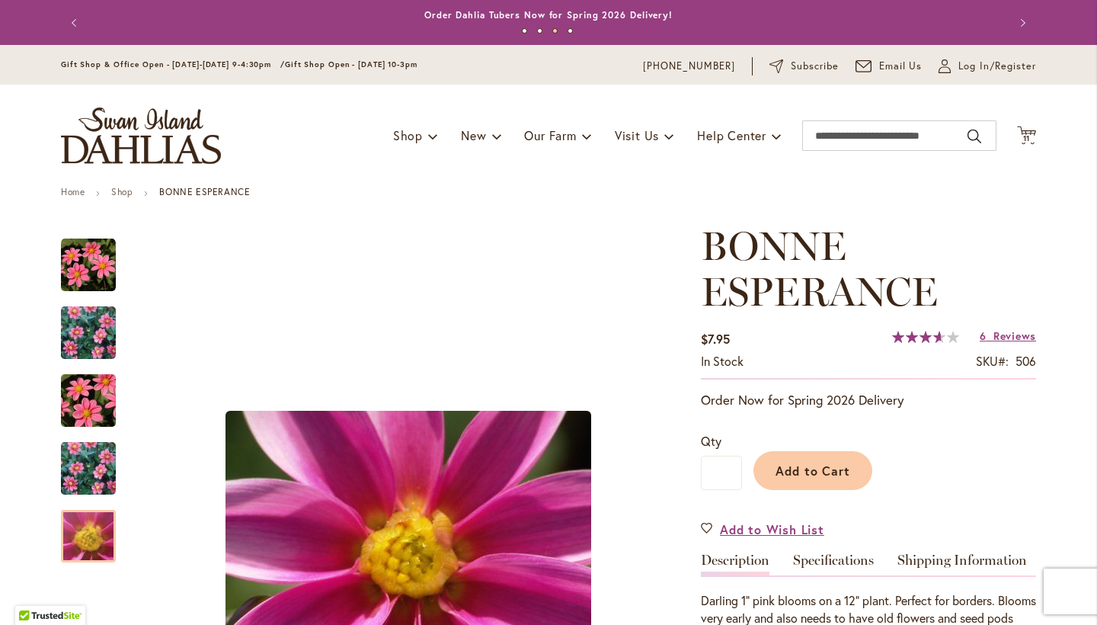
scroll to position [0, 0]
click at [1027, 137] on span "11" at bounding box center [1027, 138] width 8 height 10
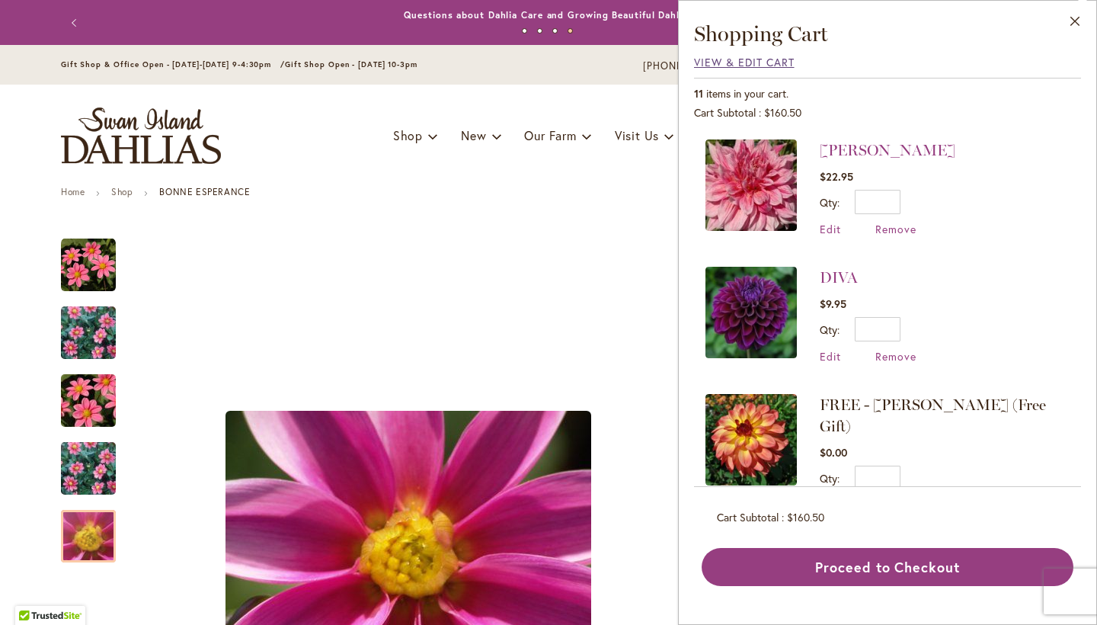
click at [774, 62] on span "View & Edit Cart" at bounding box center [744, 62] width 101 height 14
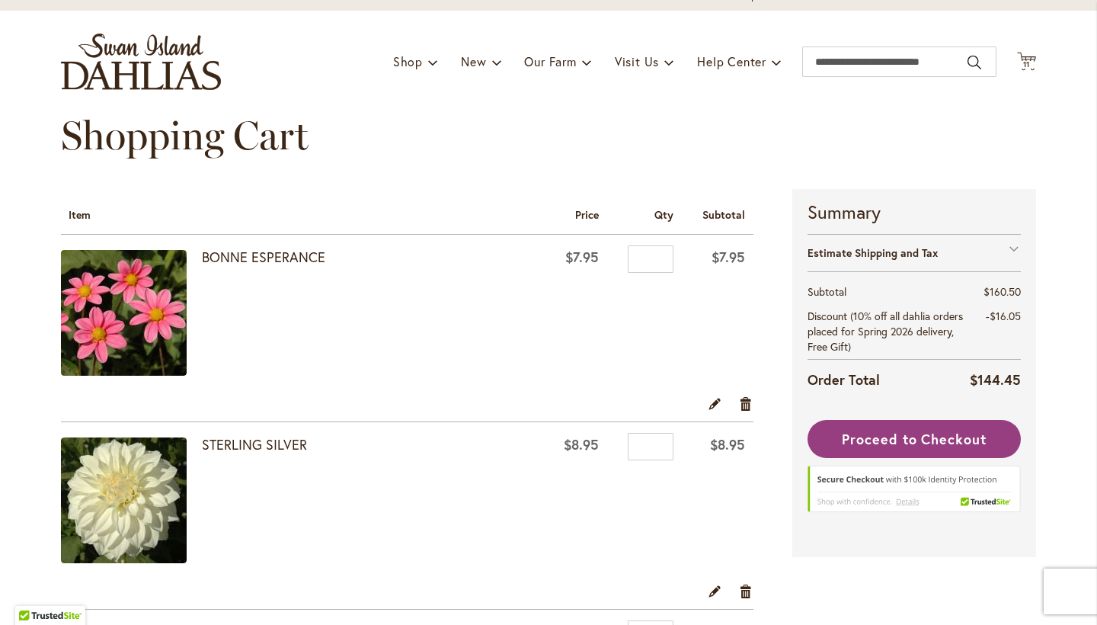
scroll to position [75, 0]
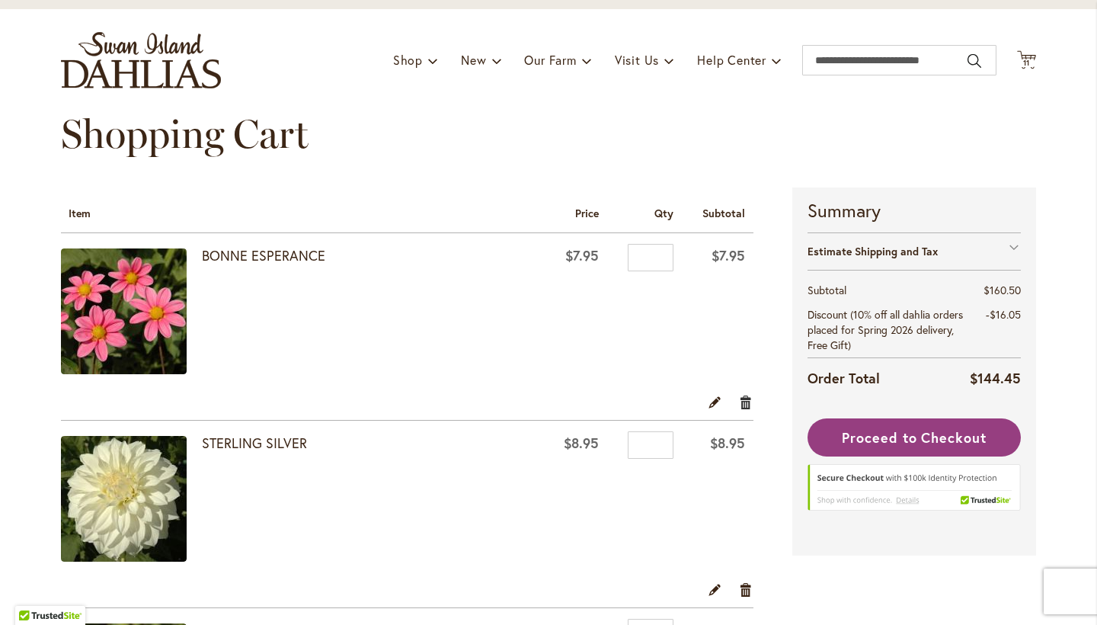
click at [741, 399] on link "Remove item" at bounding box center [746, 401] width 14 height 17
